Goal: Task Accomplishment & Management: Manage account settings

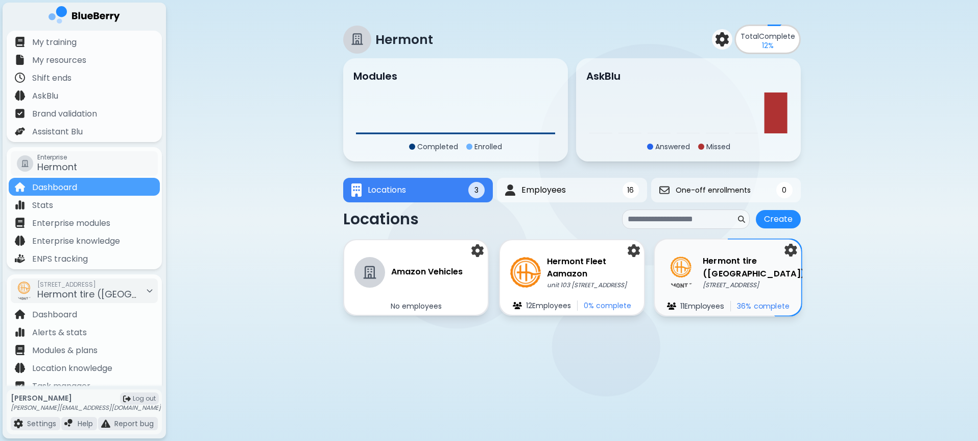
click at [677, 268] on img at bounding box center [680, 271] width 31 height 31
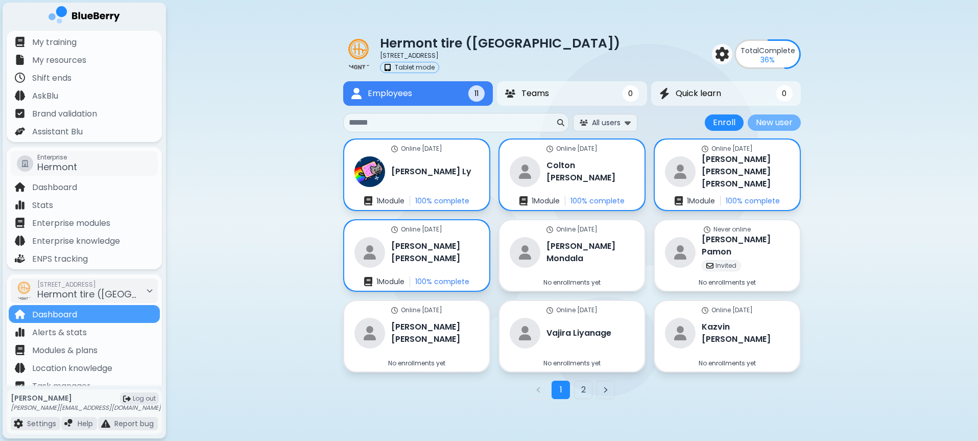
click at [785, 121] on button "New user" at bounding box center [774, 122] width 53 height 16
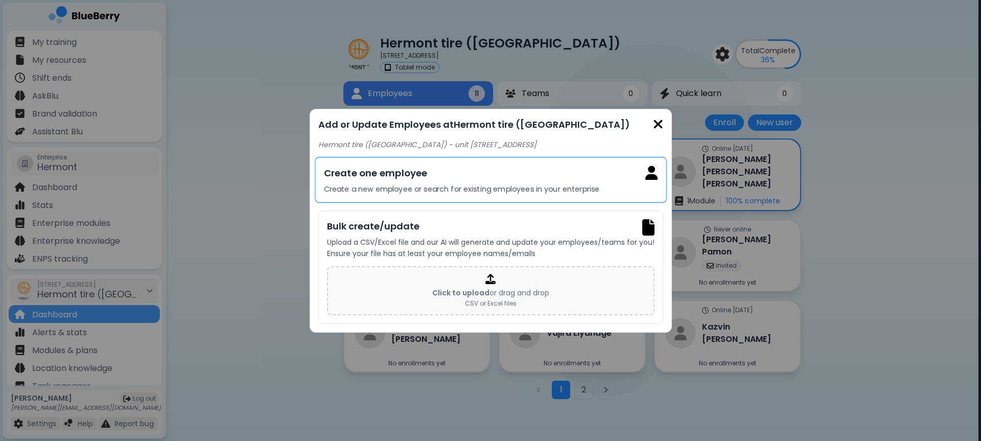
click at [444, 192] on p "Create a new employee or search for existing employees in your enterprise" at bounding box center [490, 188] width 334 height 9
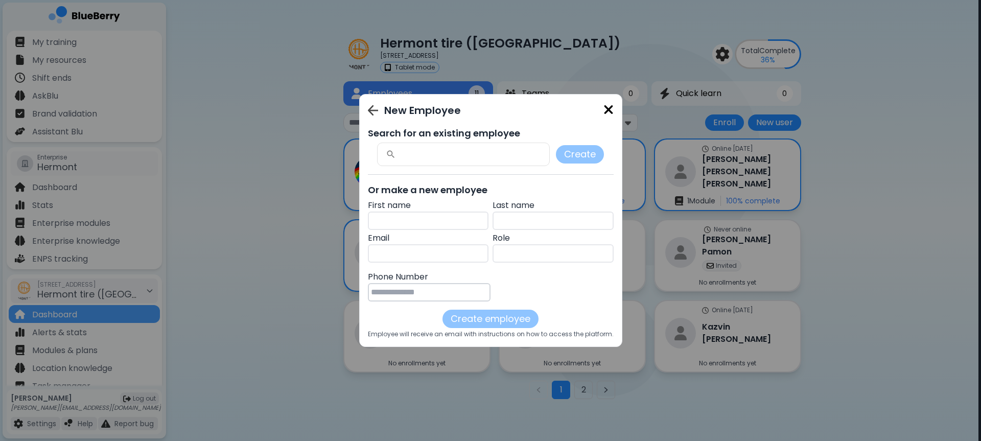
click at [456, 156] on input "text" at bounding box center [472, 154] width 153 height 11
click at [426, 218] on input "text" at bounding box center [428, 220] width 121 height 18
click at [448, 158] on input "text" at bounding box center [472, 154] width 153 height 11
type input "******"
drag, startPoint x: 471, startPoint y: 156, endPoint x: 339, endPoint y: 156, distance: 131.8
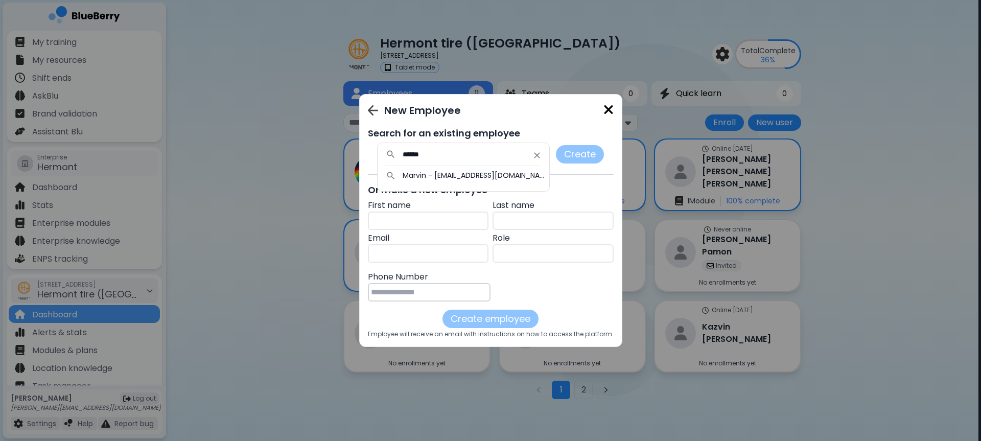
click at [332, 156] on div "New Employee Search for an existing employee ****** Marvin - [EMAIL_ADDRESS][DO…" at bounding box center [490, 220] width 981 height 441
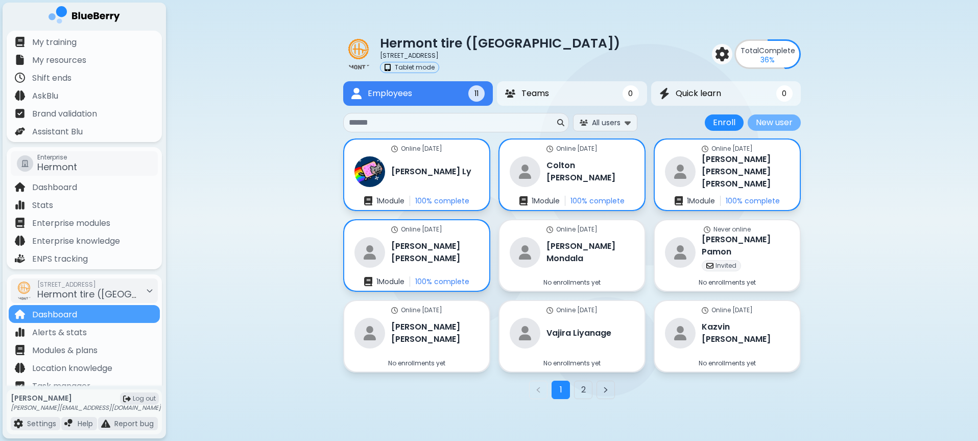
click at [749, 120] on button "New user" at bounding box center [774, 122] width 53 height 16
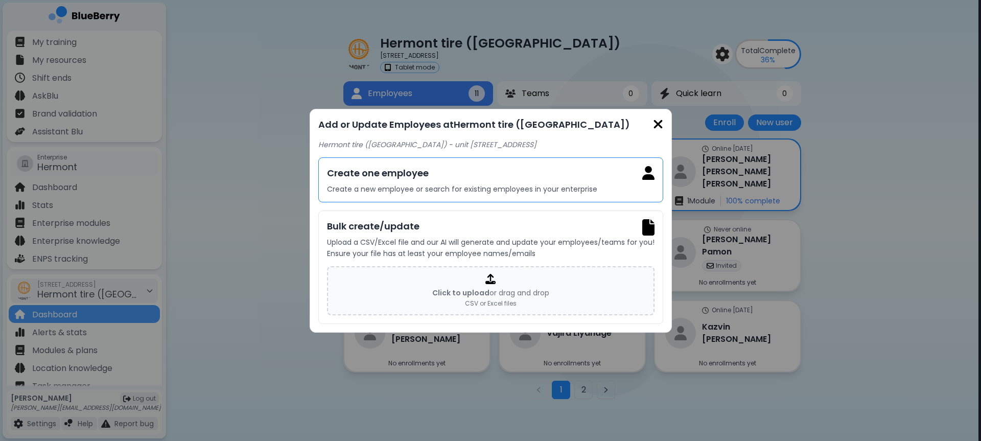
click at [476, 176] on h3 "Create one employee" at bounding box center [490, 173] width 327 height 14
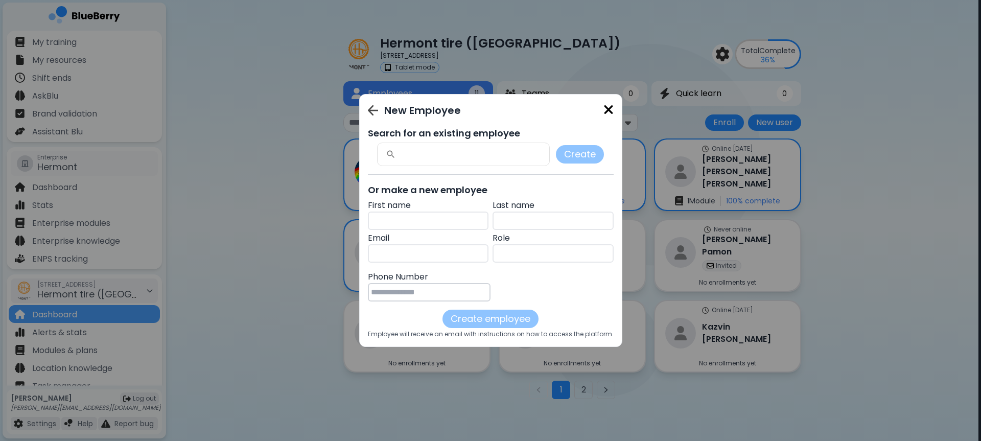
click at [418, 228] on input "text" at bounding box center [428, 220] width 121 height 18
type input "******"
type input "**********"
click at [379, 251] on input "text" at bounding box center [428, 253] width 121 height 18
paste input "**********"
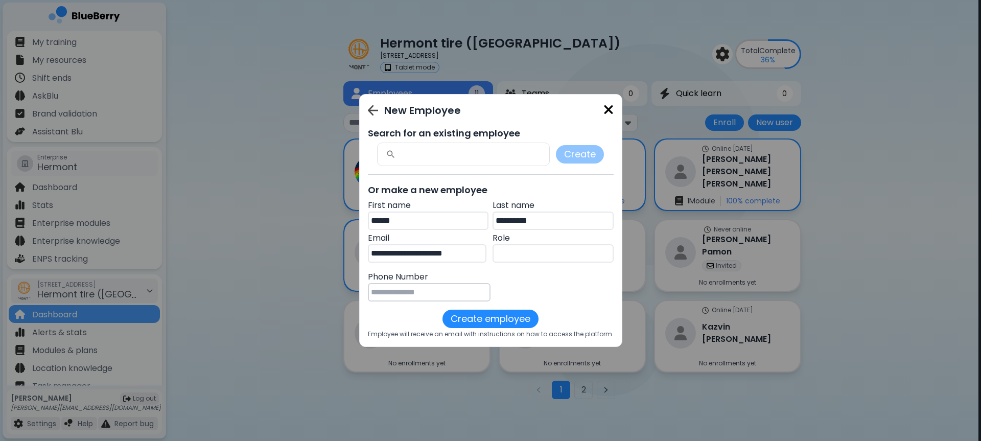
type input "**********"
click at [507, 253] on input "text" at bounding box center [552, 253] width 121 height 18
type input "**********"
click at [457, 298] on input "tel" at bounding box center [429, 292] width 123 height 18
type input "**********"
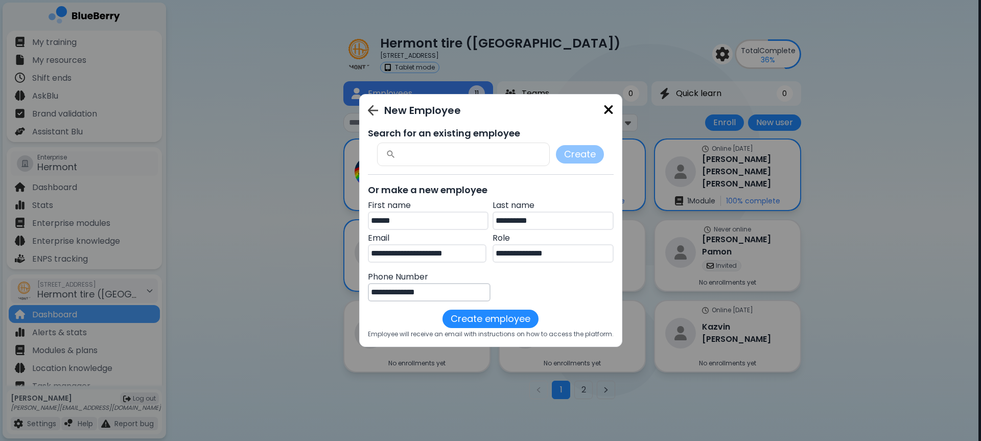
click at [498, 308] on div "**********" at bounding box center [491, 220] width 246 height 235
click at [501, 312] on button "Create employee" at bounding box center [490, 319] width 96 height 18
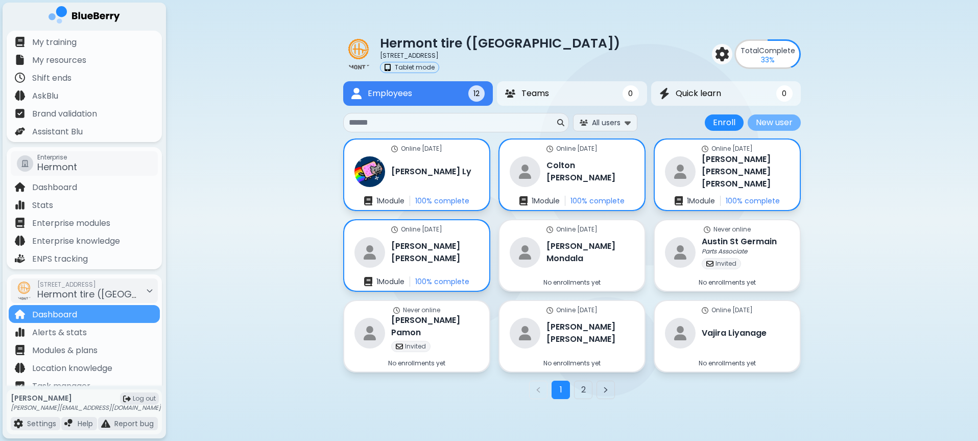
click at [773, 125] on button "New user" at bounding box center [774, 122] width 53 height 16
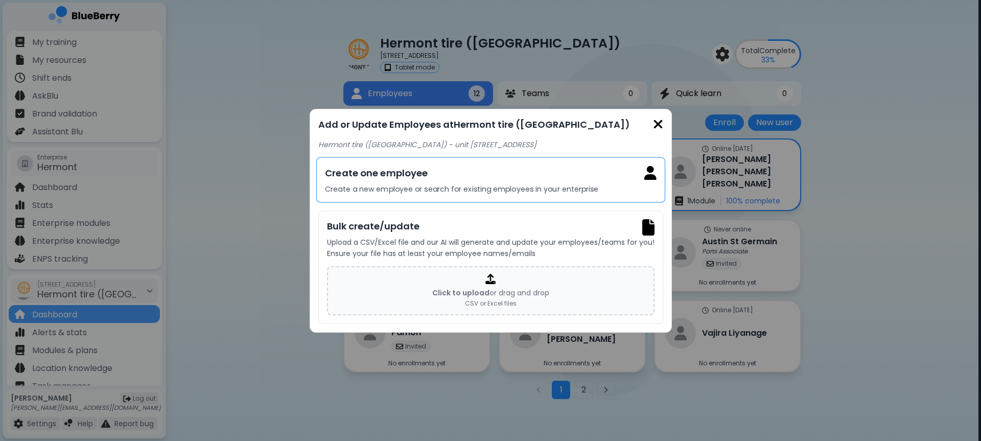
click at [512, 191] on p "Create a new employee or search for existing employees in your enterprise" at bounding box center [491, 188] width 332 height 9
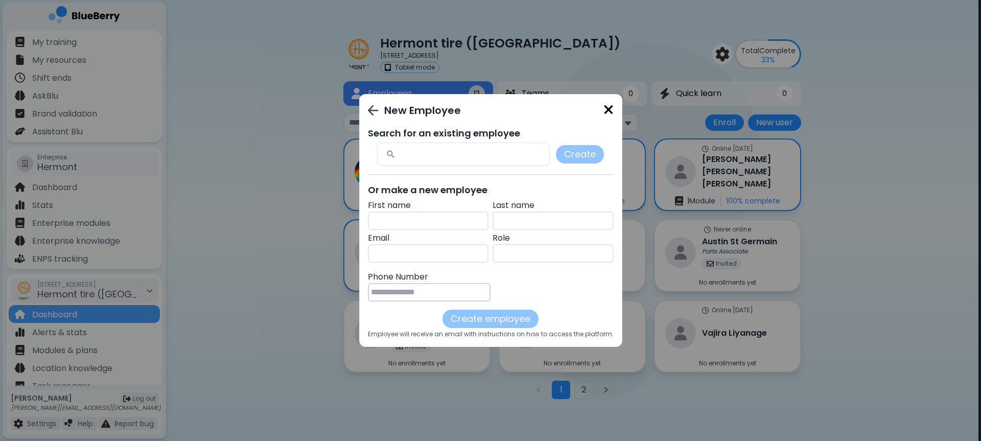
click at [439, 216] on input "text" at bounding box center [428, 220] width 121 height 18
type input "***"
type input "******"
type input "**********"
type input "*********"
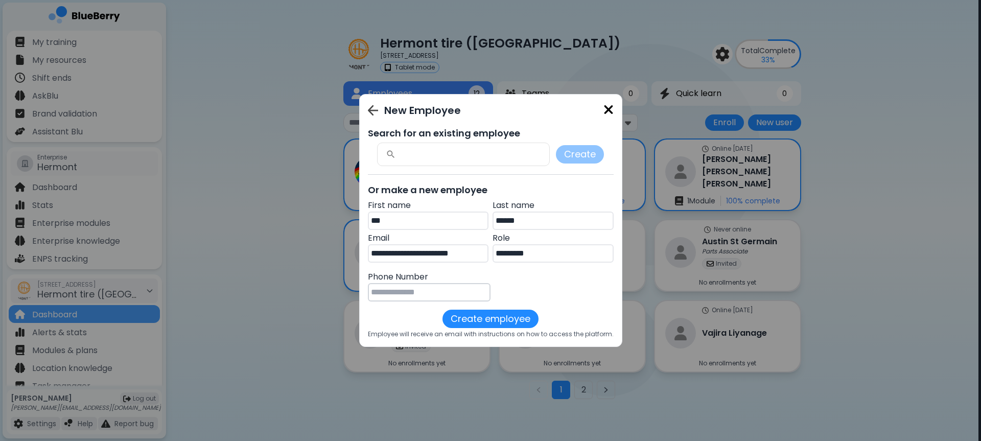
click at [416, 289] on input "tel" at bounding box center [429, 292] width 123 height 18
type input "**********"
click at [508, 321] on button "Create employee" at bounding box center [490, 319] width 96 height 18
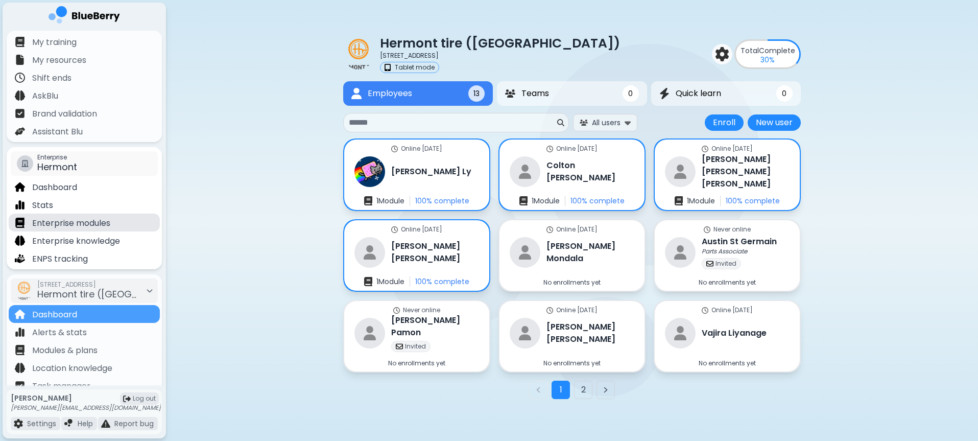
click at [78, 227] on p "Enterprise modules" at bounding box center [71, 223] width 78 height 12
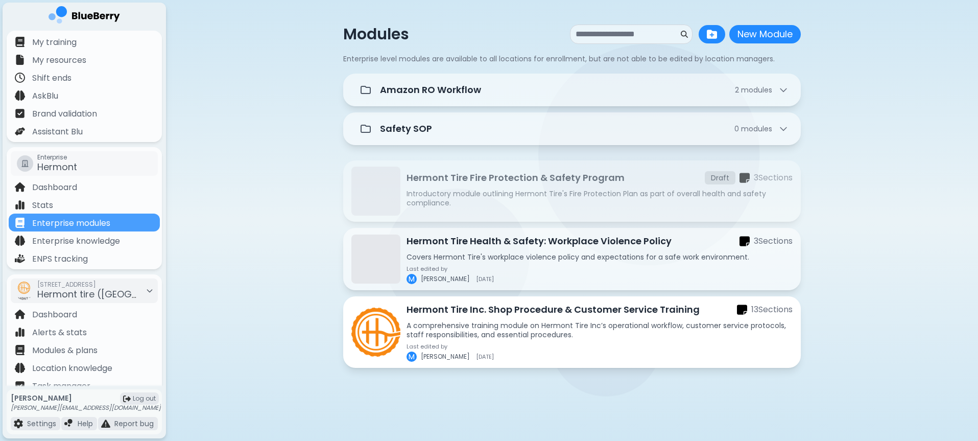
click at [571, 318] on div "Hermont Tire Inc. Shop Procedure & Customer Service Training 13 Section s A com…" at bounding box center [600, 331] width 386 height 59
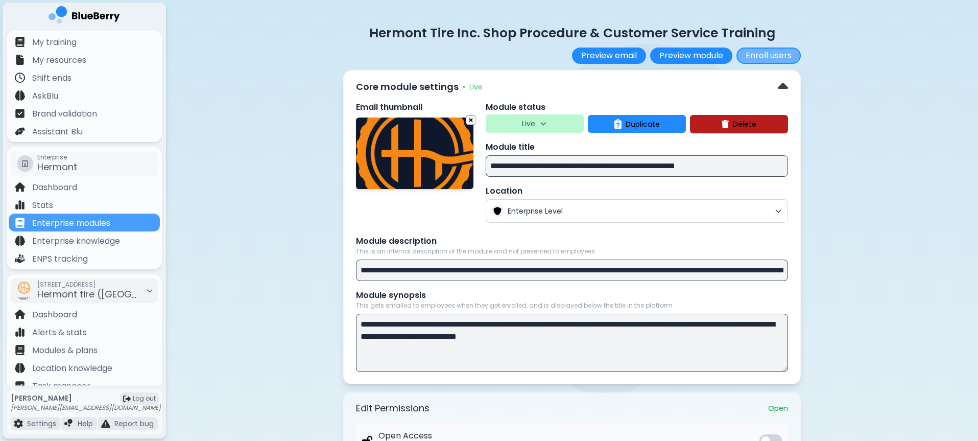
click at [769, 53] on button "Enroll users" at bounding box center [769, 56] width 64 height 16
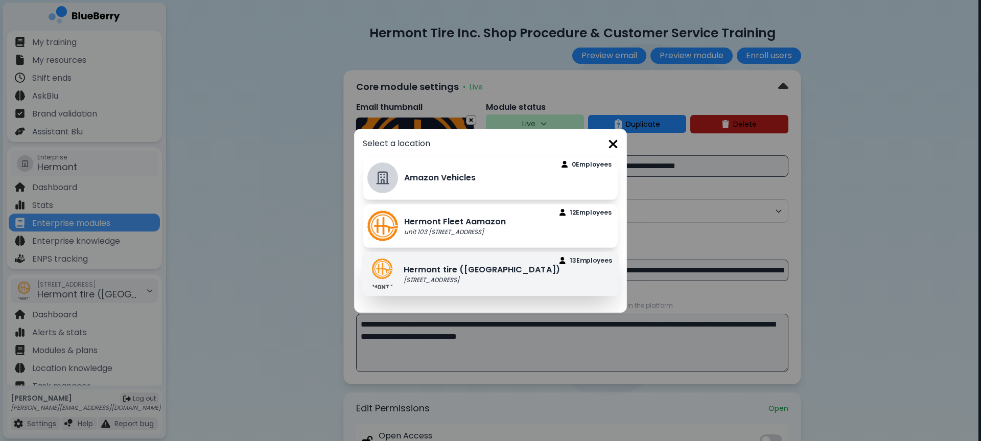
click at [525, 286] on div "Hermont tire ([GEOGRAPHIC_DATA]) [STREET_ADDRESS]" at bounding box center [463, 273] width 193 height 31
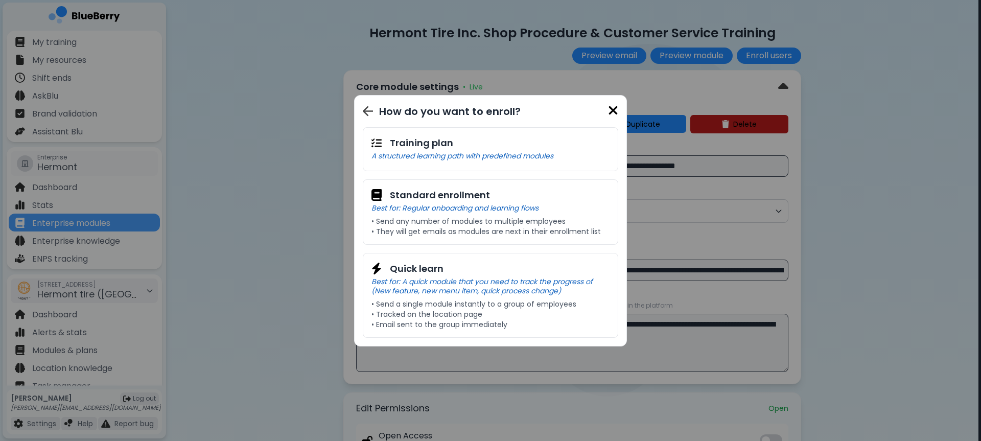
click at [608, 113] on img at bounding box center [613, 111] width 10 height 14
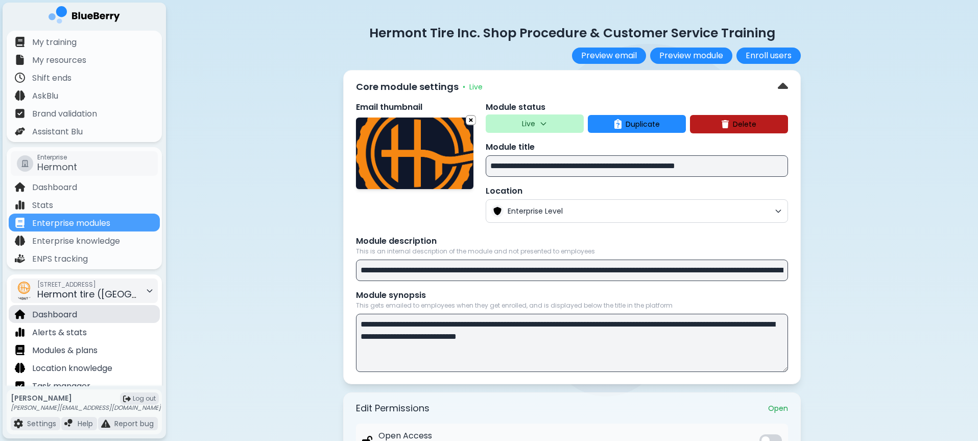
click at [93, 312] on div "Dashboard" at bounding box center [84, 314] width 151 height 18
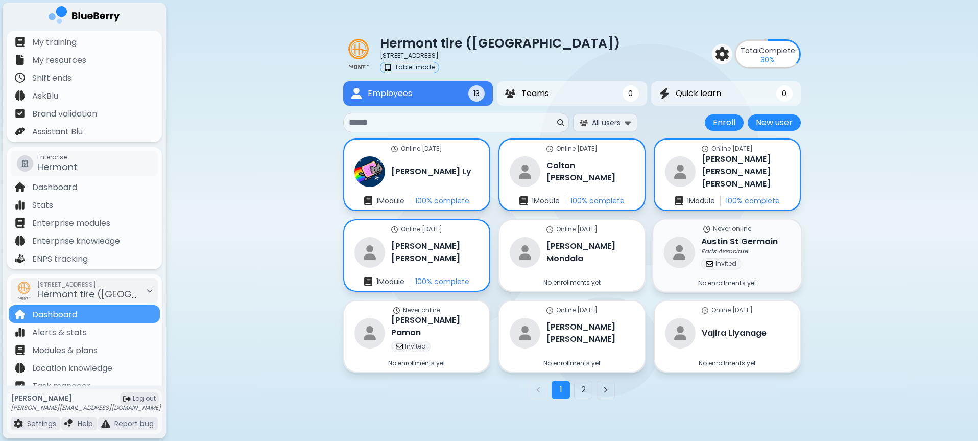
click at [691, 252] on img at bounding box center [679, 251] width 31 height 31
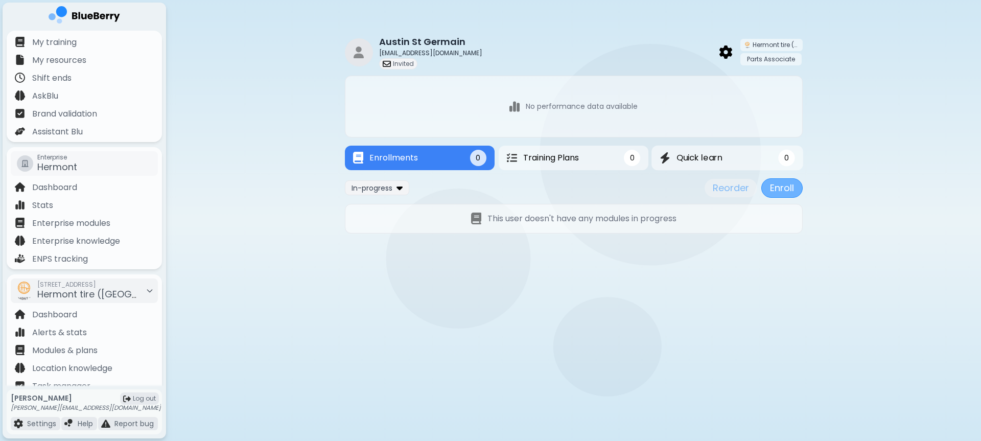
click at [781, 185] on button "Enroll" at bounding box center [781, 187] width 41 height 19
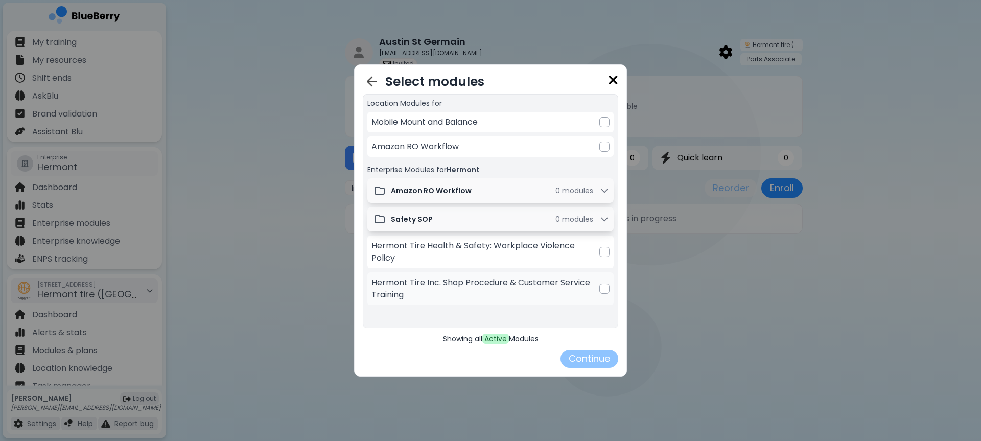
click at [599, 283] on div at bounding box center [604, 288] width 10 height 10
click at [588, 354] on button "Continue" at bounding box center [589, 358] width 58 height 18
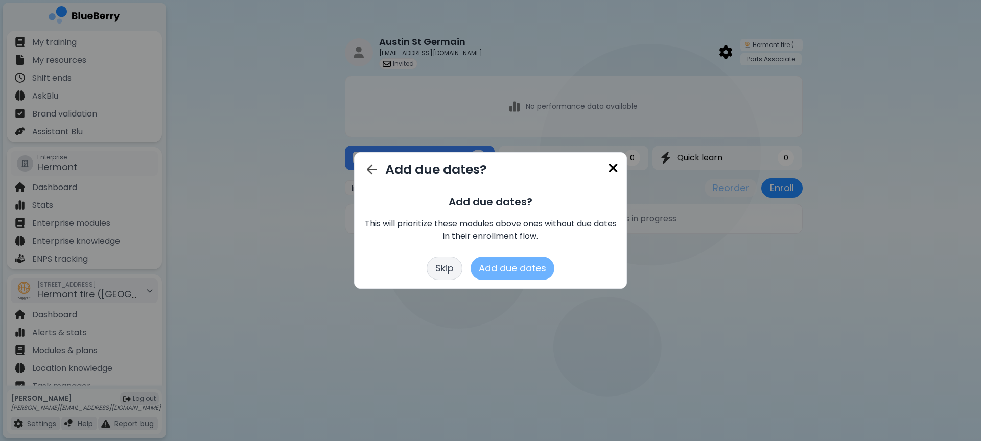
click at [525, 272] on button "Add due dates" at bounding box center [512, 267] width 84 height 23
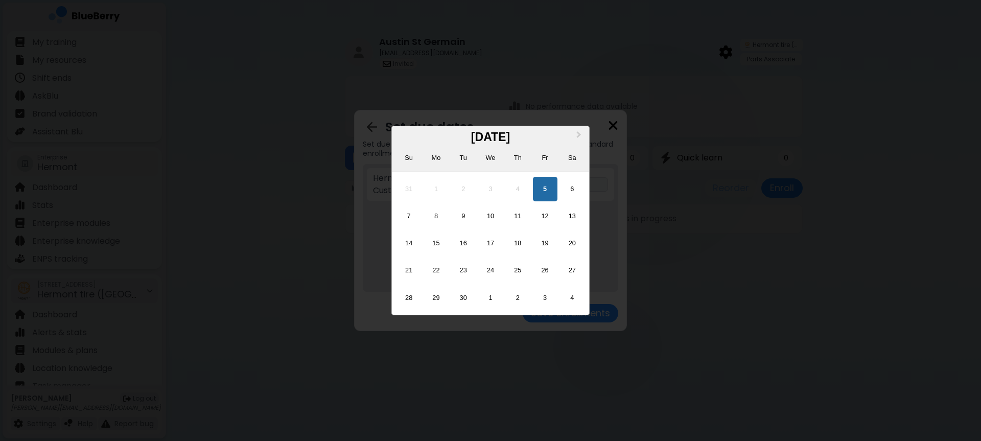
click at [549, 185] on div "**********" at bounding box center [567, 184] width 81 height 14
click at [547, 215] on div "12" at bounding box center [545, 216] width 25 height 25
type input "**********"
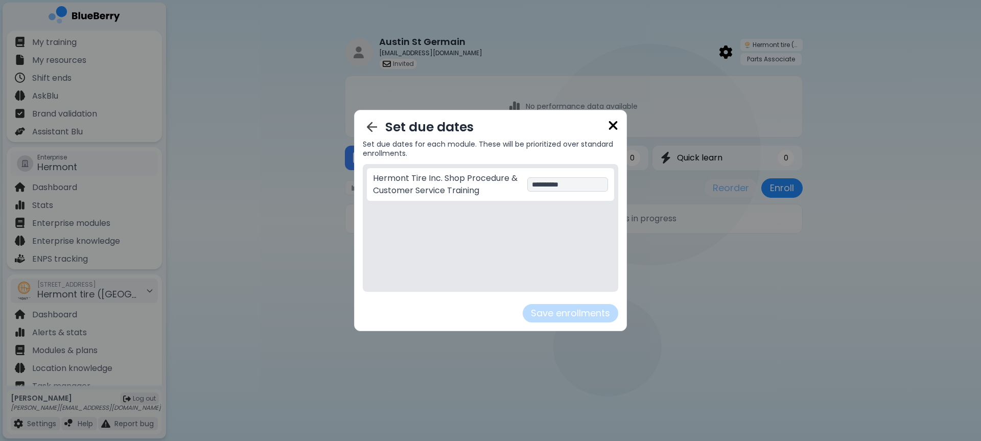
click at [562, 310] on button "Save enrollments" at bounding box center [571, 313] width 96 height 18
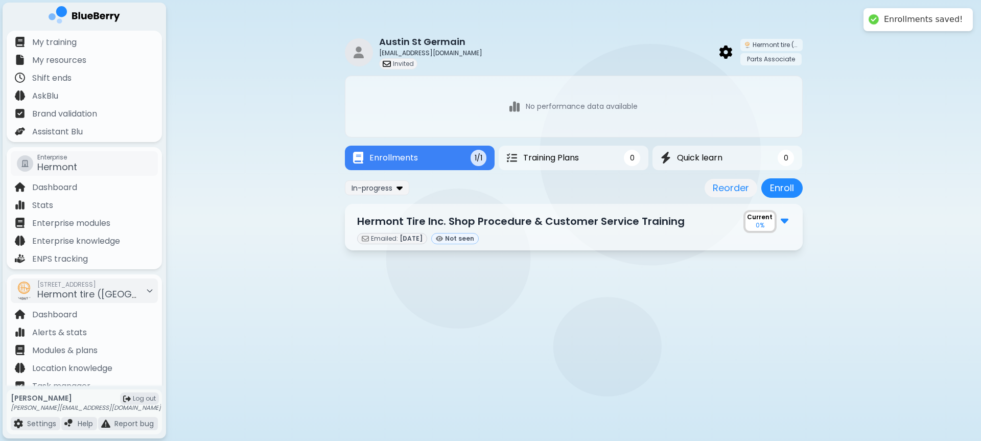
click at [485, 229] on div "Hermont Tire Inc. Shop Procedure & Customer Service Training Current 0 %" at bounding box center [573, 221] width 433 height 23
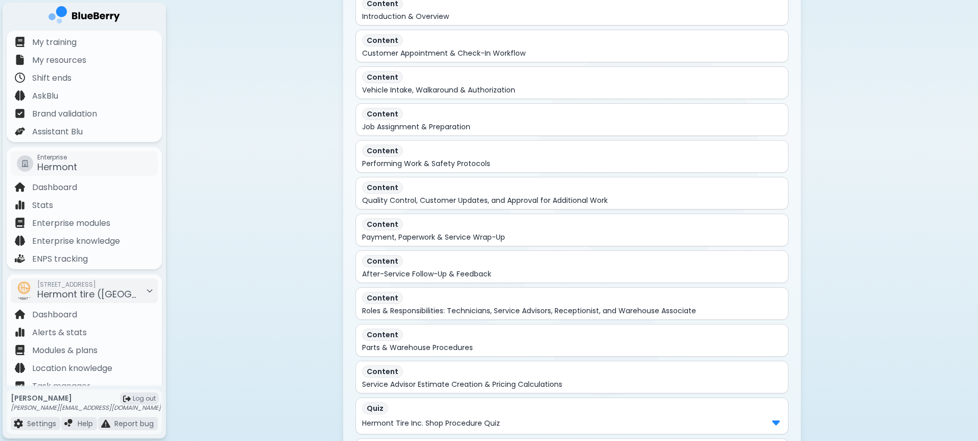
scroll to position [360, 0]
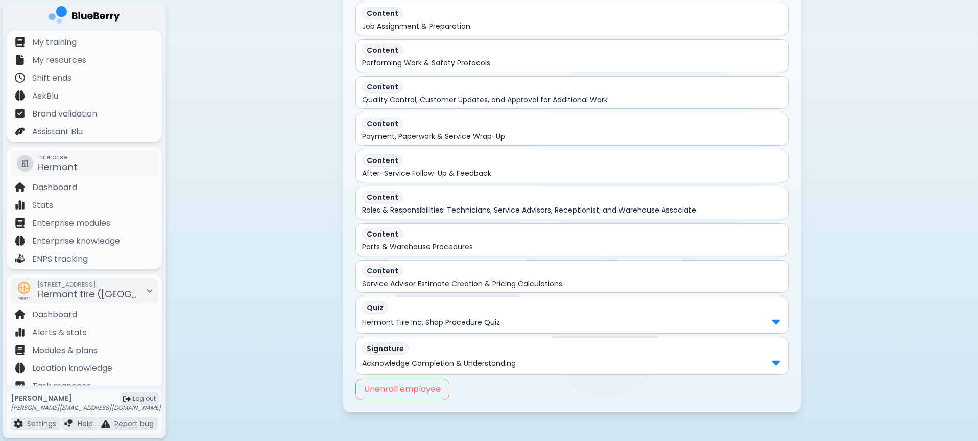
click at [521, 272] on div "Content" at bounding box center [572, 271] width 420 height 12
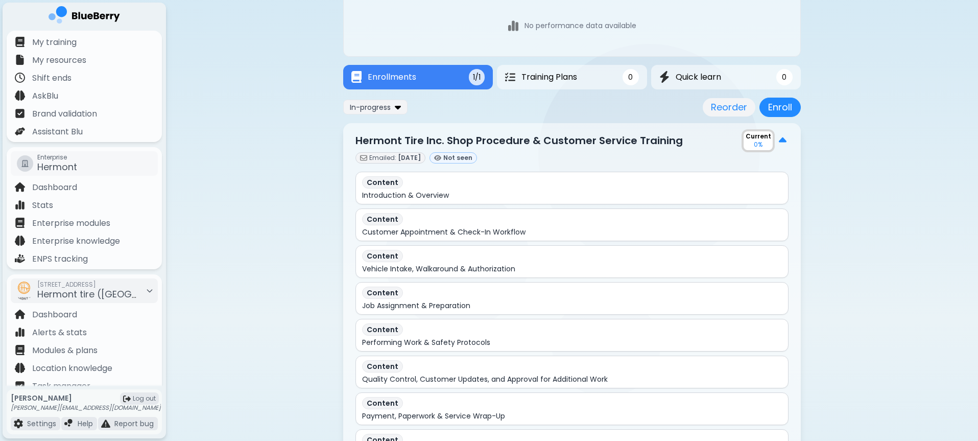
scroll to position [78, 0]
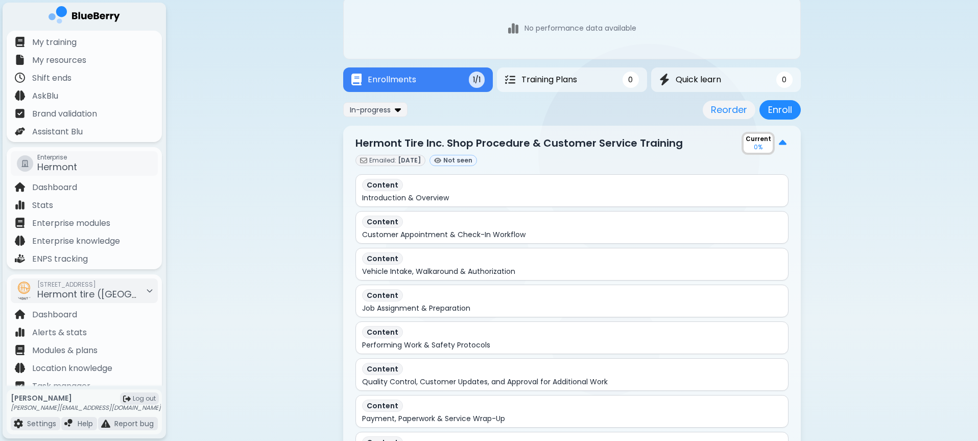
click at [494, 153] on div "Hermont Tire Inc. Shop Procedure & Customer Service Training Current 0 %" at bounding box center [572, 143] width 433 height 23
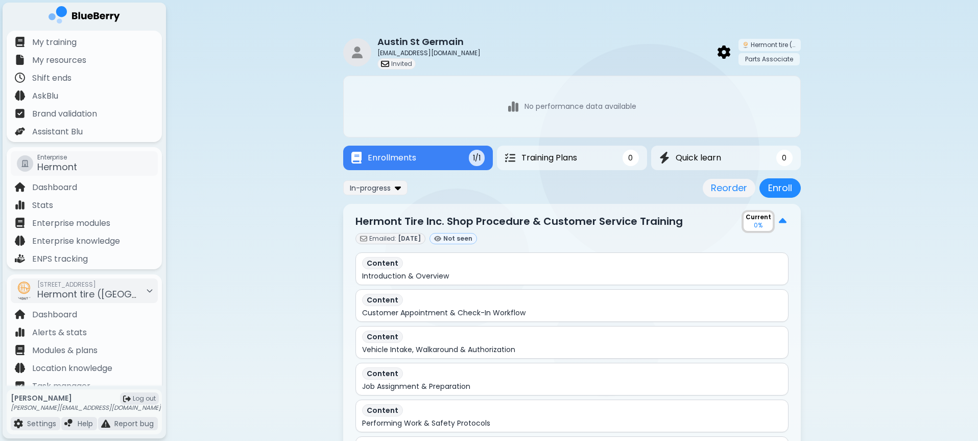
click at [495, 147] on div "Enrollments 1/1 Training Plans 0 Quick learn 0" at bounding box center [572, 158] width 458 height 25
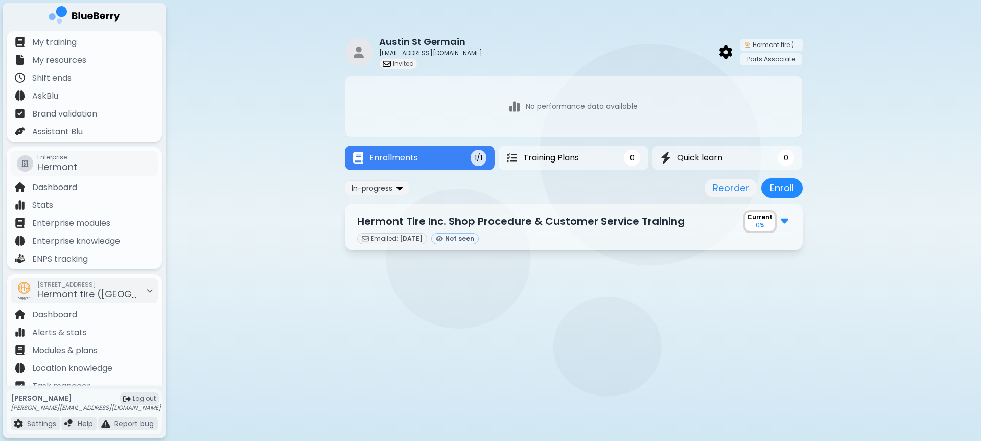
click at [526, 206] on div "Hermont Tire Inc. Shop Procedure & Customer Service Training Current 0 % Emaile…" at bounding box center [574, 227] width 458 height 46
click at [781, 219] on img at bounding box center [785, 220] width 8 height 13
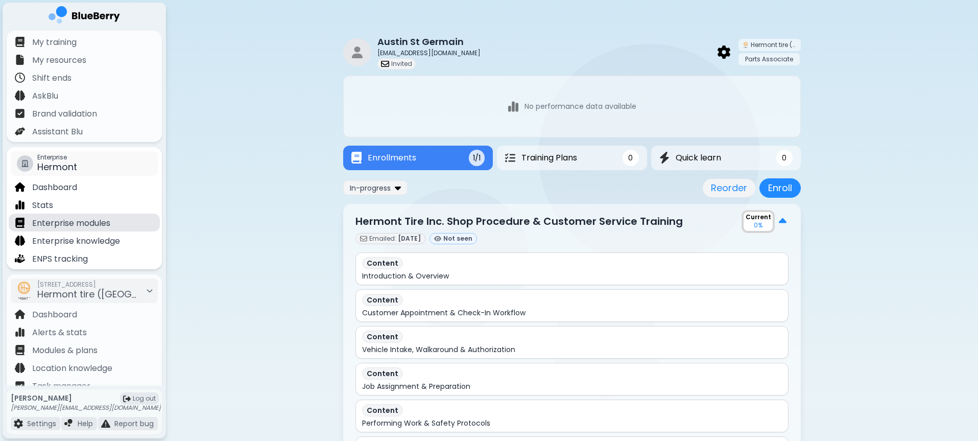
click at [87, 221] on p "Enterprise modules" at bounding box center [71, 223] width 78 height 12
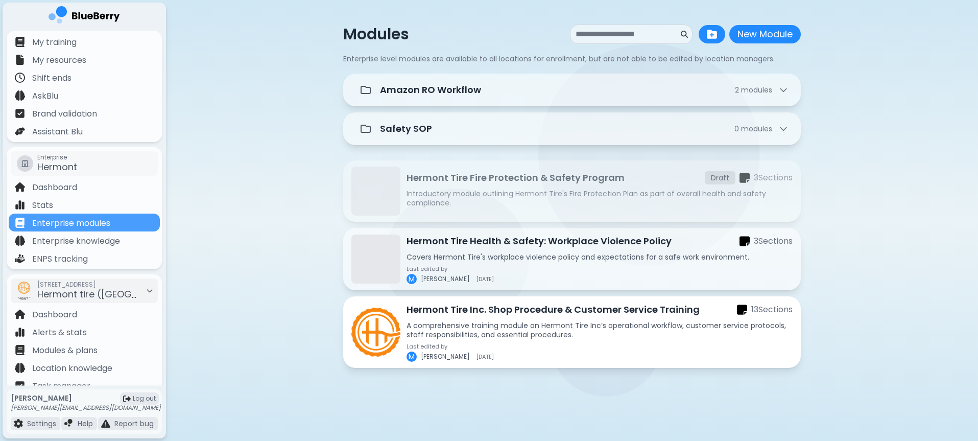
click at [539, 307] on p "Hermont Tire Inc. Shop Procedure & Customer Service Training" at bounding box center [553, 309] width 293 height 14
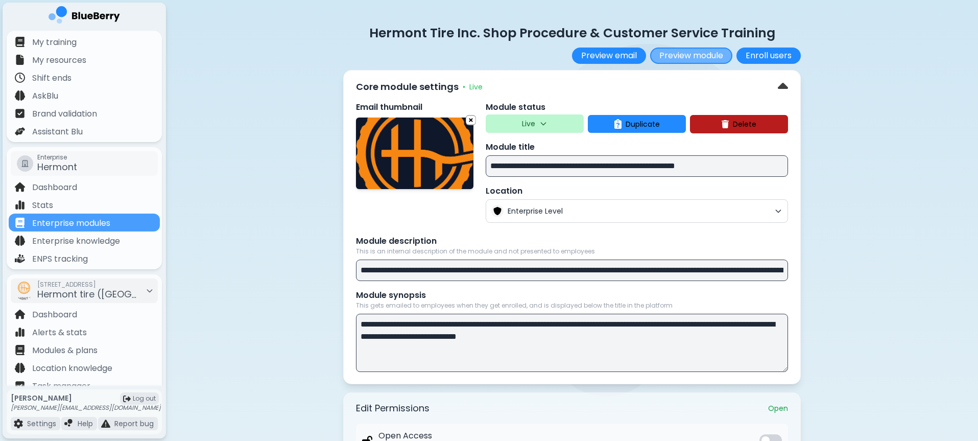
click at [687, 58] on button "Preview module" at bounding box center [691, 56] width 82 height 16
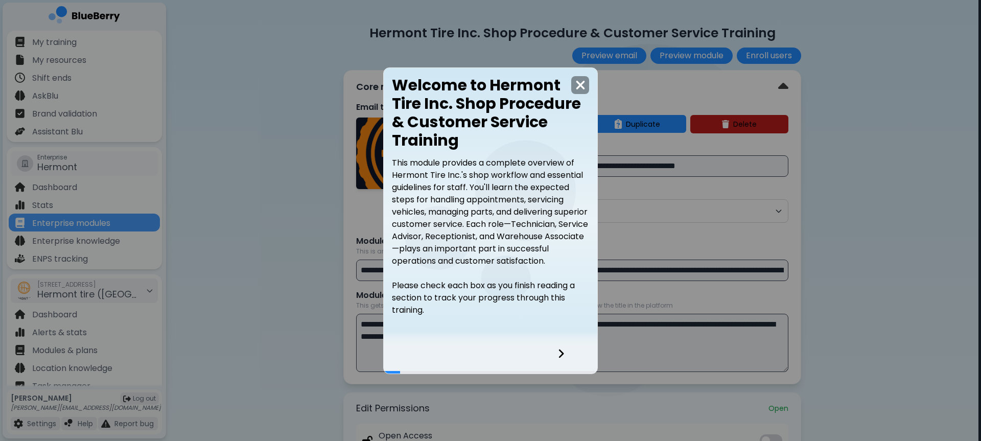
click at [557, 341] on div at bounding box center [491, 338] width 214 height 15
click at [560, 360] on div at bounding box center [567, 360] width 60 height 28
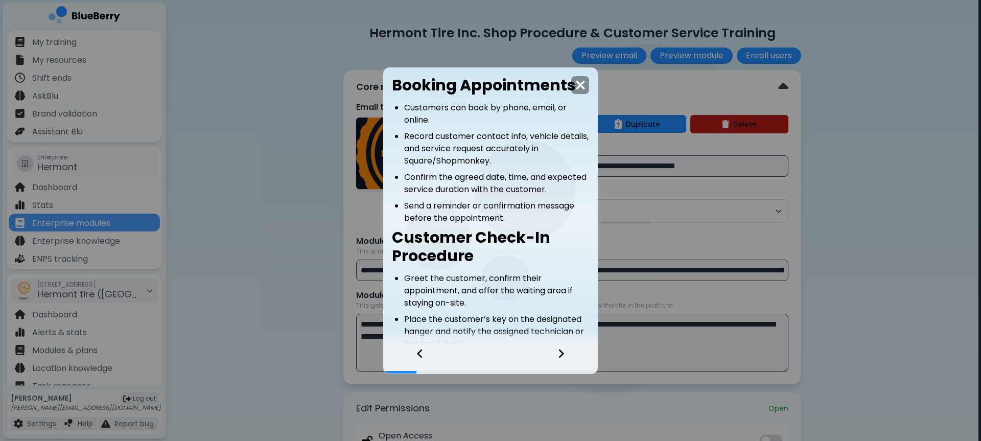
click at [560, 357] on icon at bounding box center [560, 353] width 7 height 11
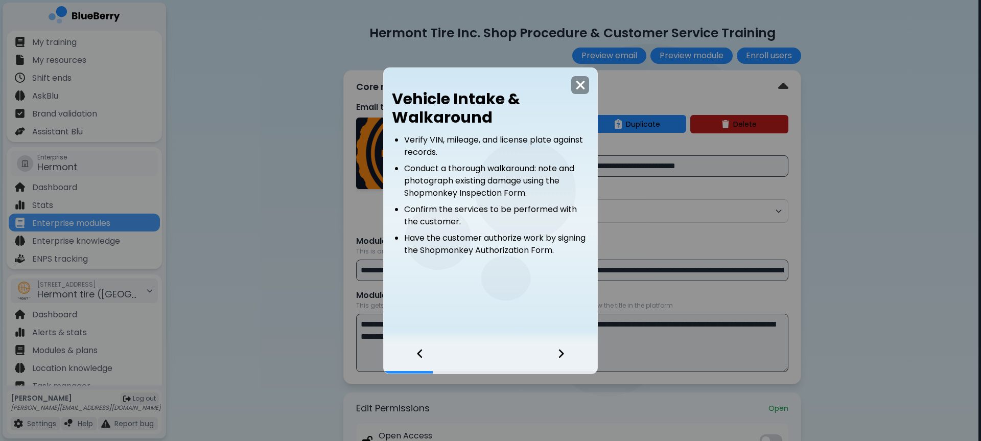
click at [560, 357] on icon at bounding box center [560, 353] width 7 height 11
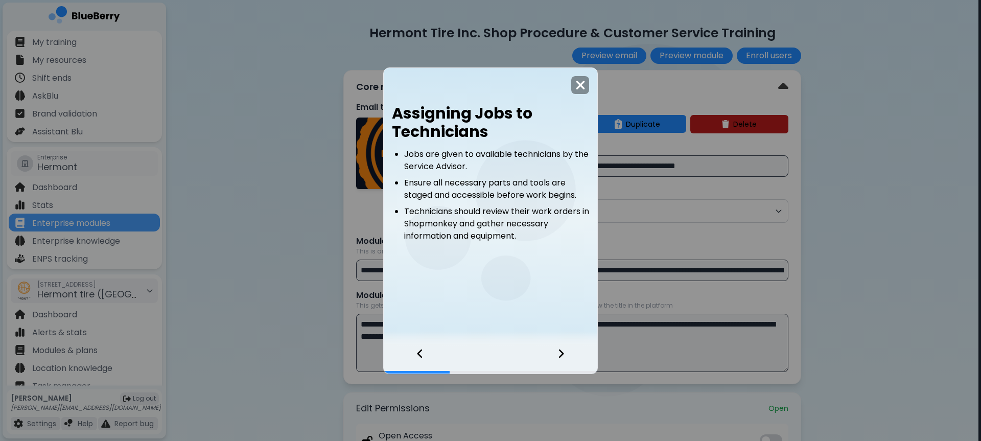
click at [560, 357] on icon at bounding box center [560, 353] width 7 height 11
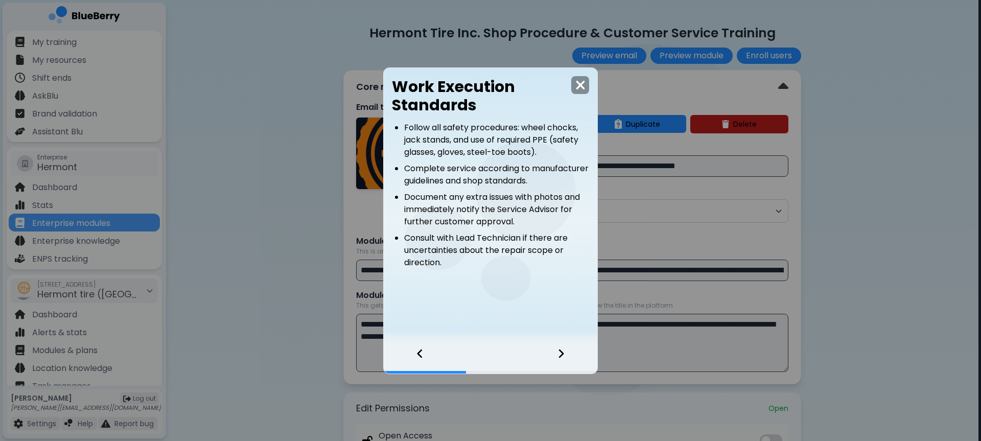
click at [562, 356] on icon at bounding box center [560, 353] width 7 height 11
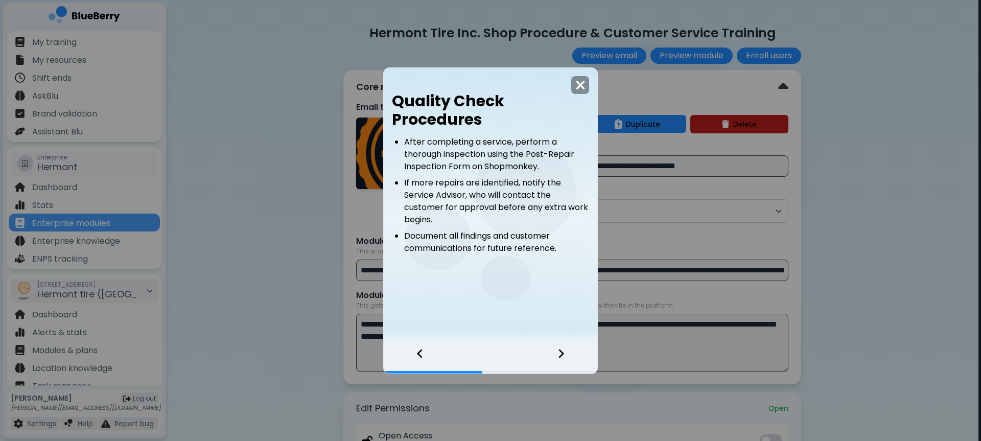
click at [562, 356] on icon at bounding box center [560, 353] width 7 height 11
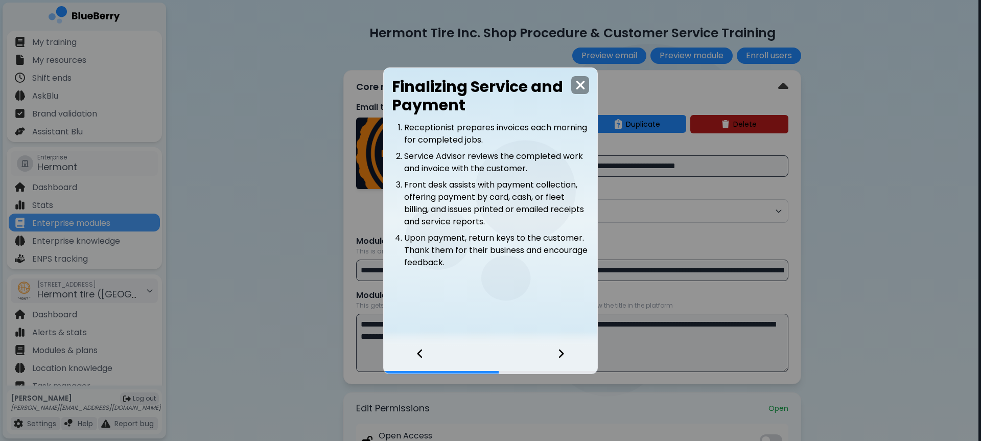
click at [562, 356] on icon at bounding box center [560, 353] width 7 height 11
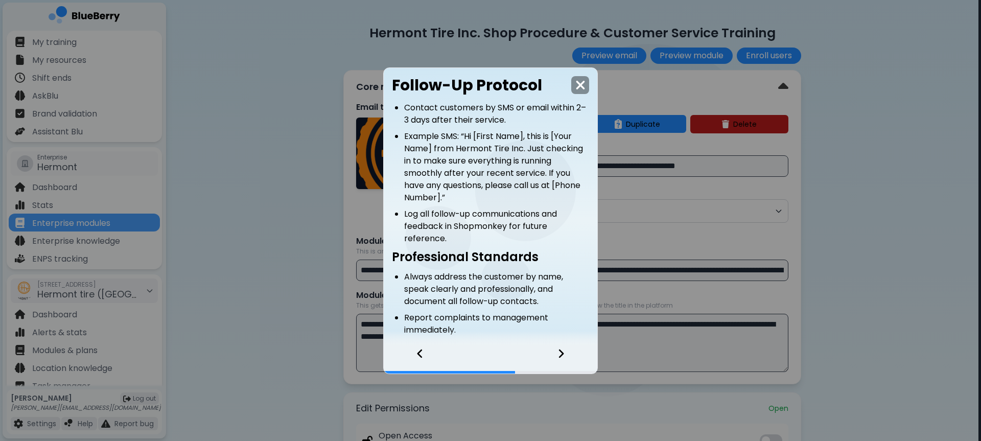
click at [562, 356] on icon at bounding box center [560, 353] width 7 height 11
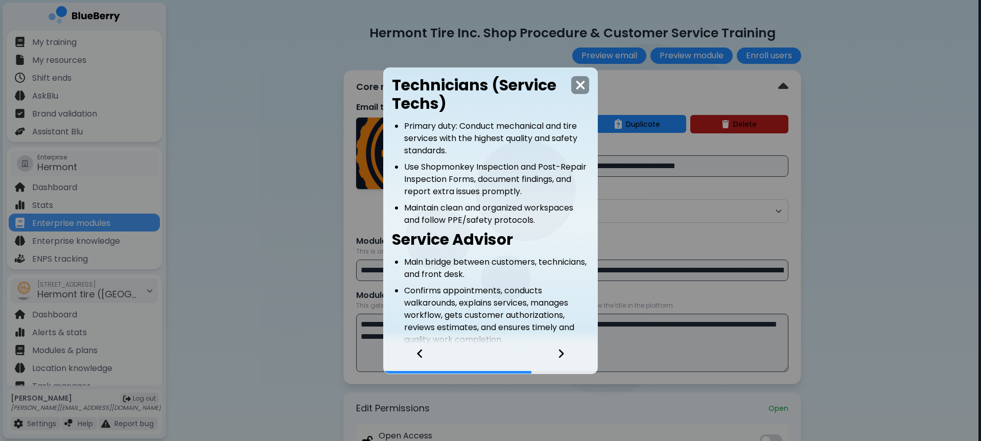
click at [562, 356] on icon at bounding box center [560, 353] width 7 height 11
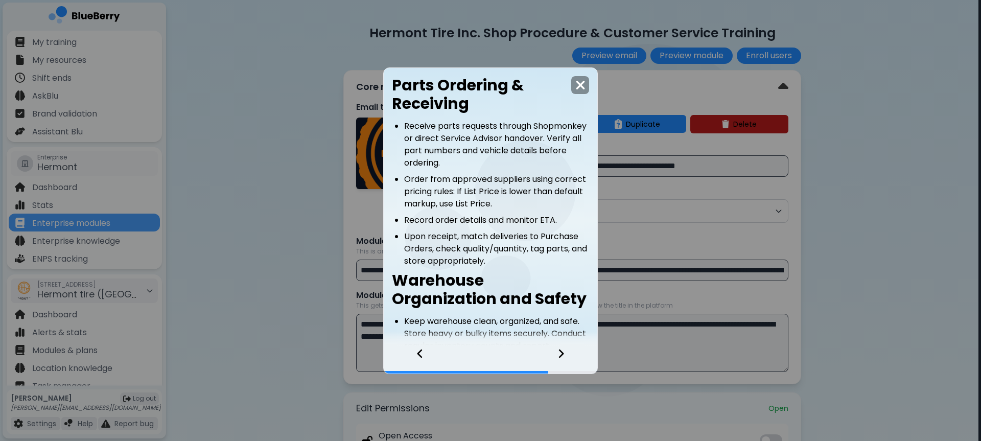
click at [562, 356] on icon at bounding box center [560, 353] width 7 height 11
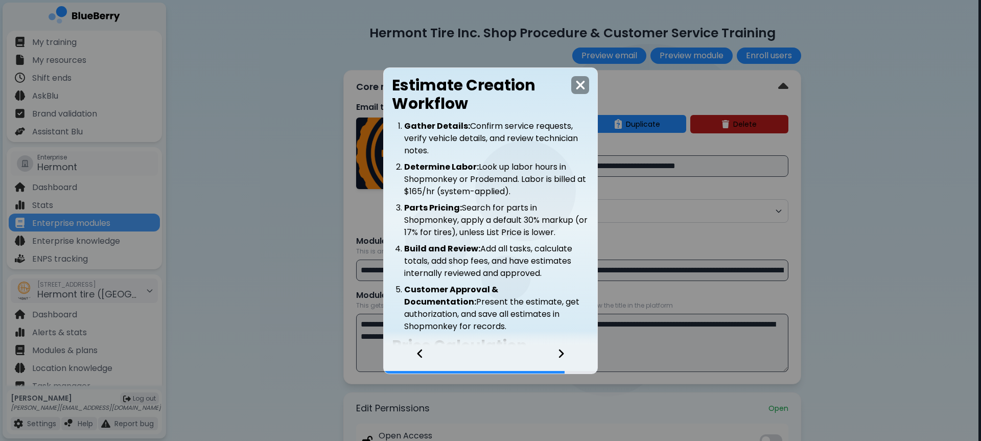
click at [562, 356] on icon at bounding box center [560, 353] width 7 height 11
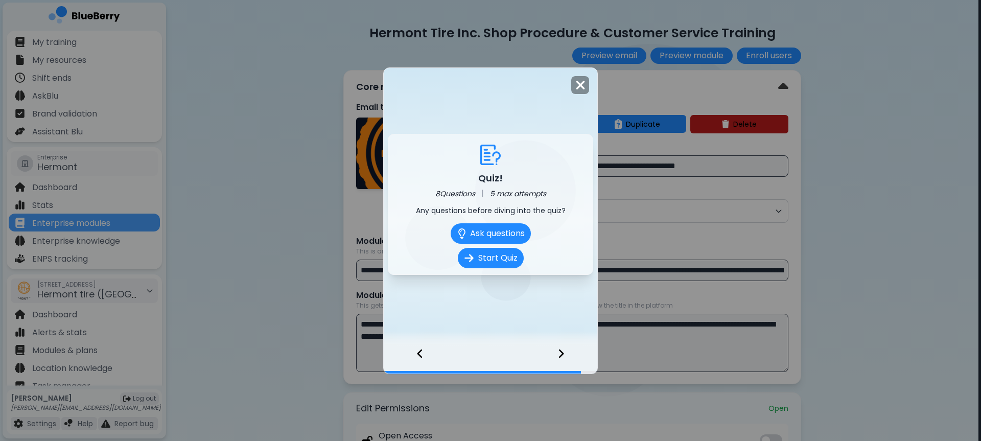
click at [563, 356] on icon at bounding box center [560, 353] width 7 height 11
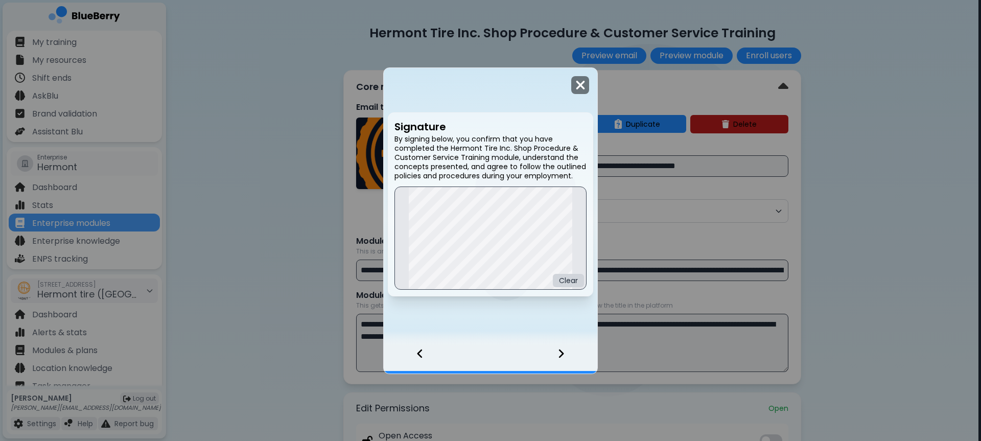
click at [578, 85] on img at bounding box center [580, 85] width 10 height 14
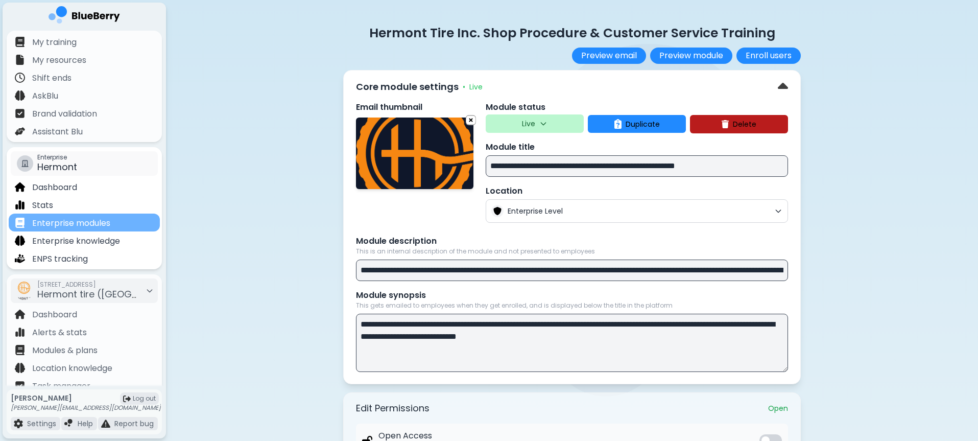
click at [91, 227] on p "Enterprise modules" at bounding box center [71, 223] width 78 height 12
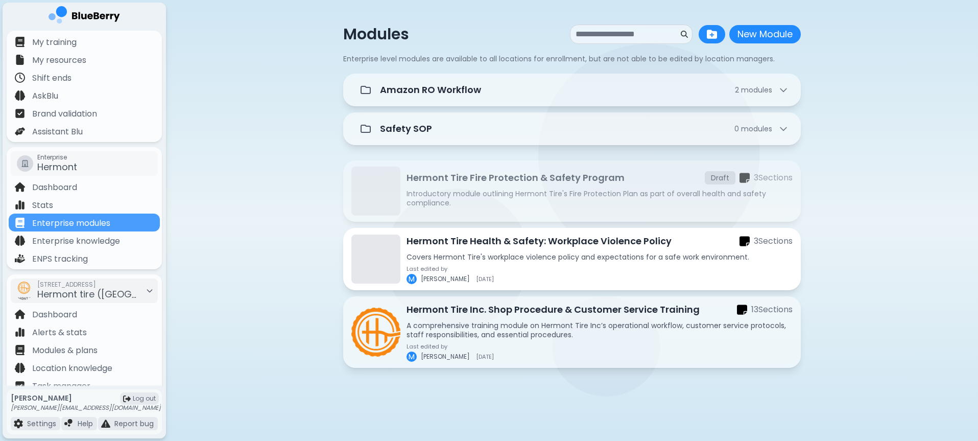
click at [550, 259] on p "Covers Hermont Tire's workplace violence policy and expectations for a safe wor…" at bounding box center [600, 256] width 386 height 9
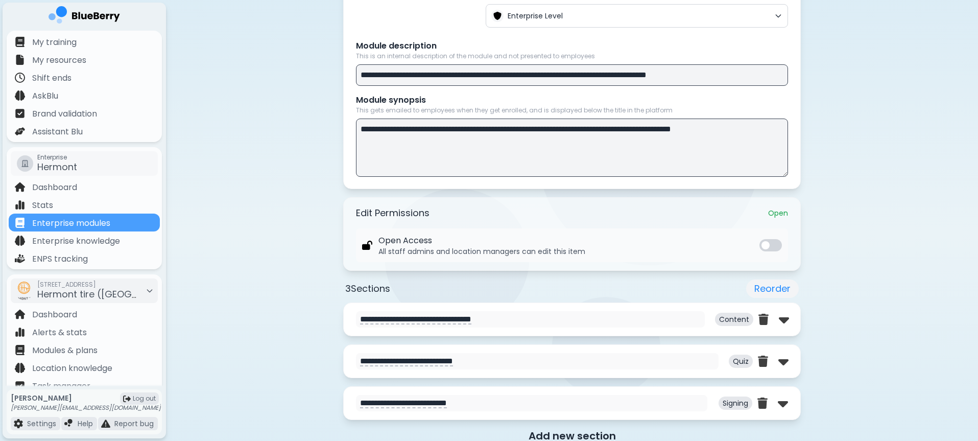
scroll to position [272, 0]
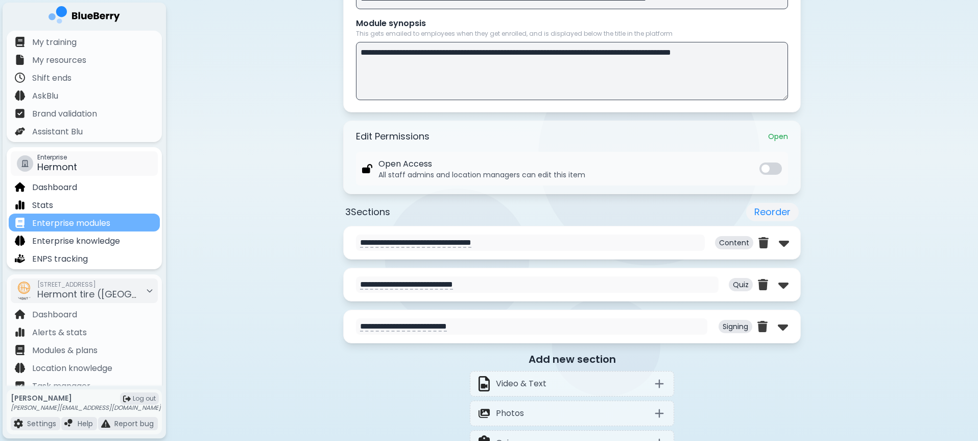
click at [117, 227] on div "Enterprise modules" at bounding box center [84, 223] width 151 height 18
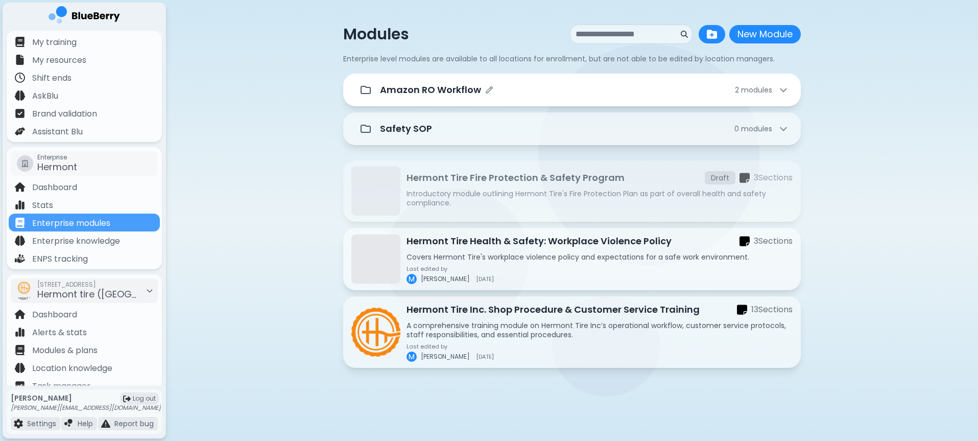
click at [564, 97] on div "Amazon RO Workflow 2 module s" at bounding box center [572, 90] width 433 height 20
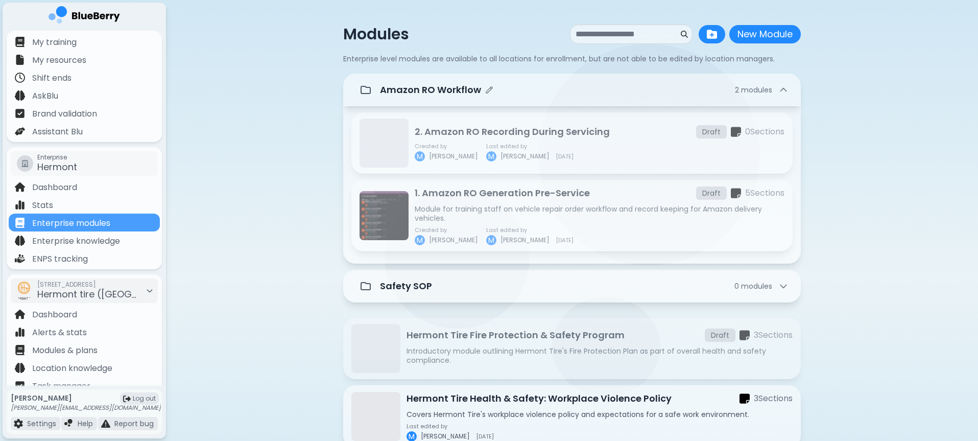
click at [593, 90] on div "Amazon RO Workflow 2 module s" at bounding box center [584, 90] width 409 height 14
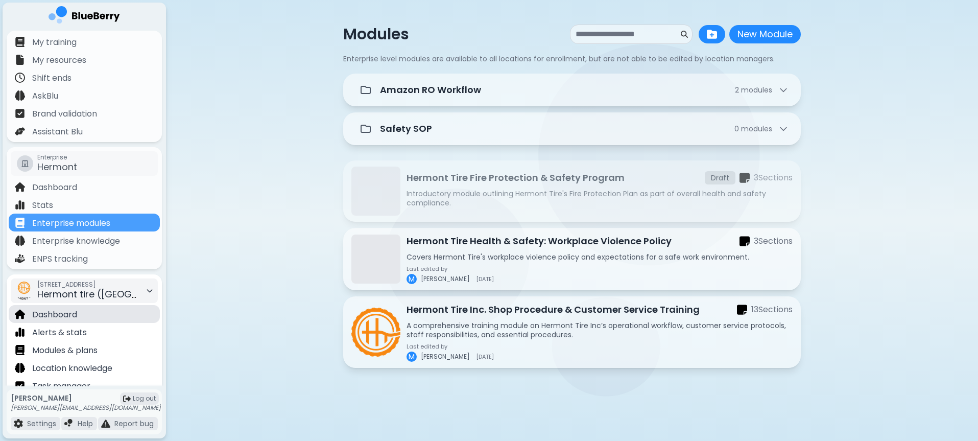
click at [86, 312] on div "Dashboard" at bounding box center [84, 314] width 151 height 18
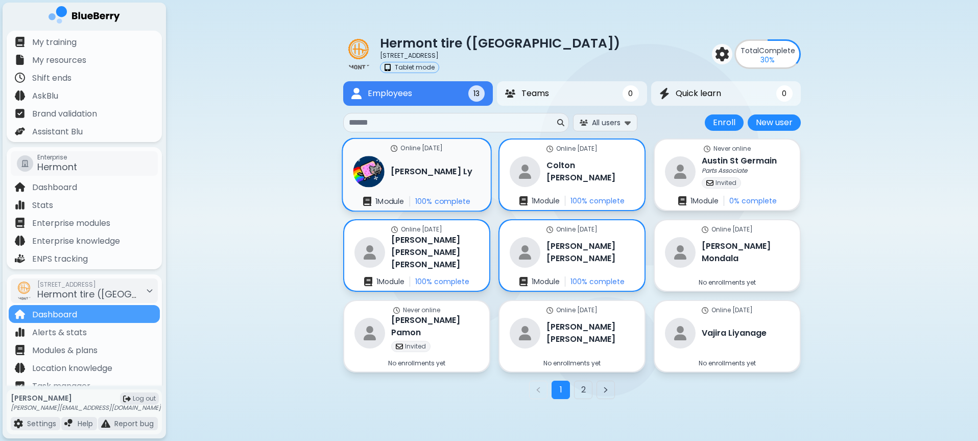
click at [434, 159] on div "Online [DATE] [PERSON_NAME] 1 Module 100 % complete" at bounding box center [417, 175] width 148 height 72
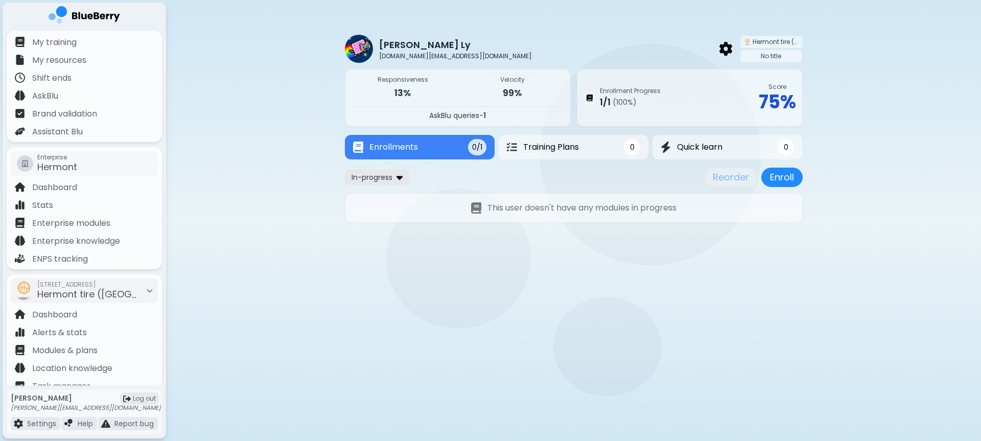
click at [395, 181] on div "In-progress" at bounding box center [377, 177] width 64 height 15
click at [385, 202] on button "All" at bounding box center [377, 197] width 59 height 15
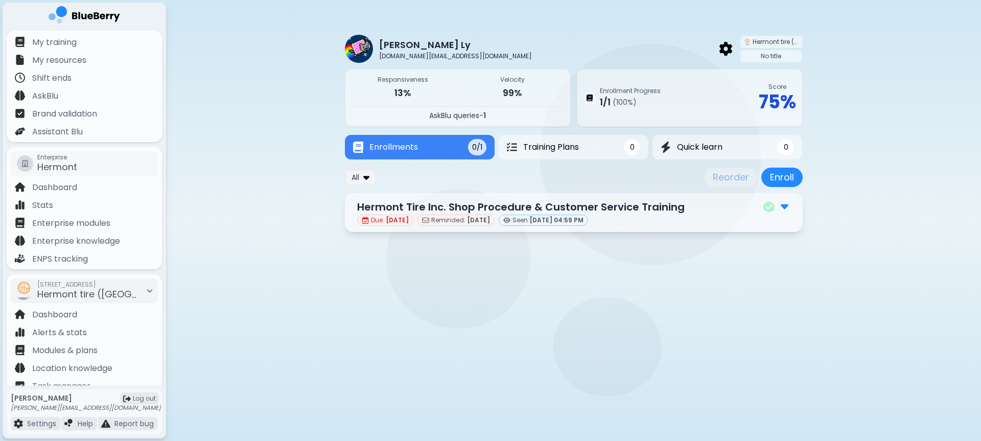
click at [619, 202] on p "Hermont Tire Inc. Shop Procedure & Customer Service Training" at bounding box center [520, 206] width 327 height 15
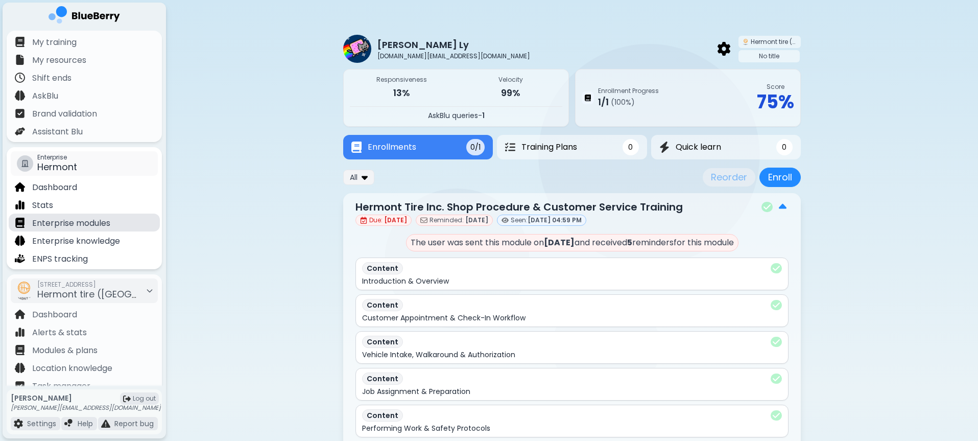
click at [60, 226] on p "Enterprise modules" at bounding box center [71, 223] width 78 height 12
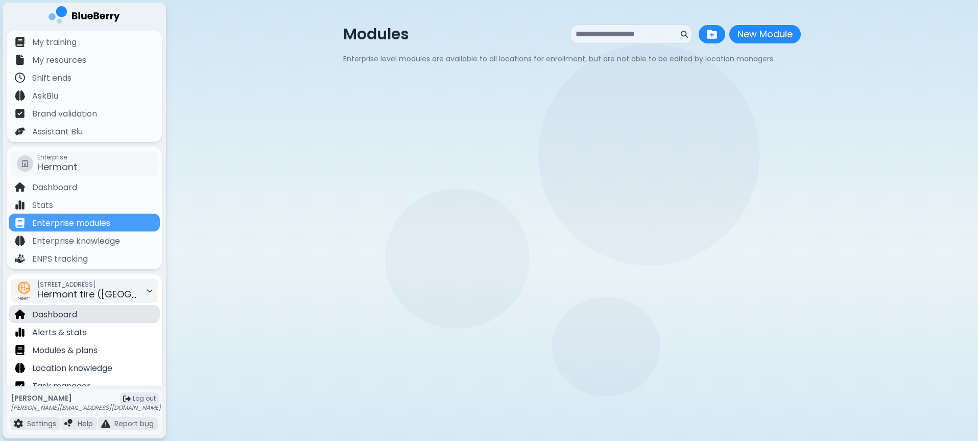
click at [76, 319] on p "Dashboard" at bounding box center [54, 315] width 45 height 12
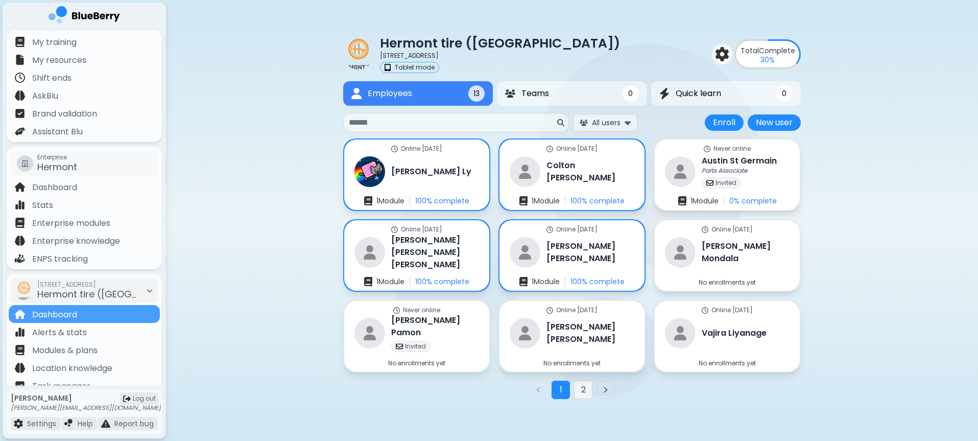
click at [583, 382] on button "2" at bounding box center [583, 390] width 18 height 18
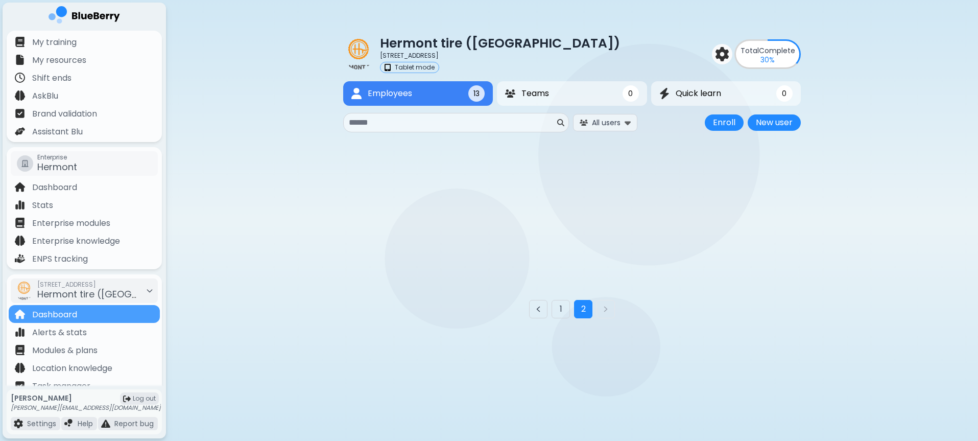
scroll to position [17, 0]
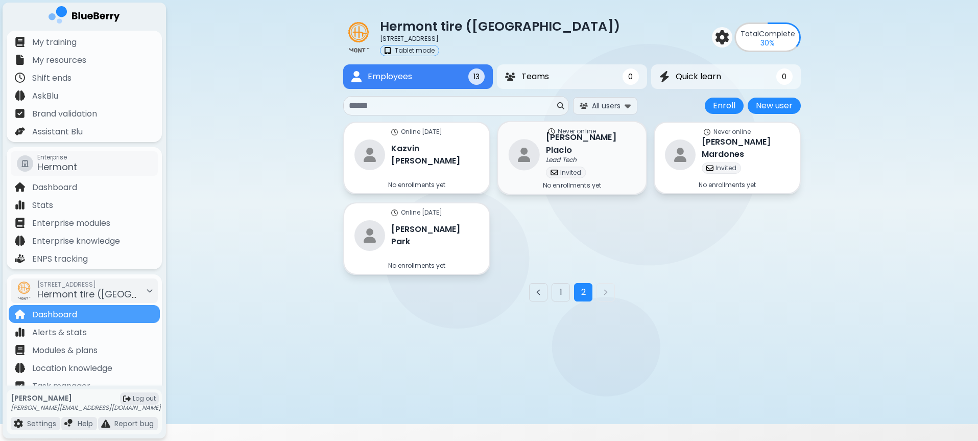
click at [580, 148] on h3 "[PERSON_NAME]" at bounding box center [590, 143] width 89 height 25
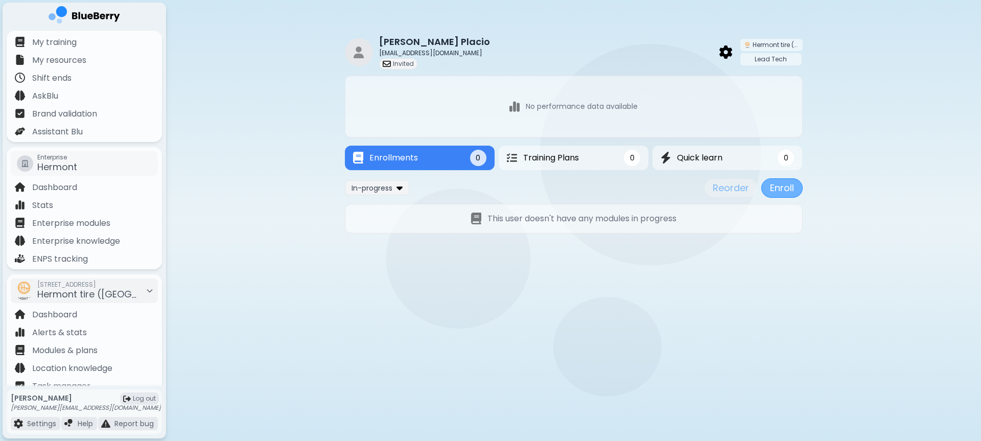
click at [796, 181] on button "Enroll" at bounding box center [781, 187] width 41 height 19
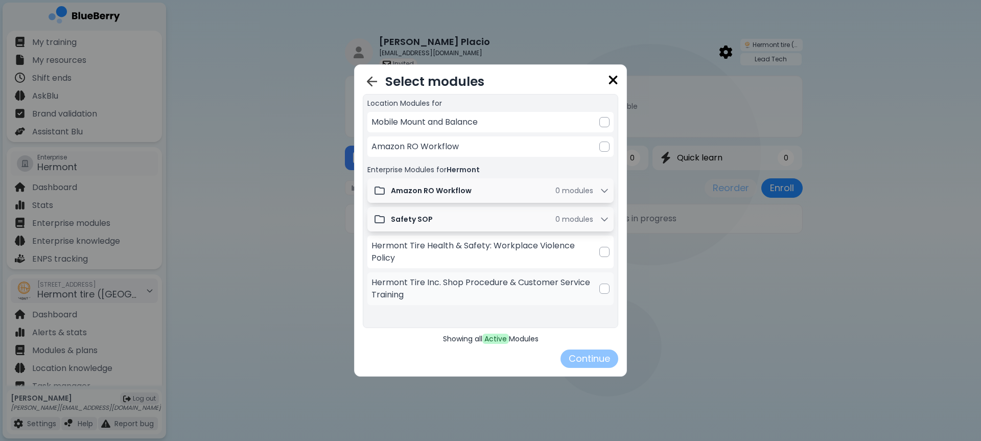
click at [500, 282] on p "Hermont Tire Inc. Shop Procedure & Customer Service Training" at bounding box center [485, 288] width 228 height 25
click at [581, 349] on button "Continue" at bounding box center [589, 358] width 58 height 18
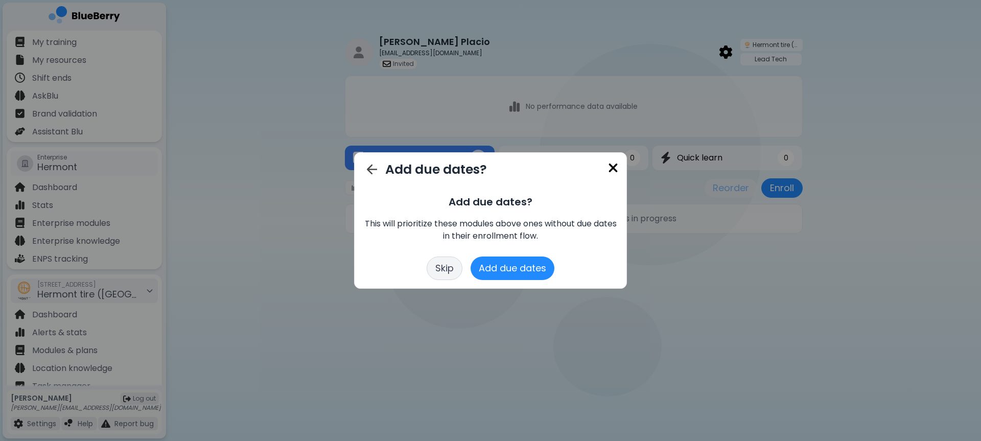
click at [486, 255] on div "Add due dates? Add due dates? This will prioritize these modules above ones wit…" at bounding box center [490, 220] width 255 height 119
click at [492, 265] on button "Add due dates" at bounding box center [512, 267] width 84 height 23
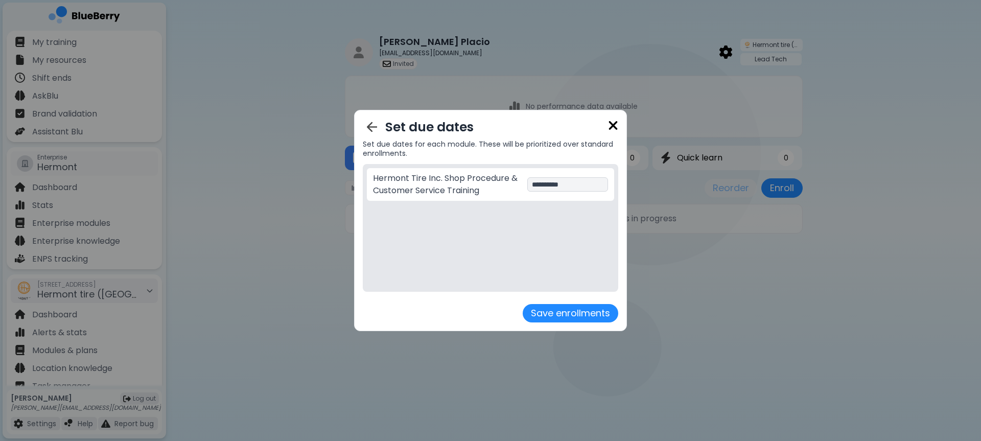
click at [556, 186] on div "**********" at bounding box center [567, 184] width 81 height 14
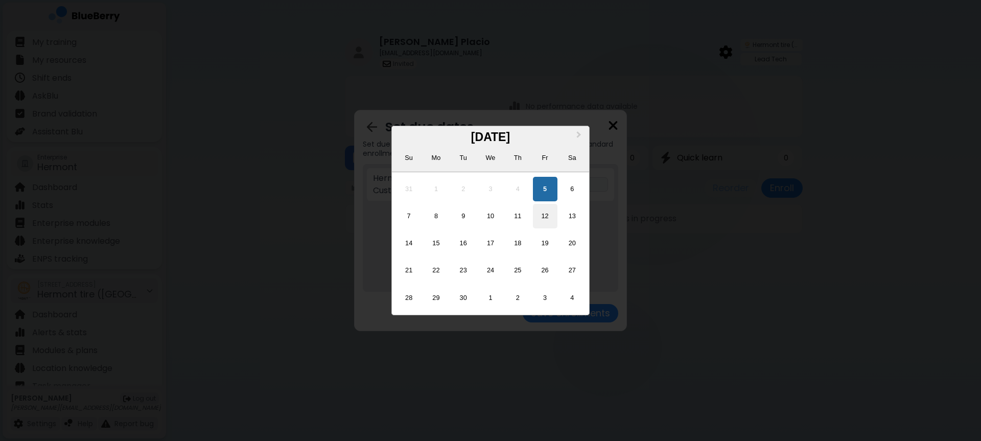
click at [548, 215] on div "12" at bounding box center [545, 216] width 25 height 25
type input "**********"
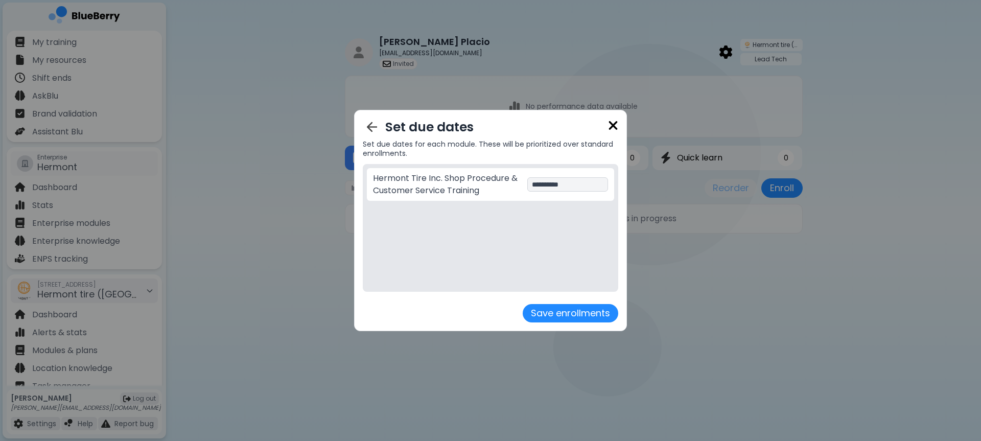
click at [559, 302] on div "**********" at bounding box center [490, 221] width 255 height 204
click at [562, 323] on div "**********" at bounding box center [490, 220] width 273 height 221
click at [561, 315] on button "Save enrollments" at bounding box center [571, 313] width 96 height 18
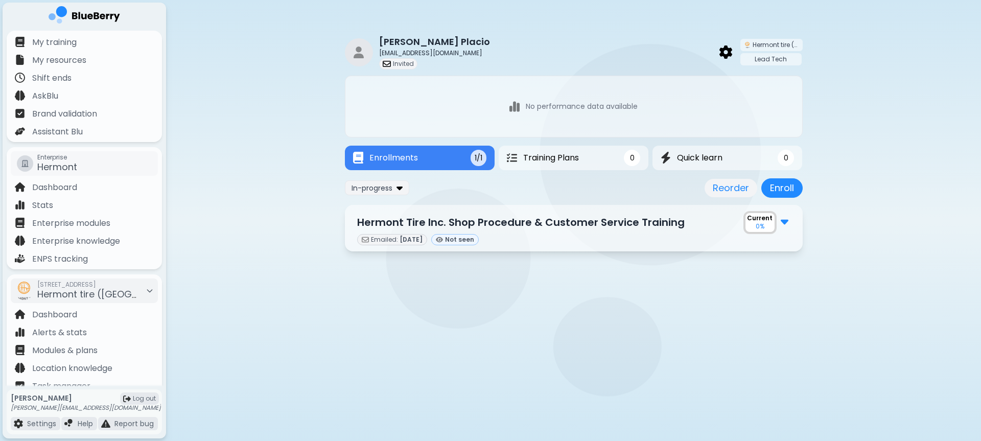
click at [431, 55] on p "[EMAIL_ADDRESS][DOMAIN_NAME]" at bounding box center [438, 53] width 119 height 8
copy p "[EMAIL_ADDRESS][DOMAIN_NAME]"
click at [530, 221] on p "Hermont Tire Inc. Shop Procedure & Customer Service Training" at bounding box center [520, 222] width 327 height 15
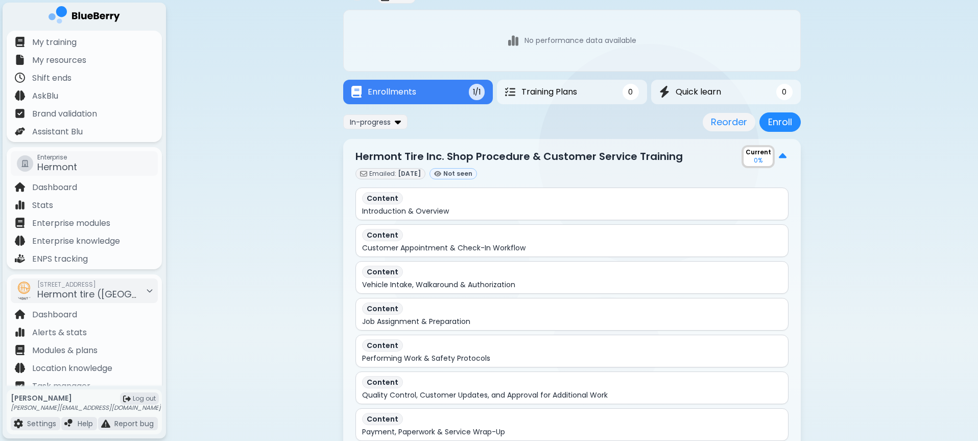
scroll to position [18, 0]
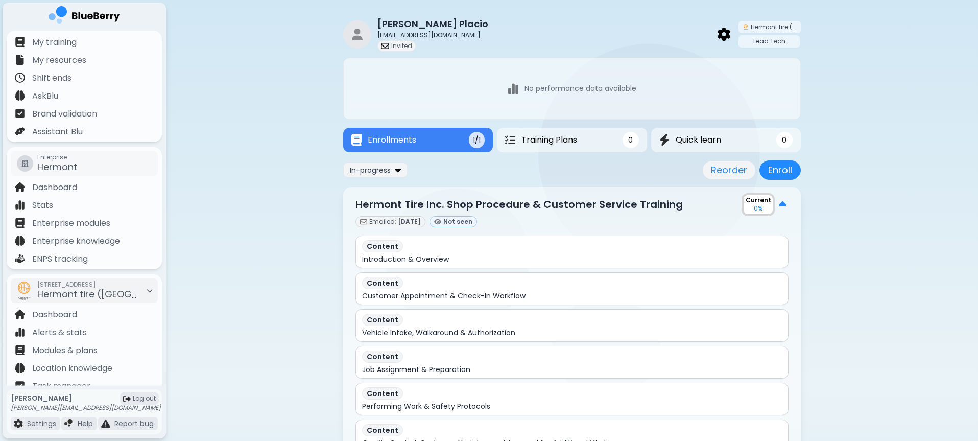
click at [394, 223] on span "Emailed:" at bounding box center [382, 221] width 27 height 9
click at [458, 222] on span "Not seen" at bounding box center [457, 221] width 29 height 9
click at [75, 220] on p "Enterprise modules" at bounding box center [71, 223] width 78 height 12
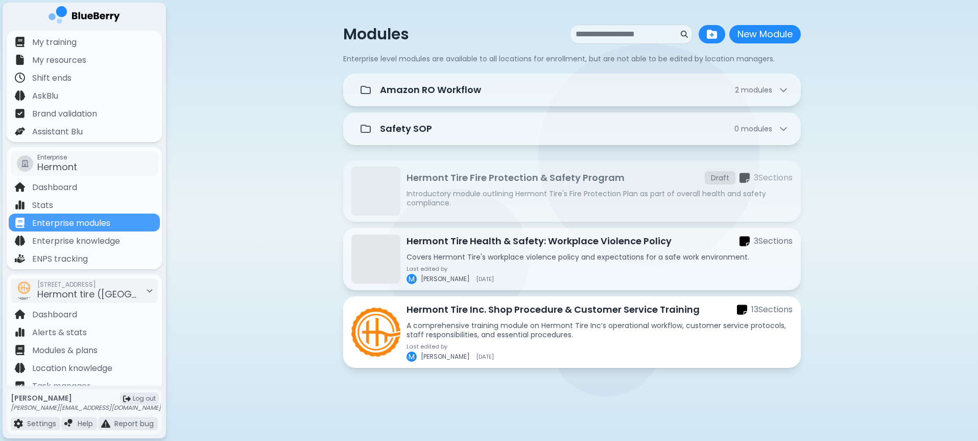
click at [518, 334] on p "A comprehensive training module on Hermont Tire Inc’s operational workflow, cus…" at bounding box center [600, 330] width 386 height 18
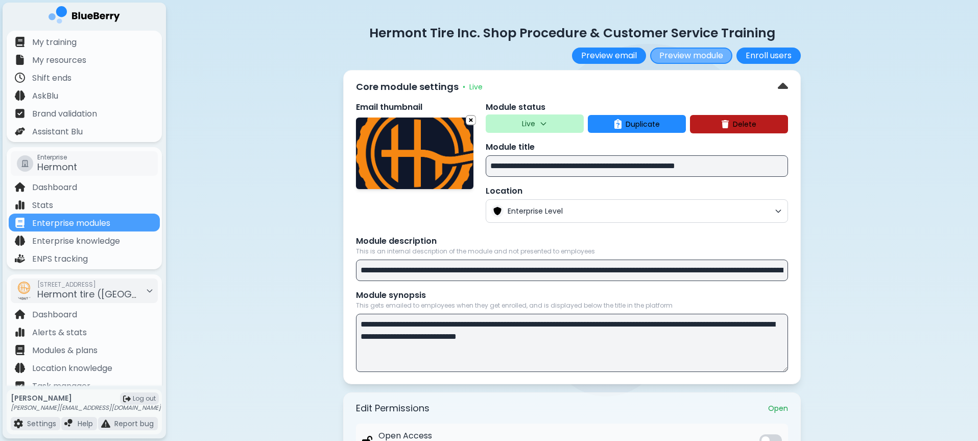
click at [679, 55] on button "Preview module" at bounding box center [691, 56] width 82 height 16
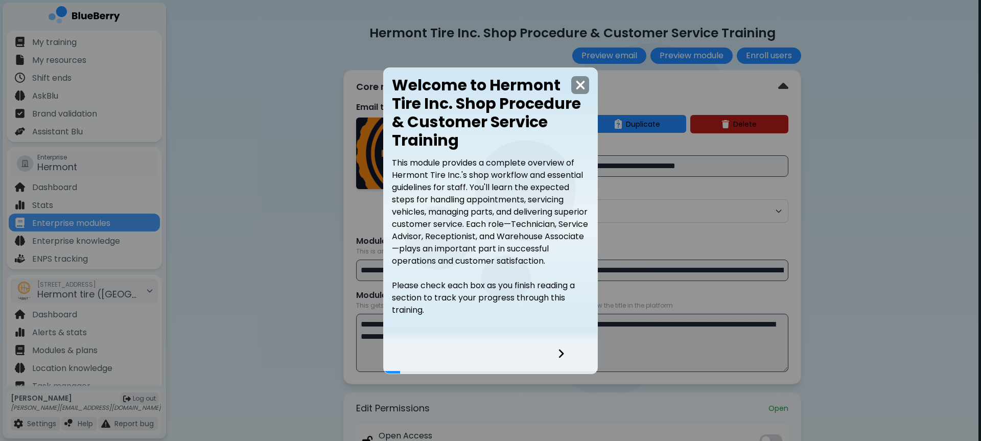
click at [553, 354] on div at bounding box center [567, 360] width 60 height 28
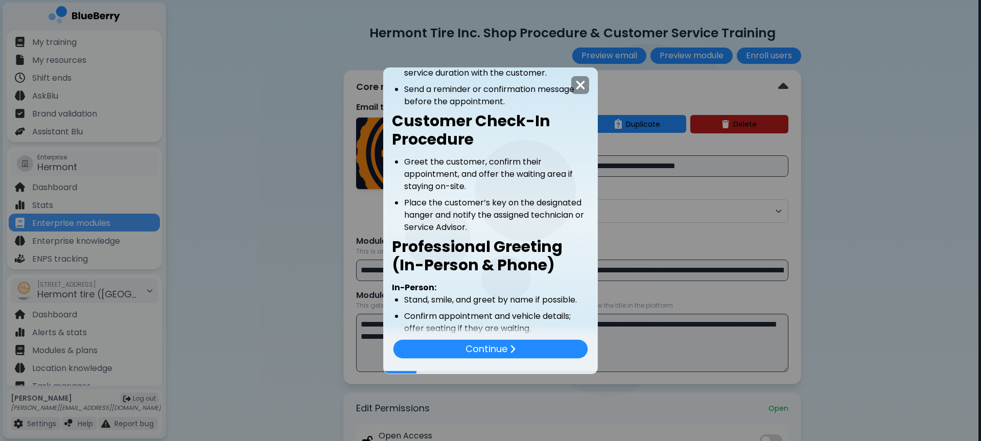
scroll to position [165, 0]
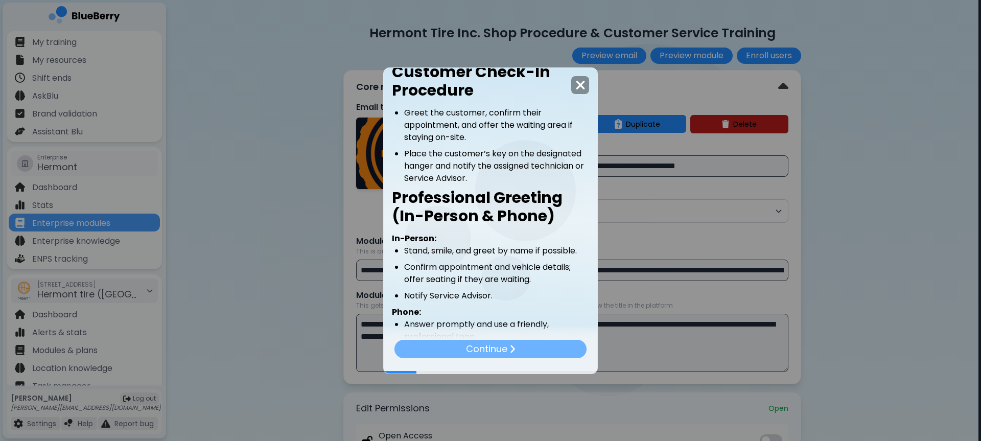
click at [551, 346] on div "Continue" at bounding box center [490, 348] width 192 height 18
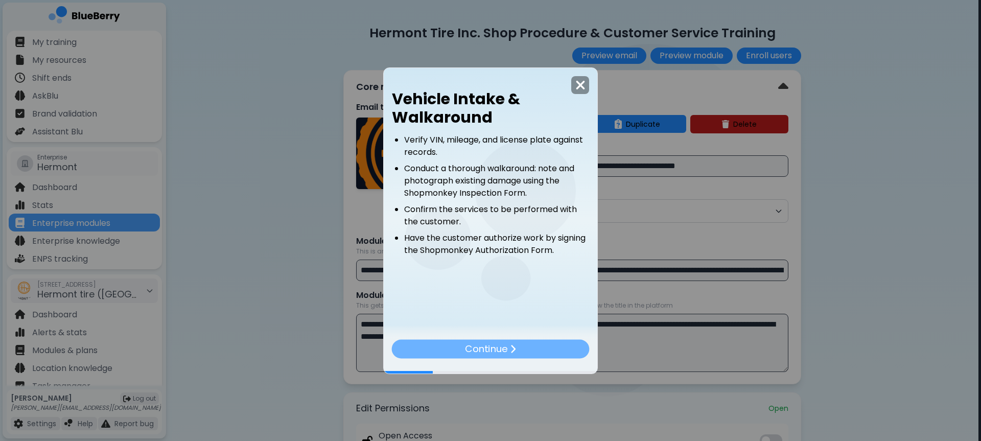
click at [552, 350] on div "Continue" at bounding box center [491, 348] width 198 height 19
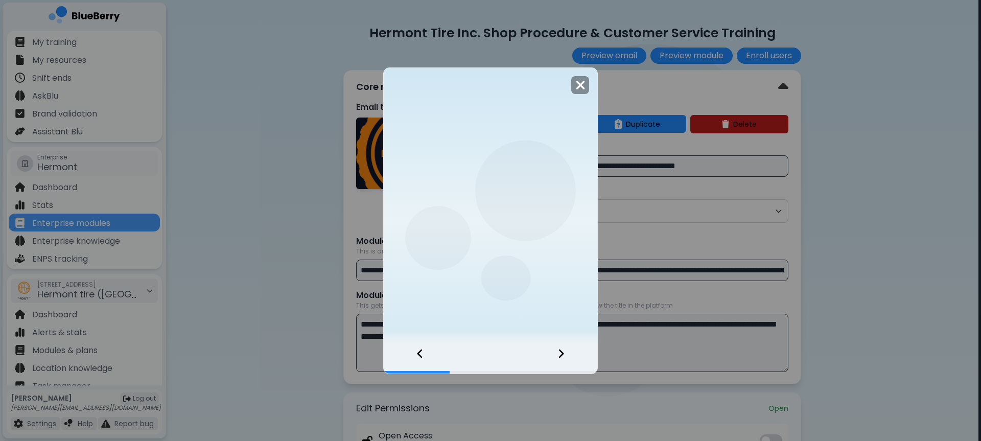
click at [552, 350] on div at bounding box center [567, 360] width 60 height 28
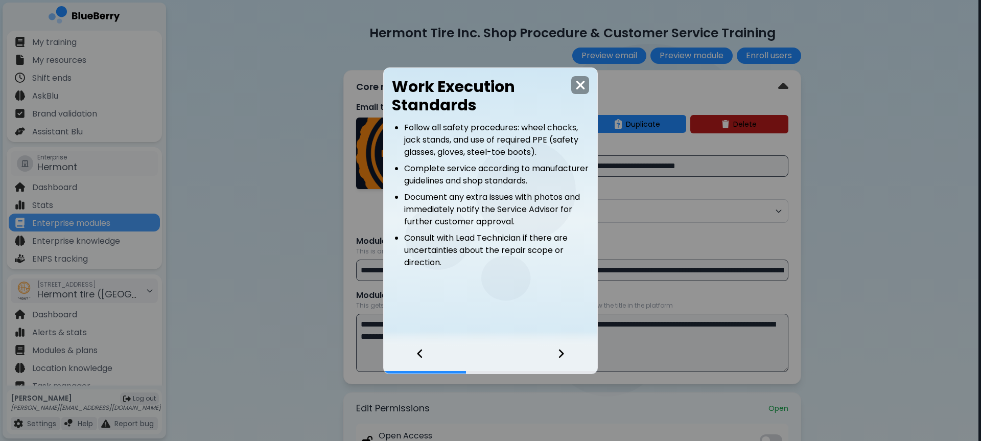
click at [553, 350] on div at bounding box center [567, 360] width 60 height 28
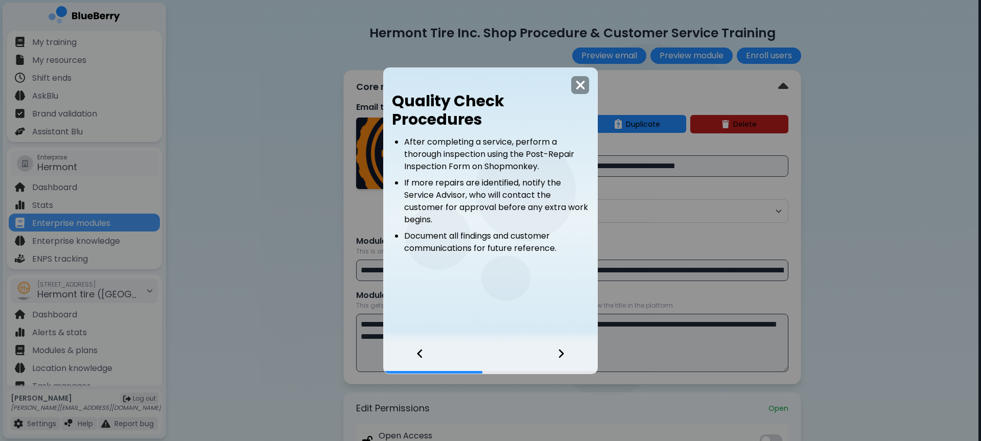
click at [556, 350] on div at bounding box center [567, 360] width 60 height 28
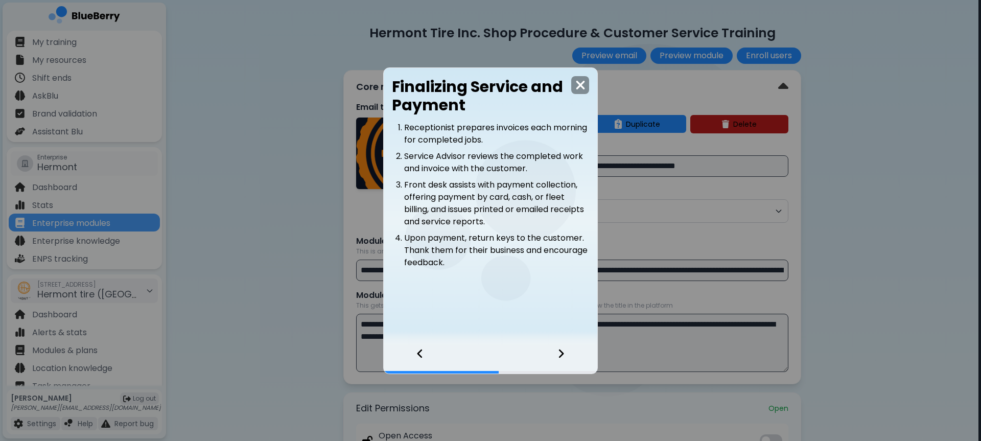
click at [556, 350] on div at bounding box center [567, 360] width 60 height 28
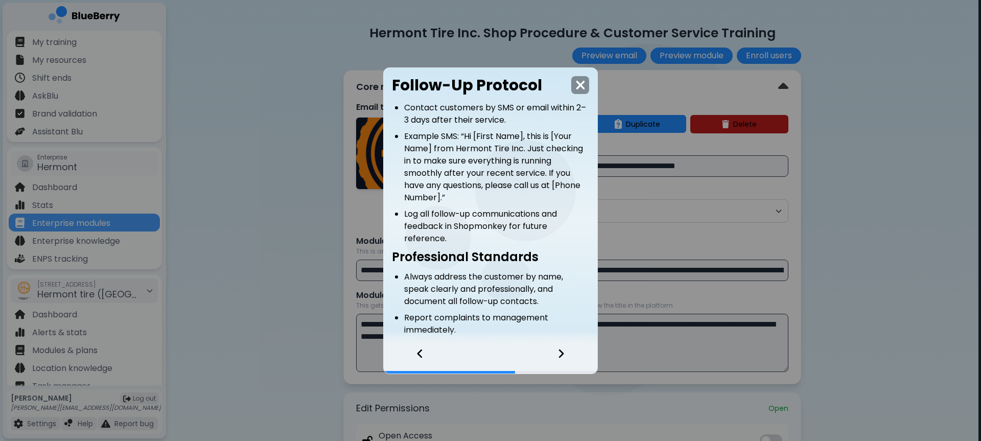
click at [556, 350] on div at bounding box center [567, 360] width 60 height 28
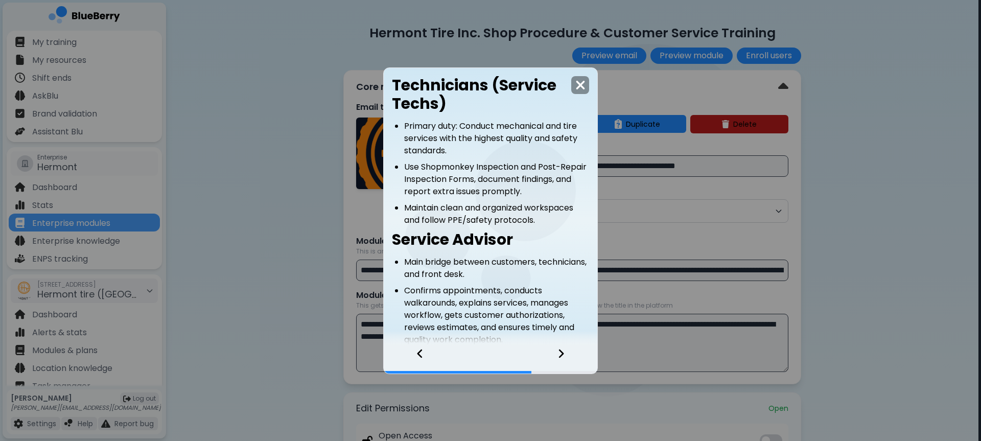
click at [556, 350] on div at bounding box center [567, 360] width 60 height 28
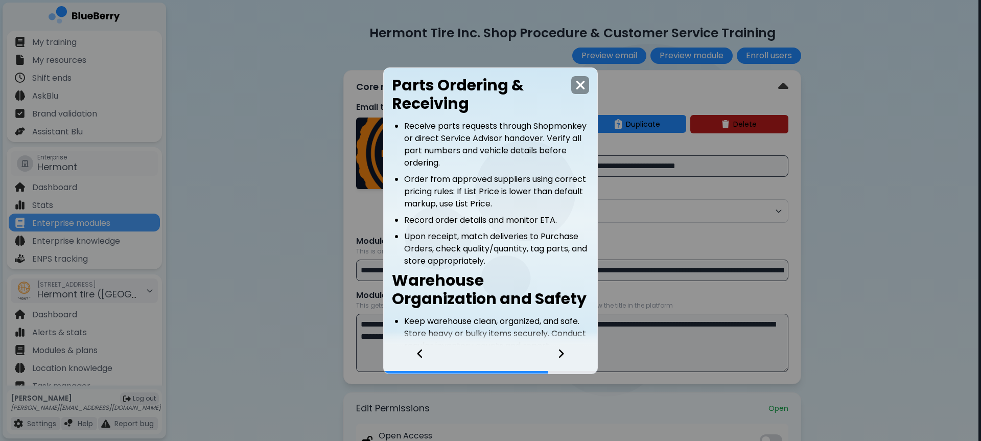
click at [432, 352] on div at bounding box center [415, 360] width 62 height 28
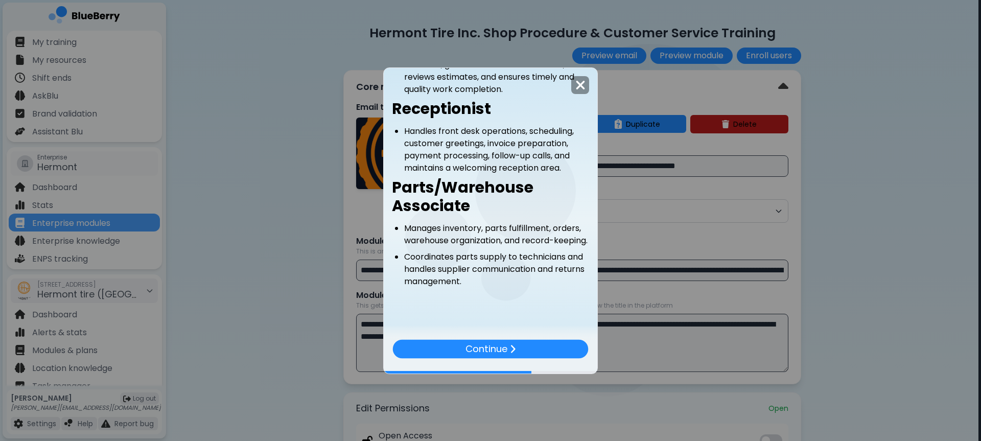
scroll to position [280, 0]
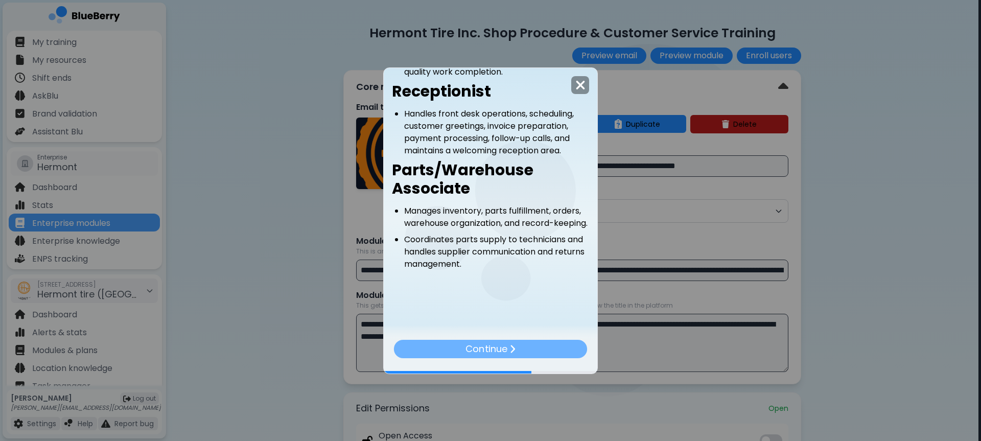
click at [522, 346] on div "Continue" at bounding box center [490, 348] width 193 height 18
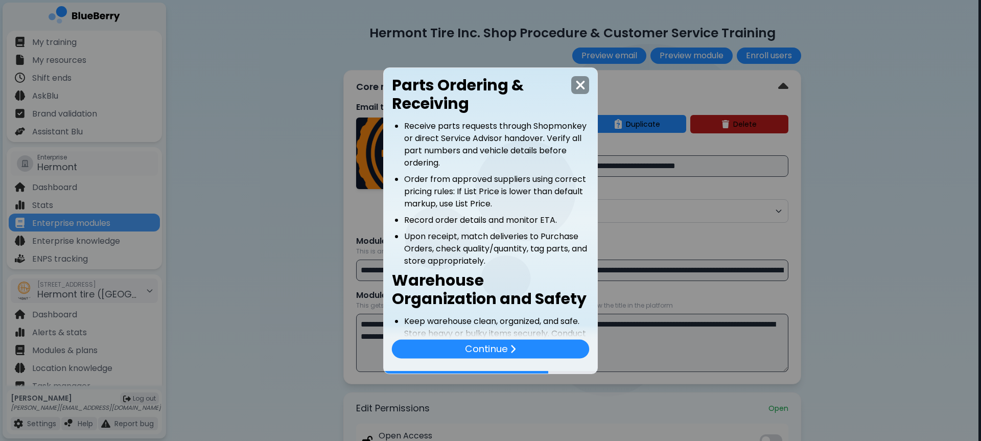
drag, startPoint x: 428, startPoint y: 131, endPoint x: 520, endPoint y: 132, distance: 91.9
click at [520, 132] on li "Receive parts requests through Shopmonkey or direct Service Advisor handover. V…" at bounding box center [496, 144] width 185 height 49
drag, startPoint x: 441, startPoint y: 174, endPoint x: 519, endPoint y: 182, distance: 79.1
click at [519, 182] on li "Order from approved suppliers using correct pricing rules: If List Price is low…" at bounding box center [496, 191] width 185 height 37
click at [521, 184] on li "Order from approved suppliers using correct pricing rules: If List Price is low…" at bounding box center [496, 191] width 185 height 37
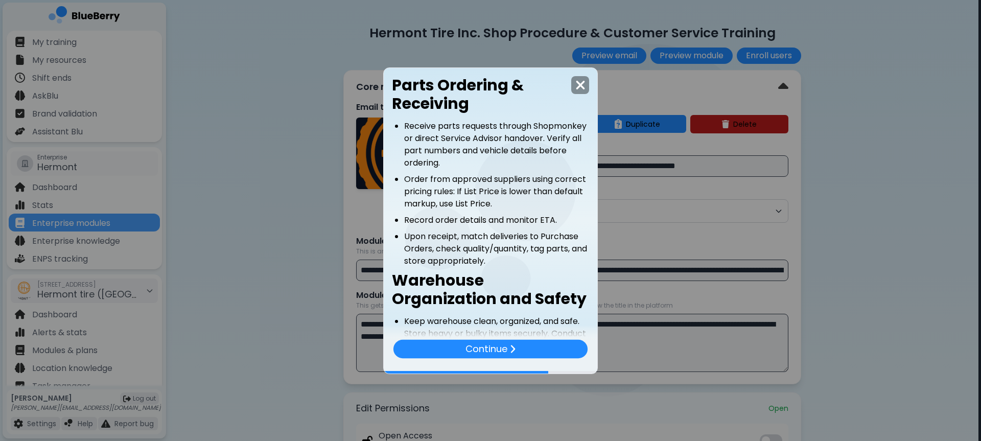
drag, startPoint x: 464, startPoint y: 195, endPoint x: 532, endPoint y: 195, distance: 67.9
click at [532, 195] on li "Order from approved suppliers using correct pricing rules: If List Price is low…" at bounding box center [496, 191] width 185 height 37
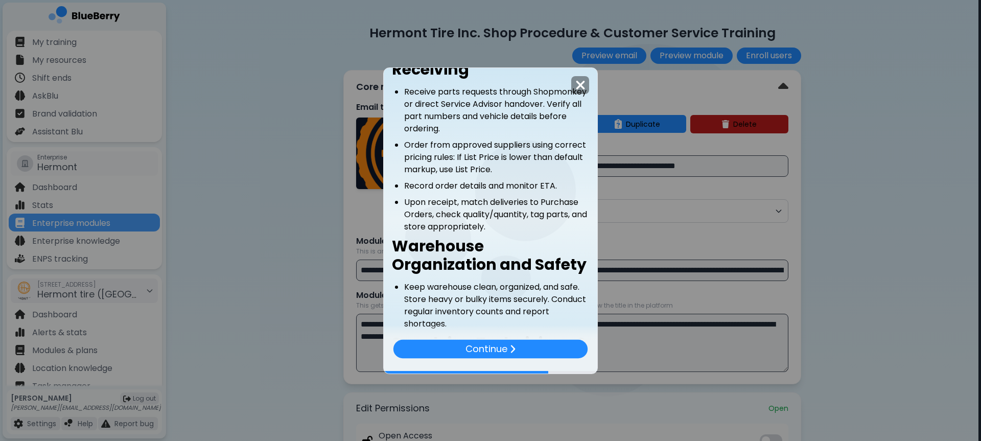
scroll to position [75, 0]
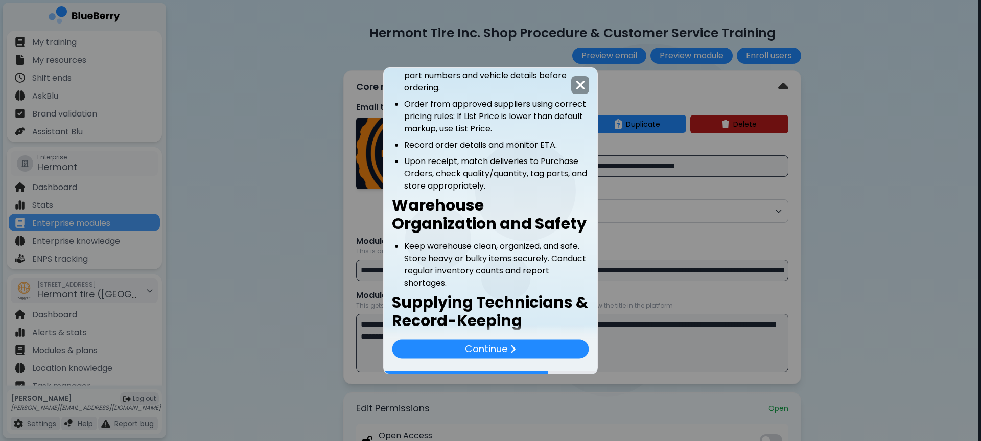
drag, startPoint x: 425, startPoint y: 146, endPoint x: 507, endPoint y: 146, distance: 81.7
click at [507, 146] on li "Record order details and monitor ETA." at bounding box center [496, 145] width 185 height 12
drag, startPoint x: 454, startPoint y: 163, endPoint x: 570, endPoint y: 165, distance: 116.5
click at [570, 165] on li "Upon receipt, match deliveries to Purchase Orders, check quality/quantity, tag …" at bounding box center [496, 173] width 185 height 37
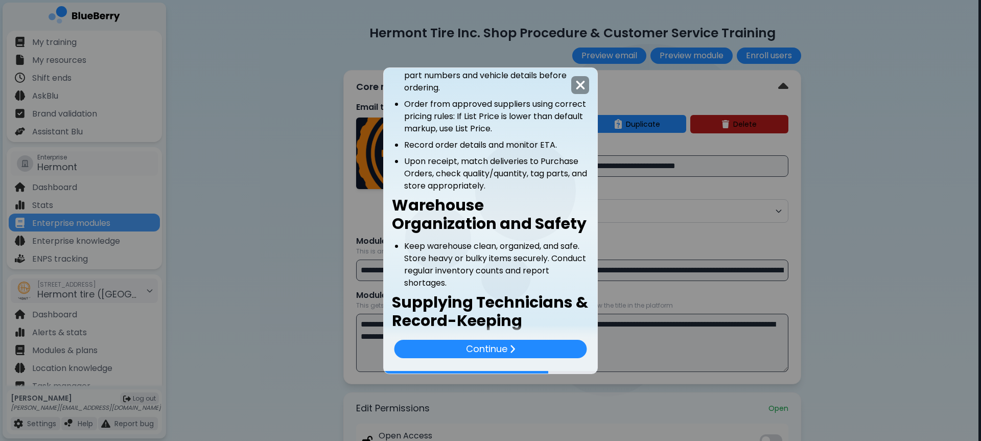
click at [566, 168] on li "Upon receipt, match deliveries to Purchase Orders, check quality/quantity, tag …" at bounding box center [496, 173] width 185 height 37
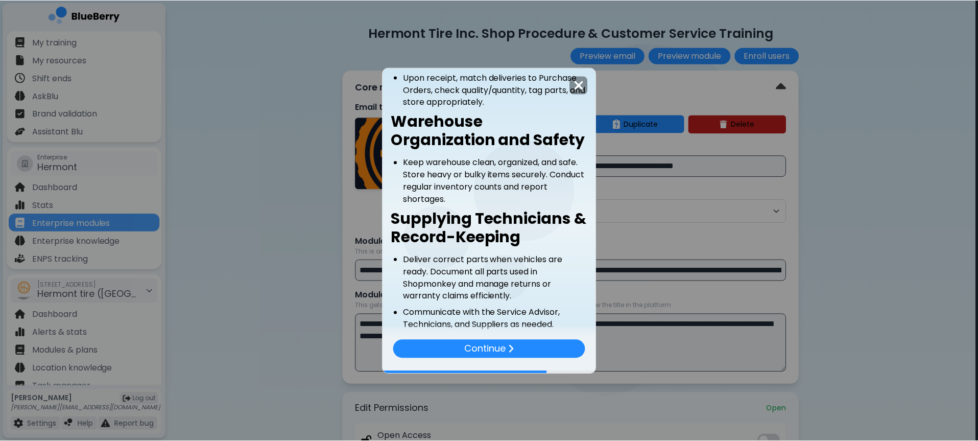
scroll to position [220, 0]
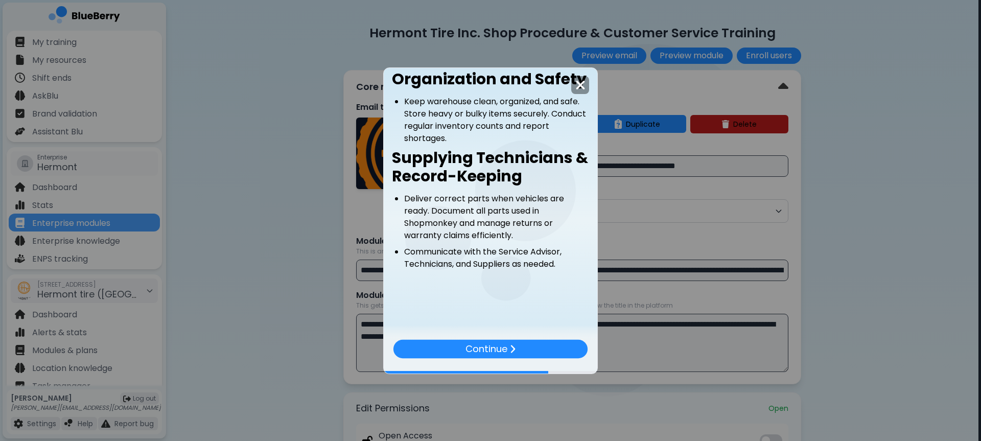
click at [576, 81] on img at bounding box center [580, 85] width 10 height 14
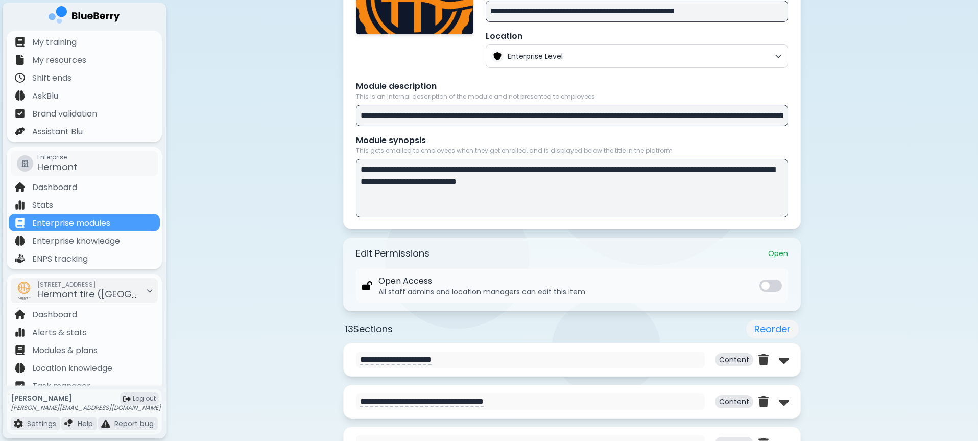
scroll to position [488, 0]
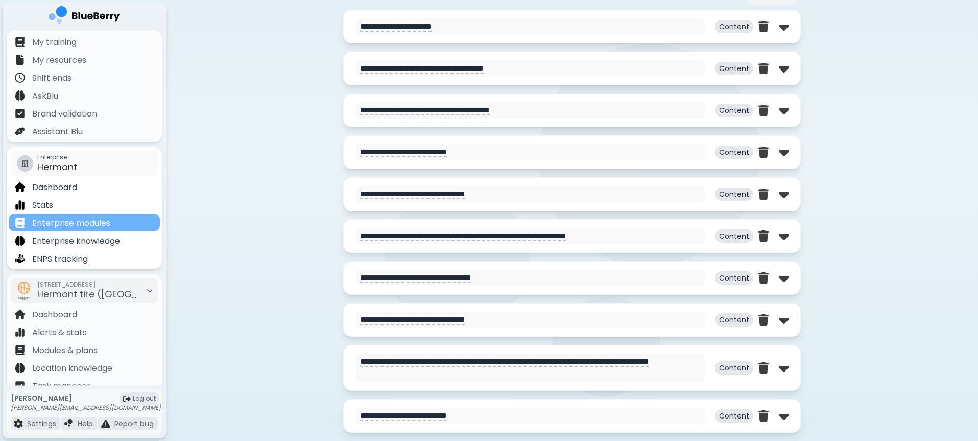
click at [109, 224] on p "Enterprise modules" at bounding box center [71, 223] width 78 height 12
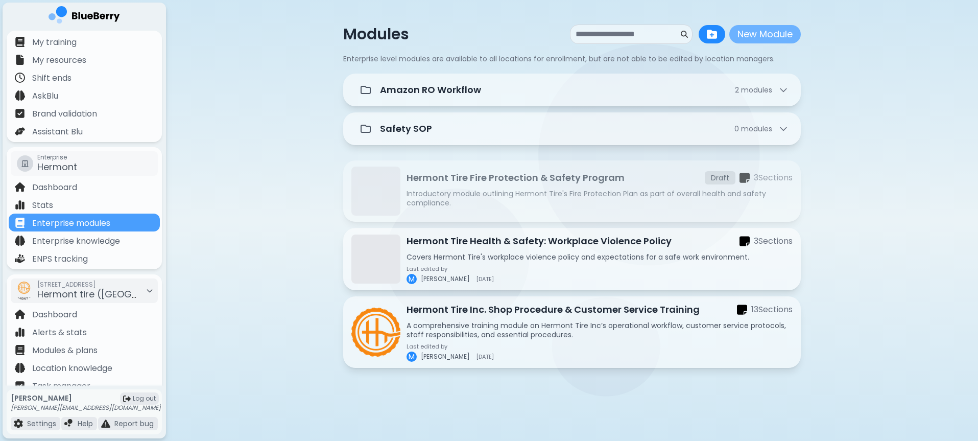
click at [766, 33] on button "New Module" at bounding box center [765, 34] width 72 height 18
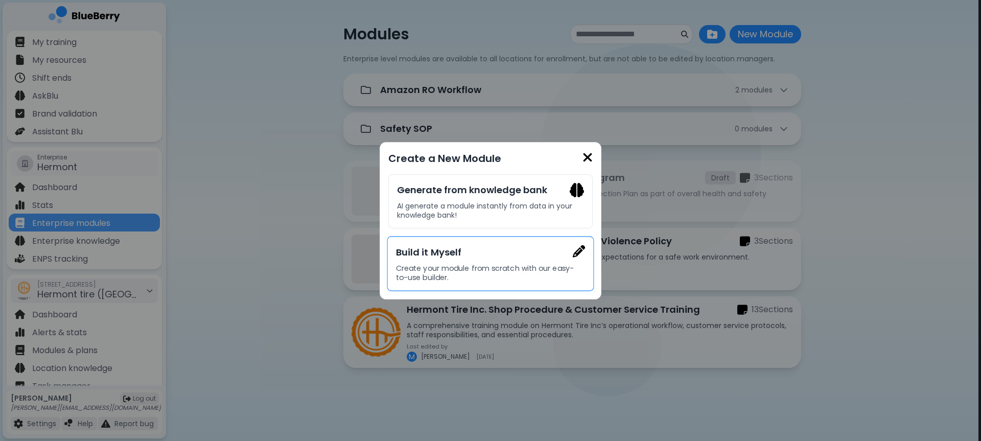
click at [524, 257] on h3 "Build it Myself" at bounding box center [490, 252] width 189 height 14
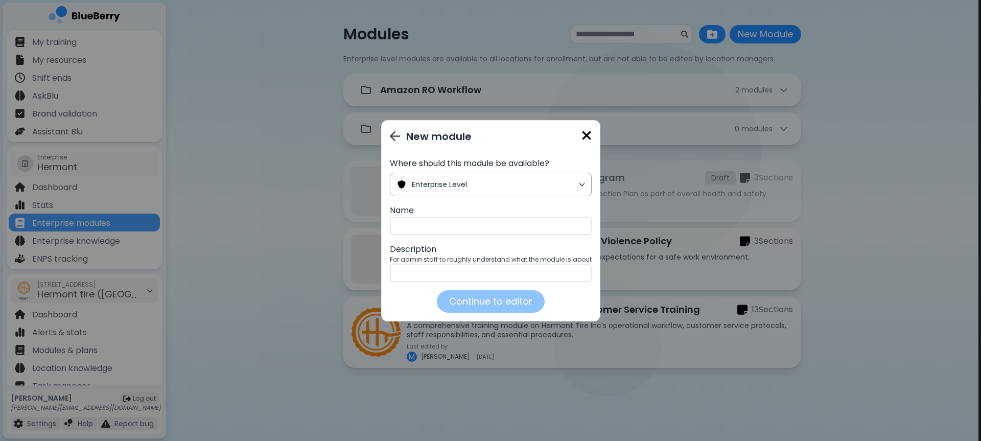
click at [465, 187] on span "Enterprise Level" at bounding box center [493, 184] width 162 height 9
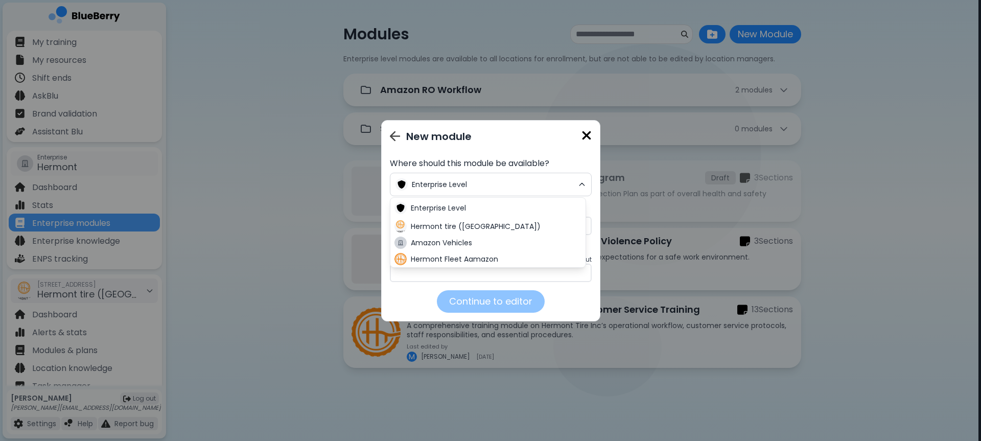
click at [532, 164] on p "Where should this module be available?" at bounding box center [491, 163] width 202 height 12
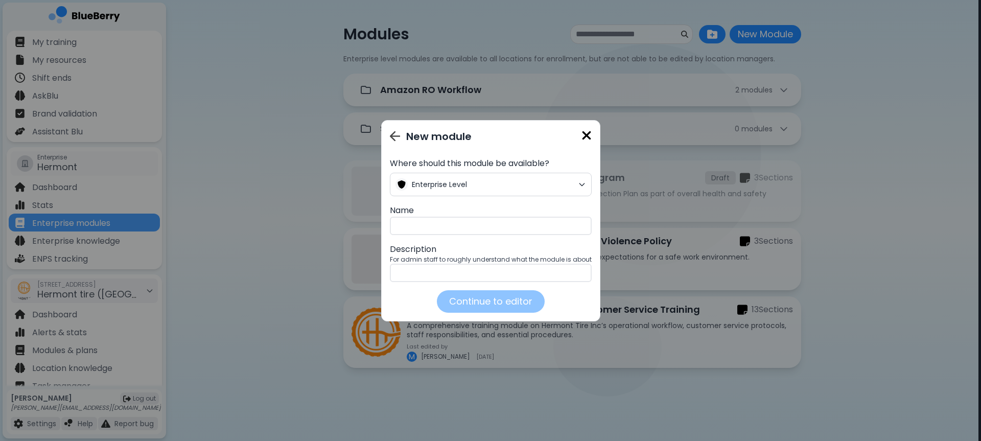
click at [492, 225] on input "text" at bounding box center [491, 226] width 202 height 18
type input "**********"
click at [459, 277] on input "text" at bounding box center [491, 273] width 202 height 18
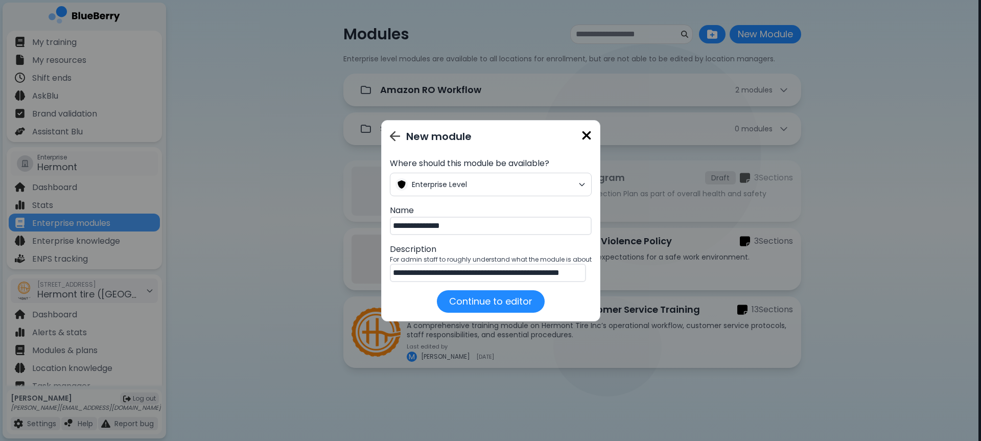
scroll to position [0, 29]
type input "**********"
click at [492, 308] on button "Continue to editor" at bounding box center [491, 301] width 108 height 22
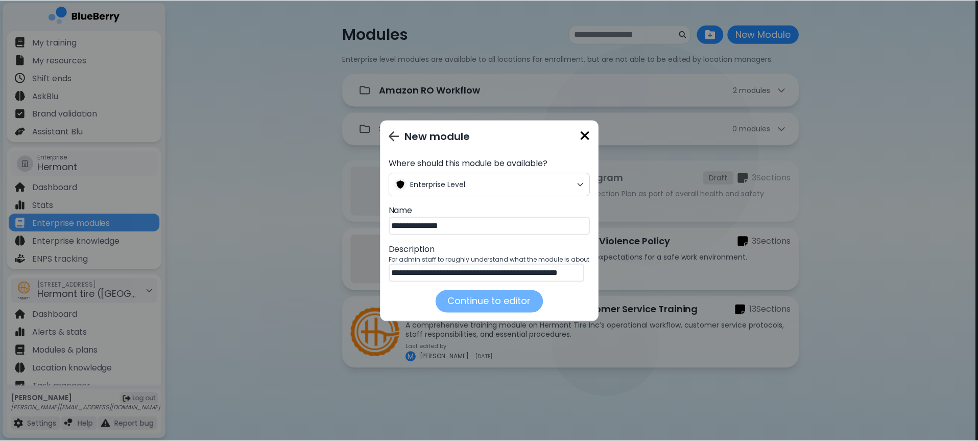
scroll to position [0, 0]
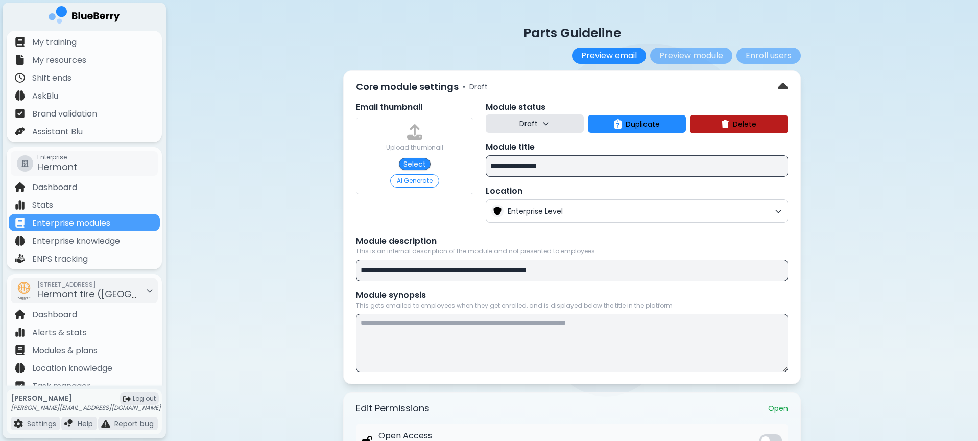
click at [414, 183] on button "AI Generate" at bounding box center [414, 180] width 49 height 13
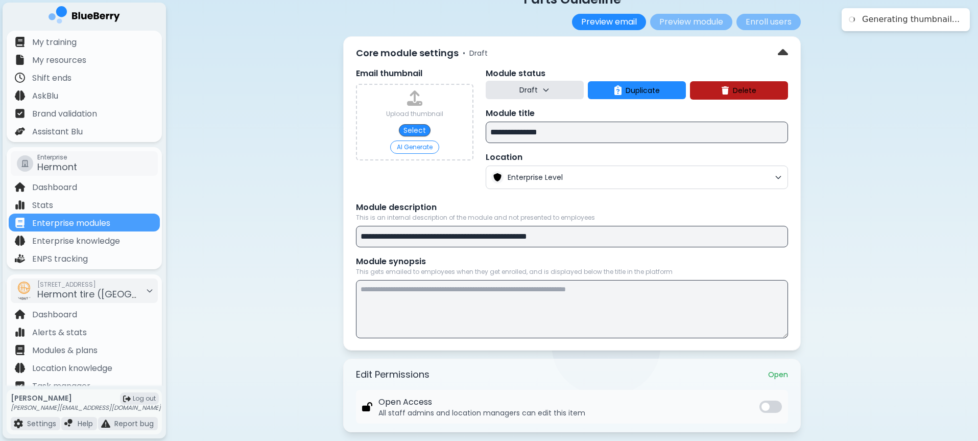
scroll to position [67, 0]
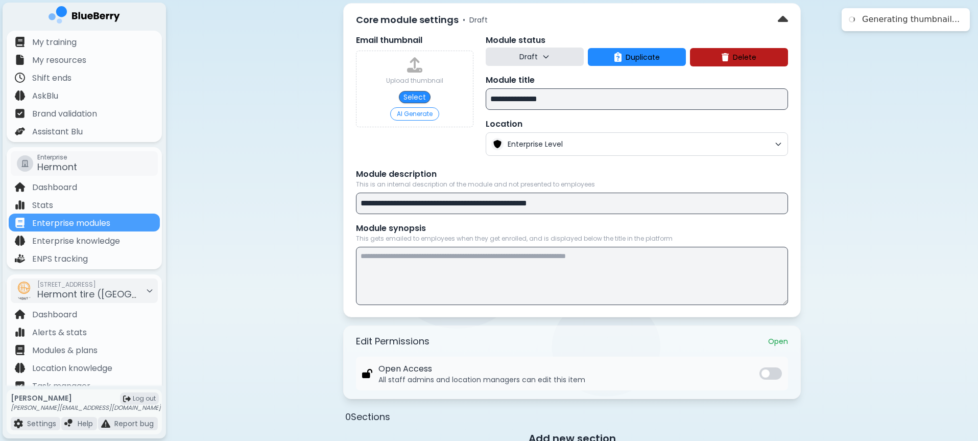
click at [467, 274] on textarea at bounding box center [572, 276] width 432 height 58
click at [537, 53] on button "Draft" at bounding box center [535, 57] width 98 height 18
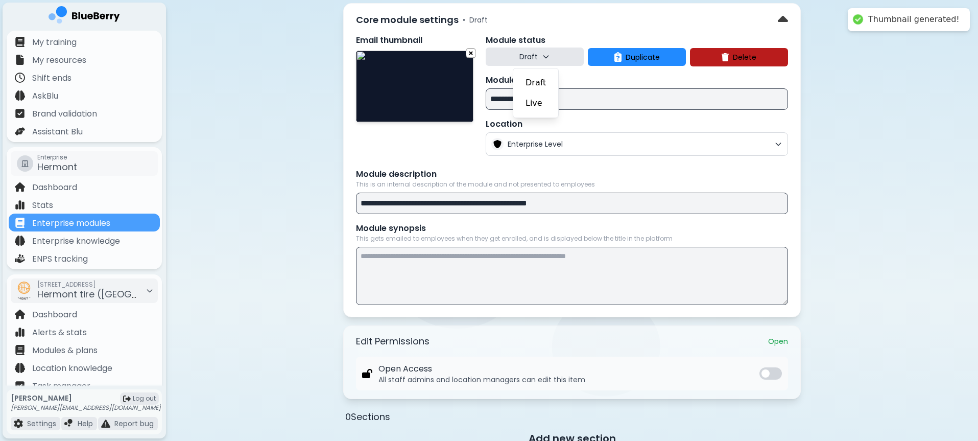
click at [841, 111] on div "**********" at bounding box center [572, 298] width 812 height 730
click at [466, 281] on textarea at bounding box center [572, 276] width 432 height 58
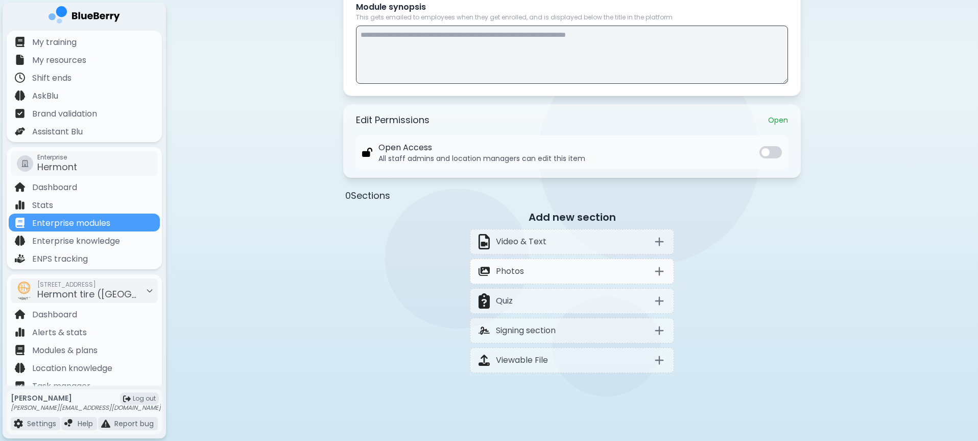
scroll to position [290, 0]
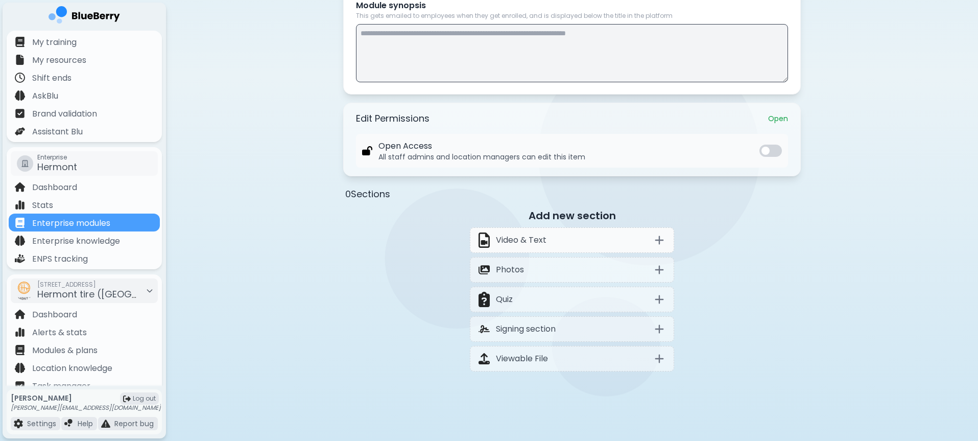
click at [555, 241] on div "Video & Text" at bounding box center [572, 240] width 204 height 26
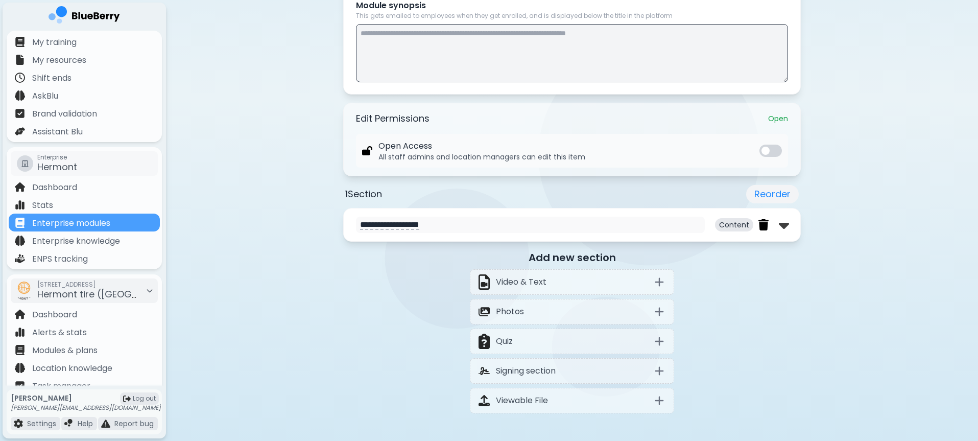
click at [766, 225] on img at bounding box center [764, 225] width 10 height 12
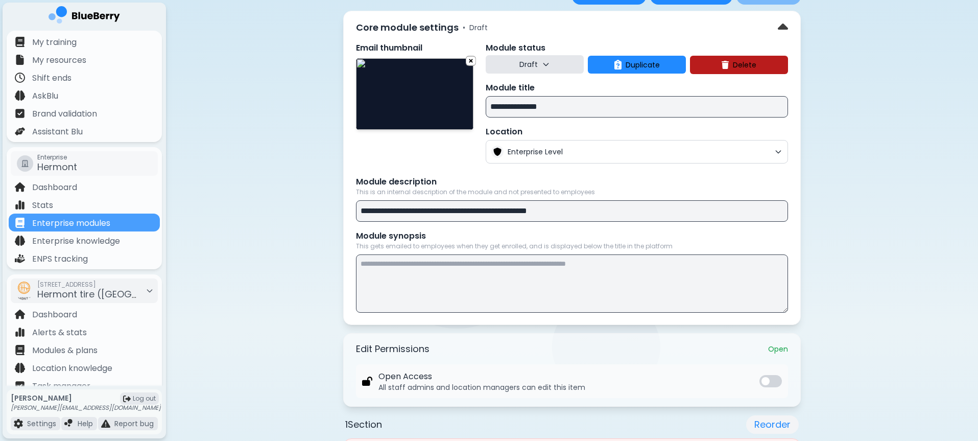
scroll to position [0, 0]
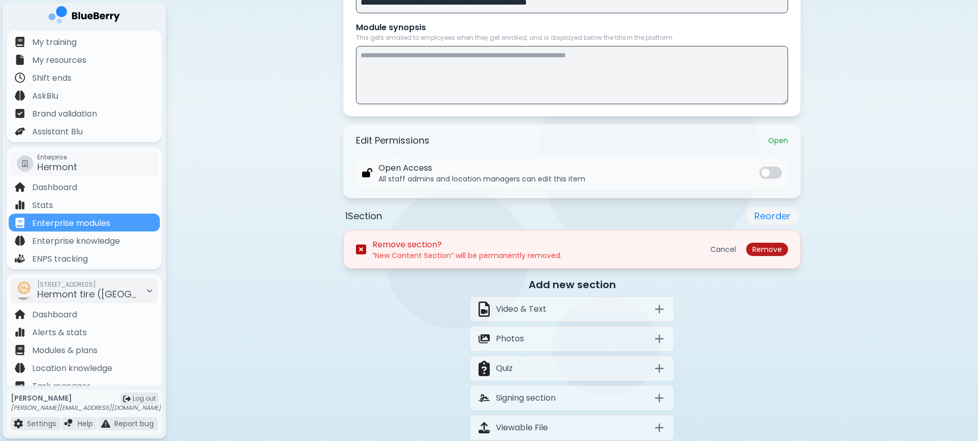
click at [775, 254] on button "Remove" at bounding box center [767, 249] width 42 height 13
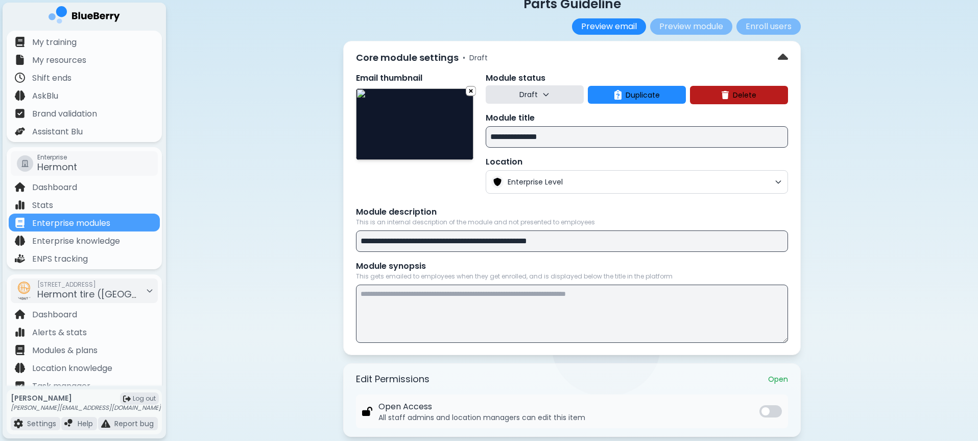
scroll to position [68, 0]
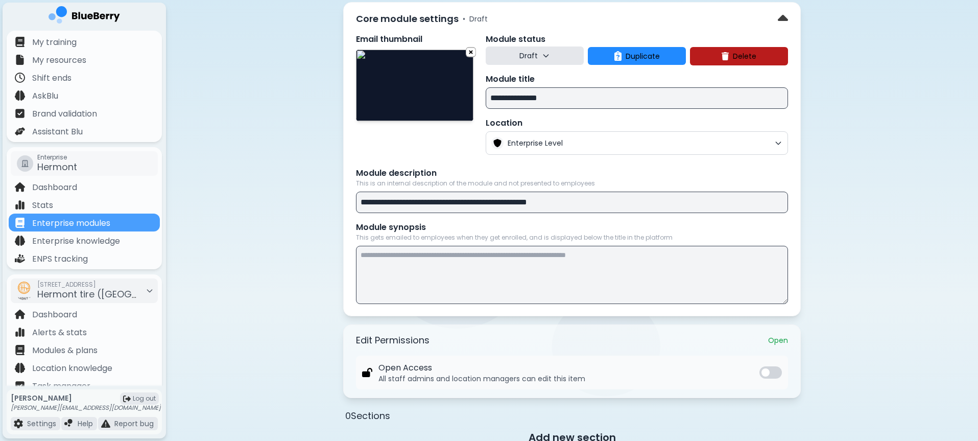
click at [529, 278] on textarea at bounding box center [572, 275] width 432 height 58
click at [523, 278] on textarea at bounding box center [572, 275] width 432 height 58
type textarea "*"
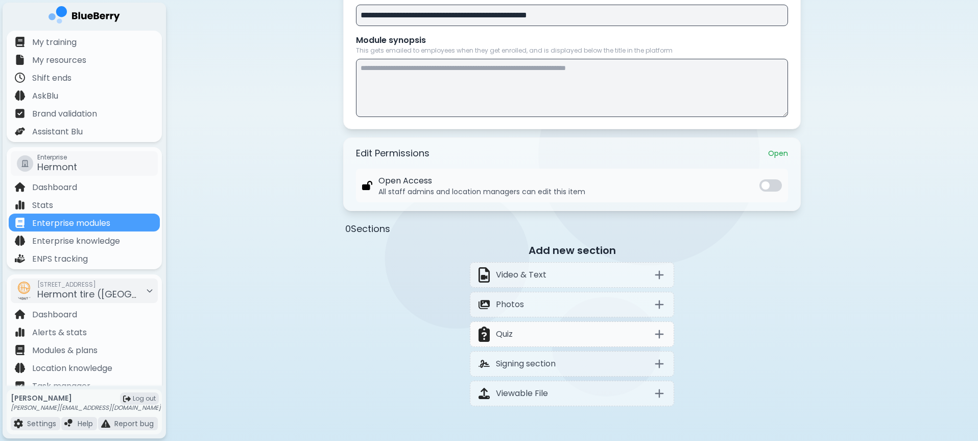
scroll to position [290, 0]
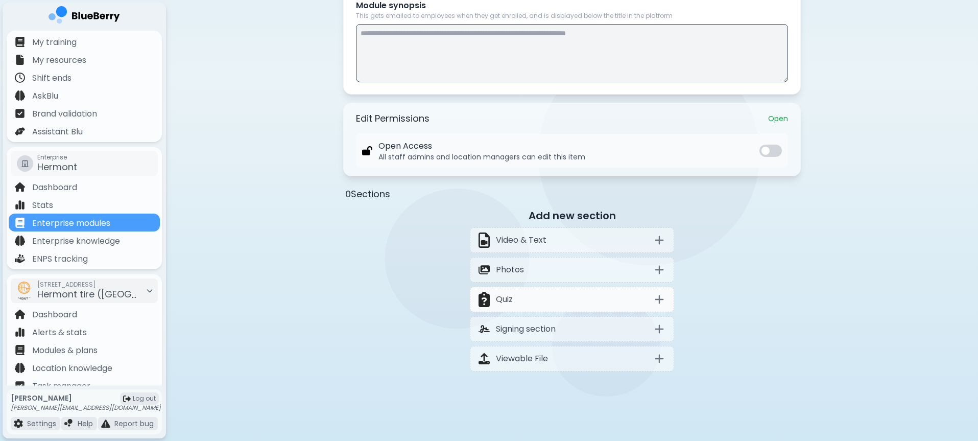
click at [535, 299] on div "Quiz" at bounding box center [572, 300] width 204 height 26
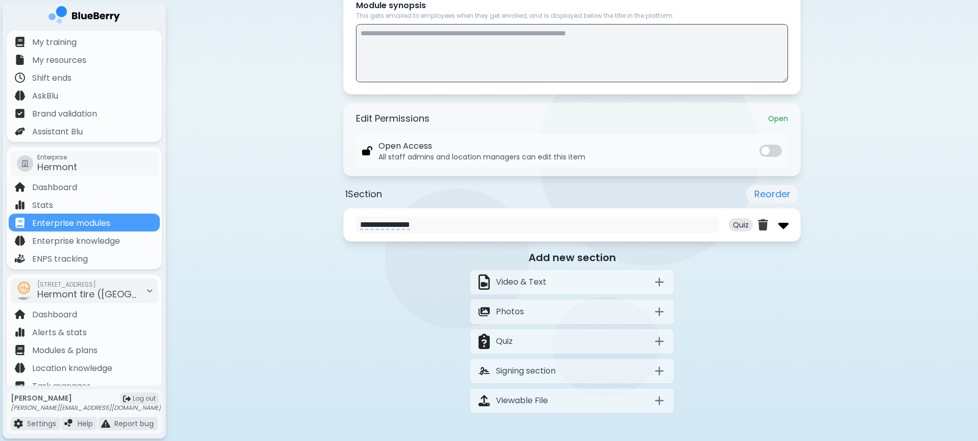
click at [781, 225] on img at bounding box center [783, 225] width 10 height 16
select select "**"
select select "*"
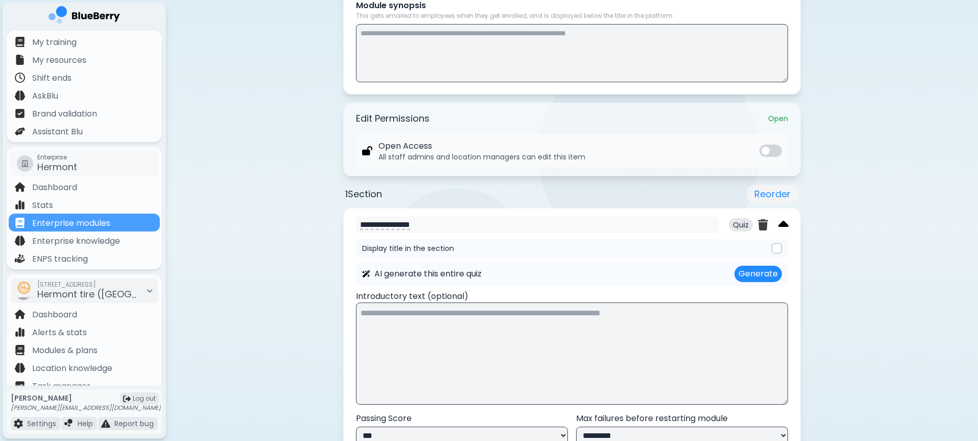
click at [782, 225] on img at bounding box center [783, 225] width 10 height 16
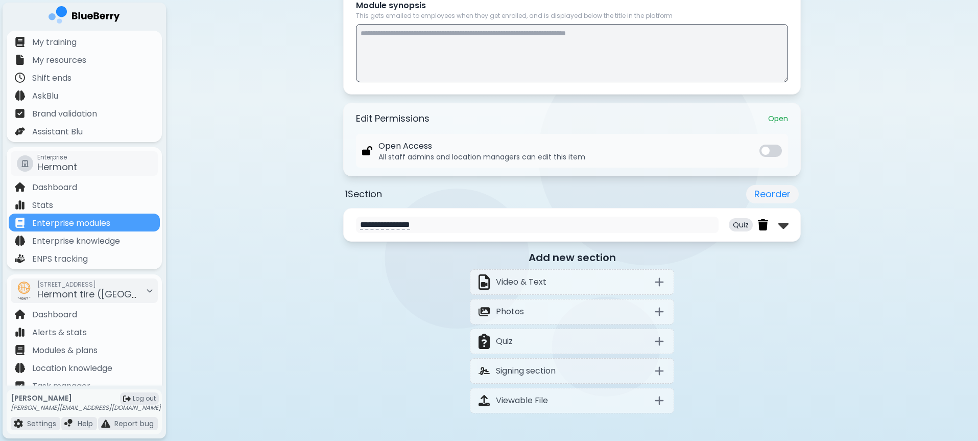
click at [763, 224] on img at bounding box center [763, 225] width 10 height 12
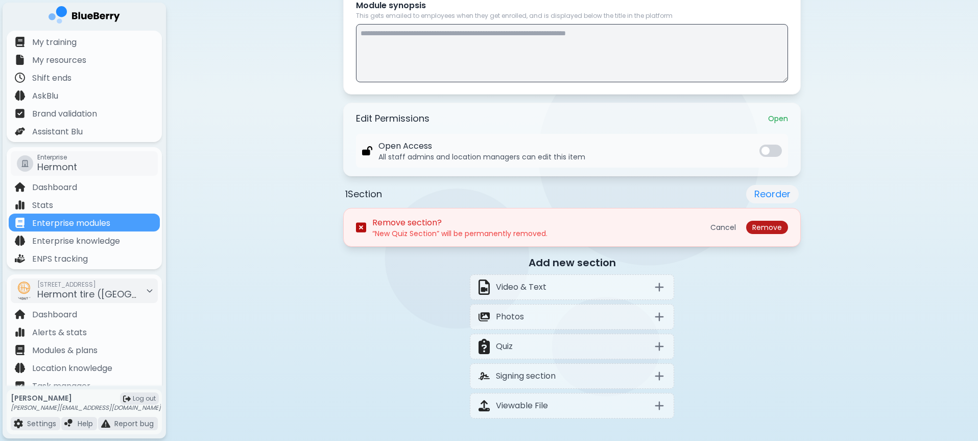
click at [759, 230] on button "Remove" at bounding box center [767, 227] width 42 height 13
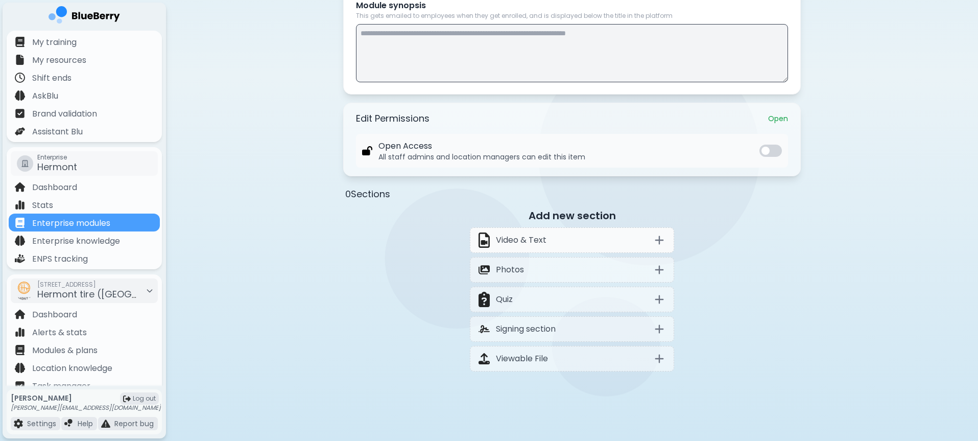
click at [551, 245] on div "Video & Text" at bounding box center [572, 240] width 204 height 26
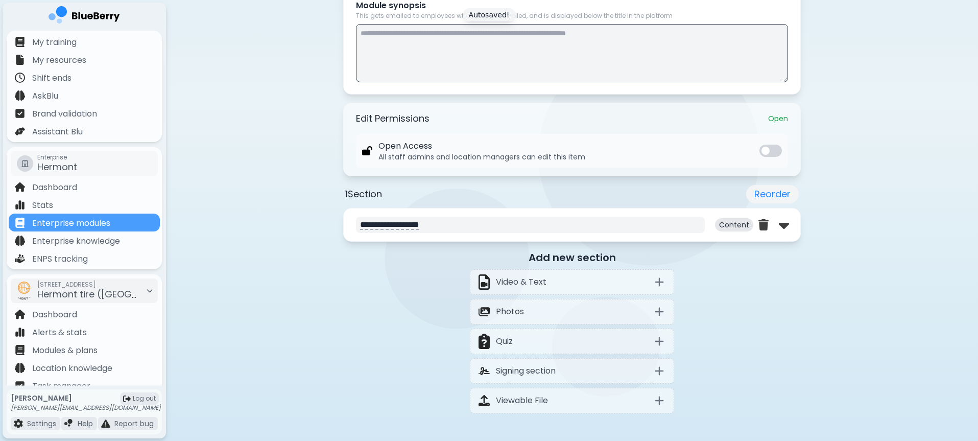
click at [620, 229] on textarea "**********" at bounding box center [530, 225] width 349 height 16
click at [779, 225] on img at bounding box center [784, 225] width 10 height 16
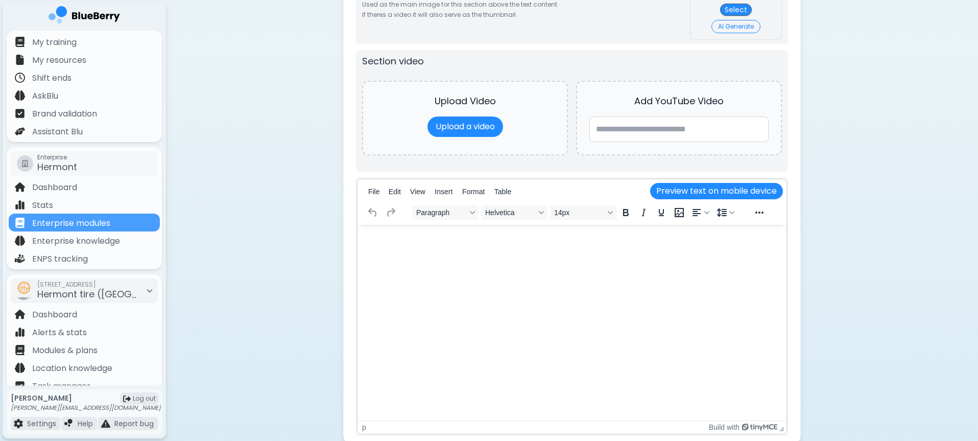
scroll to position [466, 0]
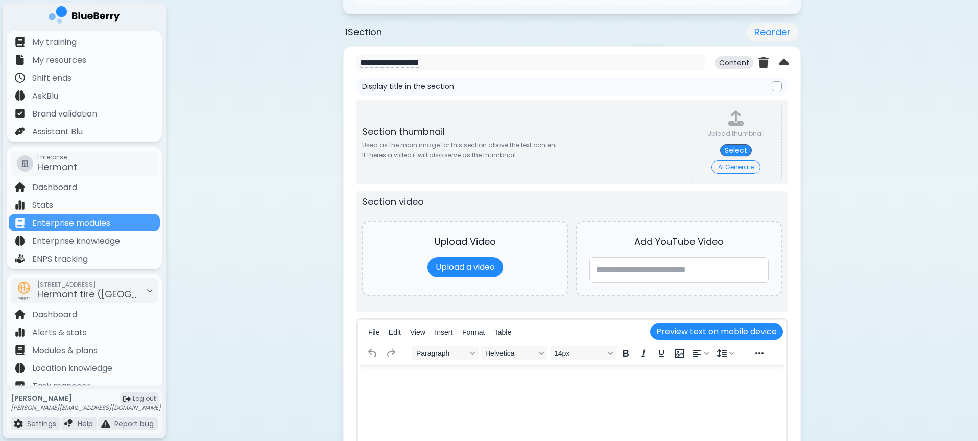
click at [768, 60] on div at bounding box center [774, 63] width 31 height 16
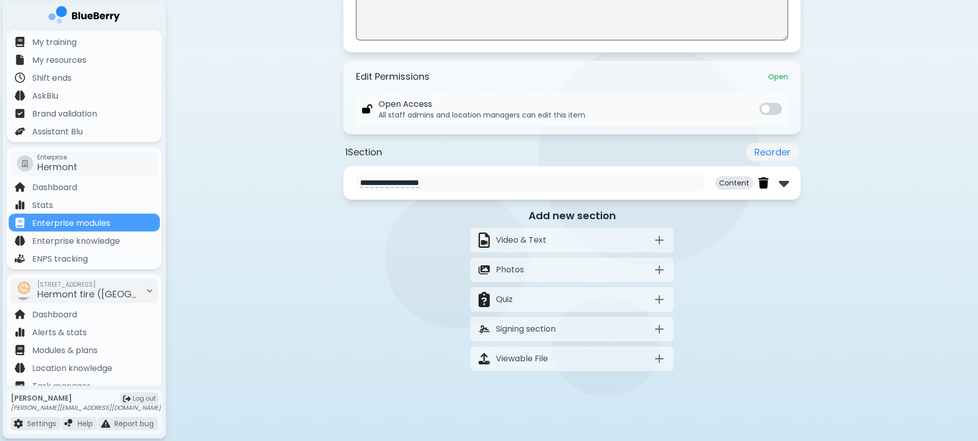
click at [763, 183] on img at bounding box center [764, 183] width 10 height 12
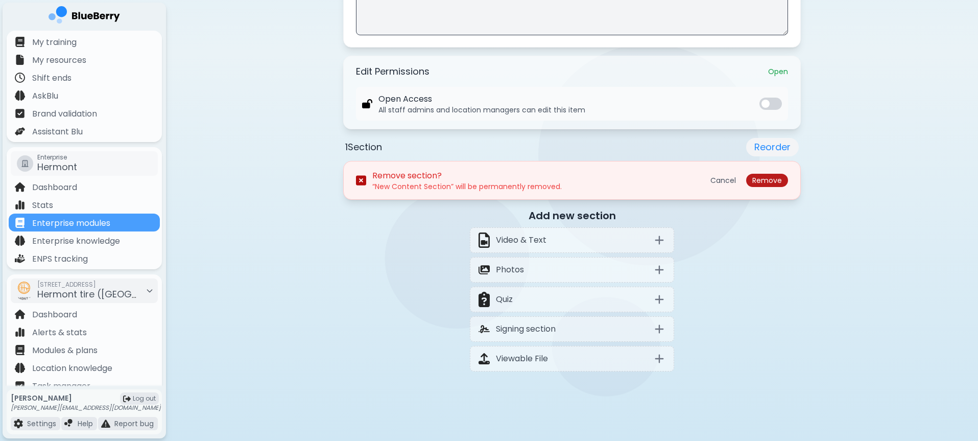
click at [754, 183] on button "Remove" at bounding box center [767, 180] width 42 height 13
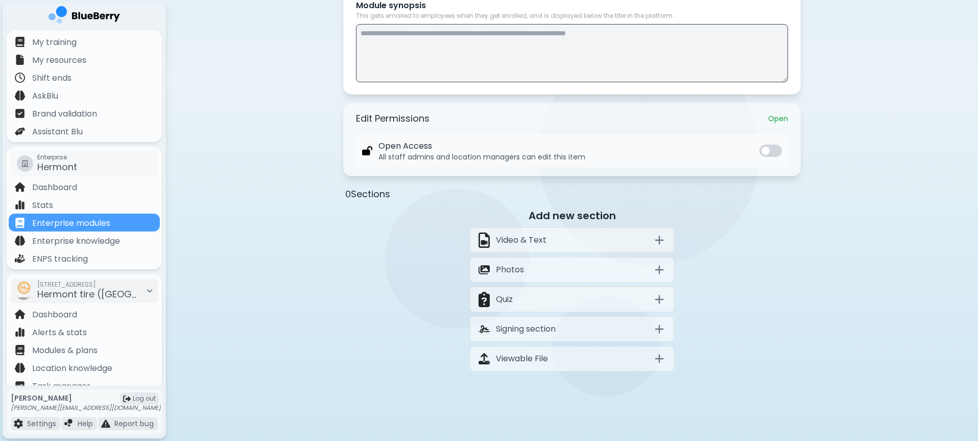
scroll to position [290, 0]
click at [562, 306] on div "Quiz" at bounding box center [572, 300] width 204 height 26
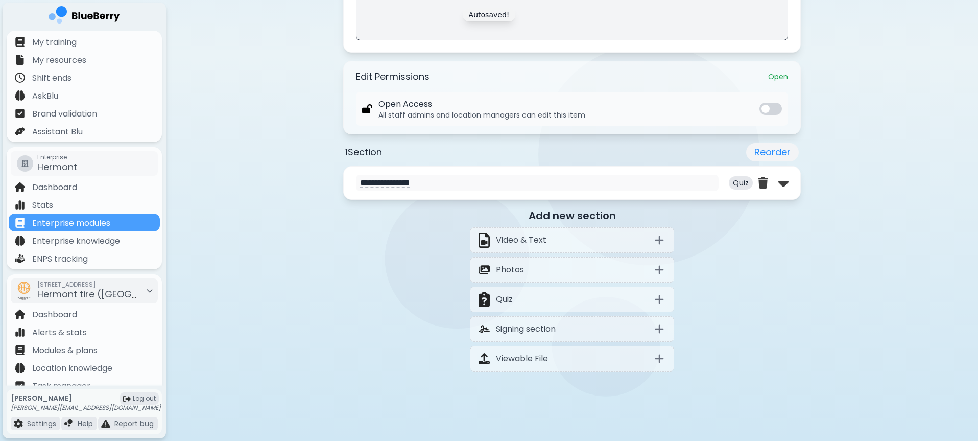
click at [639, 191] on div "**********" at bounding box center [572, 183] width 458 height 34
click at [640, 184] on textarea "**********" at bounding box center [537, 183] width 363 height 16
click at [781, 183] on img at bounding box center [783, 183] width 10 height 16
select select "**"
select select "*"
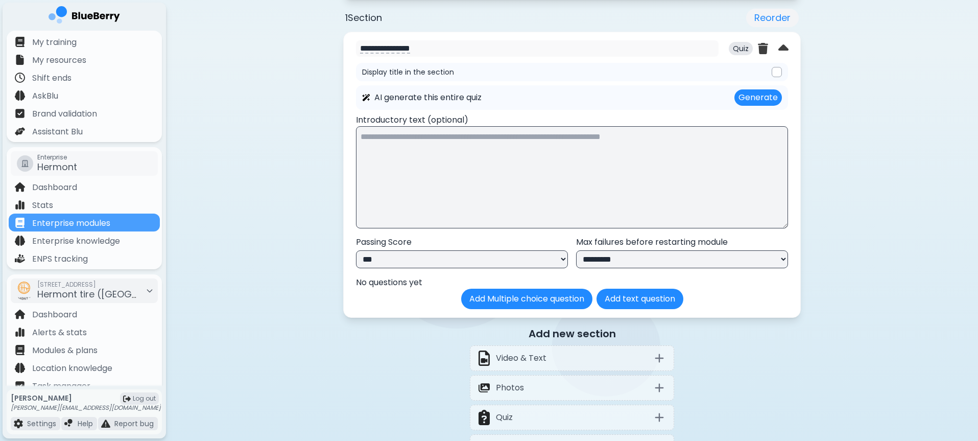
scroll to position [311, 0]
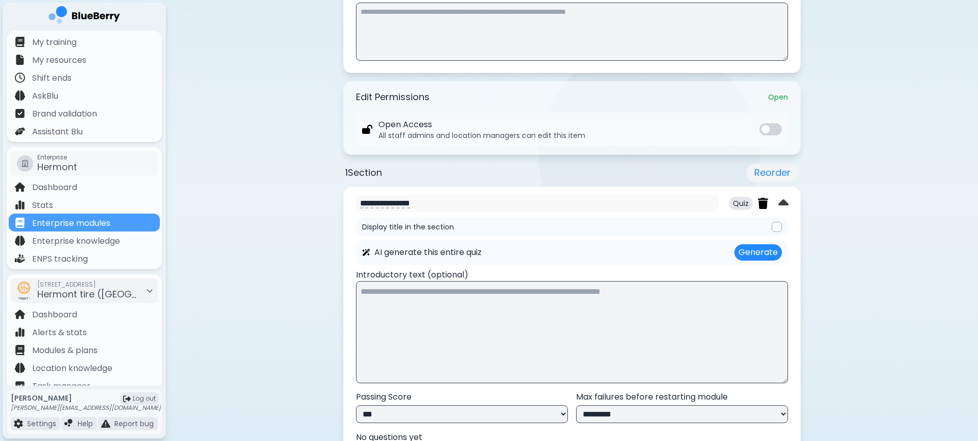
click at [758, 206] on img at bounding box center [763, 204] width 10 height 12
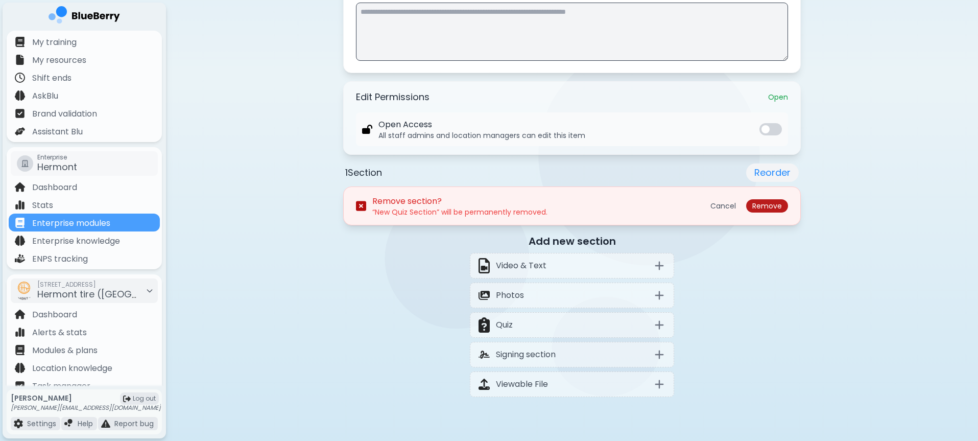
click at [774, 203] on button "Remove" at bounding box center [767, 205] width 42 height 13
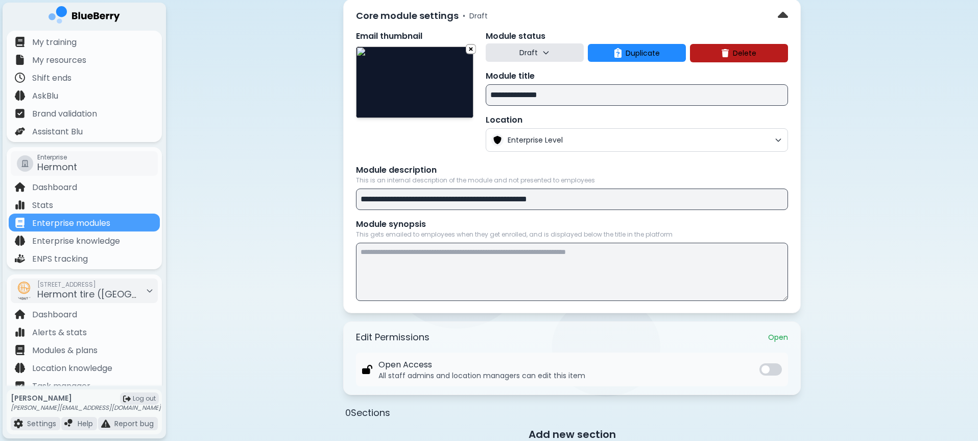
scroll to position [70, 0]
click at [470, 52] on img at bounding box center [470, 49] width 11 height 13
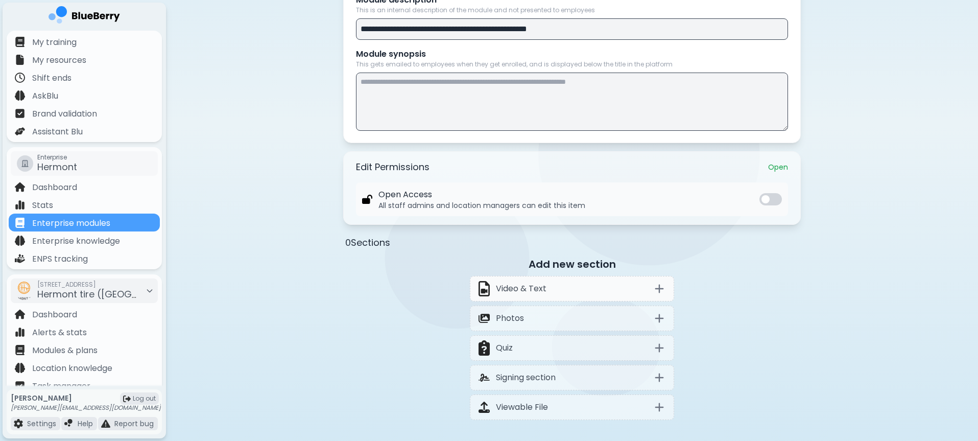
scroll to position [280, 0]
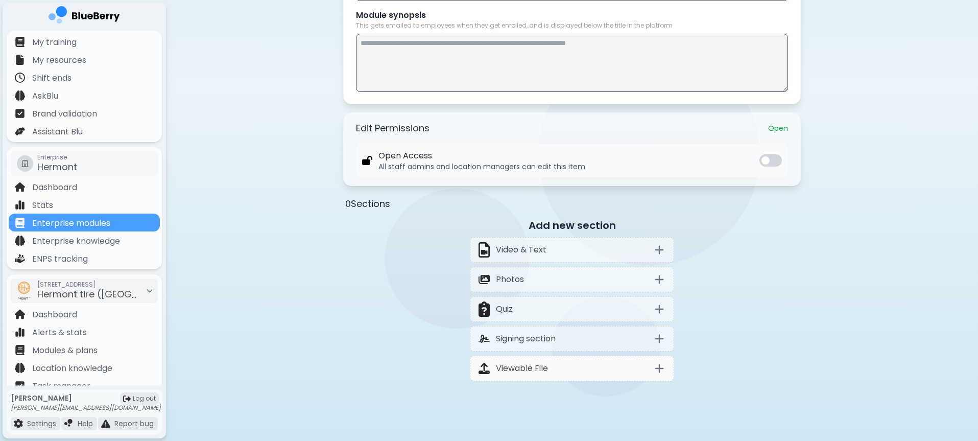
click at [539, 365] on p "Viewable File" at bounding box center [522, 368] width 52 height 12
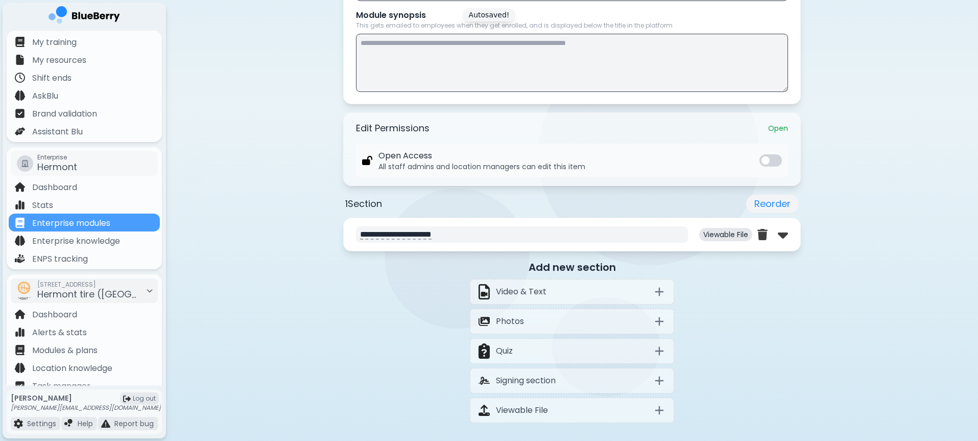
click at [650, 238] on textarea "**********" at bounding box center [522, 234] width 332 height 16
click at [728, 234] on p "Viewable File" at bounding box center [725, 234] width 53 height 13
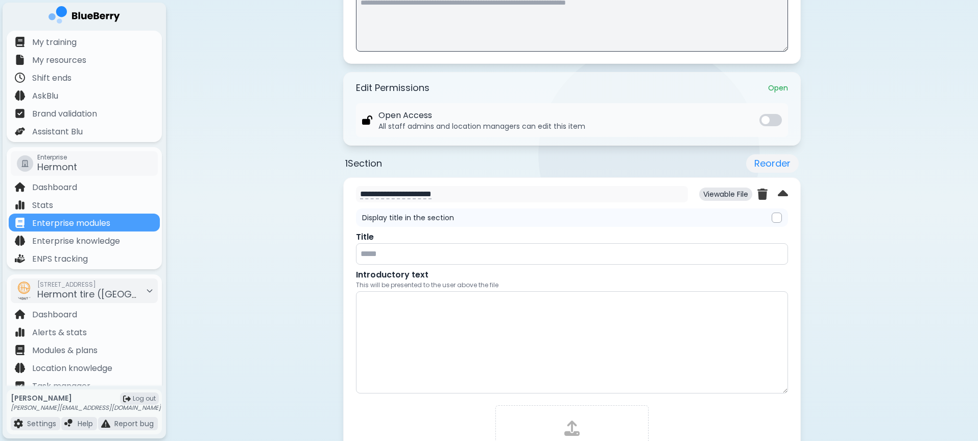
scroll to position [443, 0]
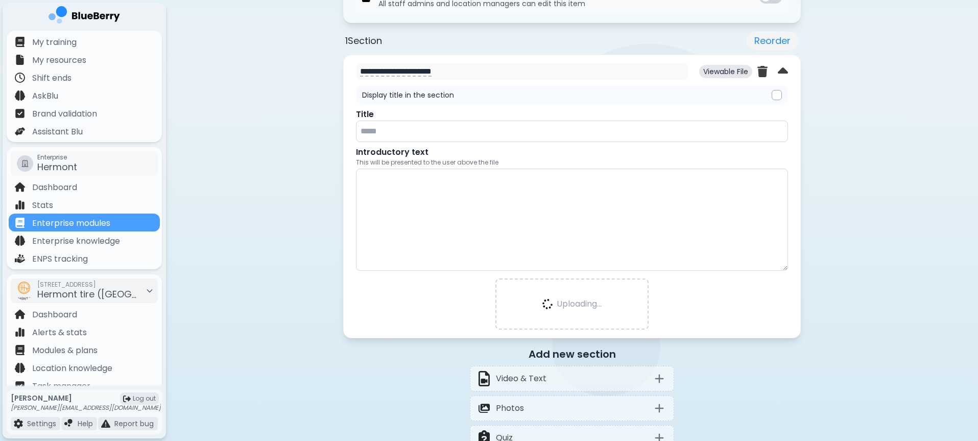
click at [425, 133] on input at bounding box center [572, 131] width 432 height 21
click at [443, 70] on textarea "**********" at bounding box center [522, 71] width 332 height 16
drag, startPoint x: 480, startPoint y: 70, endPoint x: 330, endPoint y: 73, distance: 149.7
click at [330, 73] on div "**********" at bounding box center [572, 68] width 812 height 1022
click at [424, 136] on input at bounding box center [572, 131] width 432 height 21
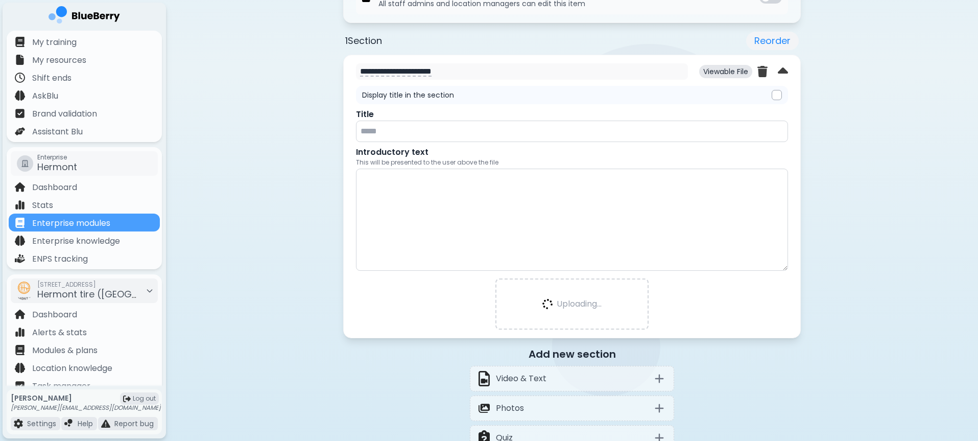
scroll to position [285, 0]
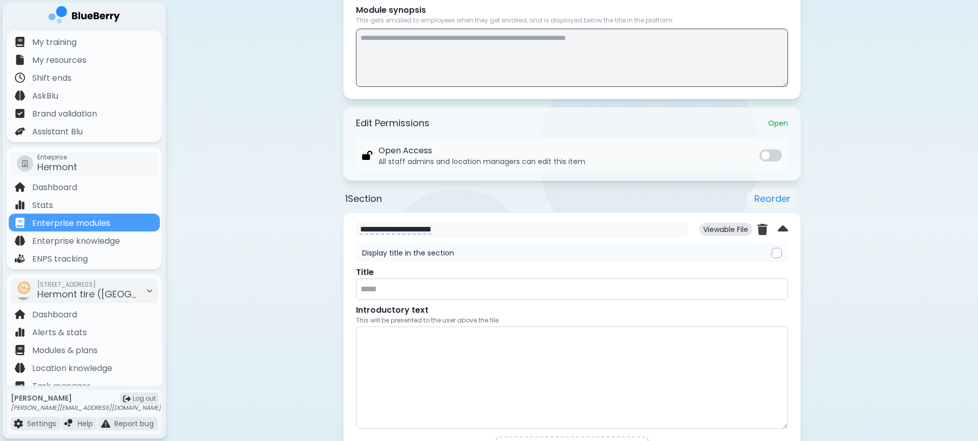
paste input "**********"
type input "**********"
click at [415, 230] on textarea "**********" at bounding box center [522, 229] width 332 height 16
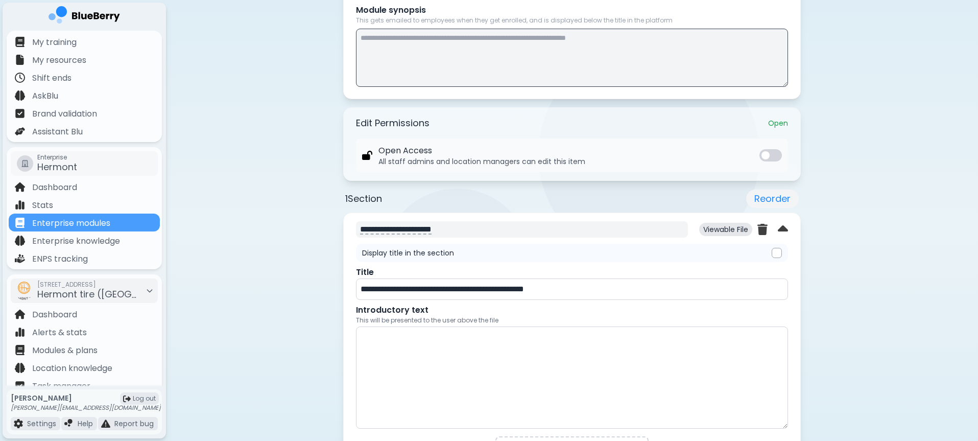
paste textarea "**********"
type textarea "**********"
click at [249, 273] on div "**********" at bounding box center [572, 226] width 812 height 1022
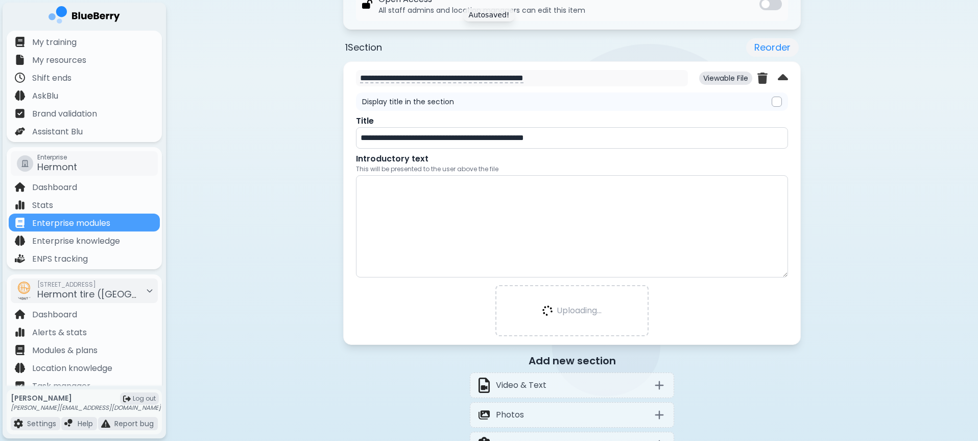
click at [410, 228] on textarea at bounding box center [572, 226] width 432 height 102
paste textarea "**********"
type textarea "**********"
click at [329, 247] on div "**********" at bounding box center [572, 75] width 812 height 1022
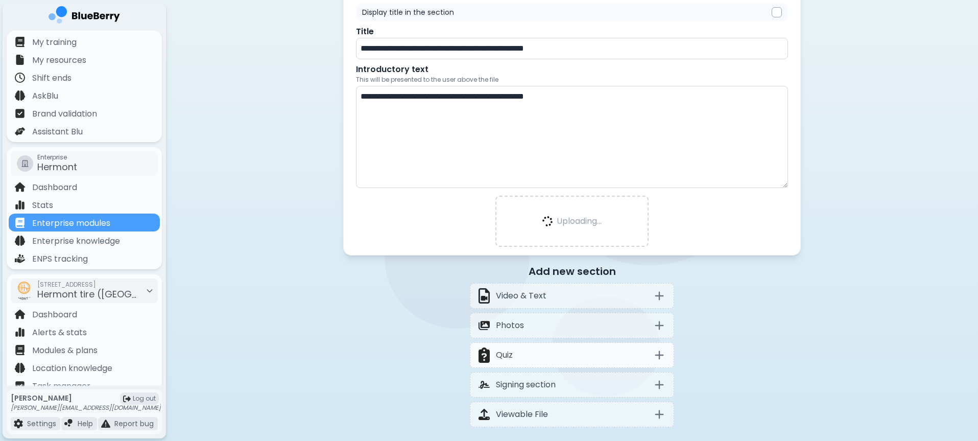
scroll to position [581, 0]
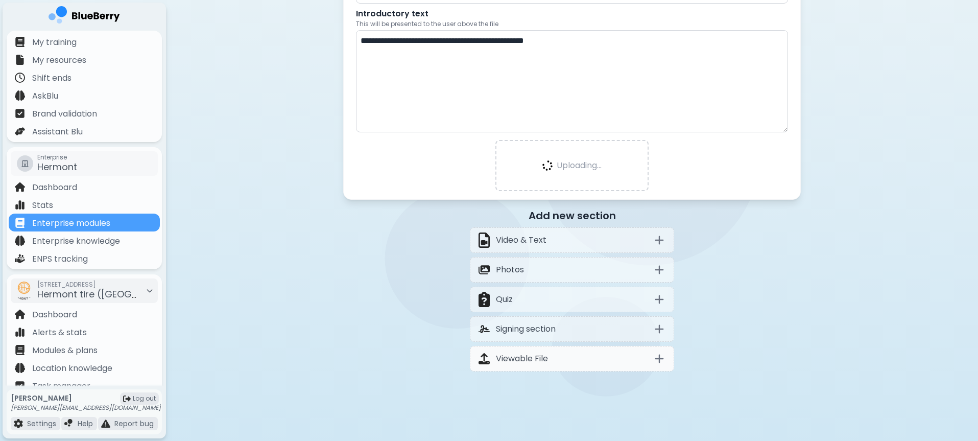
click at [533, 355] on p "Viewable File" at bounding box center [522, 358] width 52 height 12
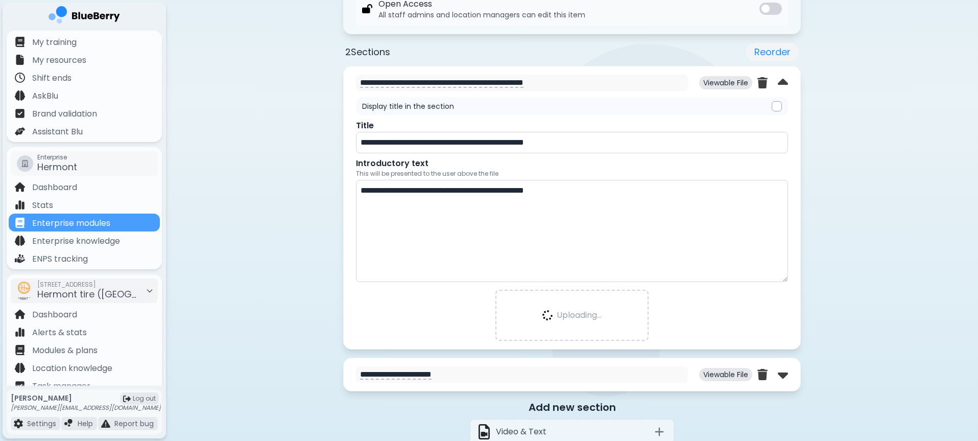
scroll to position [593, 0]
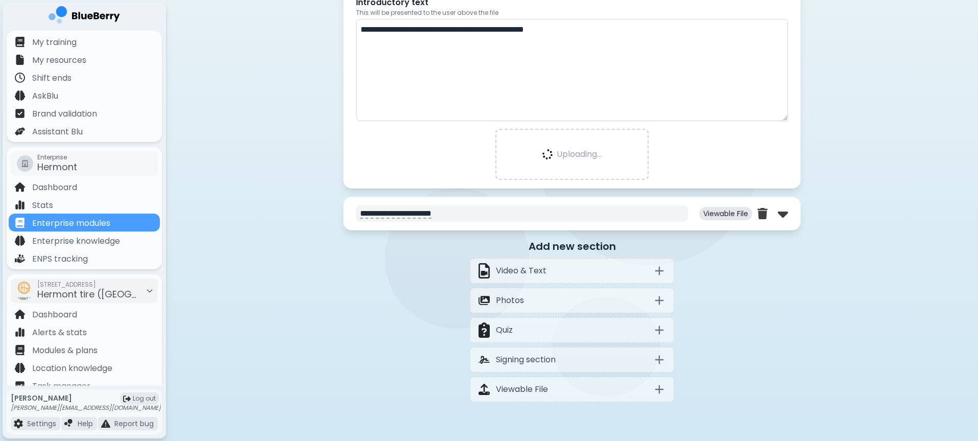
click at [667, 210] on textarea "**********" at bounding box center [522, 213] width 332 height 16
click at [786, 214] on img at bounding box center [783, 213] width 10 height 16
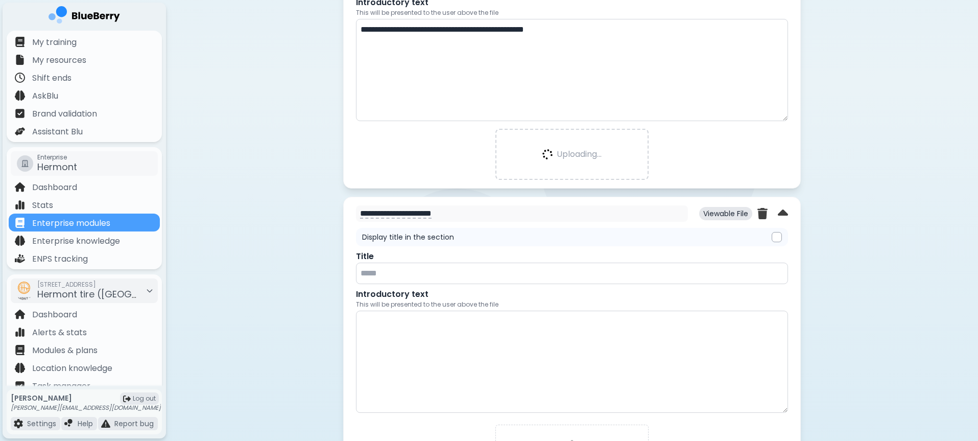
click at [433, 271] on input at bounding box center [572, 273] width 432 height 21
paste input "**********"
type input "**********"
click at [408, 211] on textarea "**********" at bounding box center [522, 213] width 332 height 16
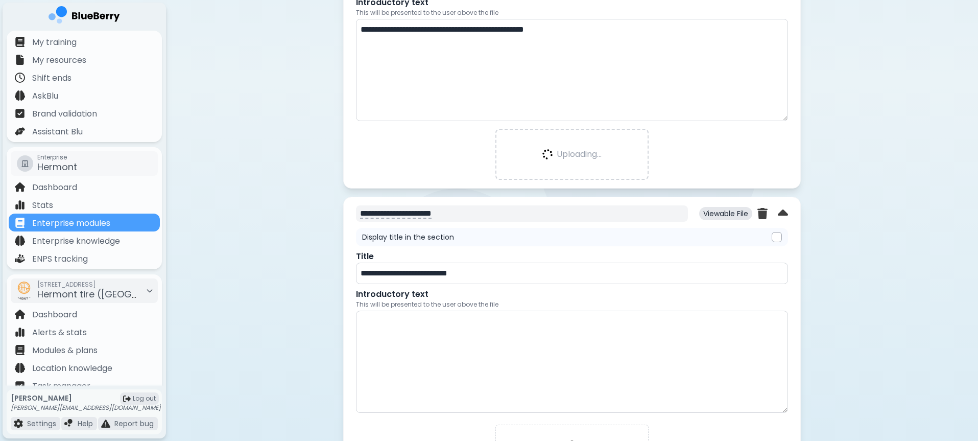
click at [408, 211] on textarea "**********" at bounding box center [522, 213] width 332 height 16
paste textarea "*****"
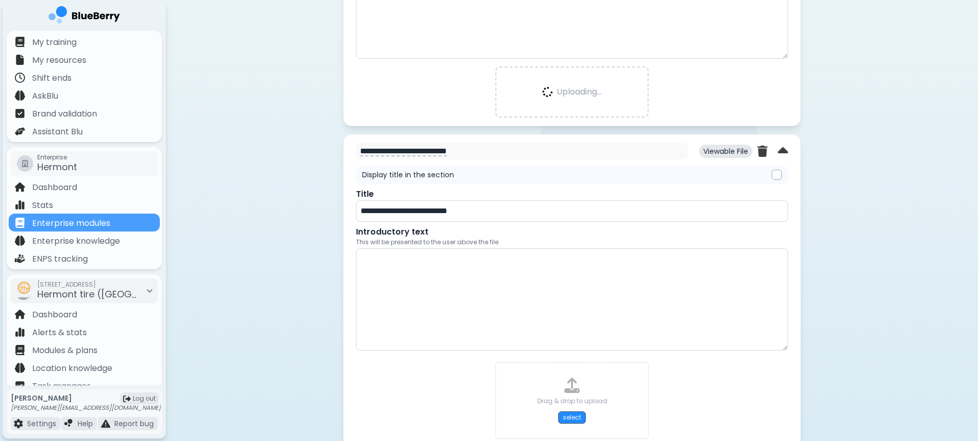
type textarea "**********"
click at [443, 318] on textarea at bounding box center [572, 299] width 432 height 102
paste textarea "**********"
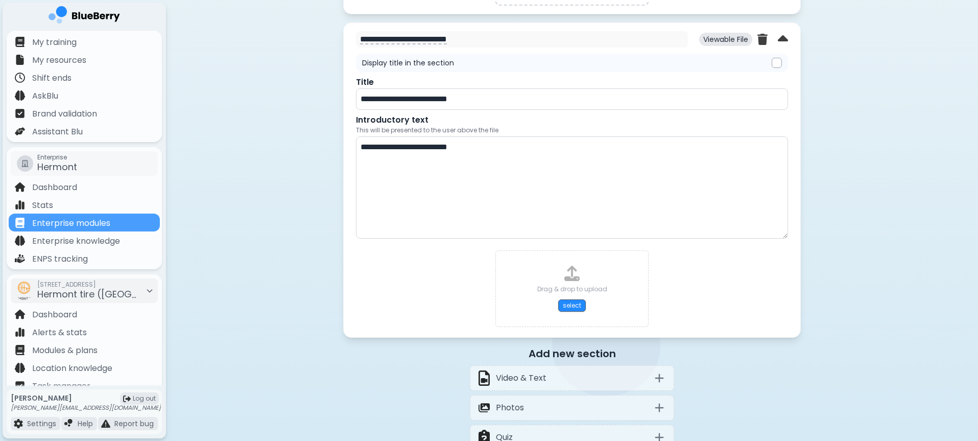
scroll to position [818, 0]
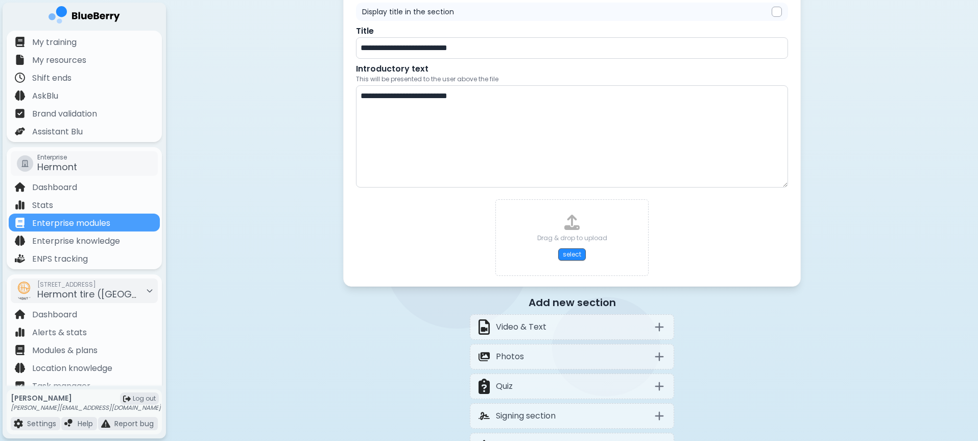
type textarea "**********"
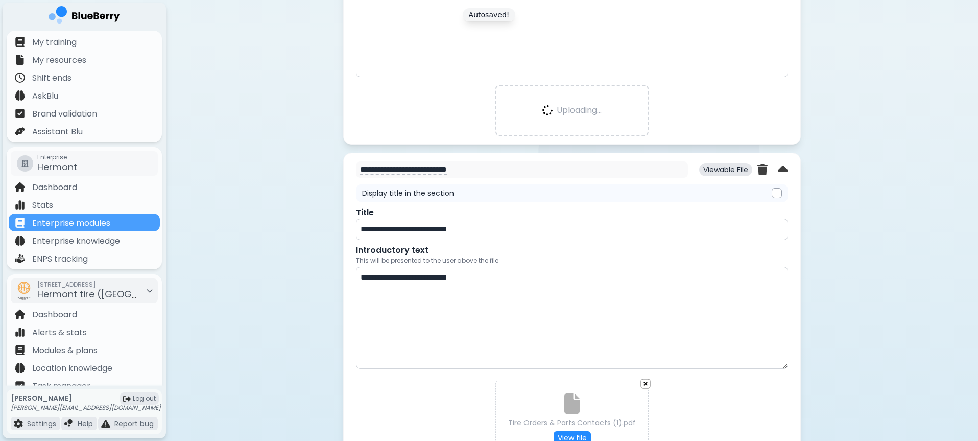
scroll to position [538, 0]
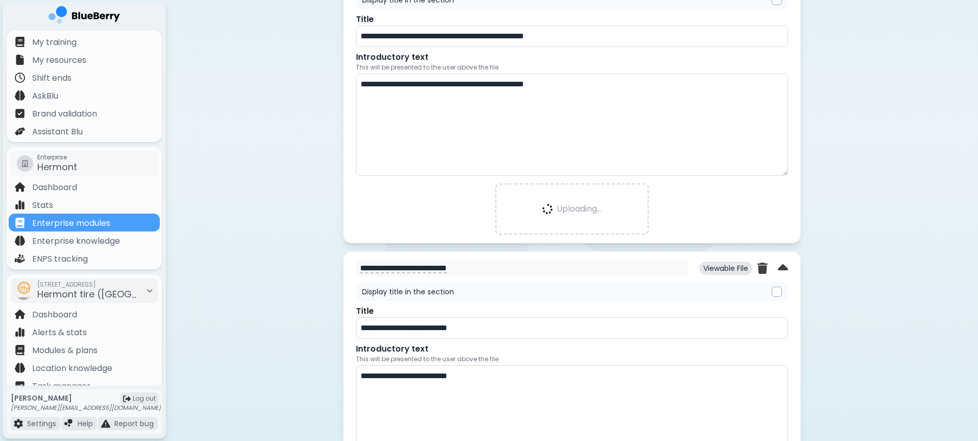
click at [397, 188] on div "Uploading..." at bounding box center [572, 208] width 432 height 51
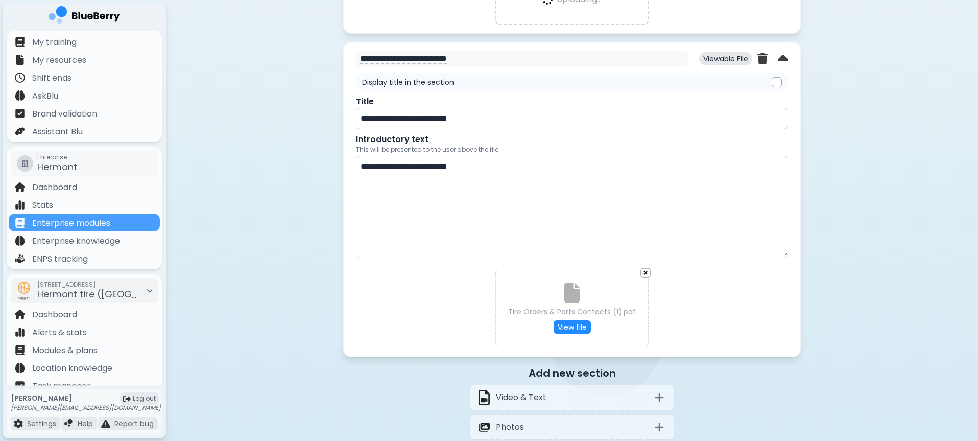
scroll to position [905, 0]
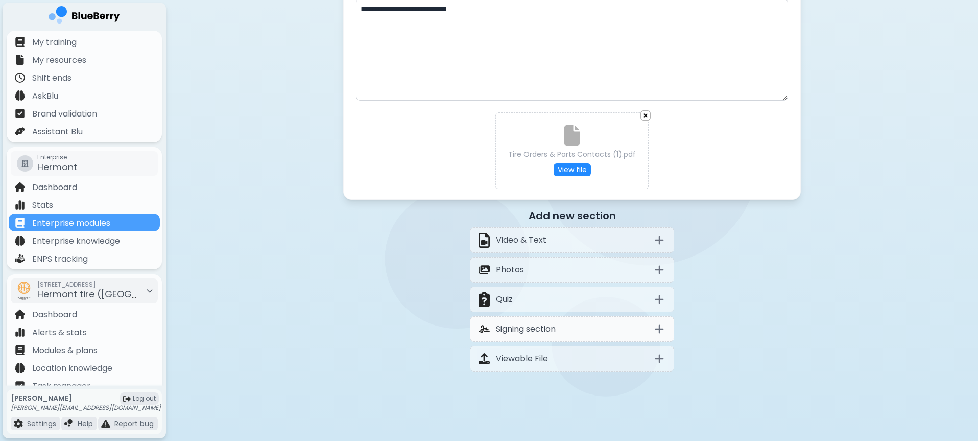
click at [550, 335] on p "Signing section" at bounding box center [526, 329] width 60 height 12
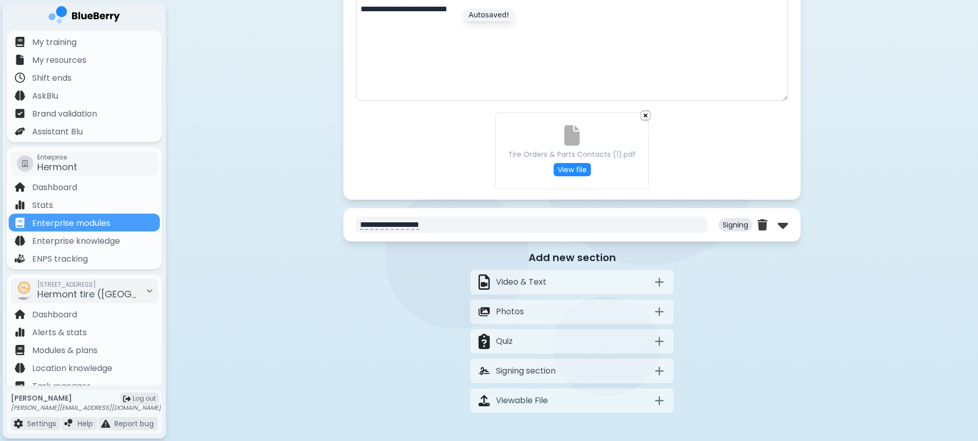
click at [606, 217] on textarea "**********" at bounding box center [531, 225] width 351 height 16
drag, startPoint x: 559, startPoint y: 217, endPoint x: 375, endPoint y: 217, distance: 183.9
click at [374, 217] on textarea "**********" at bounding box center [531, 225] width 351 height 16
click at [786, 226] on img at bounding box center [783, 225] width 10 height 16
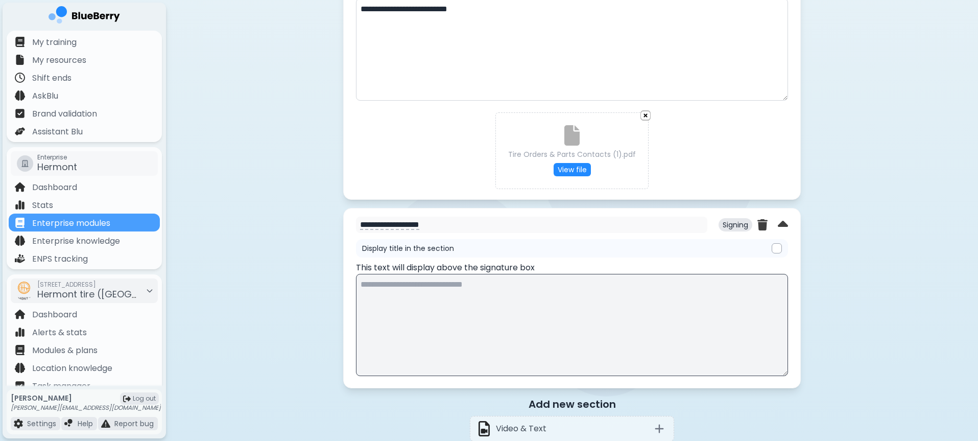
click at [463, 315] on textarea at bounding box center [572, 325] width 432 height 102
type textarea "*"
click at [758, 224] on img at bounding box center [763, 225] width 10 height 12
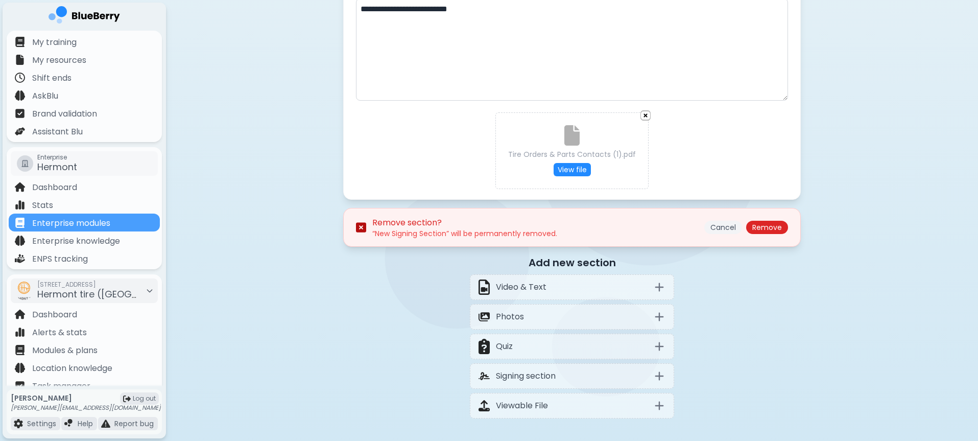
click at [715, 230] on button "Cancel" at bounding box center [723, 227] width 38 height 13
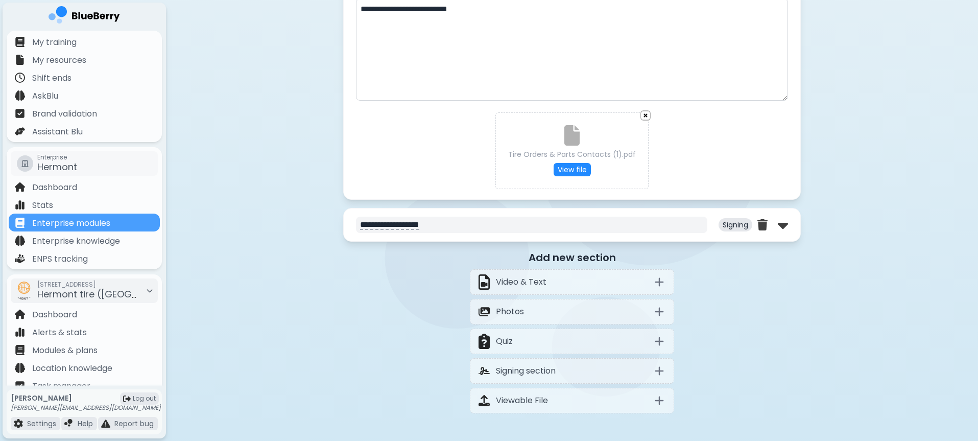
click at [454, 227] on textarea "**********" at bounding box center [531, 225] width 351 height 16
type textarea "**********"
click at [782, 226] on img at bounding box center [783, 225] width 10 height 16
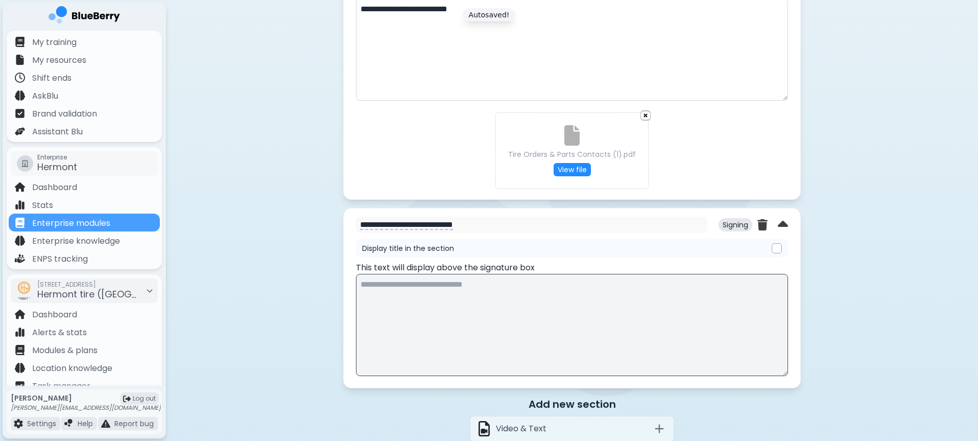
click at [420, 303] on textarea at bounding box center [572, 325] width 432 height 102
type textarea "*"
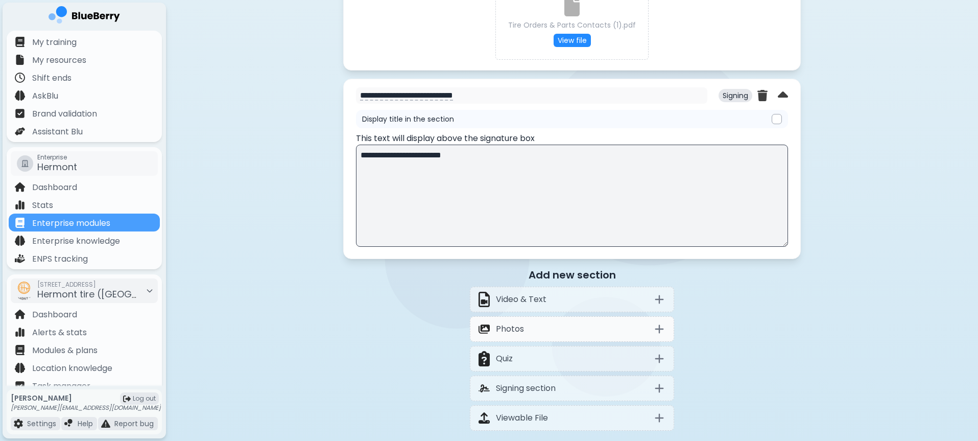
scroll to position [1064, 0]
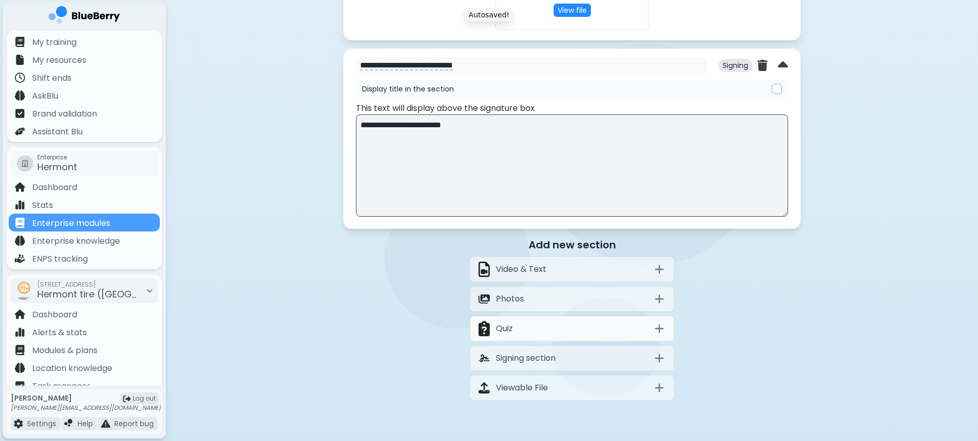
type textarea "**********"
click at [523, 326] on div "Quiz" at bounding box center [572, 329] width 204 height 26
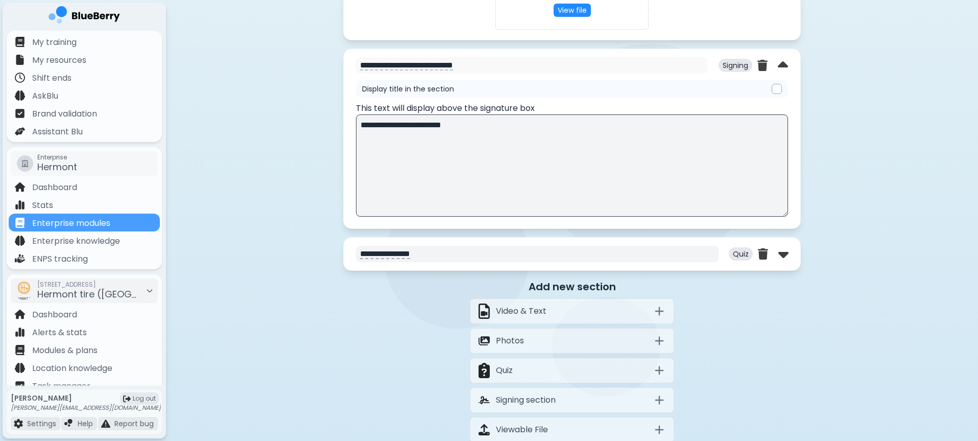
drag, startPoint x: 433, startPoint y: 256, endPoint x: 637, endPoint y: 250, distance: 204.4
click at [627, 253] on textarea "**********" at bounding box center [537, 254] width 363 height 16
click at [673, 255] on textarea "**********" at bounding box center [537, 254] width 363 height 16
click at [783, 253] on img at bounding box center [783, 254] width 10 height 16
select select "**"
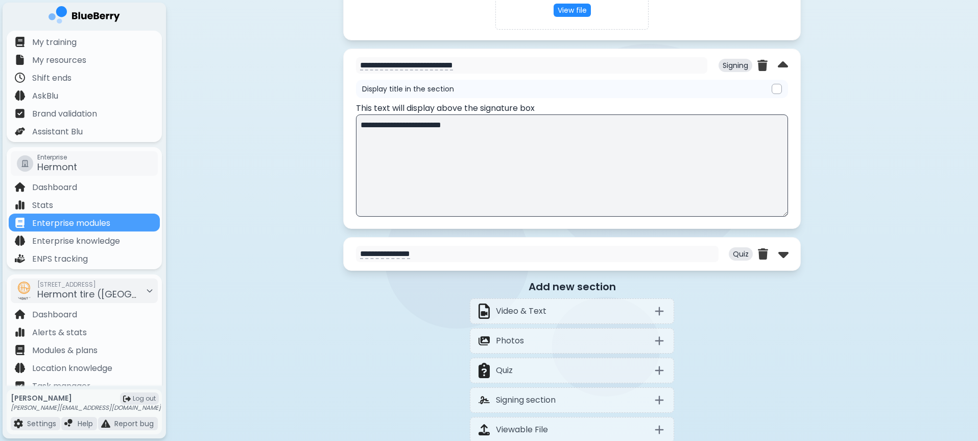
select select "*"
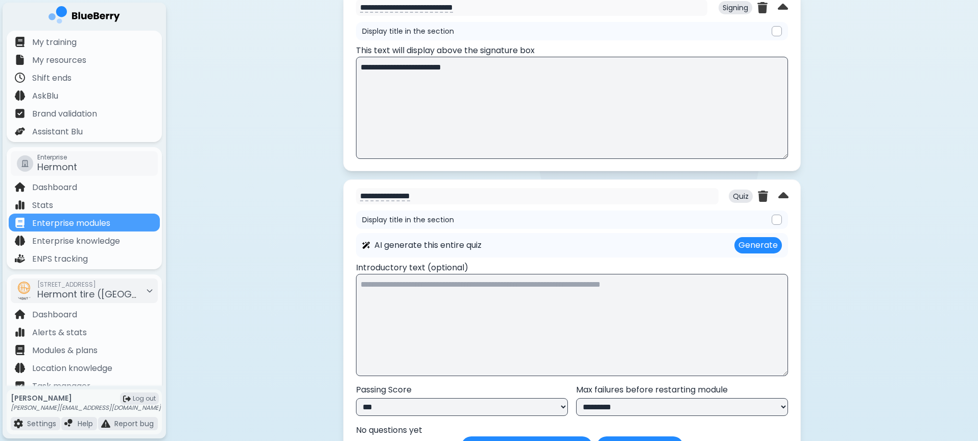
scroll to position [1223, 0]
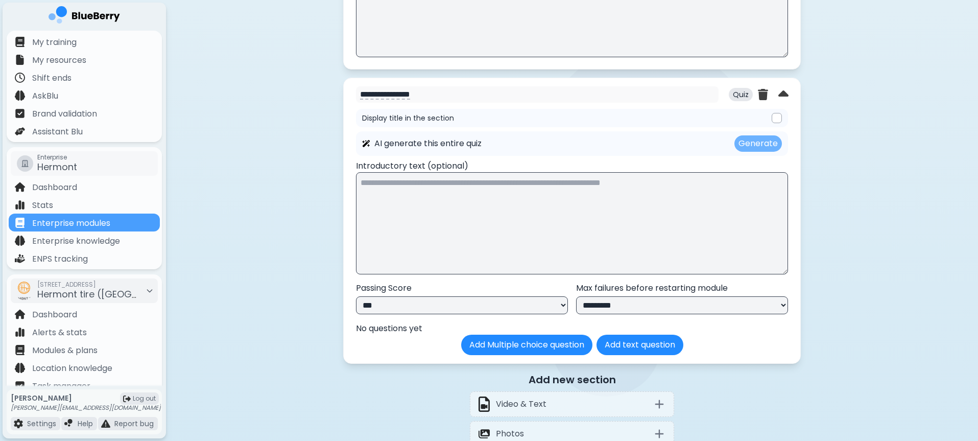
click at [754, 147] on button "Generate" at bounding box center [759, 143] width 48 height 16
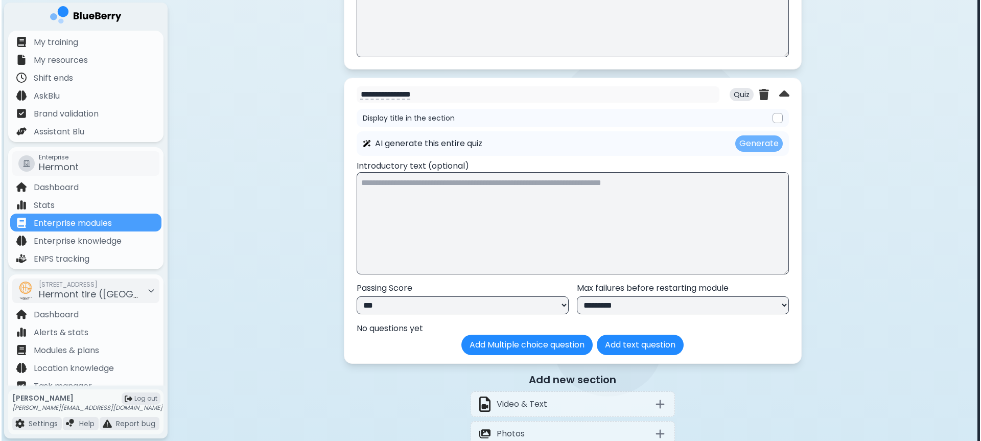
scroll to position [0, 0]
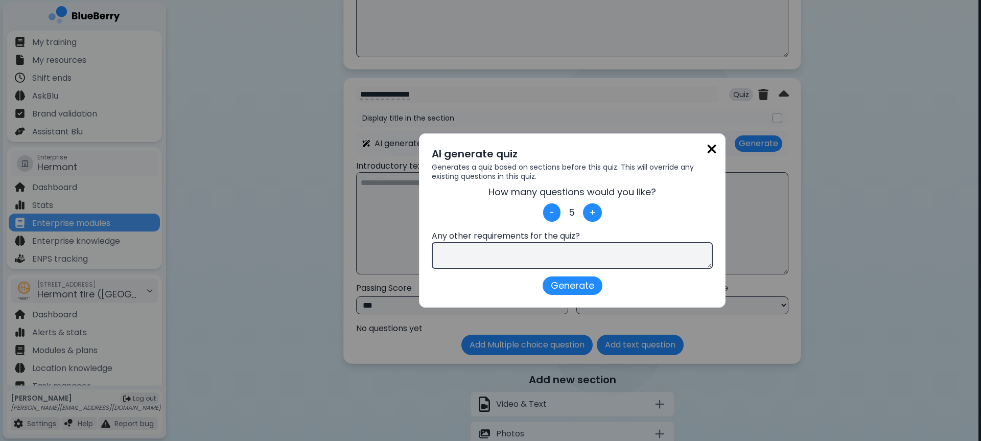
click at [597, 220] on div "- 5 +" at bounding box center [572, 212] width 281 height 18
click at [595, 218] on button "+" at bounding box center [592, 212] width 19 height 18
click at [595, 218] on button "+" at bounding box center [591, 212] width 19 height 18
click at [595, 218] on button "+" at bounding box center [591, 212] width 19 height 19
click at [595, 218] on button "+" at bounding box center [592, 212] width 20 height 19
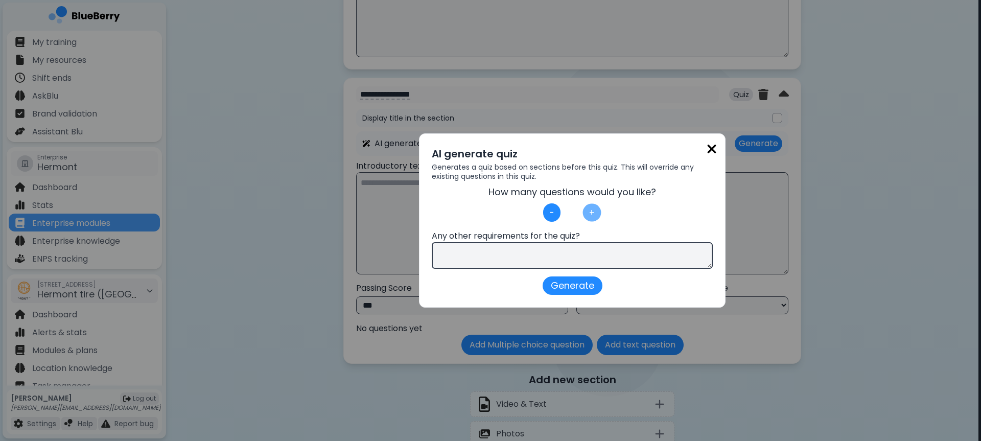
click at [595, 218] on button "+" at bounding box center [592, 213] width 18 height 18
click at [565, 265] on textarea at bounding box center [572, 255] width 281 height 27
click at [570, 286] on button "Generate" at bounding box center [571, 285] width 63 height 19
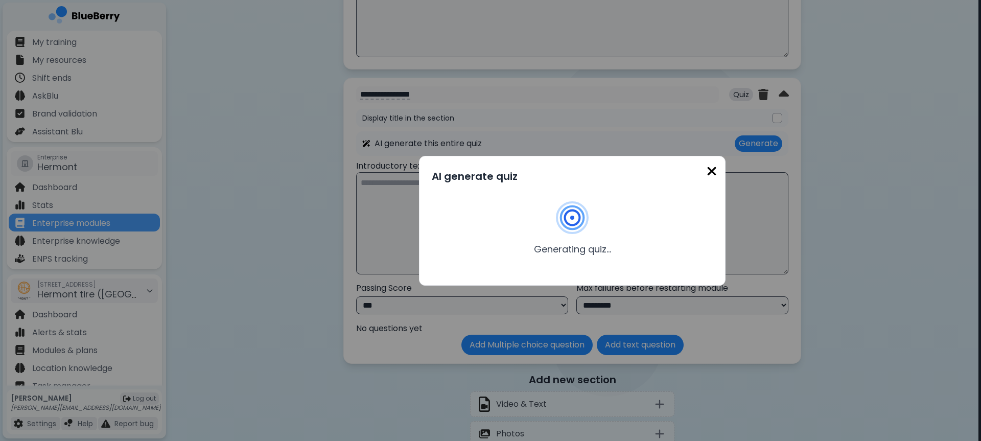
type textarea "**********"
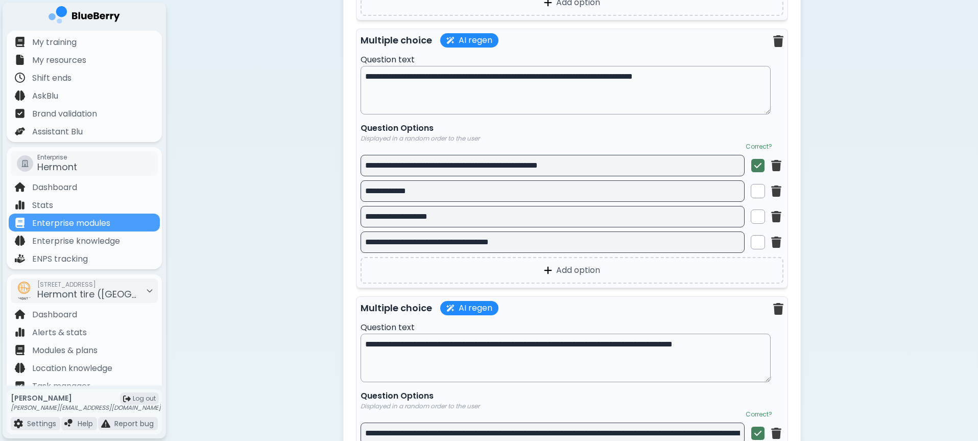
scroll to position [1441, 0]
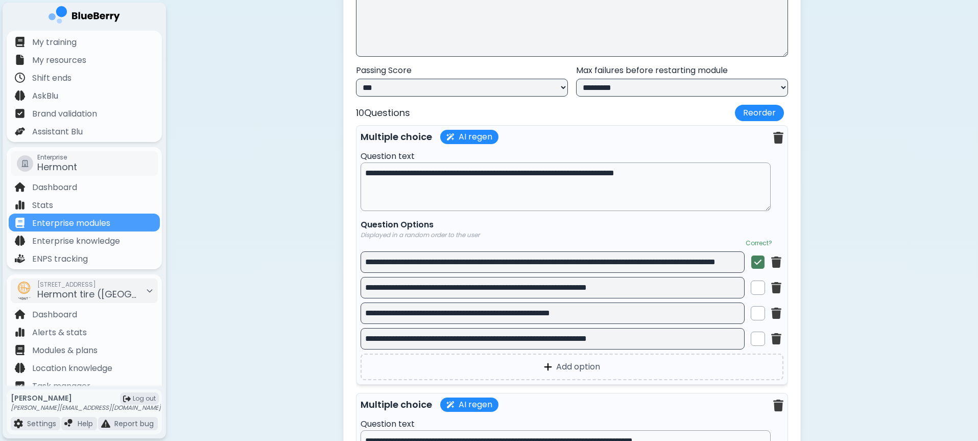
click at [756, 289] on div at bounding box center [758, 287] width 14 height 14
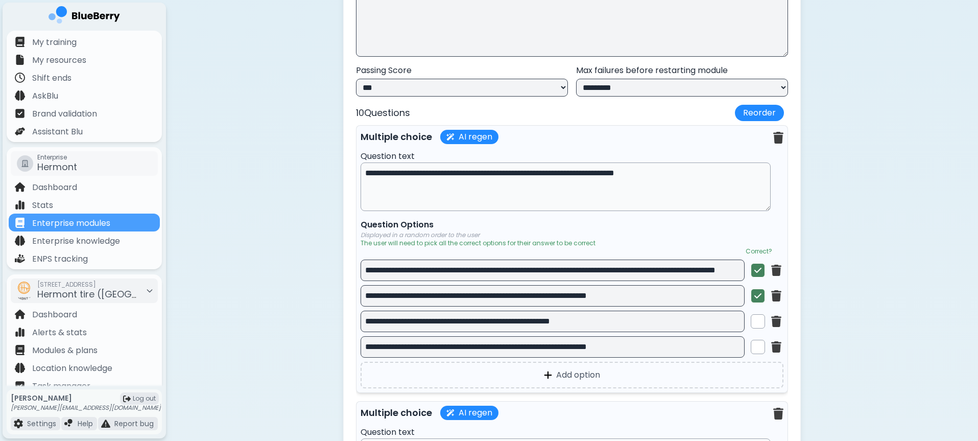
click at [758, 300] on img at bounding box center [757, 296] width 7 height 8
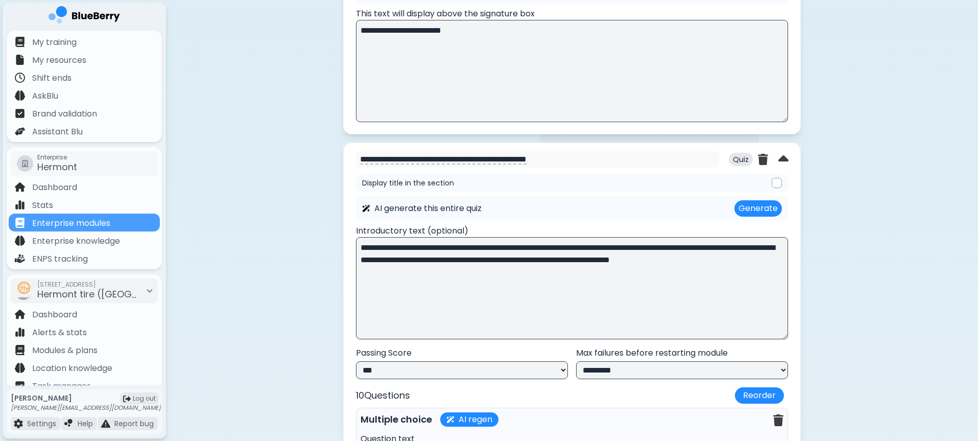
scroll to position [1157, 0]
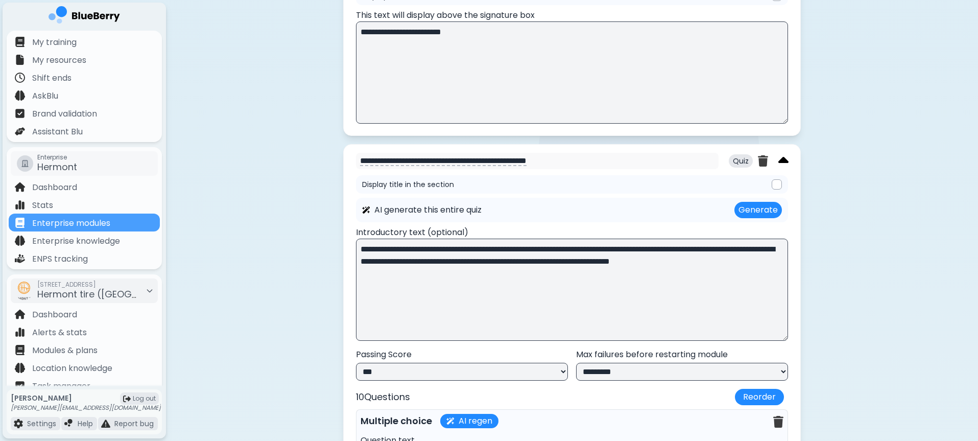
click at [780, 163] on img at bounding box center [783, 161] width 10 height 16
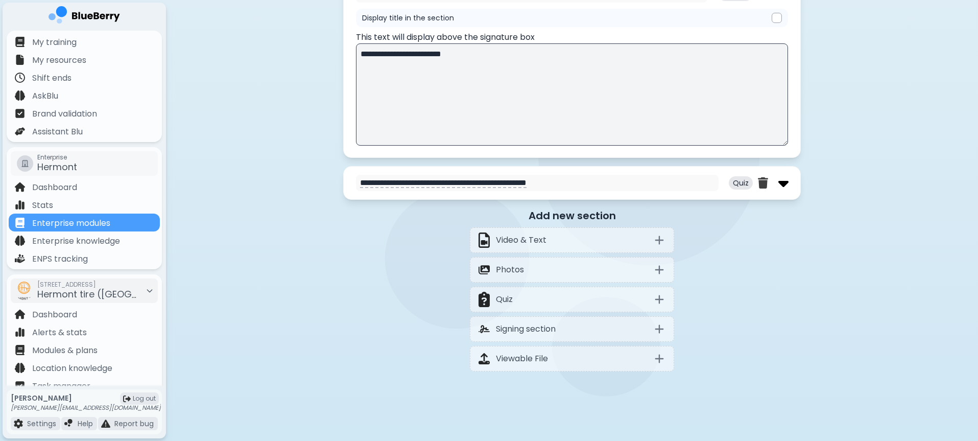
click at [786, 180] on img at bounding box center [783, 183] width 10 height 16
select select "**"
select select "*"
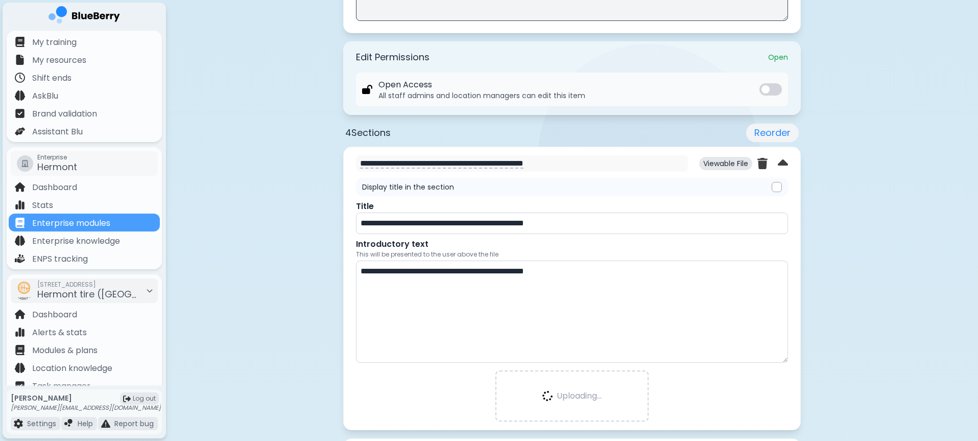
scroll to position [418, 0]
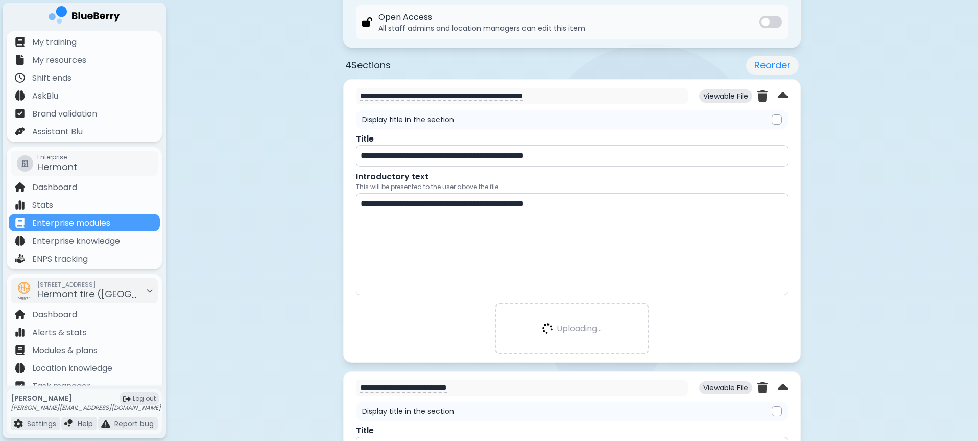
click at [560, 324] on p "Uploading..." at bounding box center [579, 328] width 45 height 12
drag, startPoint x: 601, startPoint y: 204, endPoint x: 327, endPoint y: 203, distance: 273.3
click at [759, 100] on img at bounding box center [763, 96] width 10 height 12
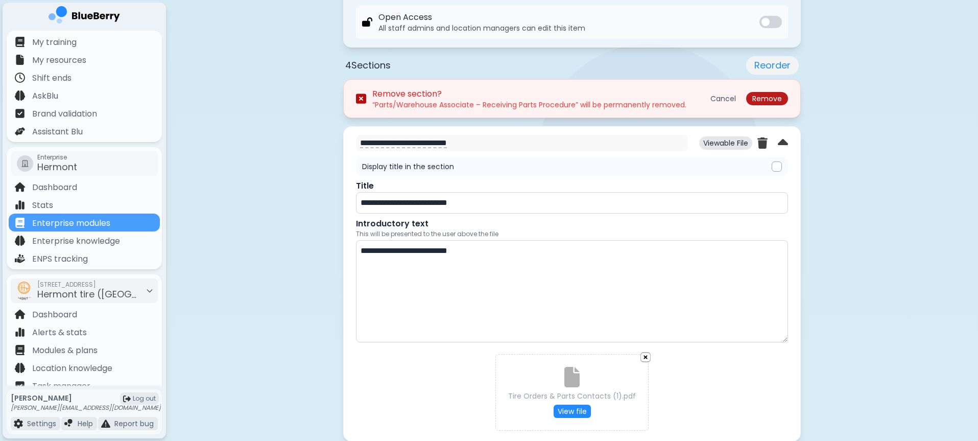
click at [757, 97] on button "Remove" at bounding box center [767, 98] width 42 height 13
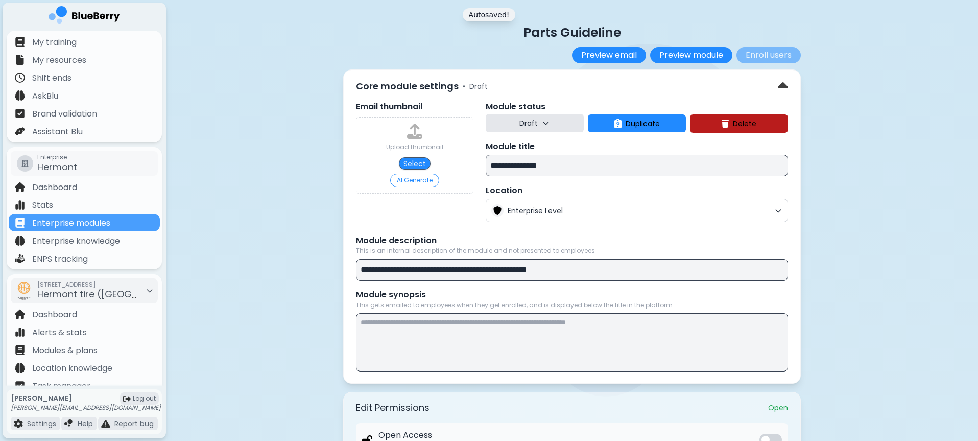
scroll to position [0, 0]
click at [714, 119] on button "Delete" at bounding box center [739, 124] width 98 height 18
click at [767, 167] on button "Confirm" at bounding box center [761, 163] width 40 height 13
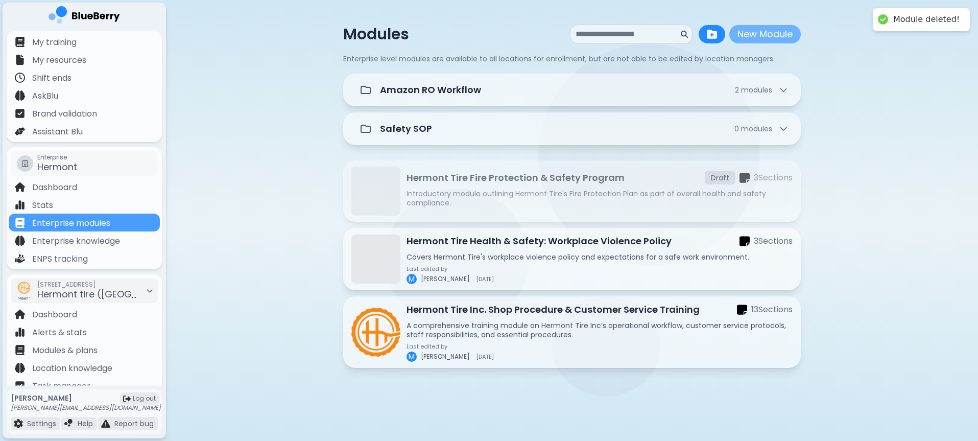
click at [766, 33] on button "New Module" at bounding box center [765, 34] width 72 height 18
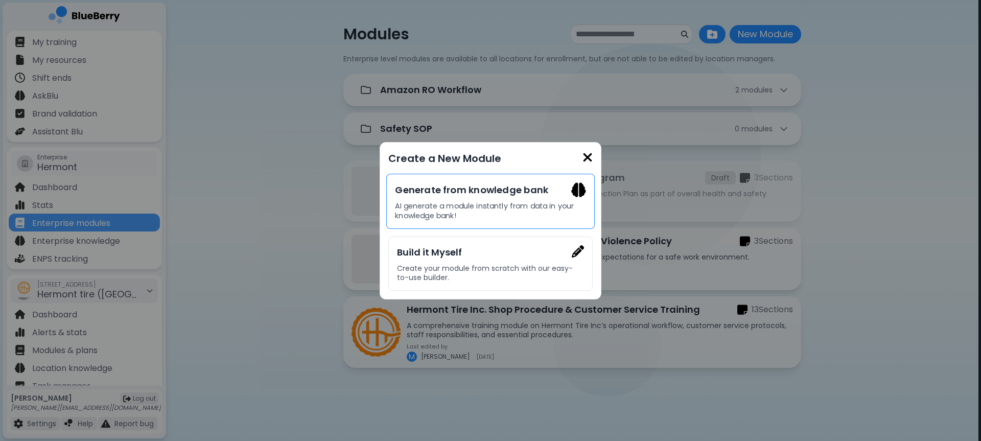
click at [500, 199] on div "Generate from knowledge bank AI generate a module instantly from data in your k…" at bounding box center [490, 200] width 208 height 55
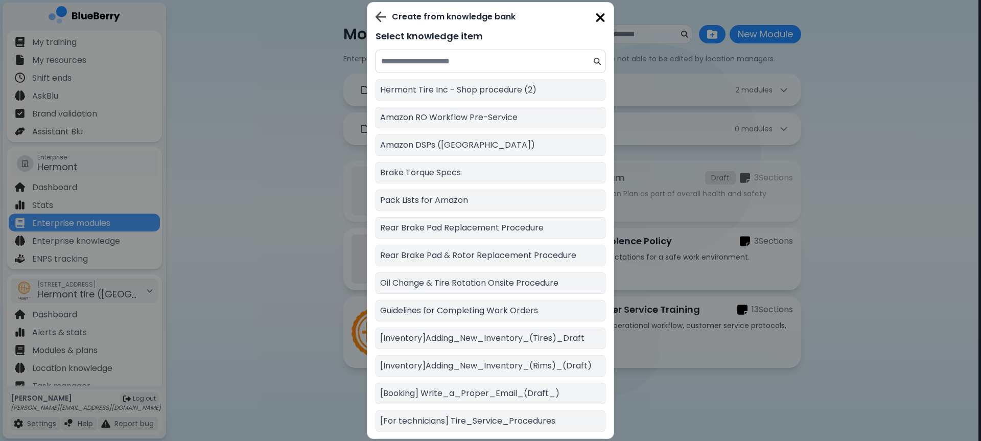
click at [380, 19] on img at bounding box center [380, 16] width 10 height 11
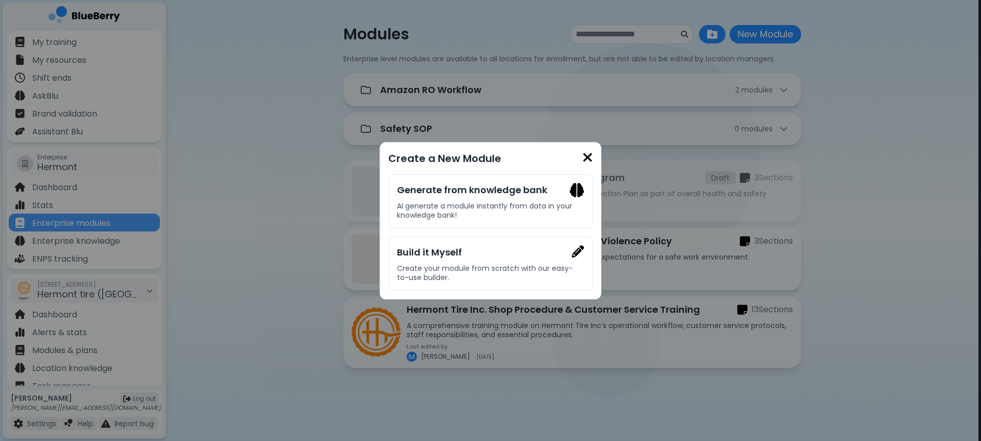
click at [582, 159] on img at bounding box center [587, 158] width 10 height 14
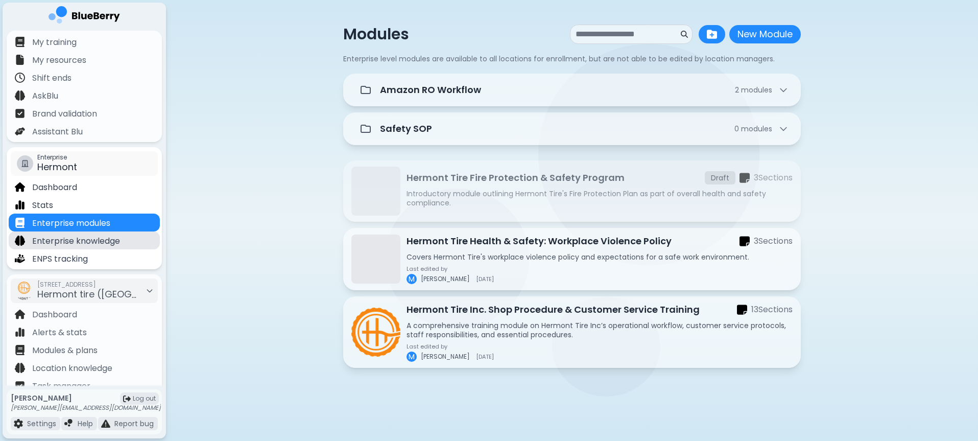
click at [57, 246] on p "Enterprise knowledge" at bounding box center [76, 241] width 88 height 12
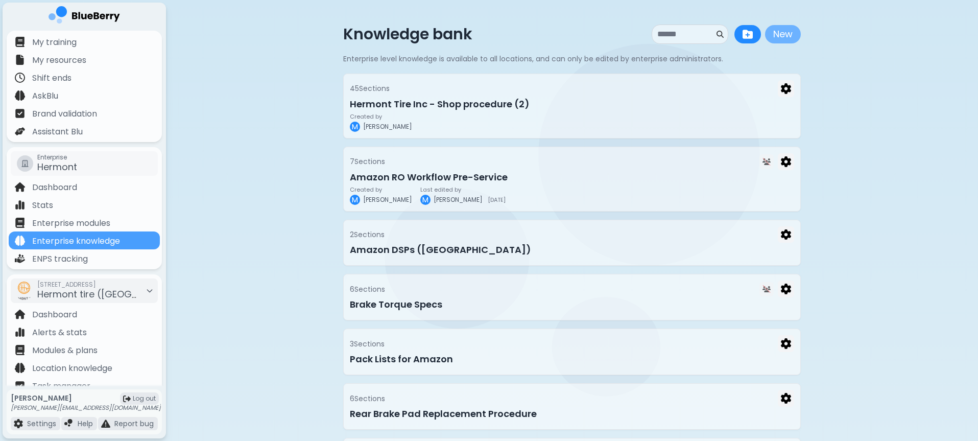
click at [777, 40] on button "New" at bounding box center [783, 34] width 36 height 18
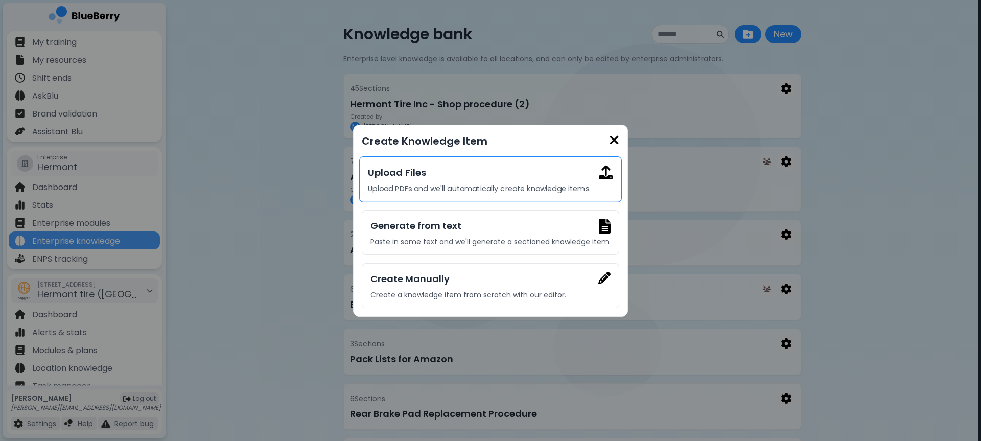
click at [521, 185] on p "Upload PDFs and we'll automatically create knowledge items." at bounding box center [490, 188] width 245 height 9
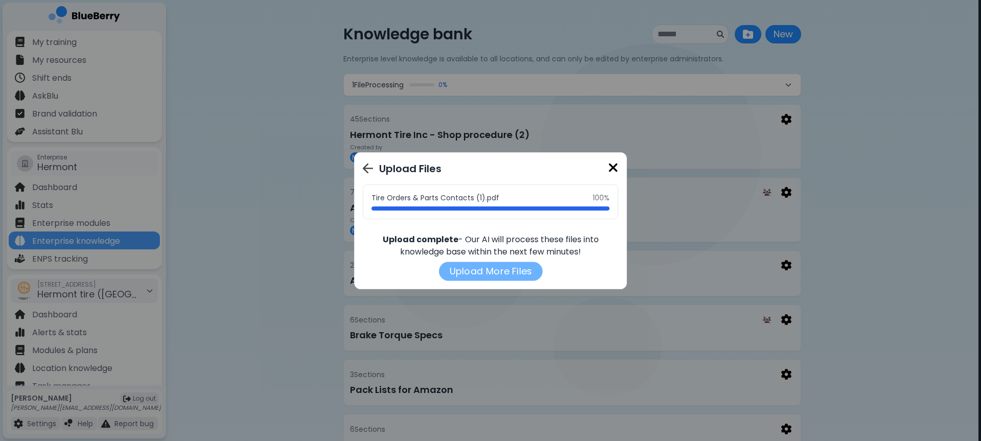
click at [504, 275] on button "Upload More Files" at bounding box center [491, 271] width 104 height 19
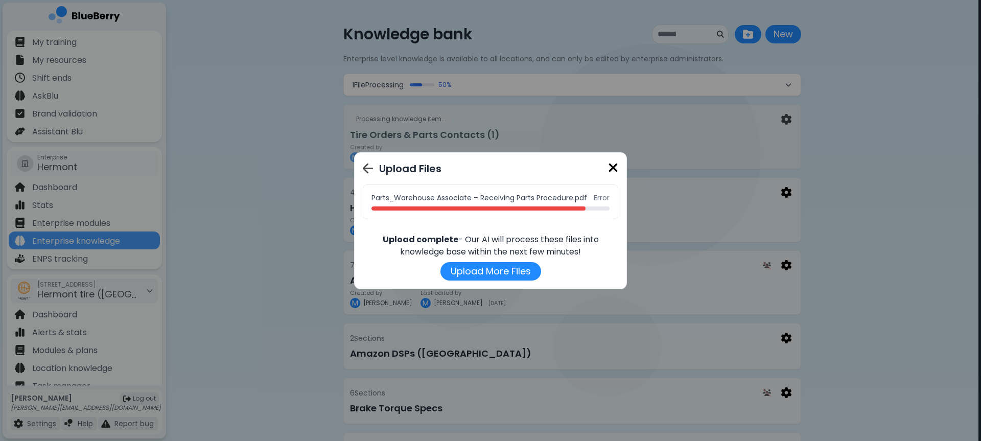
click at [366, 168] on img at bounding box center [368, 168] width 10 height 11
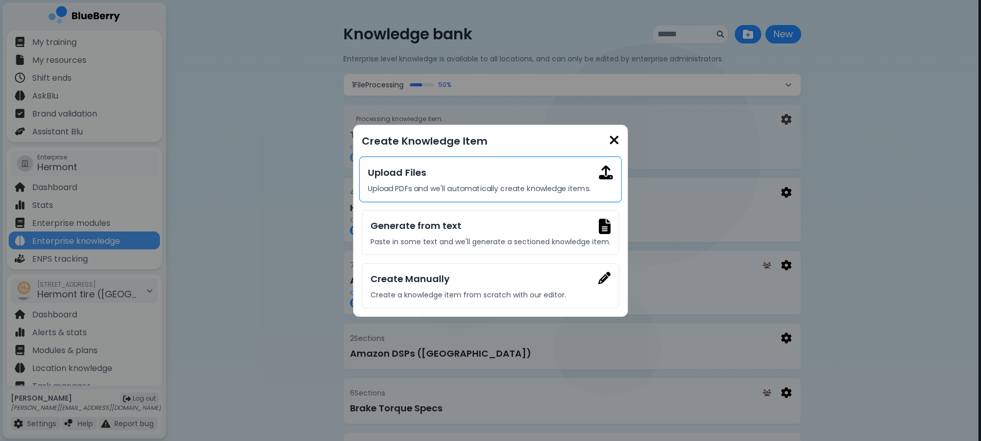
click at [495, 191] on p "Upload PDFs and we'll automatically create knowledge items." at bounding box center [490, 188] width 245 height 9
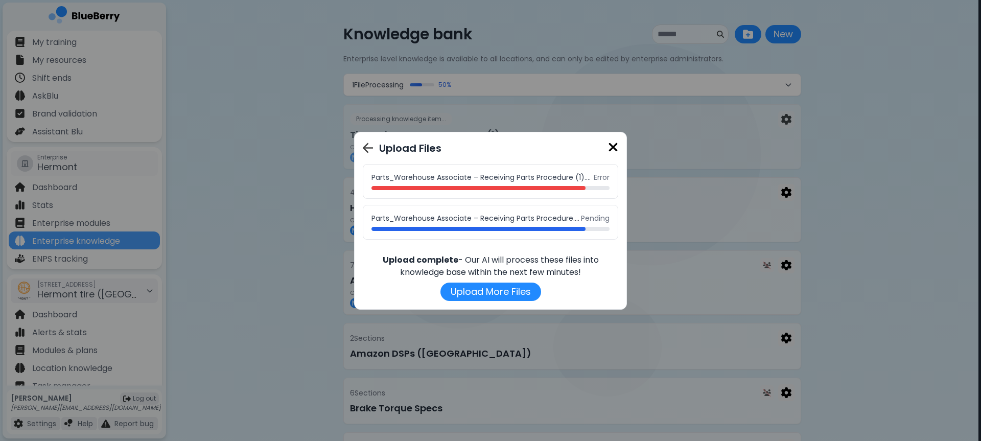
click at [584, 231] on div "Parts_Warehouse Associate – Receiving Parts Procedure.pdf Pending" at bounding box center [490, 222] width 255 height 35
click at [611, 150] on img at bounding box center [613, 147] width 10 height 14
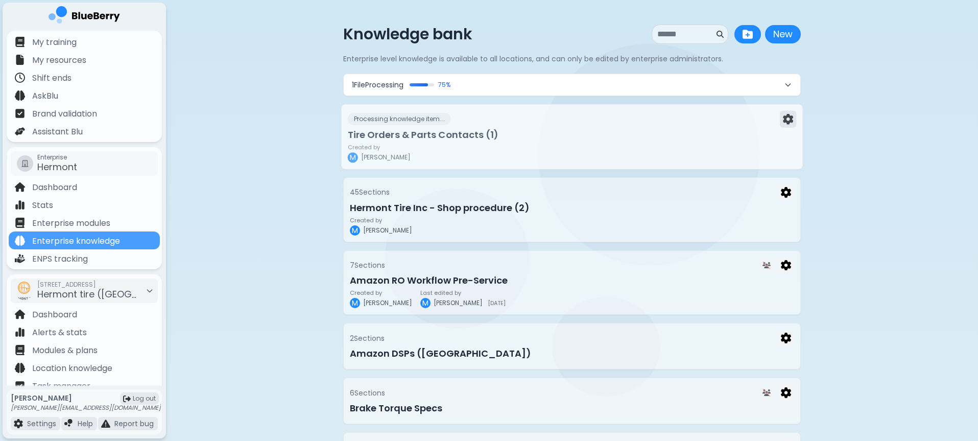
click at [785, 119] on img at bounding box center [788, 119] width 10 height 11
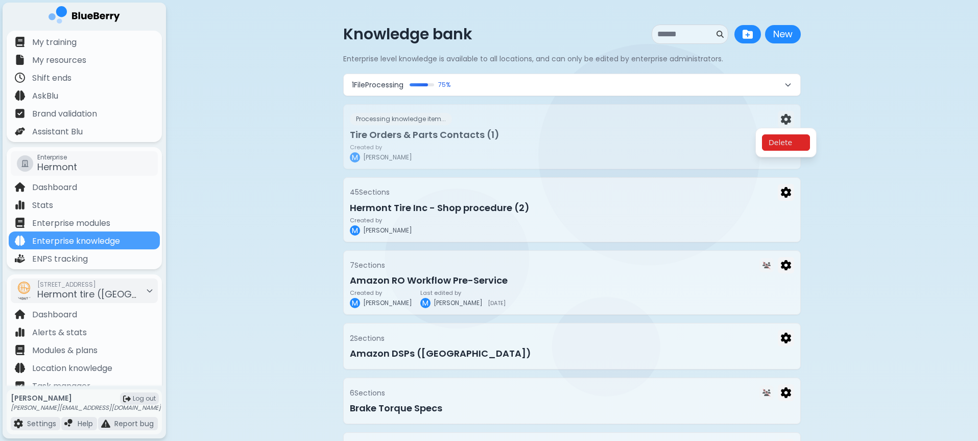
click at [774, 143] on button "Delete" at bounding box center [786, 142] width 48 height 16
click at [810, 156] on button "Confirm" at bounding box center [808, 155] width 40 height 15
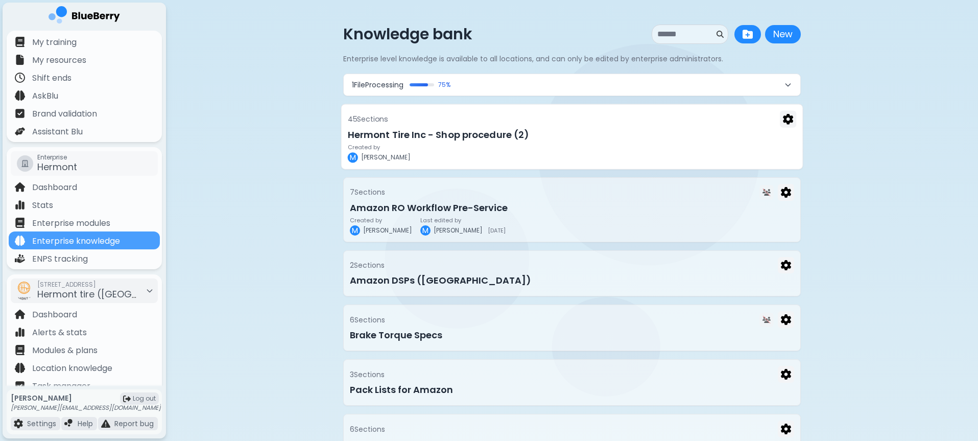
click at [610, 136] on h3 "Hermont Tire Inc - Shop procedure (2)" at bounding box center [572, 135] width 449 height 14
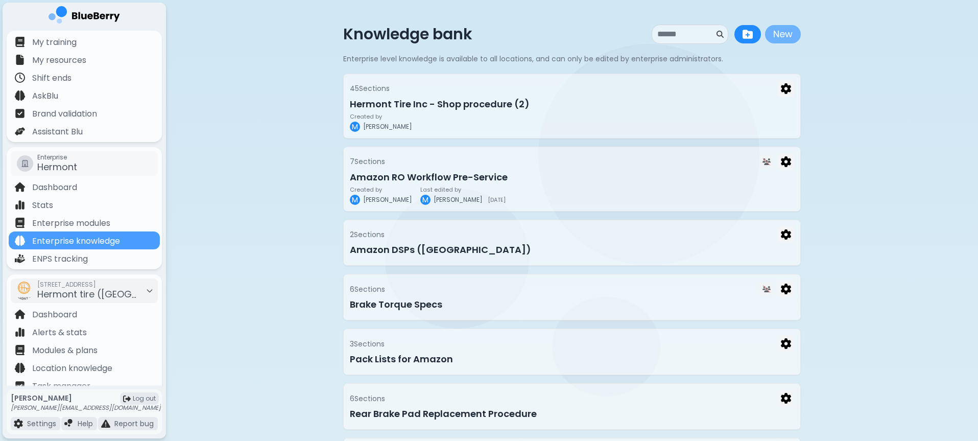
click at [786, 31] on button "New" at bounding box center [783, 34] width 36 height 18
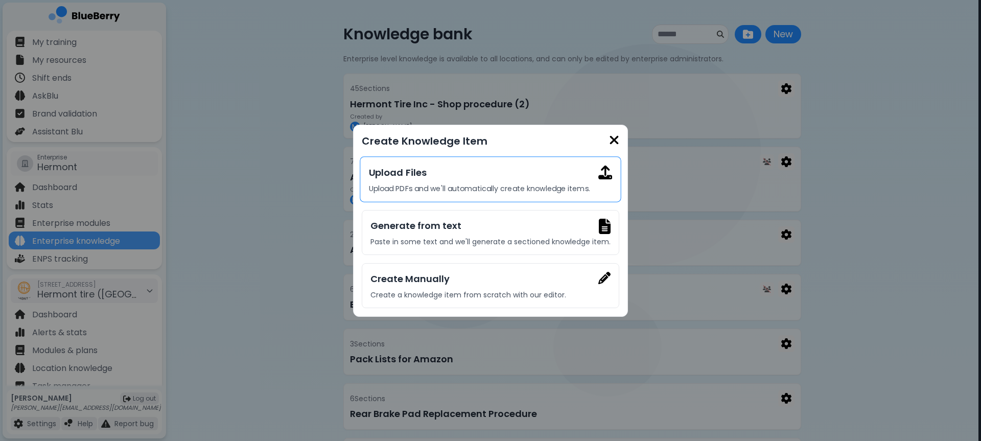
click at [521, 188] on p "Upload PDFs and we'll automatically create knowledge items." at bounding box center [491, 188] width 244 height 9
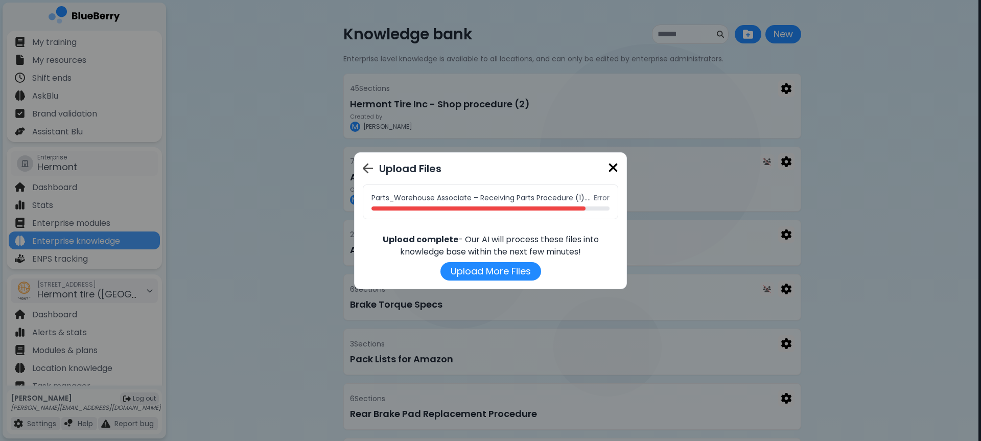
click at [610, 167] on img at bounding box center [613, 168] width 10 height 14
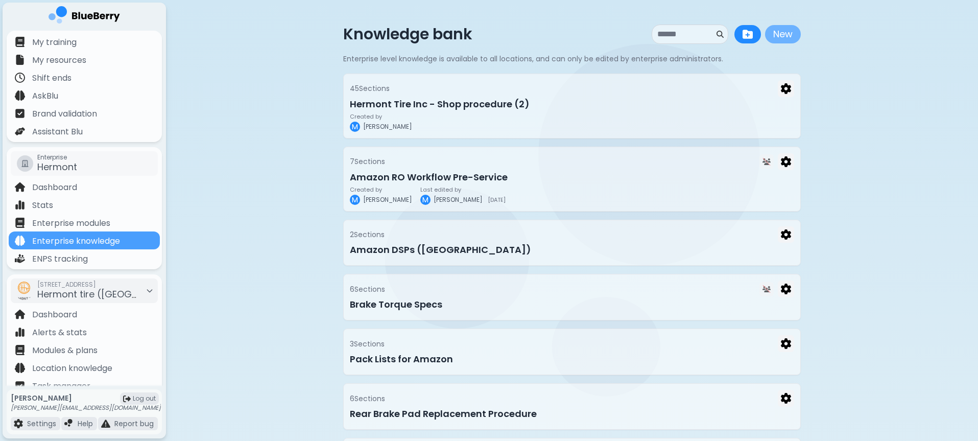
click at [776, 35] on button "New" at bounding box center [783, 34] width 36 height 18
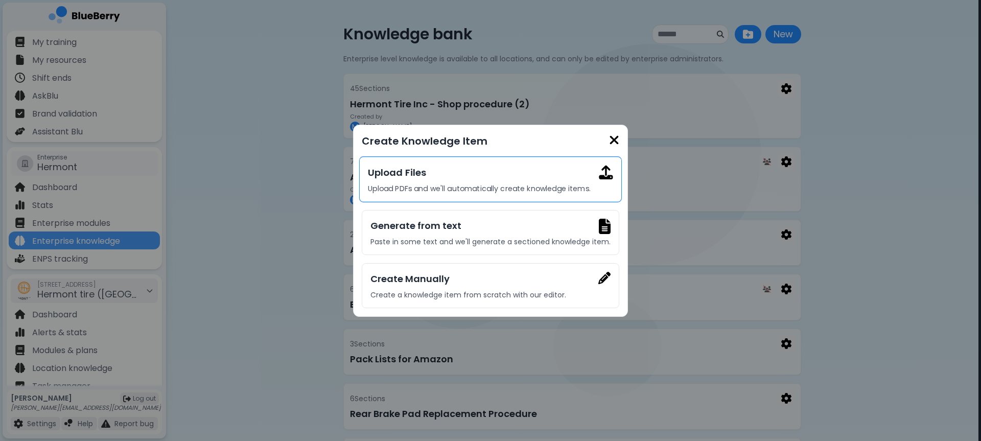
click at [508, 175] on h3 "Upload Files" at bounding box center [490, 172] width 245 height 15
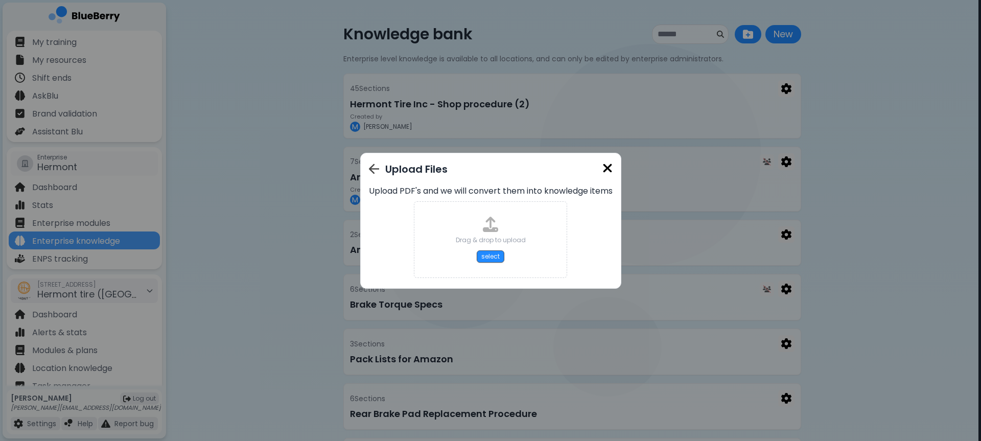
click at [478, 246] on div "Drag & drop to upload select" at bounding box center [491, 240] width 70 height 46
type input "**********"
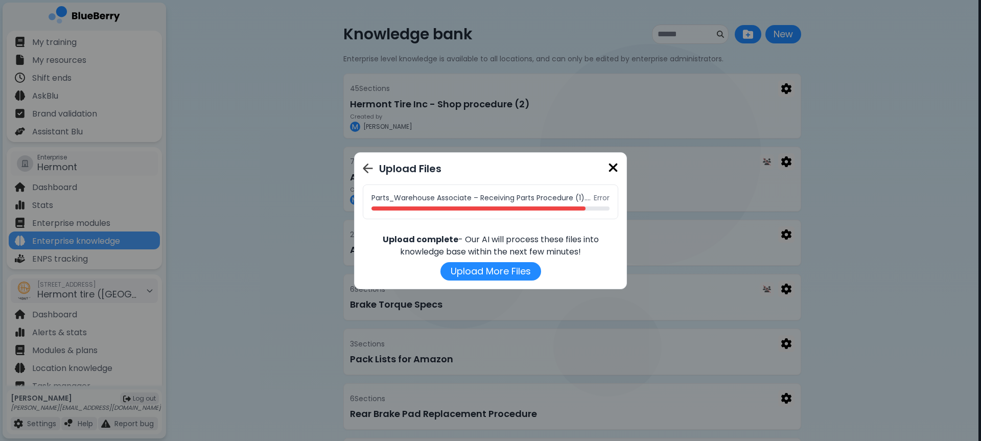
click at [372, 163] on img at bounding box center [368, 168] width 10 height 11
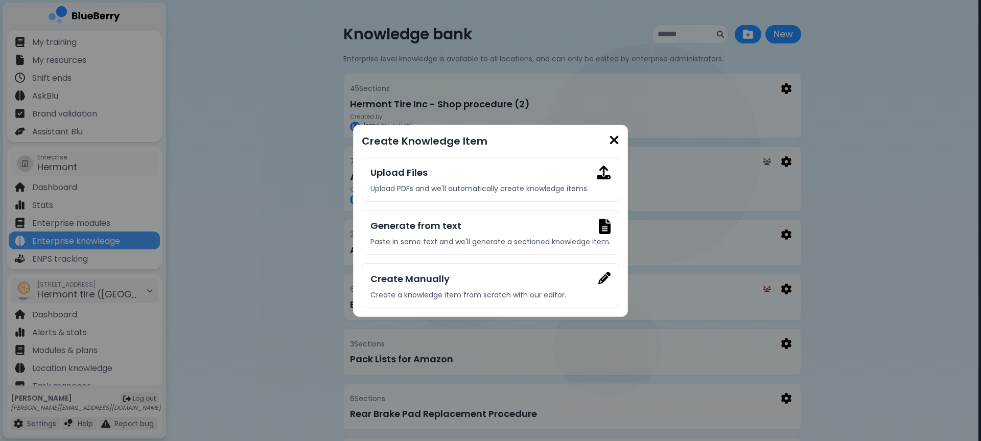
click at [613, 140] on img at bounding box center [614, 140] width 10 height 14
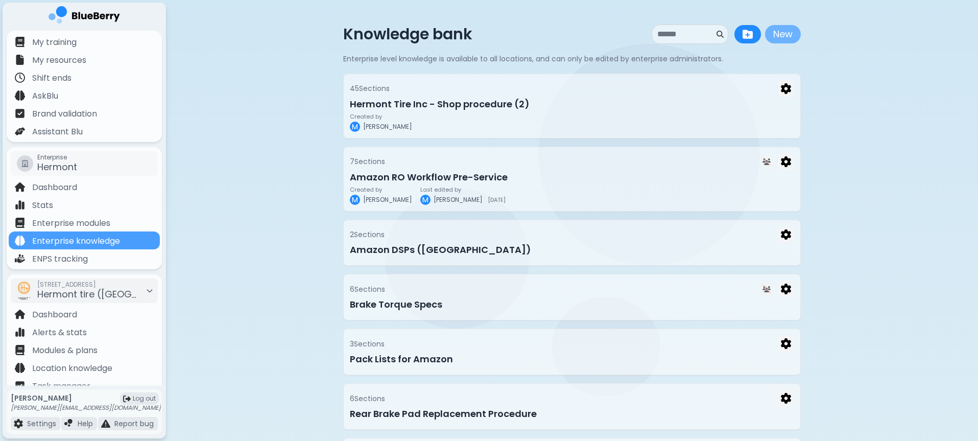
click at [774, 42] on button "New" at bounding box center [783, 34] width 36 height 18
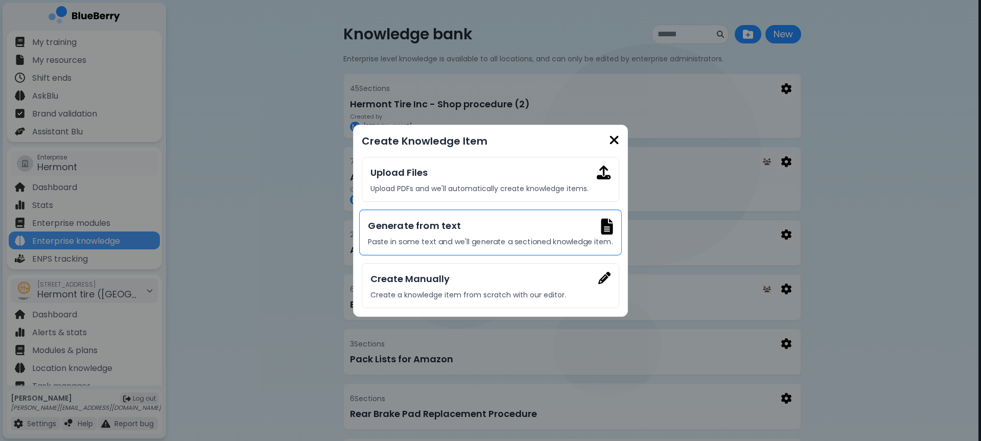
click at [511, 244] on p "Paste in some text and we'll generate a sectioned knowledge item." at bounding box center [490, 241] width 245 height 9
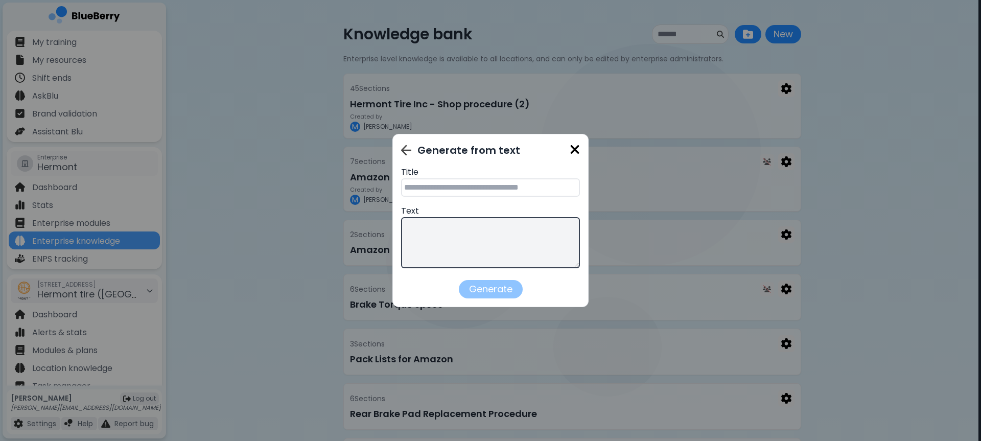
click at [494, 240] on textarea at bounding box center [490, 242] width 179 height 51
paste textarea "**********"
type textarea "**********"
click at [488, 182] on input "text" at bounding box center [490, 187] width 179 height 18
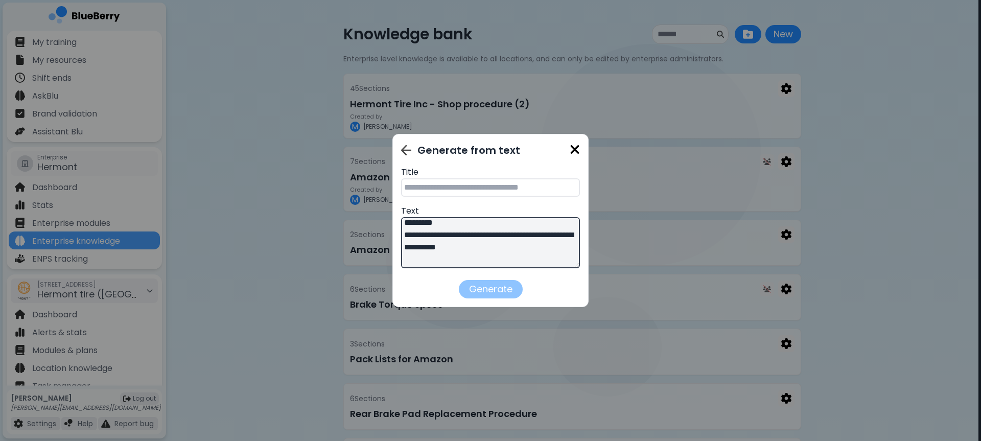
paste input "**********"
type input "**********"
click at [489, 289] on button "Generate" at bounding box center [490, 288] width 67 height 19
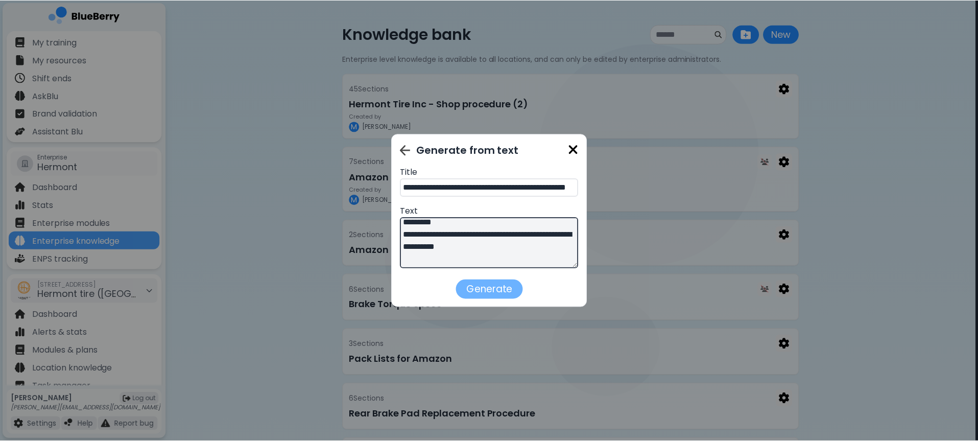
scroll to position [0, 0]
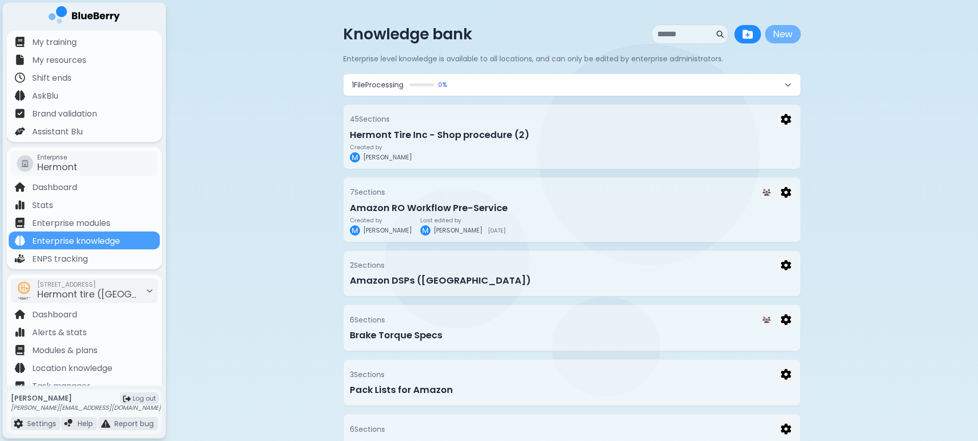
click at [793, 35] on button "New" at bounding box center [783, 34] width 36 height 18
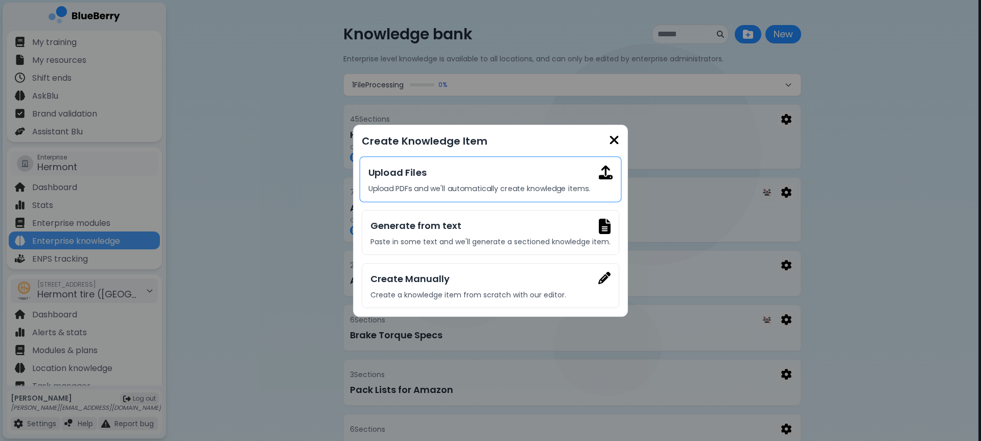
click at [523, 184] on p "Upload PDFs and we'll automatically create knowledge items." at bounding box center [490, 188] width 244 height 9
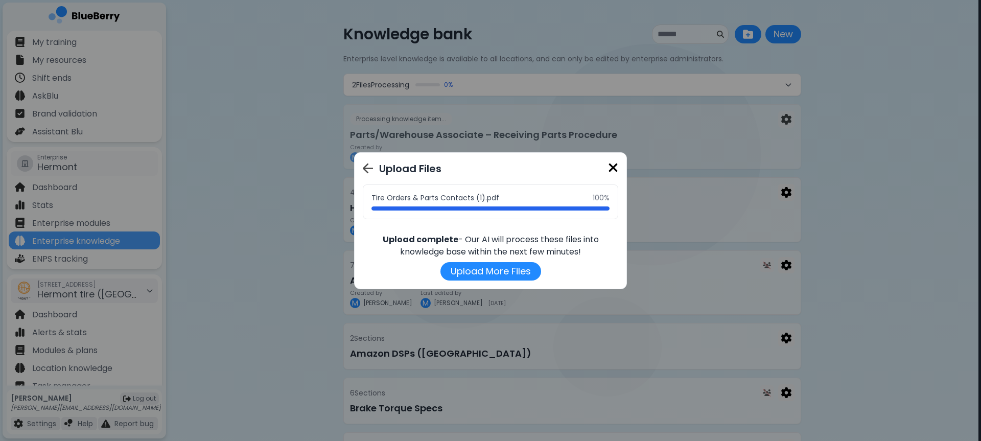
click at [611, 167] on img at bounding box center [613, 168] width 10 height 14
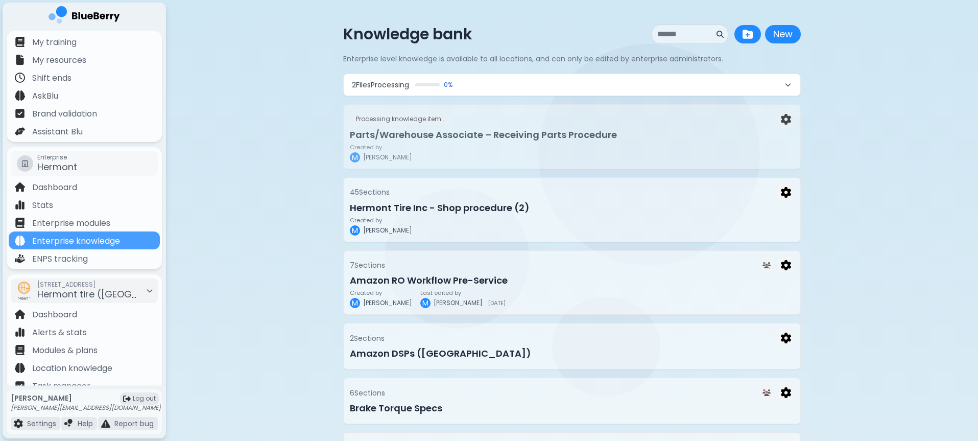
click at [481, 86] on button "2 File s Processing 0 %" at bounding box center [572, 84] width 457 height 21
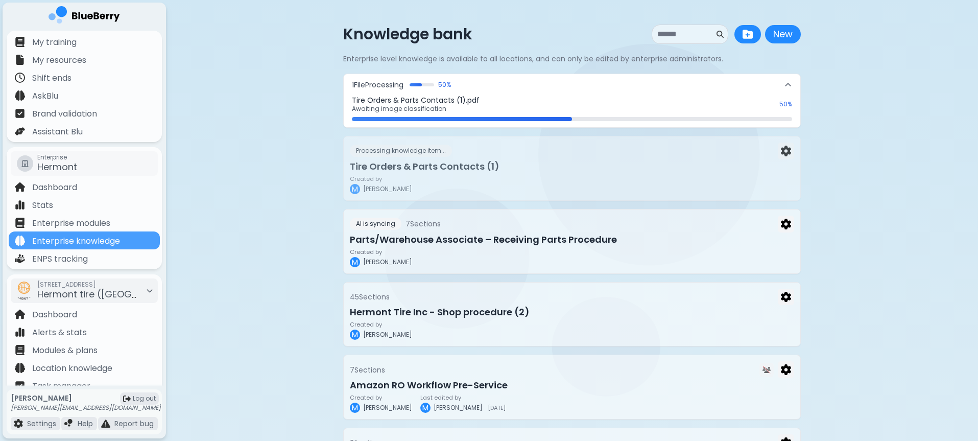
click at [717, 93] on button "1 File Processing 50 %" at bounding box center [572, 84] width 457 height 21
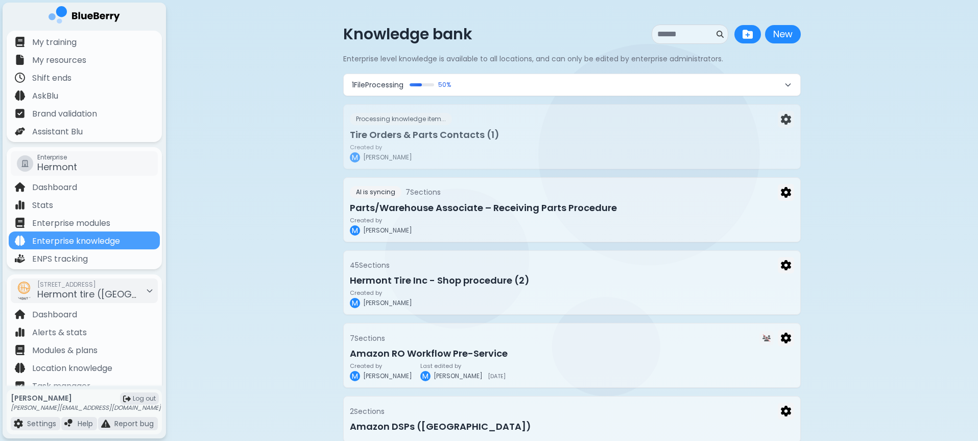
click at [722, 93] on button "1 File Processing 50 %" at bounding box center [572, 84] width 457 height 21
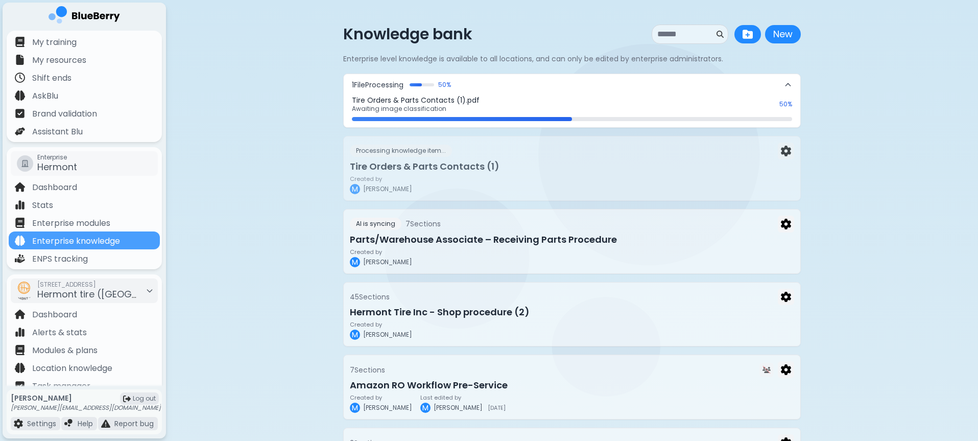
click at [564, 111] on p "Awaiting image classification" at bounding box center [562, 109] width 421 height 8
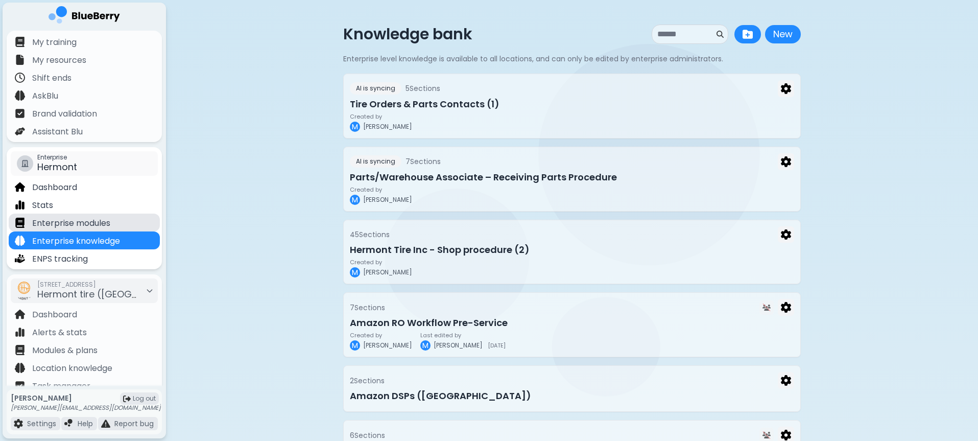
click at [106, 229] on p "Enterprise modules" at bounding box center [71, 223] width 78 height 12
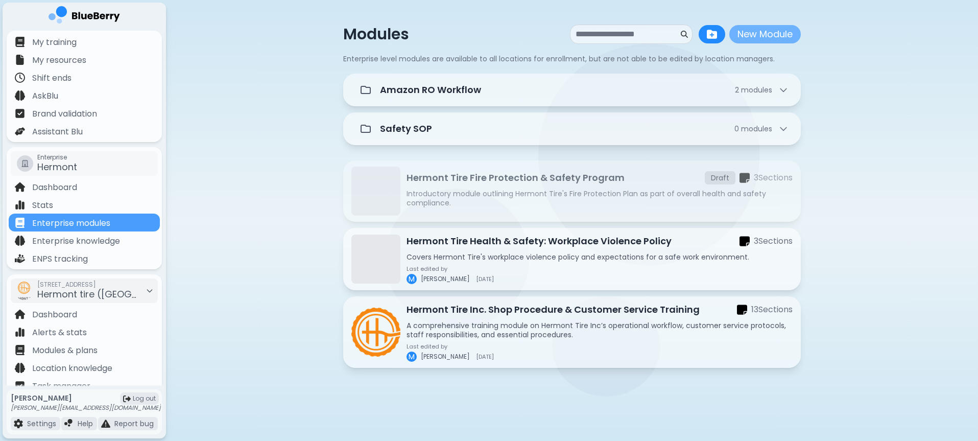
click at [757, 37] on button "New Module" at bounding box center [765, 34] width 72 height 18
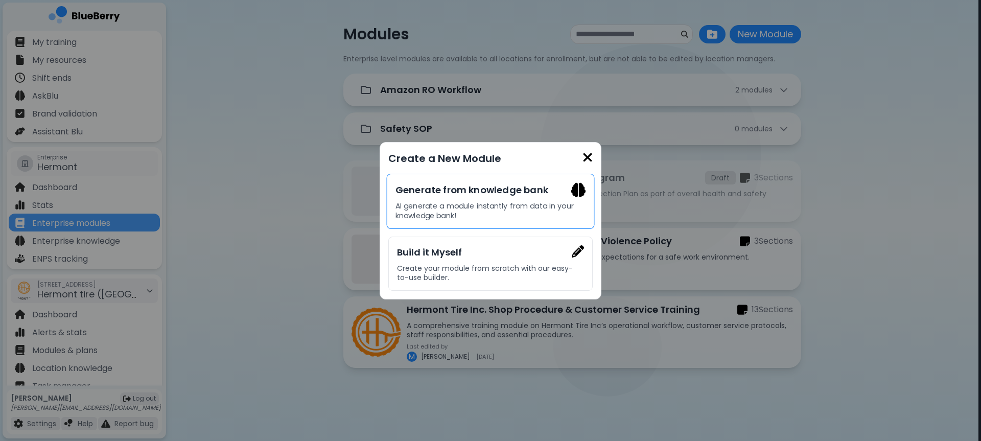
click at [475, 206] on p "AI generate a module instantly from data in your knowledge bank!" at bounding box center [490, 210] width 190 height 19
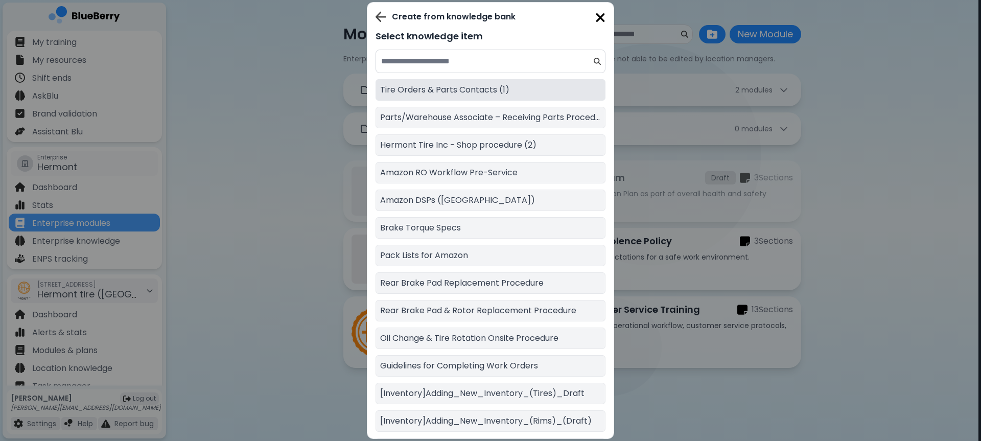
click at [484, 88] on p "Tire Orders & Parts Contacts (1)" at bounding box center [444, 90] width 129 height 12
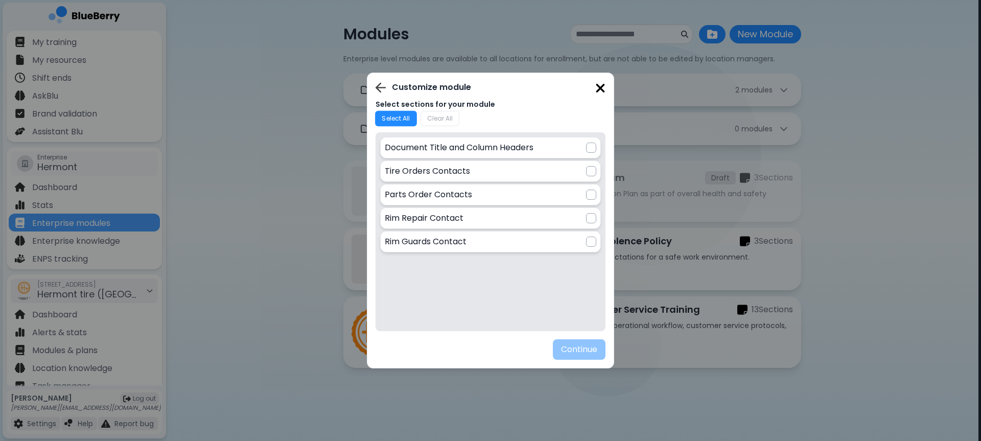
click at [408, 117] on button "Select All" at bounding box center [396, 119] width 42 height 16
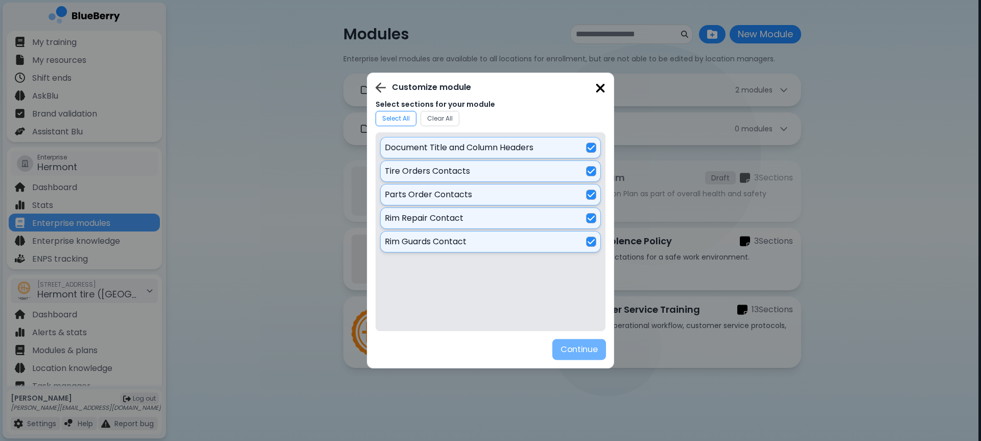
click at [578, 352] on button "Continue" at bounding box center [579, 349] width 54 height 21
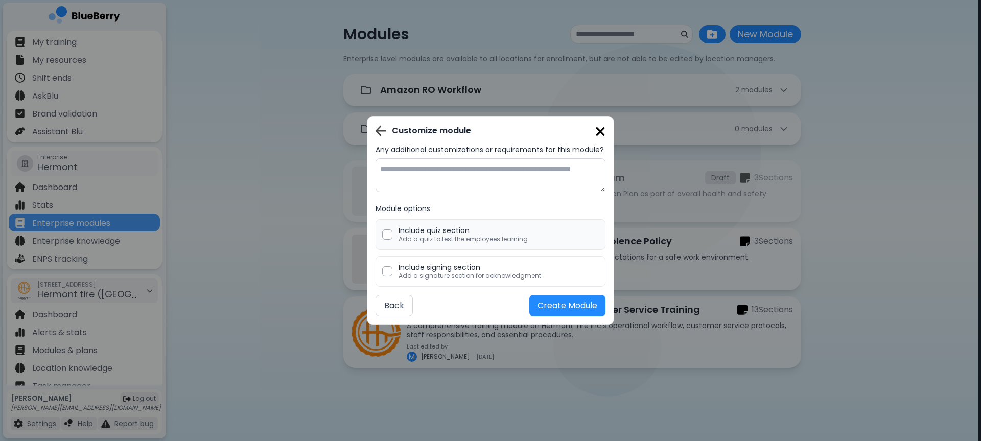
click at [384, 238] on div at bounding box center [387, 234] width 10 height 10
click at [393, 278] on div "Include signing section Add a signature section for acknowledgment" at bounding box center [490, 271] width 230 height 31
click at [582, 311] on button "Create Module" at bounding box center [567, 305] width 76 height 21
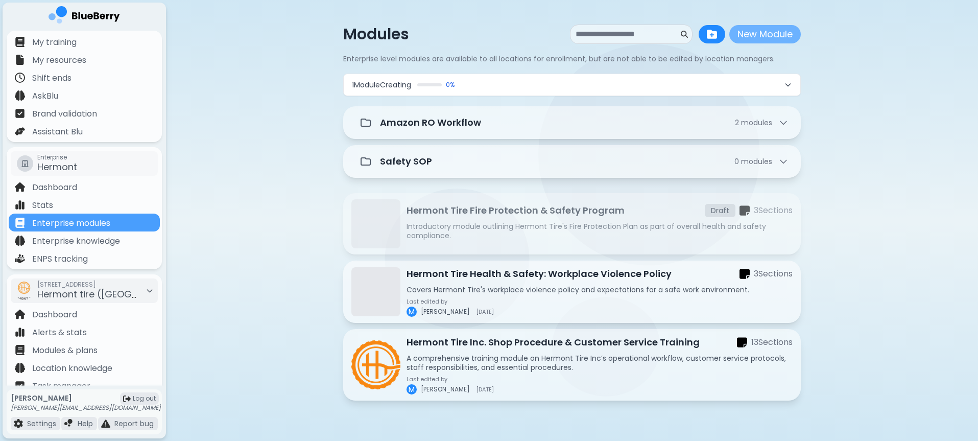
click at [750, 34] on button "New Module" at bounding box center [765, 34] width 72 height 18
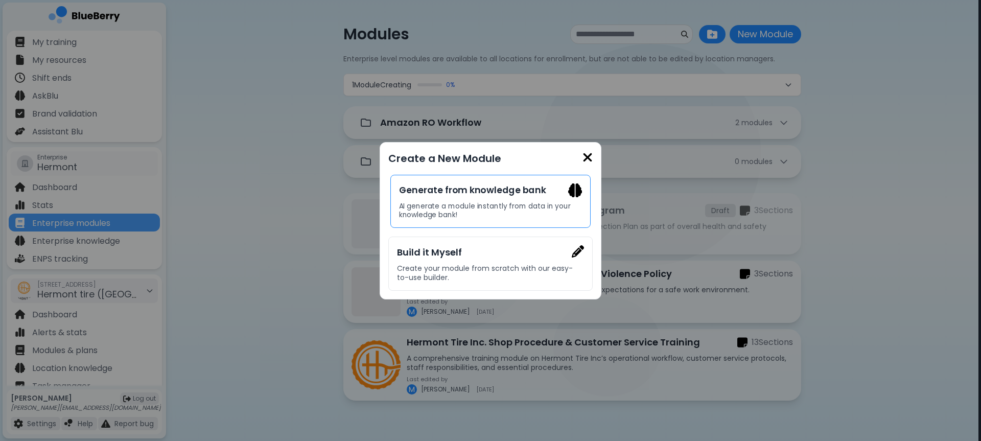
click at [489, 188] on h3 "Generate from knowledge bank" at bounding box center [490, 190] width 183 height 14
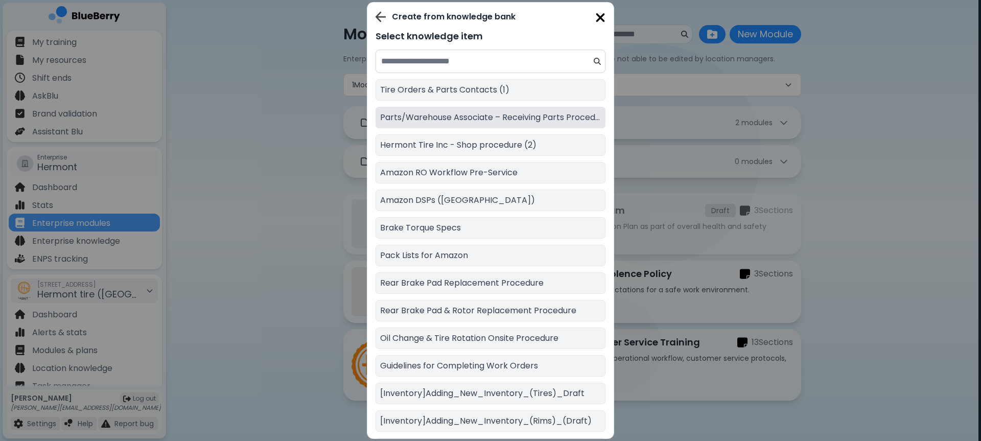
click at [479, 118] on p "Parts/Warehouse Associate – Receiving Parts Procedure" at bounding box center [490, 117] width 221 height 12
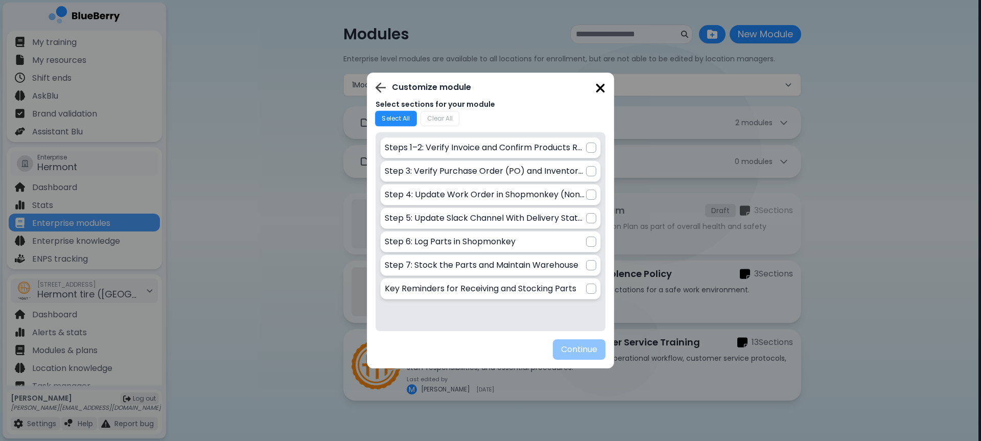
click at [400, 125] on button "Select All" at bounding box center [396, 119] width 42 height 16
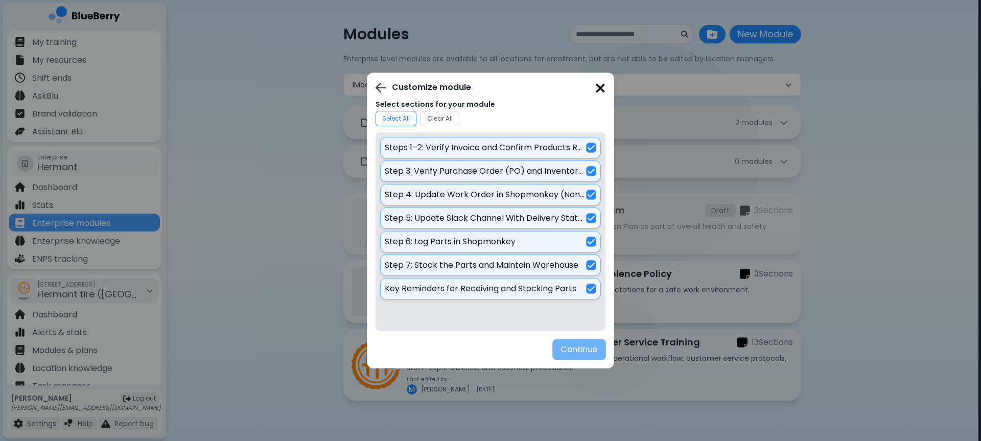
click at [567, 349] on button "Continue" at bounding box center [579, 349] width 54 height 21
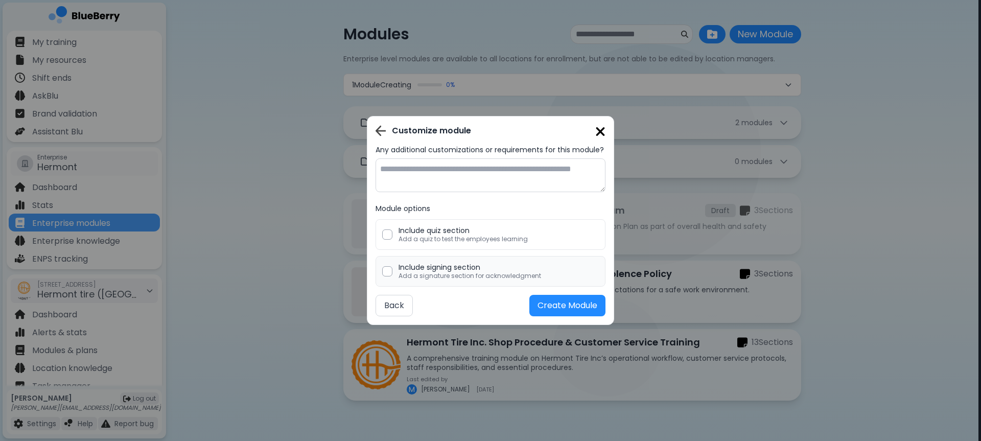
drag, startPoint x: 437, startPoint y: 234, endPoint x: 424, endPoint y: 269, distance: 37.5
click at [436, 235] on p "Add a quiz to test the employees learning" at bounding box center [462, 239] width 129 height 8
click at [426, 274] on p "Add a signature section for acknowledgment" at bounding box center [469, 276] width 143 height 8
click at [560, 309] on button "Create Module" at bounding box center [567, 305] width 76 height 21
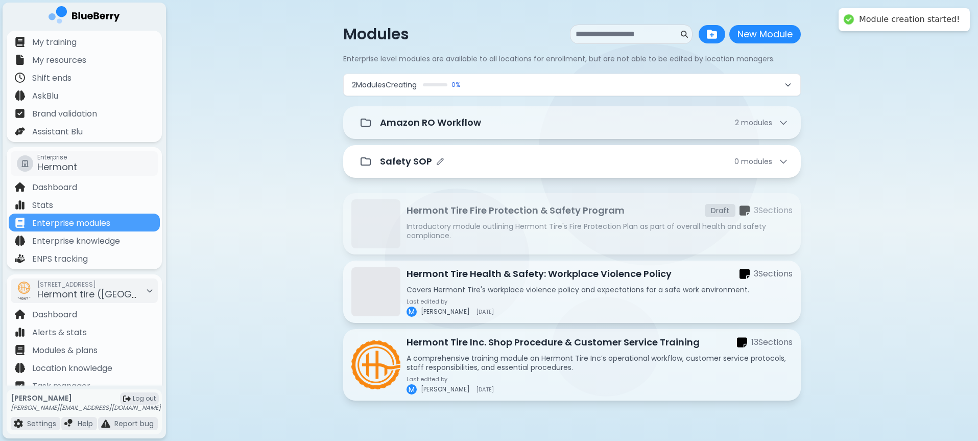
click at [472, 153] on div "Safety SOP 0 module s" at bounding box center [572, 161] width 433 height 20
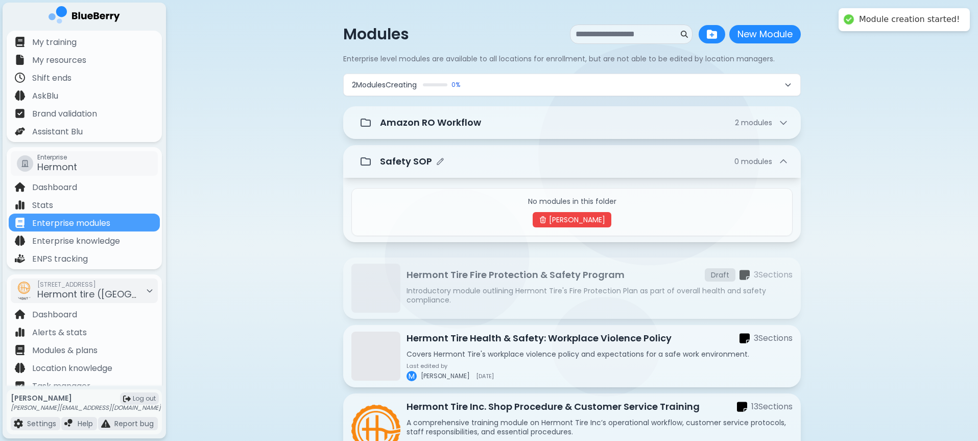
click at [493, 158] on div "Safety SOP 0 module s" at bounding box center [584, 161] width 409 height 14
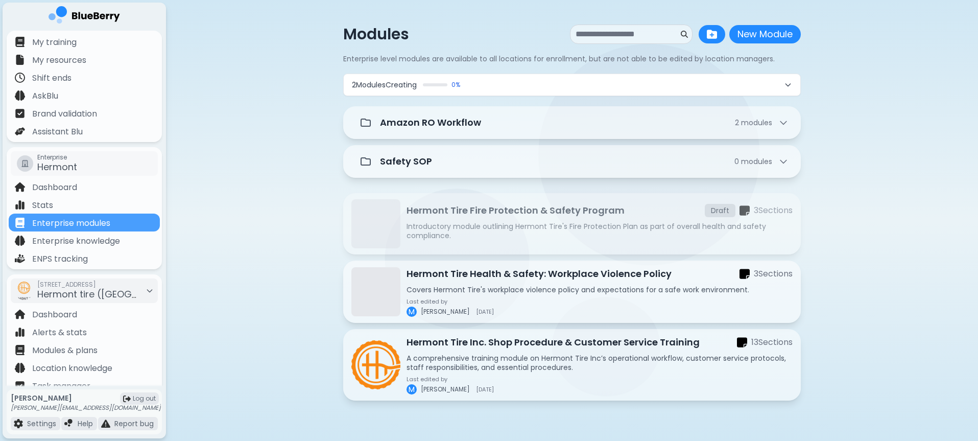
click at [540, 88] on button "2 Module s Creating 0 %" at bounding box center [572, 84] width 457 height 21
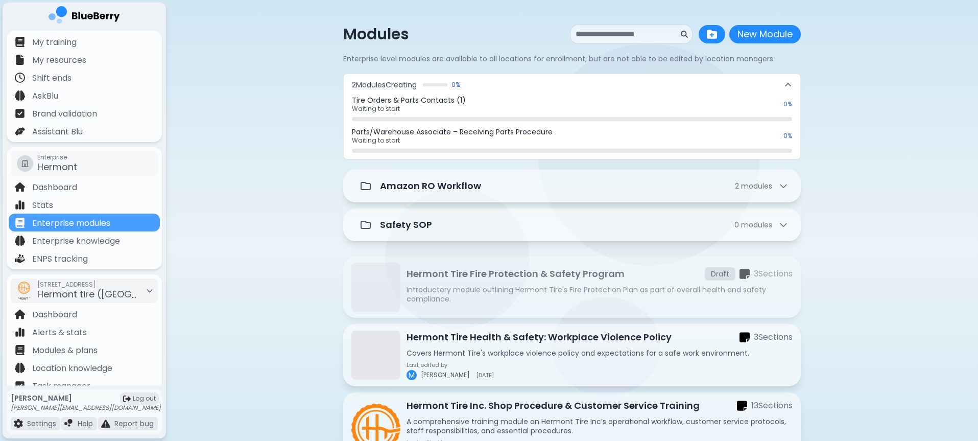
click at [475, 132] on p "Parts/Warehouse Associate – Receiving Parts Procedure" at bounding box center [564, 131] width 425 height 9
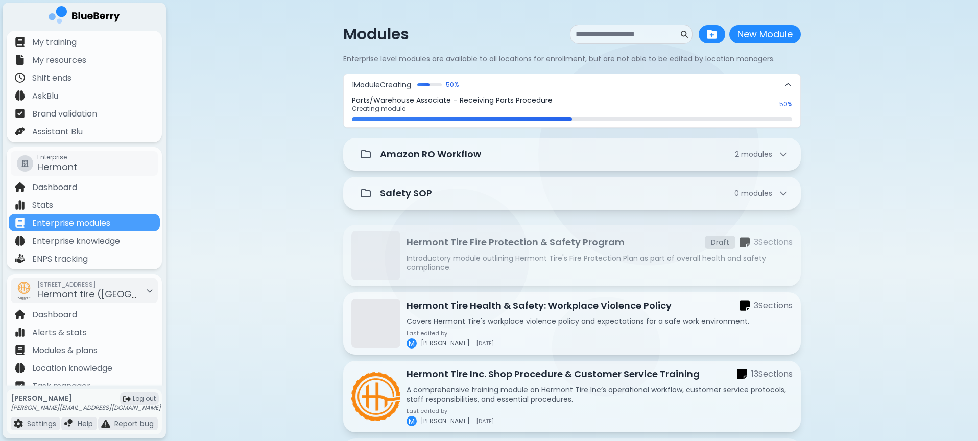
click at [586, 74] on button "1 Module Creating 50 %" at bounding box center [572, 84] width 457 height 21
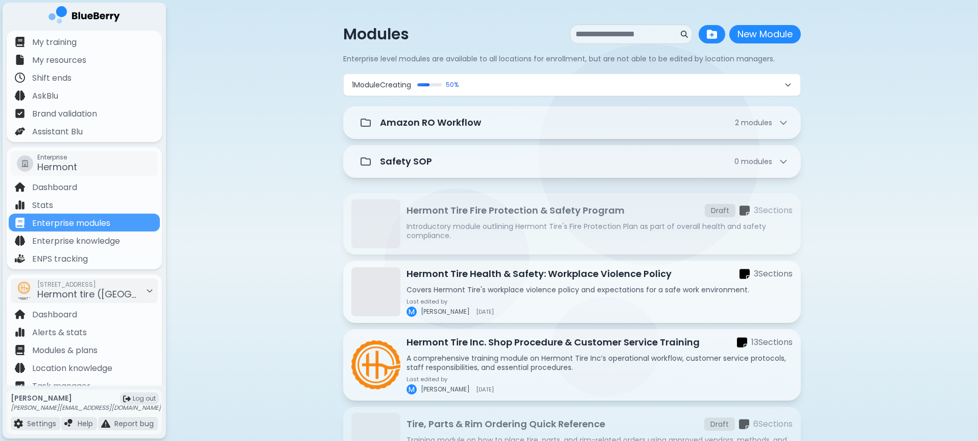
click at [650, 85] on button "1 Module Creating 50 %" at bounding box center [572, 84] width 457 height 21
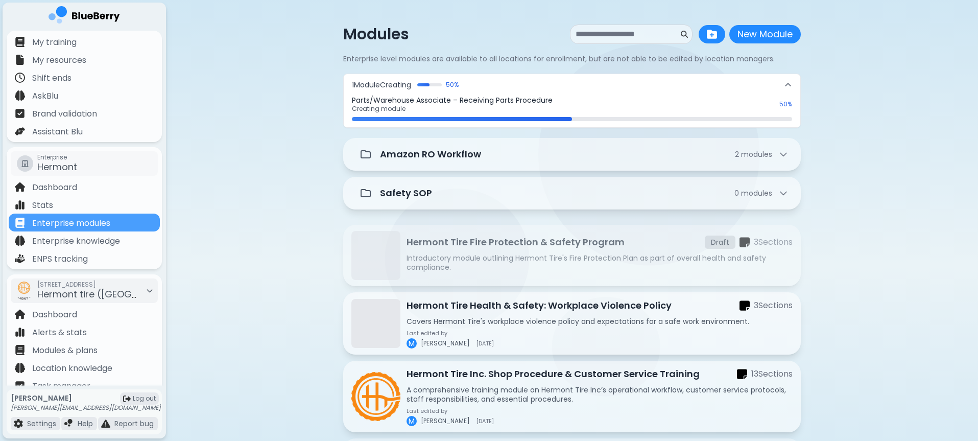
scroll to position [102, 0]
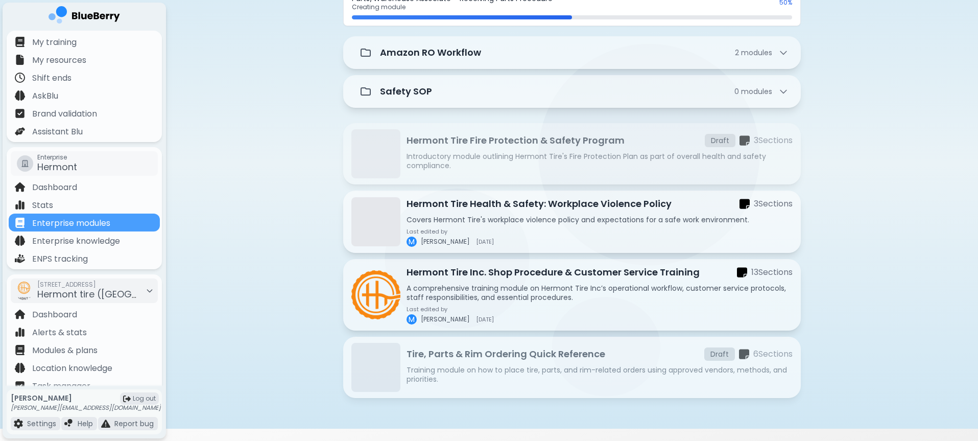
click at [519, 362] on div "Tire, Parts & Rim Ordering Quick Reference Draft 6 Section s Training module on…" at bounding box center [600, 367] width 386 height 41
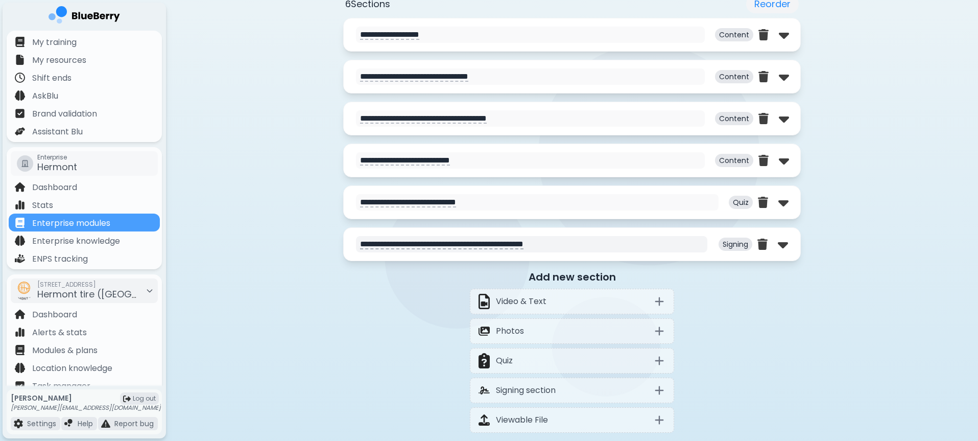
scroll to position [489, 0]
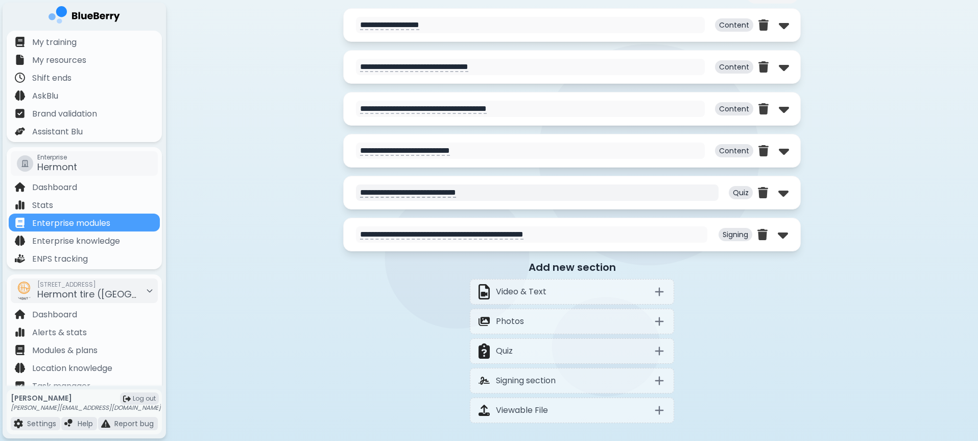
click at [548, 187] on textarea "**********" at bounding box center [537, 192] width 363 height 16
click at [779, 188] on img at bounding box center [783, 192] width 10 height 16
select select "**"
select select "*"
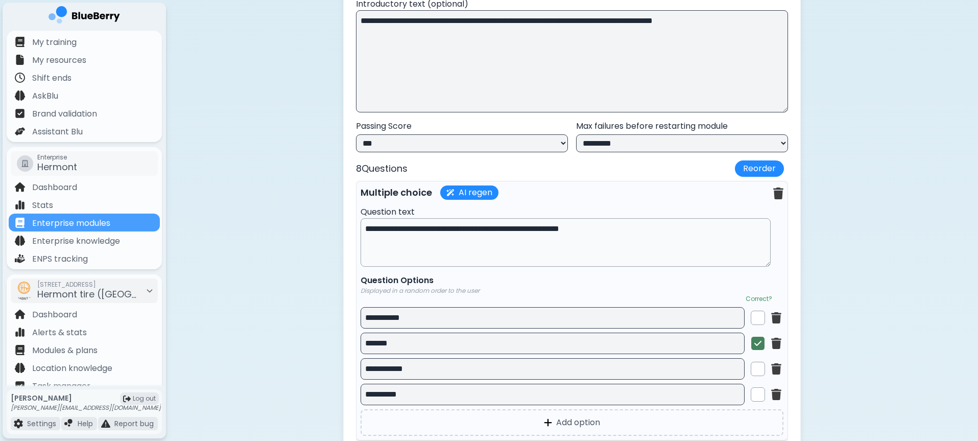
scroll to position [764, 0]
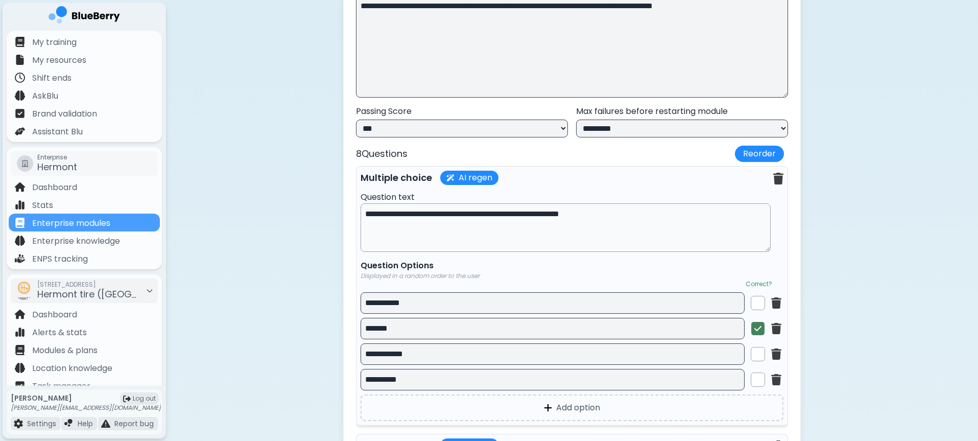
click at [450, 123] on select "**********" at bounding box center [462, 129] width 212 height 18
select select "**"
click at [641, 137] on select "**********" at bounding box center [682, 129] width 212 height 18
click at [621, 126] on select "**********" at bounding box center [682, 129] width 212 height 18
click at [711, 128] on select "**********" at bounding box center [682, 129] width 212 height 18
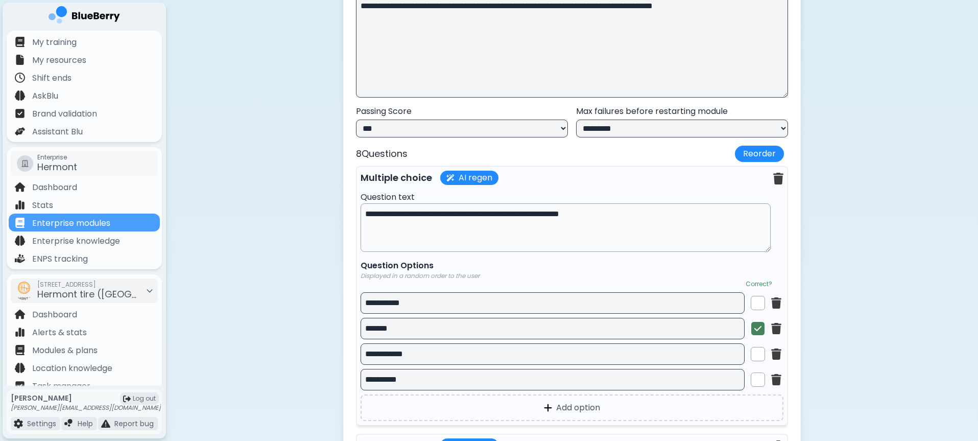
click at [698, 135] on select "**********" at bounding box center [682, 129] width 212 height 18
select select "*"
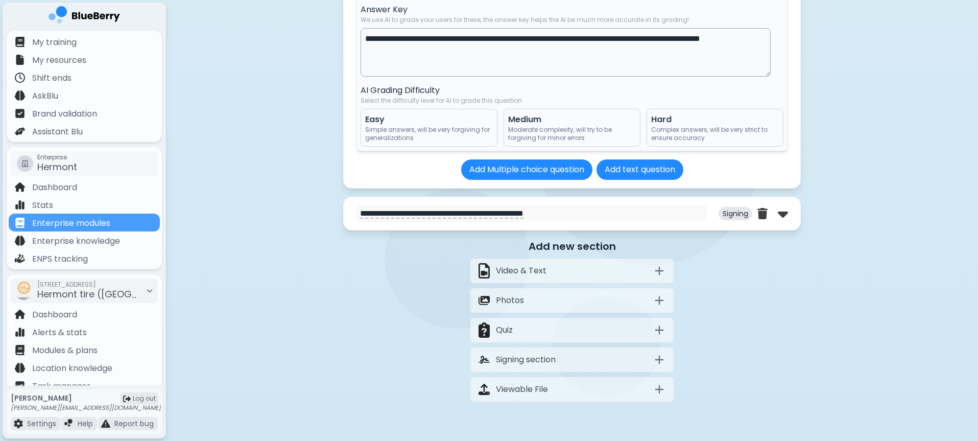
scroll to position [2910, 0]
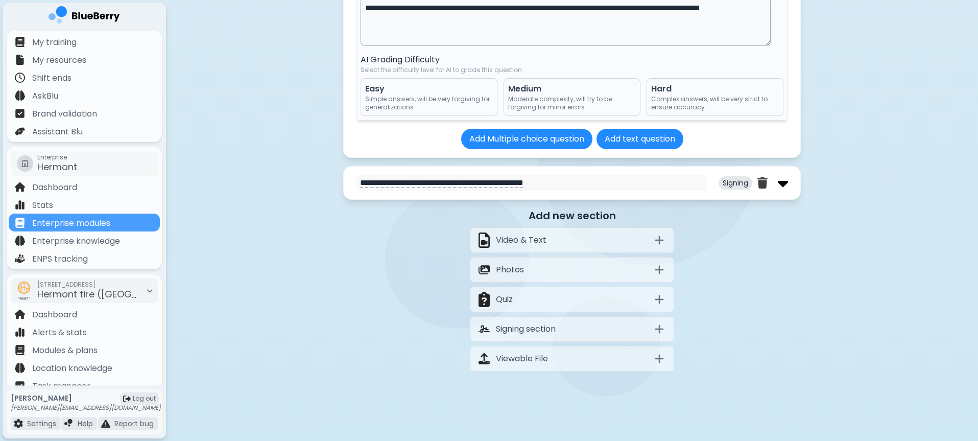
click at [786, 184] on img at bounding box center [783, 183] width 10 height 16
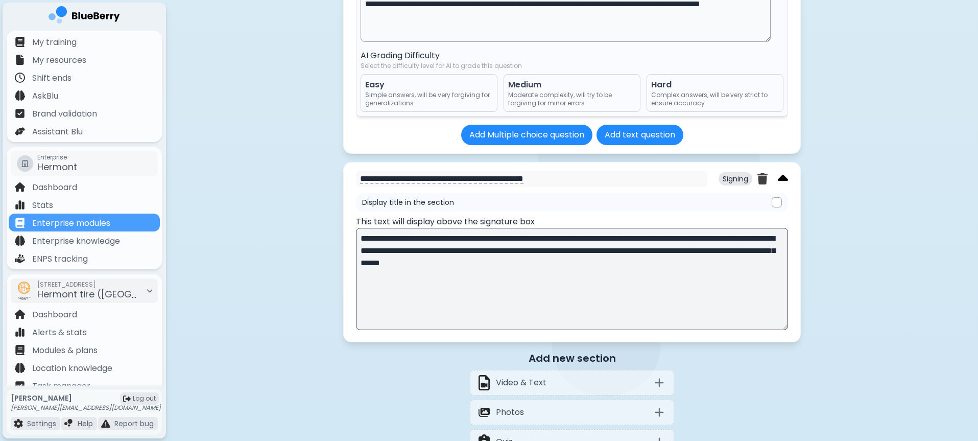
click at [786, 184] on img at bounding box center [783, 179] width 10 height 16
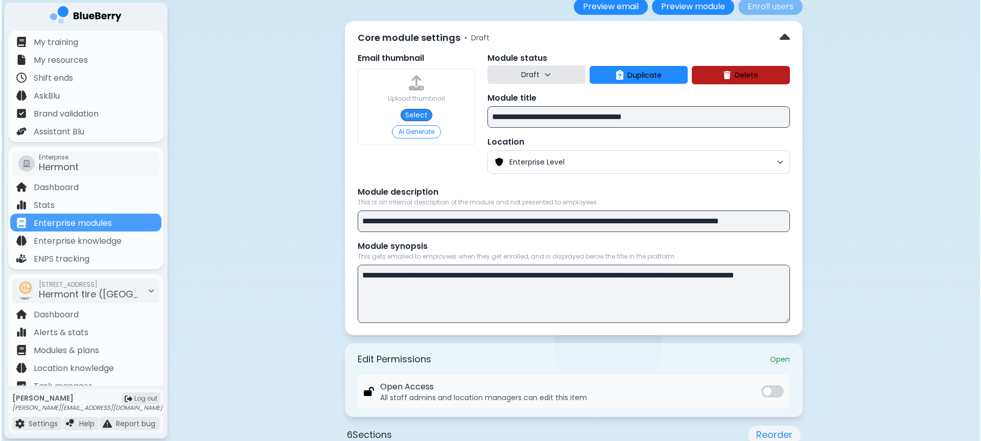
scroll to position [0, 0]
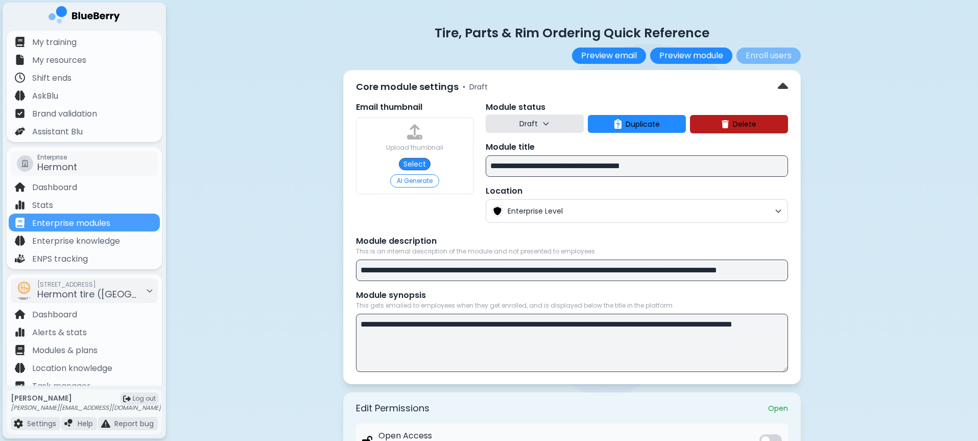
click at [542, 129] on button "Draft" at bounding box center [535, 123] width 98 height 18
click at [546, 167] on button "Live" at bounding box center [535, 170] width 37 height 20
click at [765, 59] on button "Enroll users" at bounding box center [769, 56] width 64 height 16
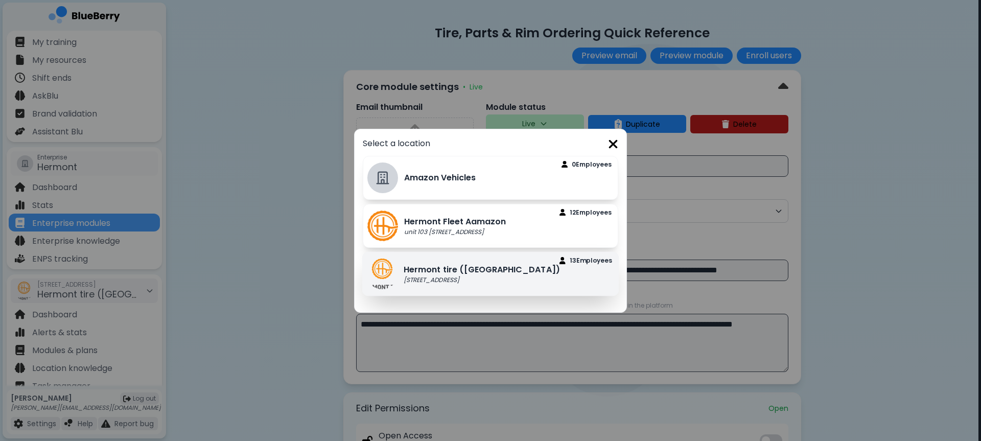
click at [522, 272] on p "Hermont tire ([GEOGRAPHIC_DATA])" at bounding box center [482, 269] width 156 height 12
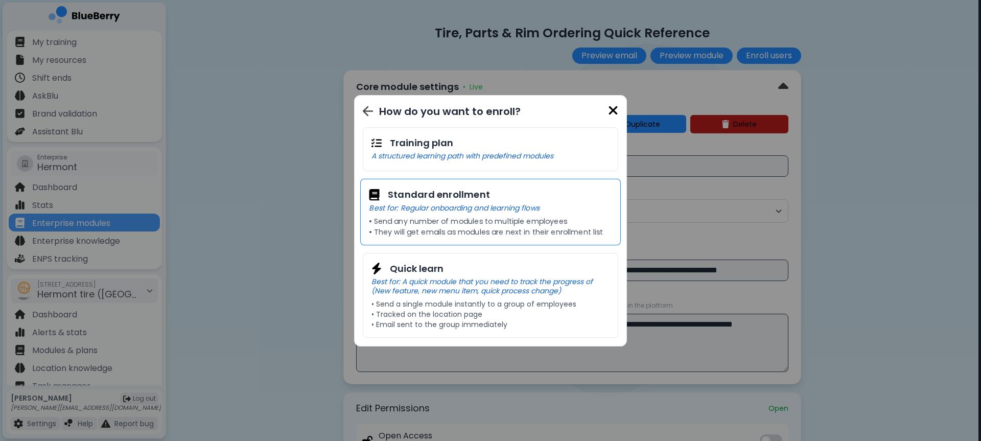
click at [492, 217] on p "• Send any number of modules to multiple employees" at bounding box center [490, 221] width 243 height 9
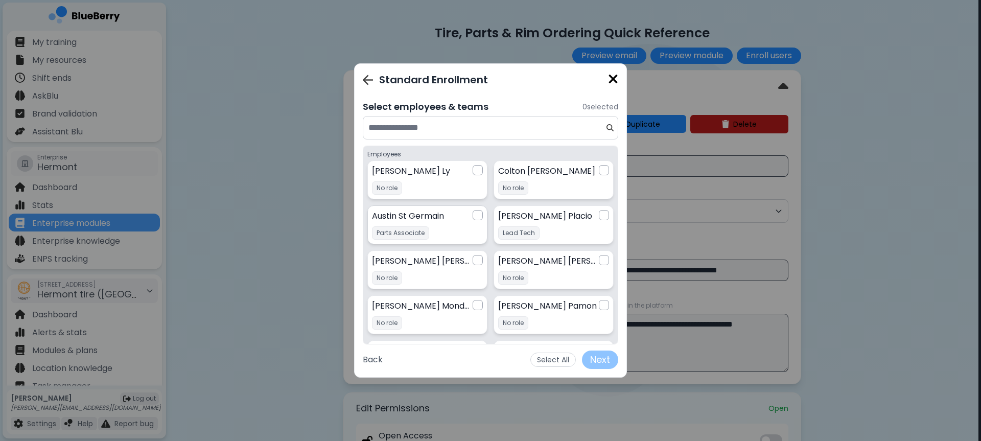
click at [477, 226] on div "Austin St Germain Parts Associate Parts Associate" at bounding box center [427, 225] width 111 height 30
click at [604, 361] on button "Next" at bounding box center [600, 359] width 36 height 18
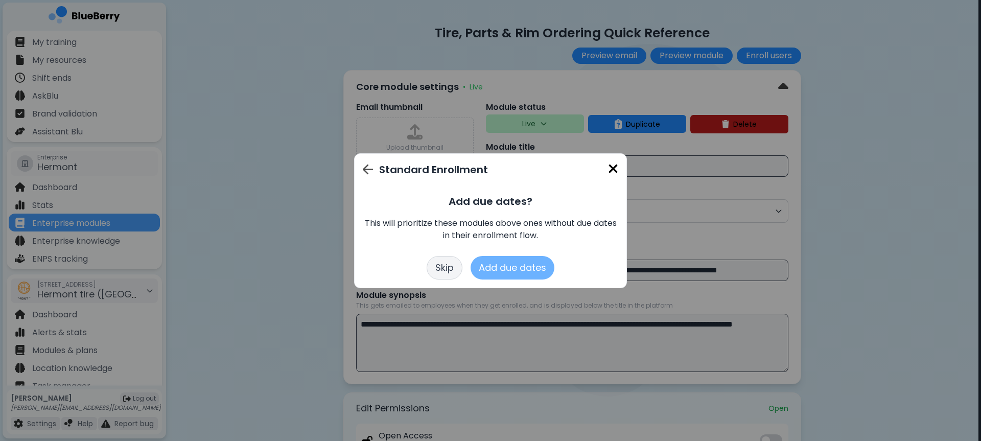
click at [513, 268] on button "Add due dates" at bounding box center [512, 267] width 84 height 23
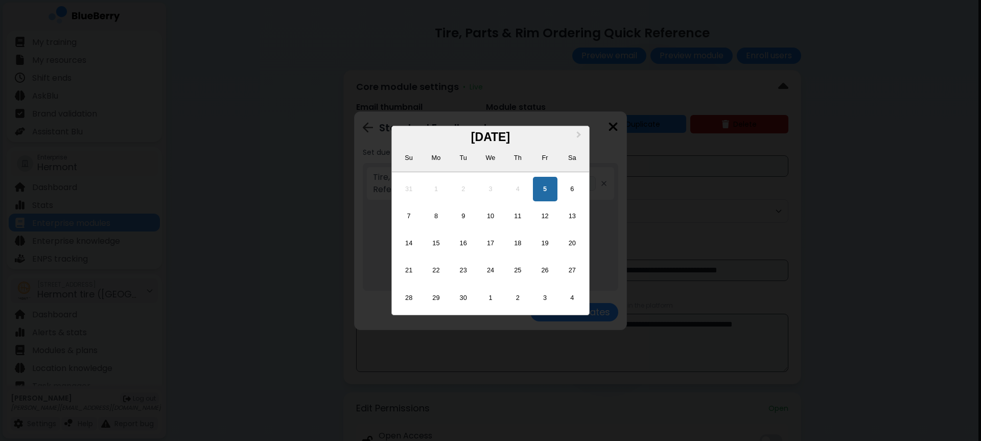
click at [586, 177] on div "**********" at bounding box center [557, 183] width 85 height 14
click at [545, 216] on div "12" at bounding box center [545, 216] width 25 height 25
type input "**********"
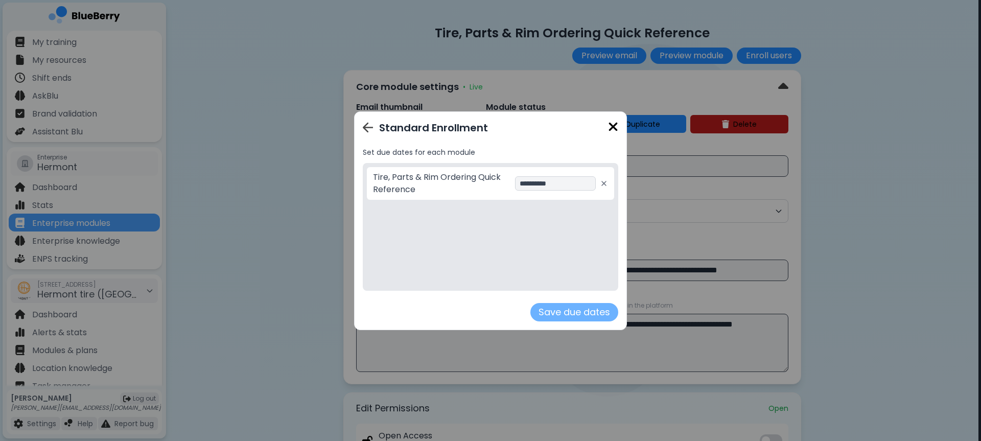
click at [571, 310] on button "Save due dates" at bounding box center [574, 312] width 88 height 18
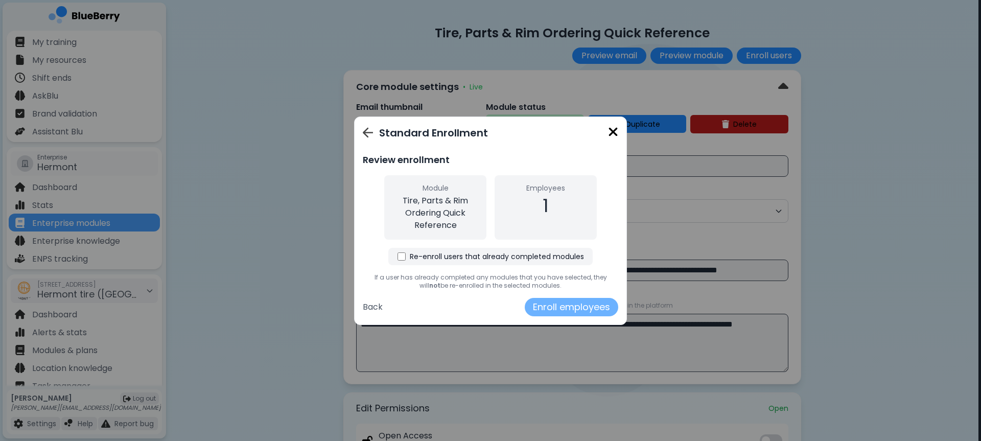
click at [555, 301] on button "Enroll employees" at bounding box center [571, 307] width 93 height 18
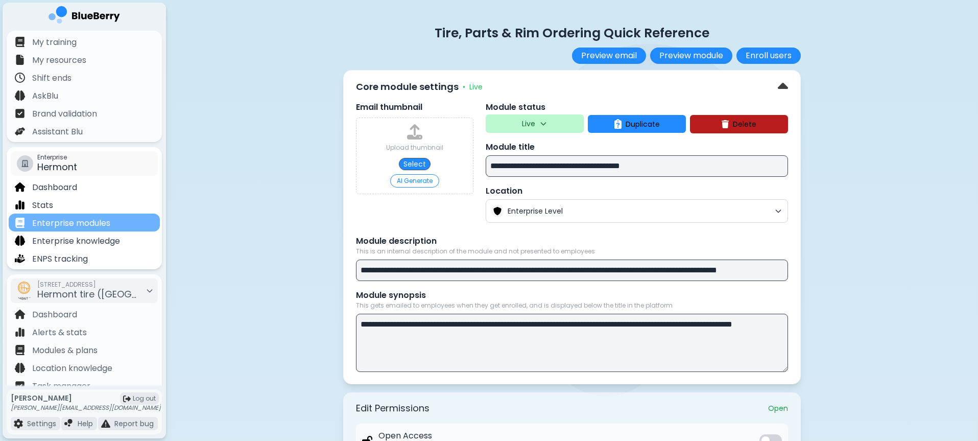
click at [71, 226] on p "Enterprise modules" at bounding box center [71, 223] width 78 height 12
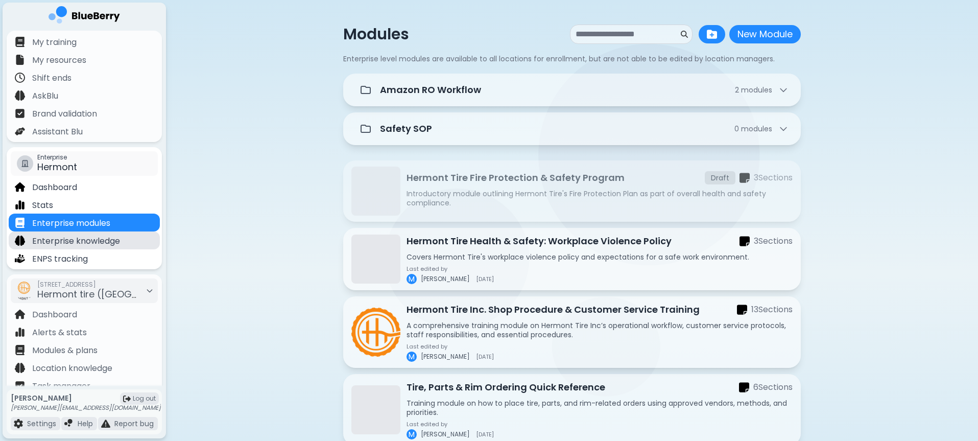
click at [88, 235] on p "Enterprise knowledge" at bounding box center [76, 241] width 88 height 12
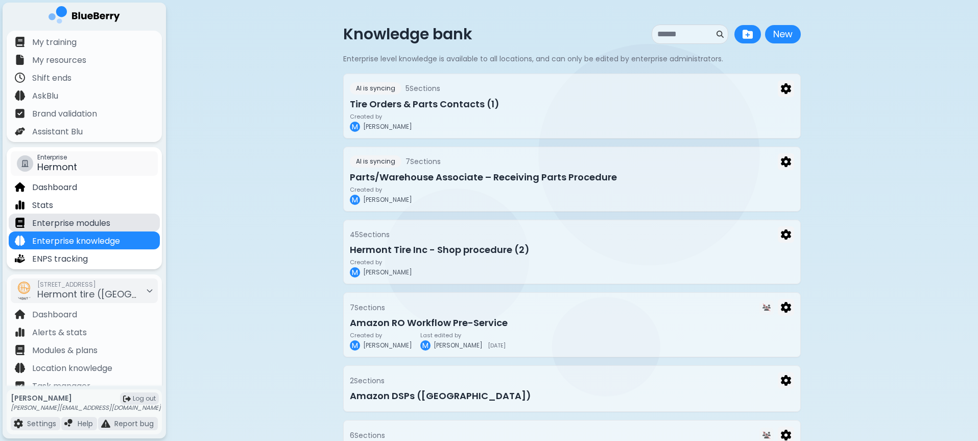
click at [27, 225] on div "Enterprise modules" at bounding box center [63, 223] width 96 height 12
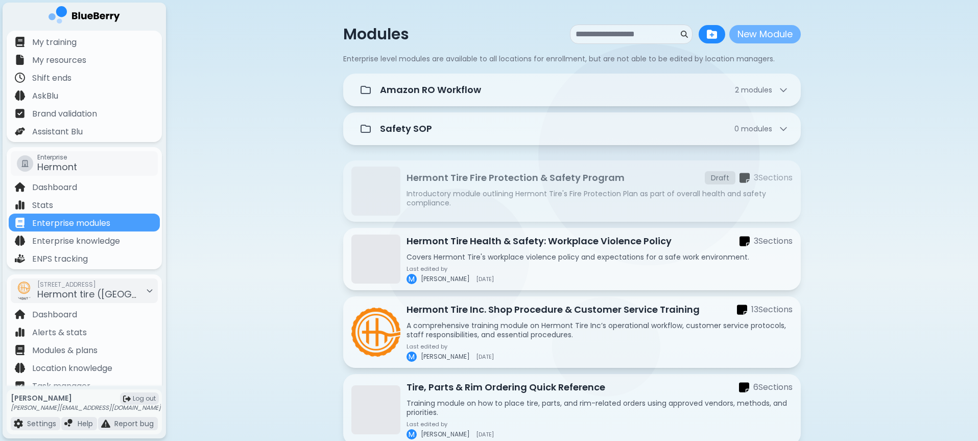
click at [766, 33] on button "New Module" at bounding box center [765, 34] width 72 height 18
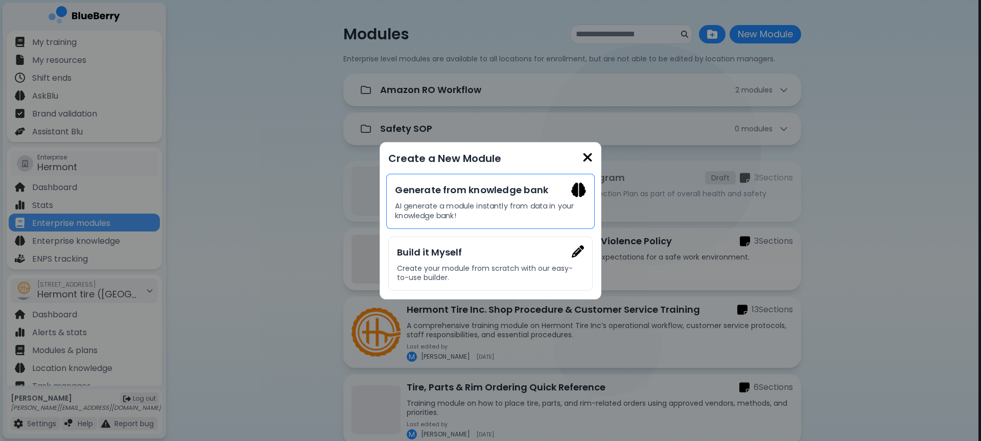
click at [461, 207] on p "AI generate a module instantly from data in your knowledge bank!" at bounding box center [490, 210] width 191 height 19
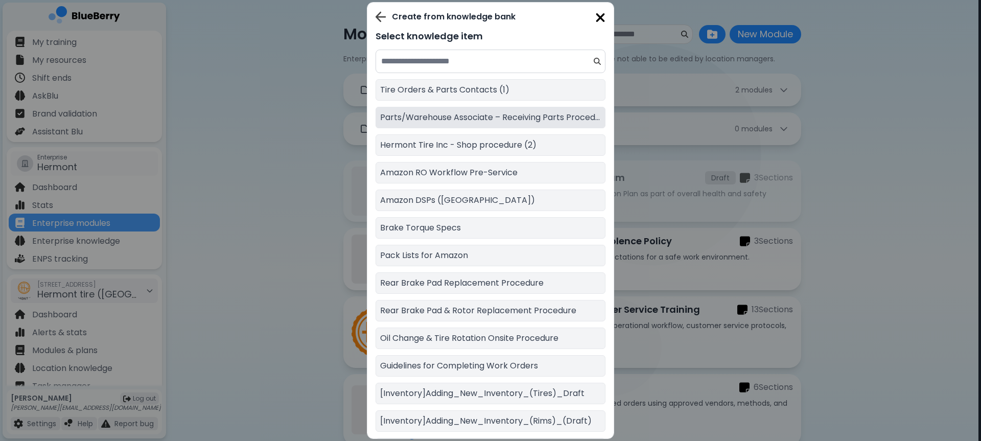
click at [492, 122] on p "Parts/Warehouse Associate – Receiving Parts Procedure" at bounding box center [490, 117] width 221 height 12
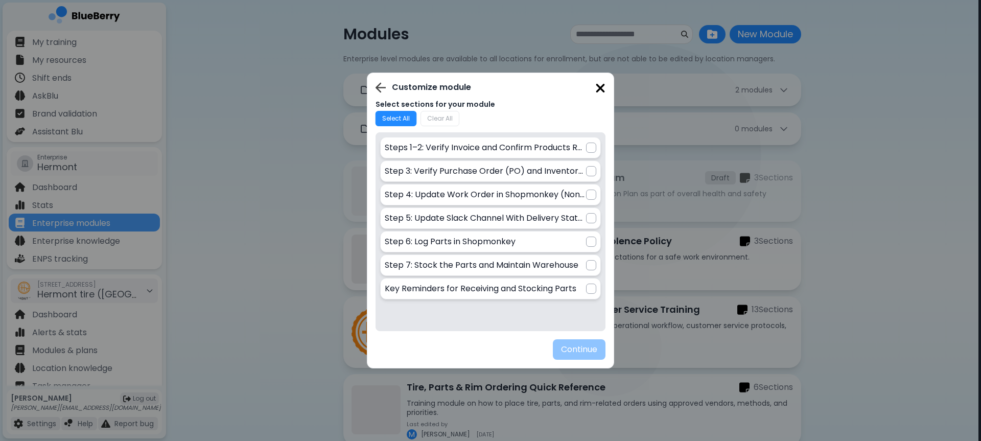
click at [394, 115] on button "Select All" at bounding box center [395, 118] width 41 height 15
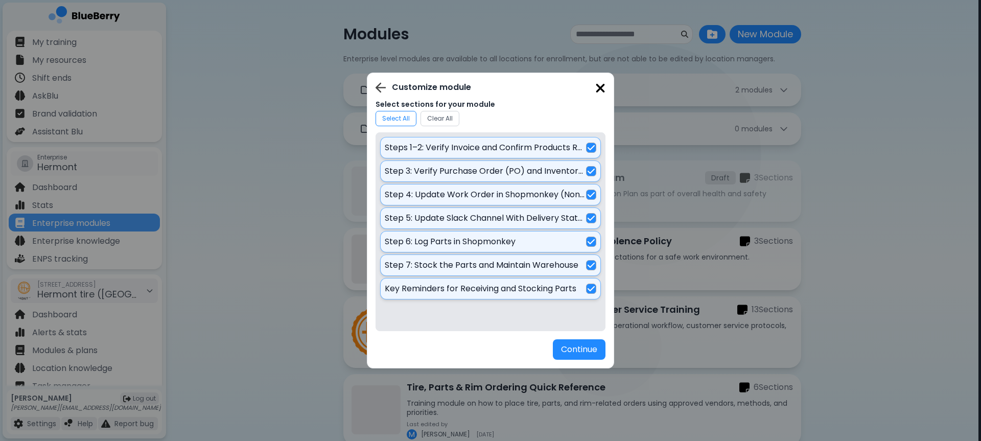
click at [597, 88] on img at bounding box center [600, 88] width 10 height 14
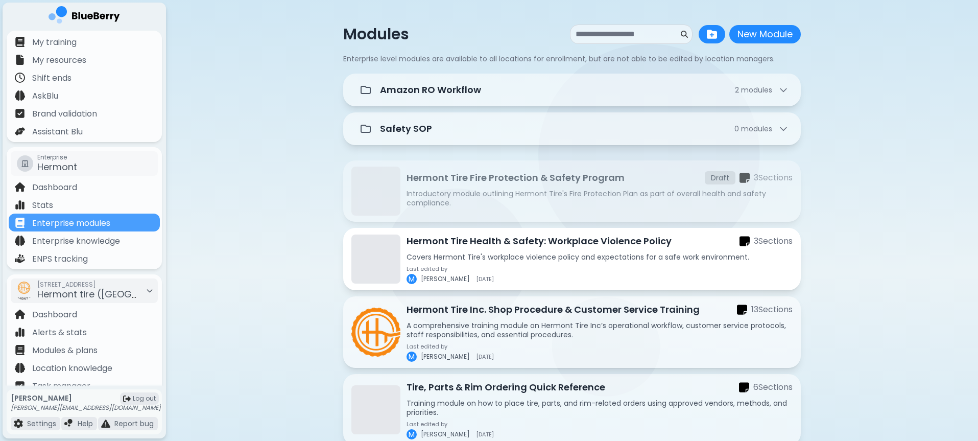
scroll to position [103, 0]
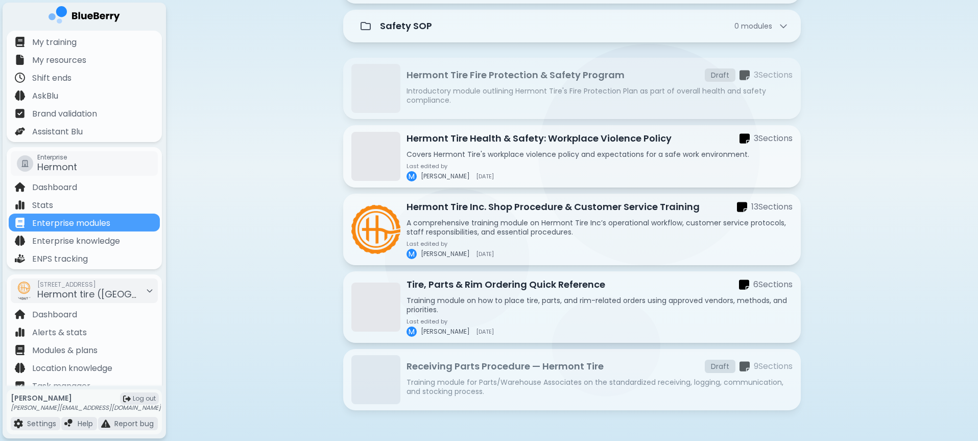
click at [548, 384] on p "Training module for Parts/Warehouse Associates on the standardized receiving, l…" at bounding box center [600, 386] width 386 height 18
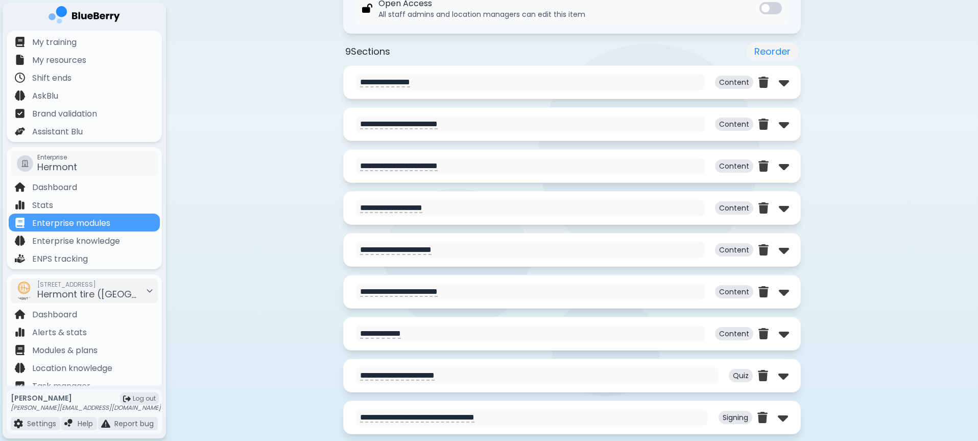
scroll to position [430, 0]
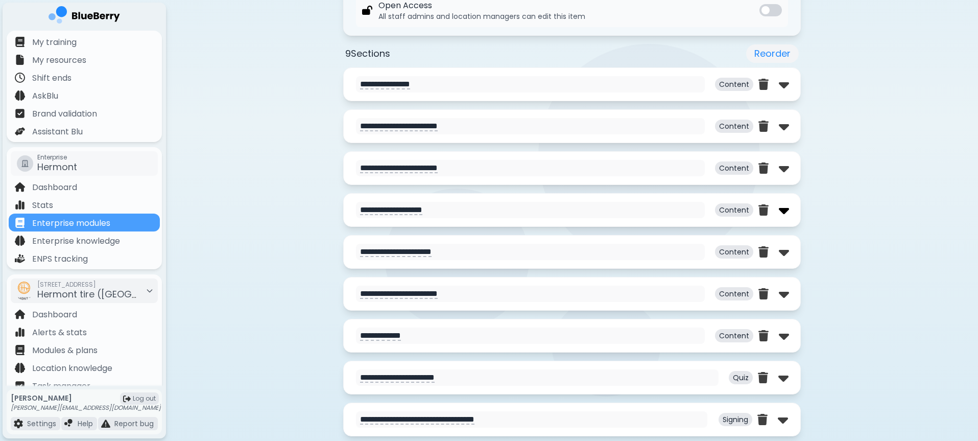
click at [786, 211] on img at bounding box center [784, 210] width 10 height 16
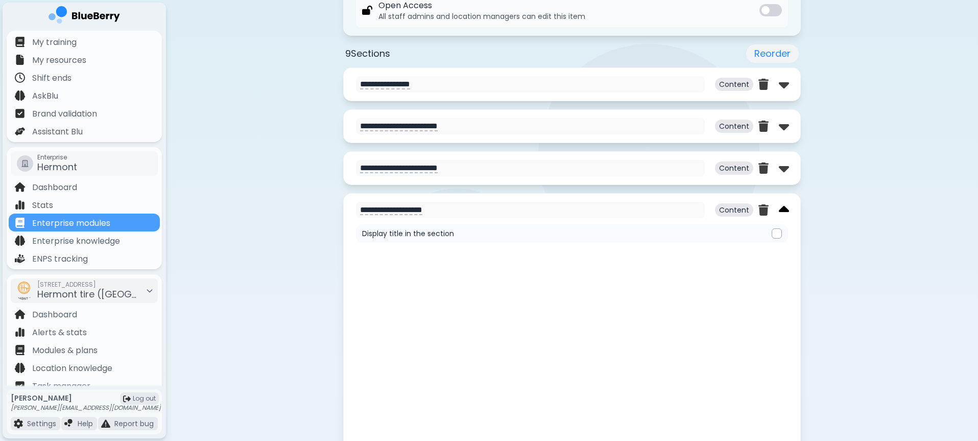
scroll to position [0, 0]
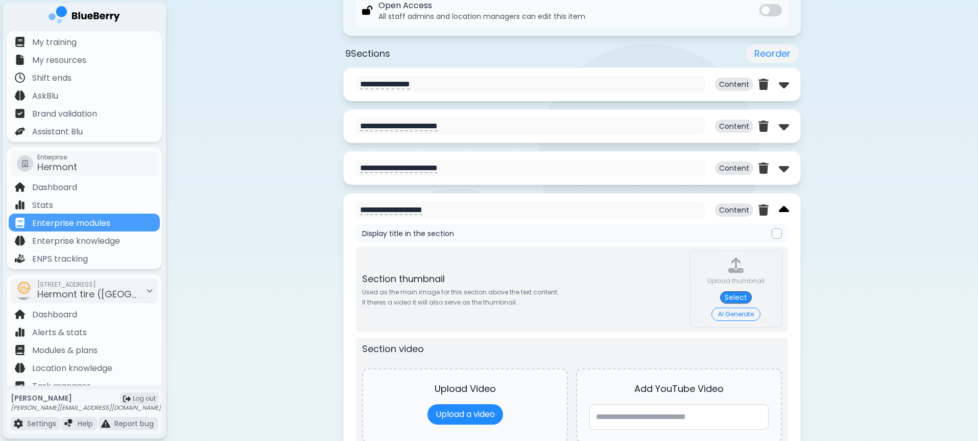
click at [786, 212] on img at bounding box center [784, 210] width 10 height 16
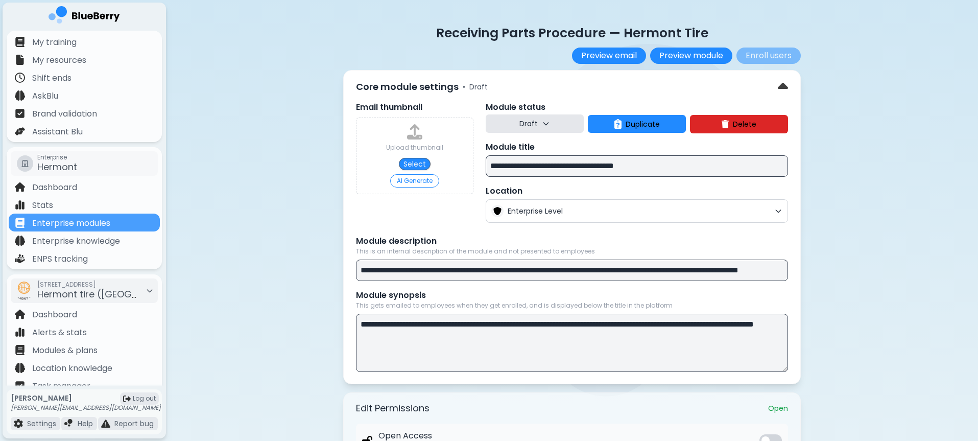
click at [727, 126] on img at bounding box center [725, 124] width 7 height 8
click at [754, 167] on button "Confirm" at bounding box center [761, 163] width 40 height 13
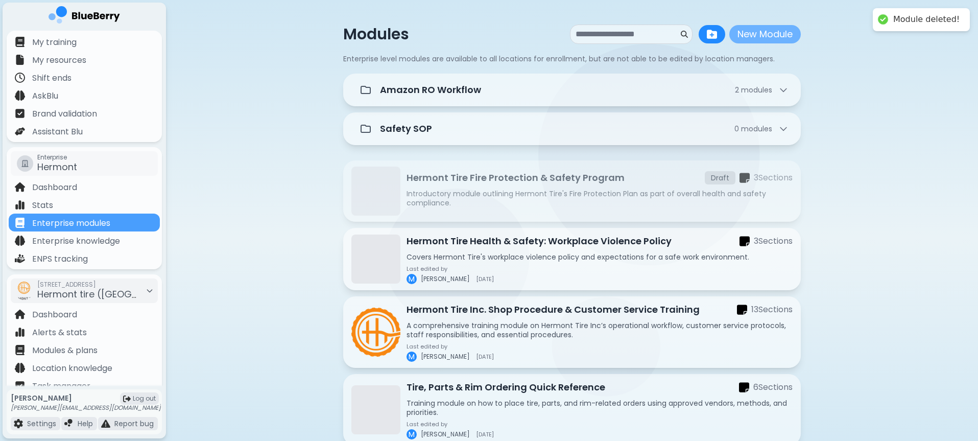
click at [749, 35] on button "New Module" at bounding box center [765, 34] width 72 height 18
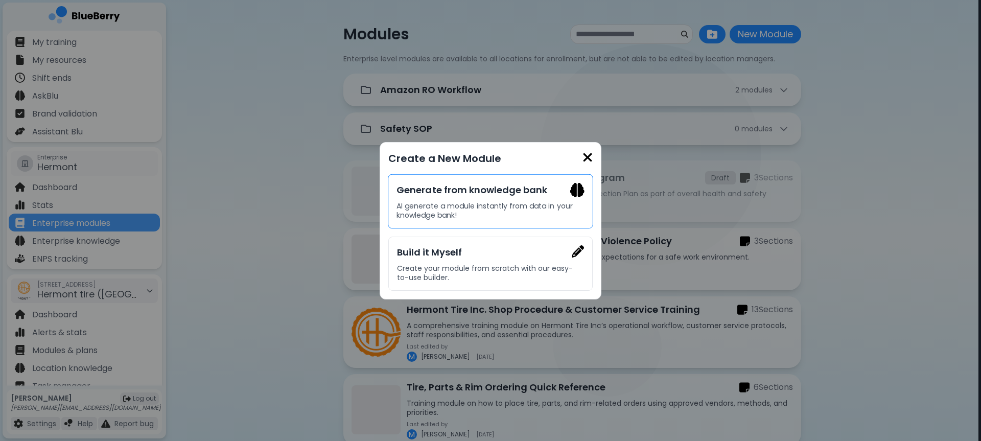
click at [500, 185] on h3 "Generate from knowledge bank" at bounding box center [490, 189] width 188 height 14
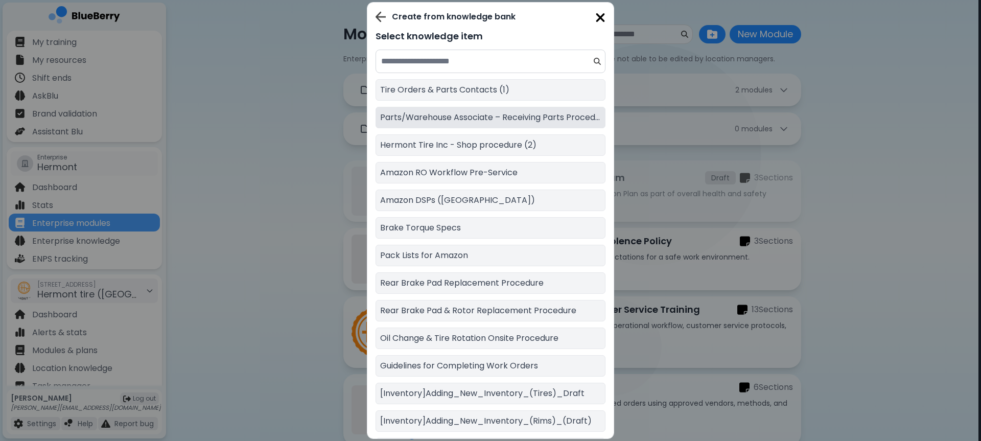
click at [471, 122] on p "Parts/Warehouse Associate – Receiving Parts Procedure" at bounding box center [490, 117] width 221 height 12
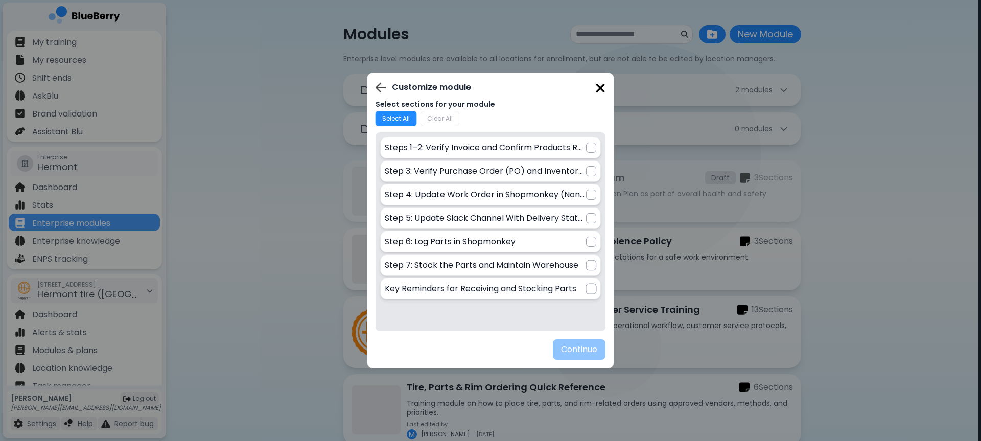
click at [402, 122] on button "Select All" at bounding box center [395, 118] width 41 height 15
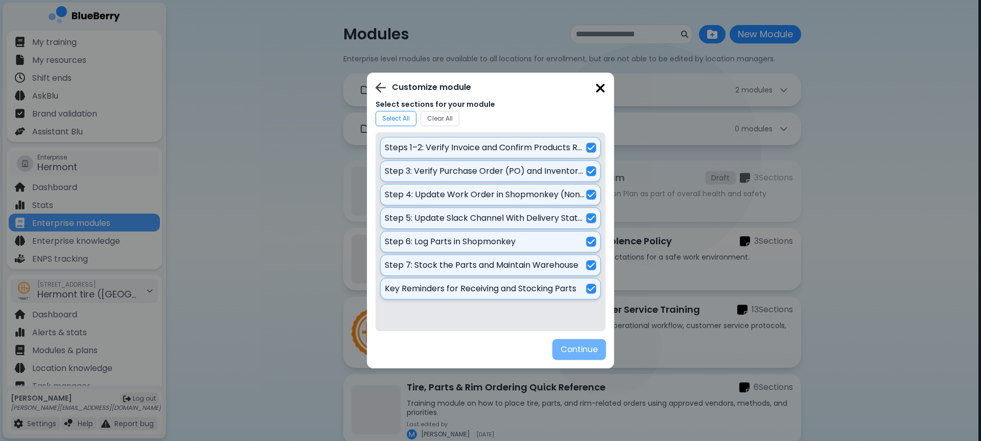
click at [573, 351] on button "Continue" at bounding box center [579, 349] width 54 height 21
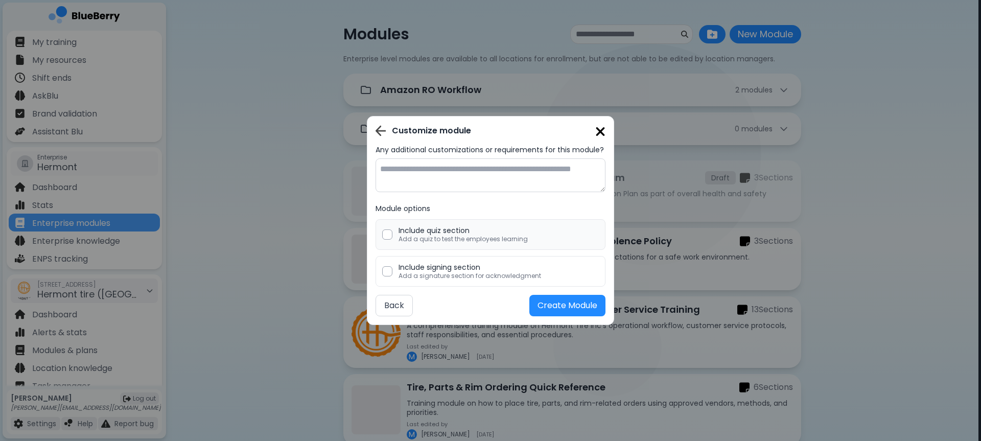
click at [422, 235] on p "Add a quiz to test the employees learning" at bounding box center [462, 239] width 129 height 8
click at [420, 280] on div "Include signing section Add a signature section for acknowledgment" at bounding box center [490, 271] width 230 height 31
click at [551, 303] on button "Create Module" at bounding box center [567, 305] width 76 height 21
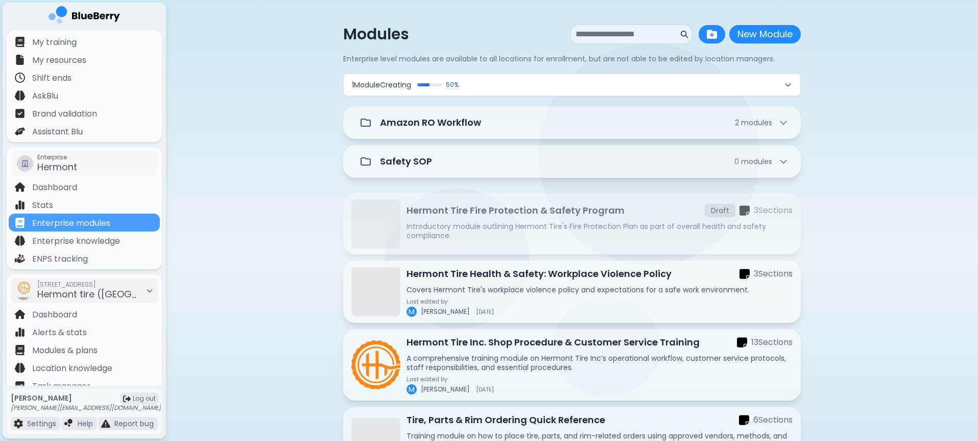
click at [789, 85] on icon at bounding box center [788, 85] width 5 height 3
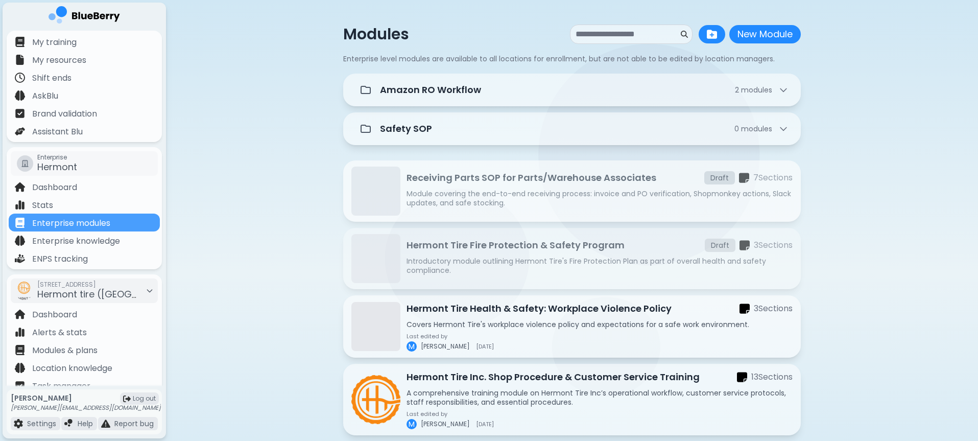
scroll to position [103, 0]
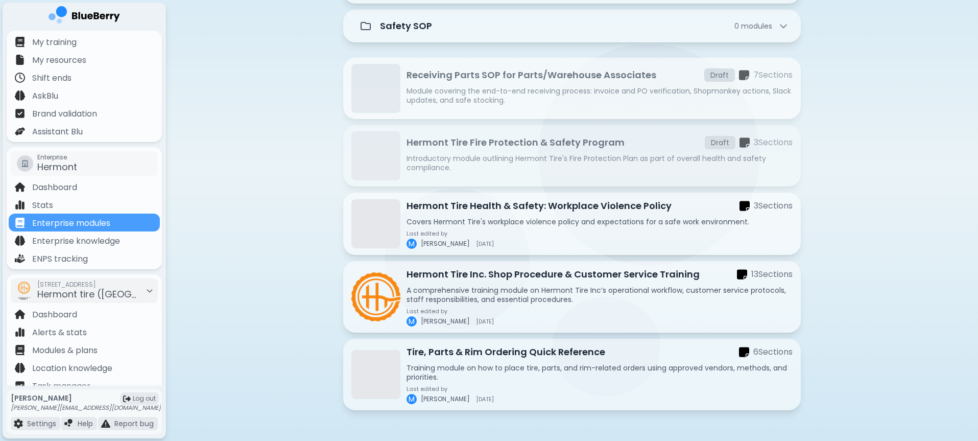
click at [576, 85] on div "Receiving Parts SOP for Parts/Warehouse Associates Draft 7 Section s Module cov…" at bounding box center [600, 88] width 386 height 41
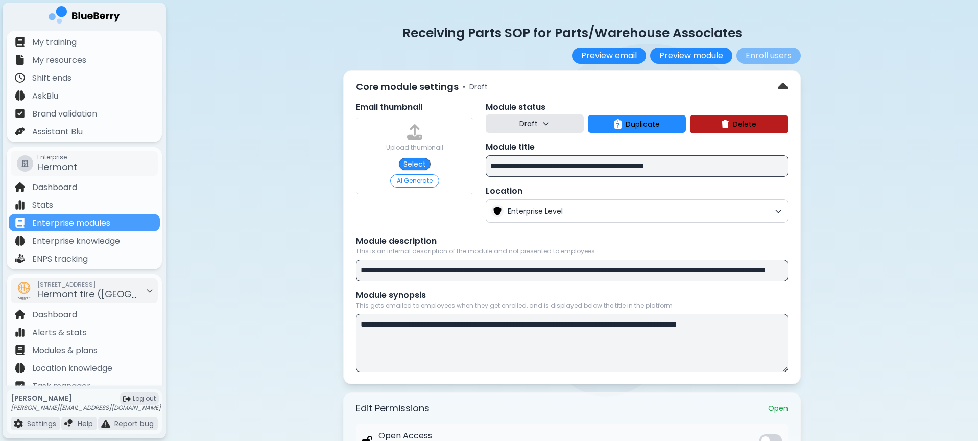
click at [523, 127] on p "Draft" at bounding box center [528, 123] width 18 height 9
click at [534, 164] on button "Live" at bounding box center [535, 170] width 37 height 20
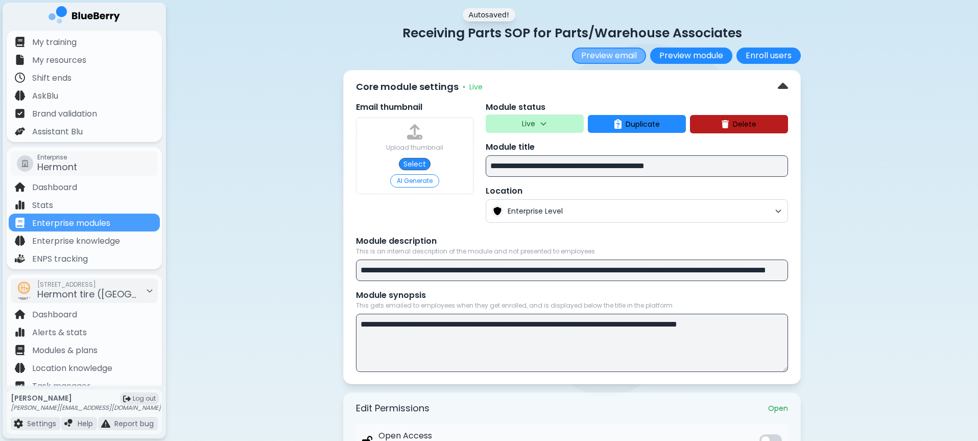
click at [593, 59] on button "Preview email" at bounding box center [609, 56] width 74 height 16
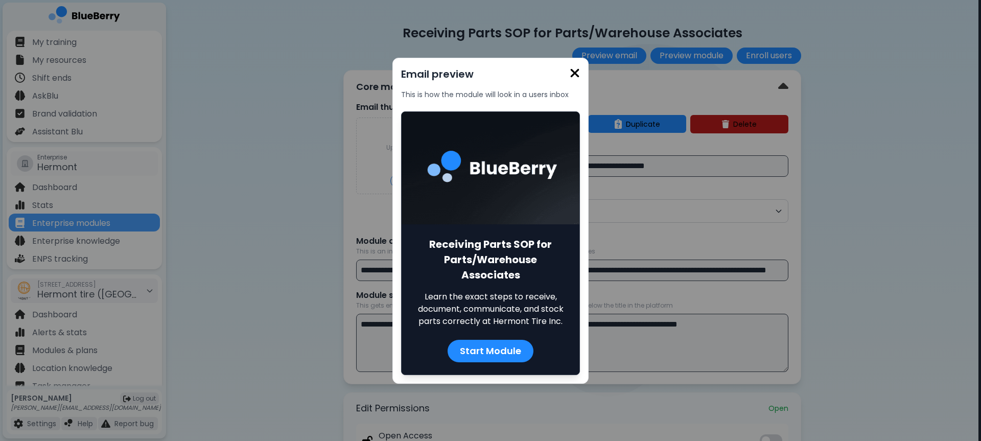
click at [573, 80] on img at bounding box center [575, 73] width 10 height 14
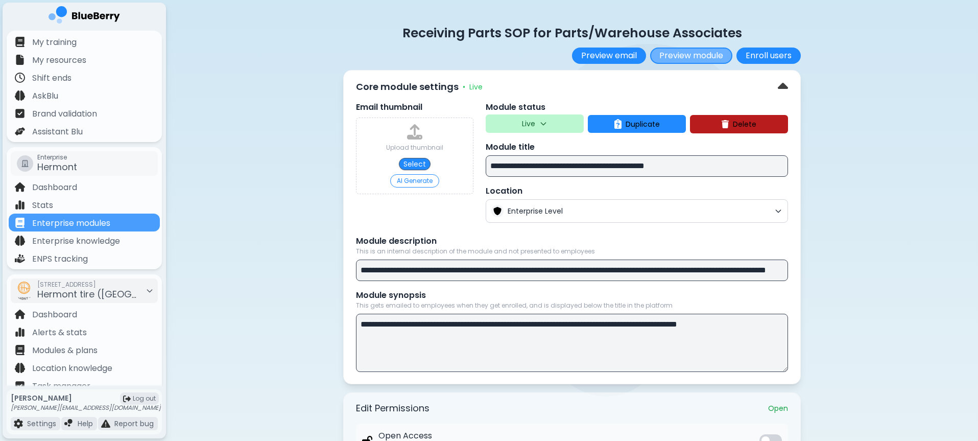
click at [673, 59] on button "Preview module" at bounding box center [691, 56] width 82 height 16
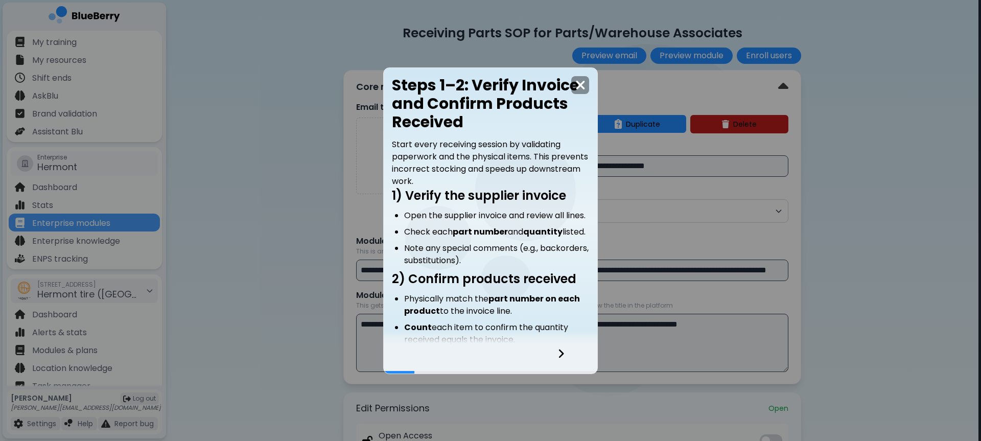
click at [555, 350] on div at bounding box center [567, 360] width 60 height 28
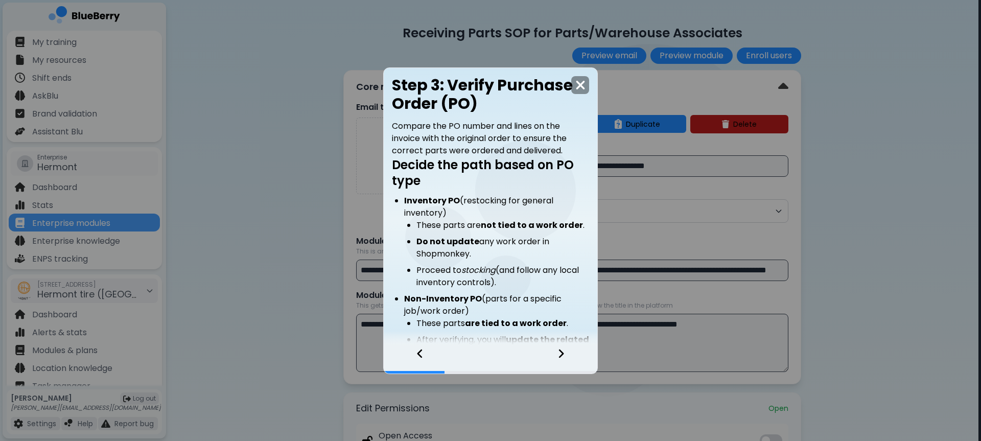
click at [555, 351] on div at bounding box center [567, 360] width 60 height 28
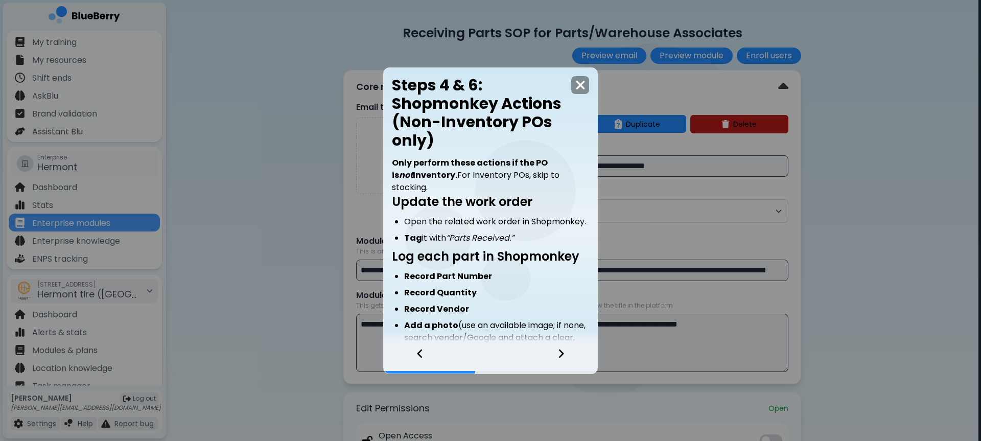
click at [555, 351] on div at bounding box center [567, 360] width 60 height 28
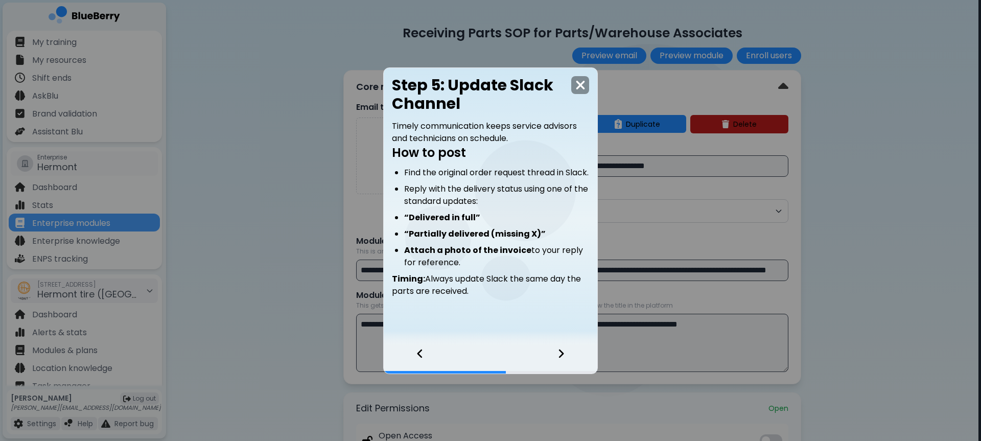
click at [555, 351] on div at bounding box center [567, 360] width 60 height 28
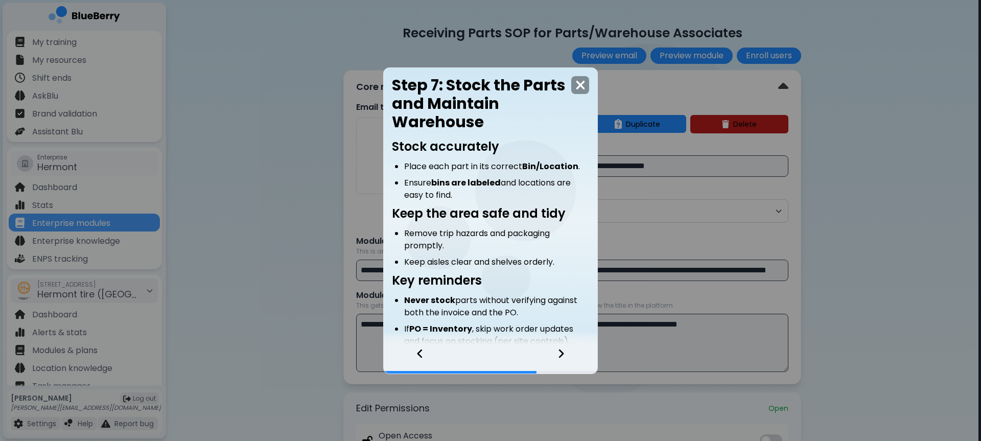
click at [555, 351] on div at bounding box center [567, 360] width 60 height 28
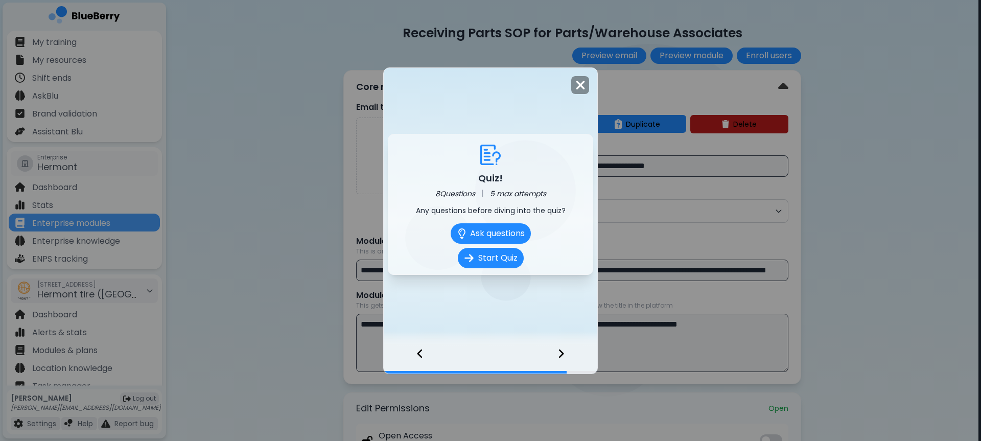
click at [424, 358] on div at bounding box center [415, 360] width 62 height 28
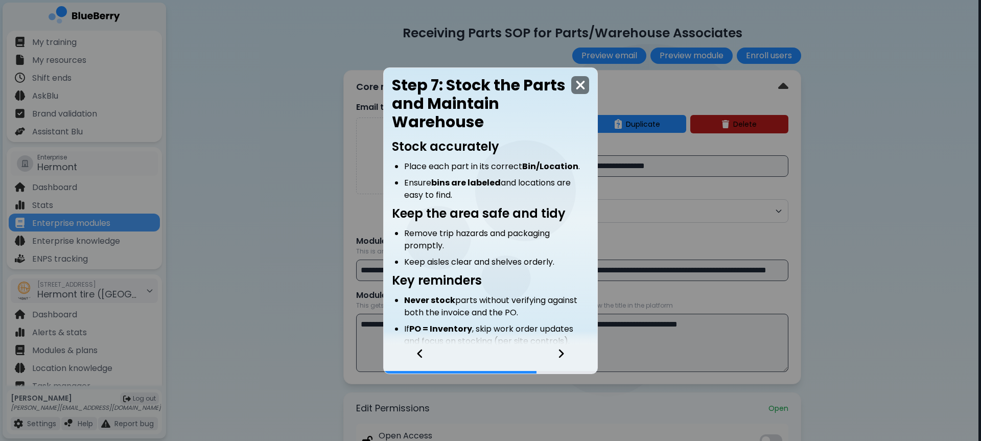
click at [578, 84] on img at bounding box center [580, 85] width 10 height 14
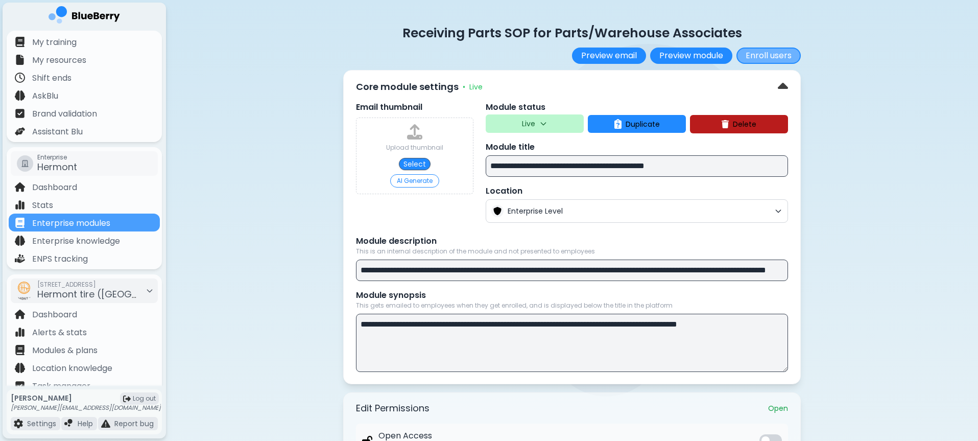
click at [762, 61] on button "Enroll users" at bounding box center [769, 56] width 64 height 16
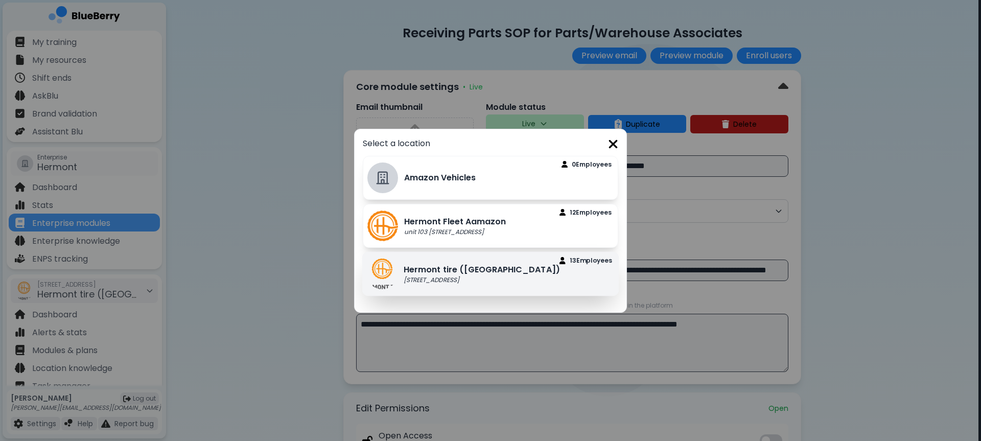
click at [463, 279] on p "[STREET_ADDRESS]" at bounding box center [482, 280] width 156 height 8
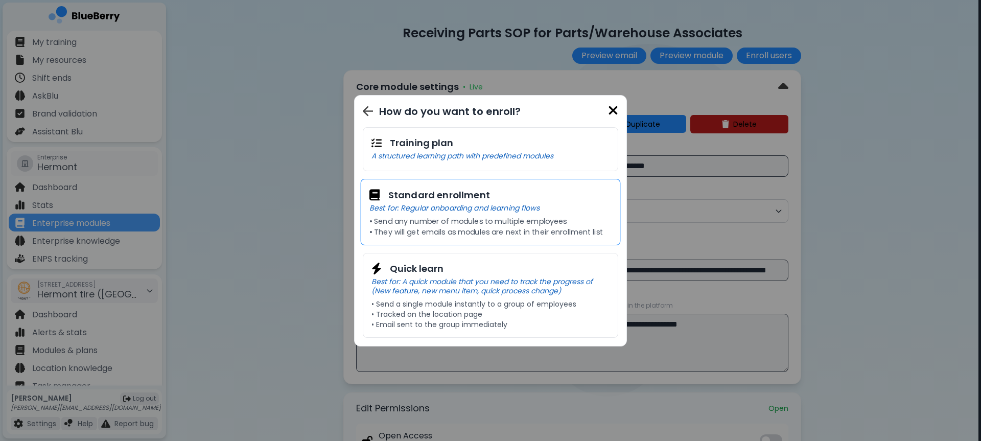
click at [457, 221] on p "• Send any number of modules to multiple employees" at bounding box center [490, 221] width 242 height 9
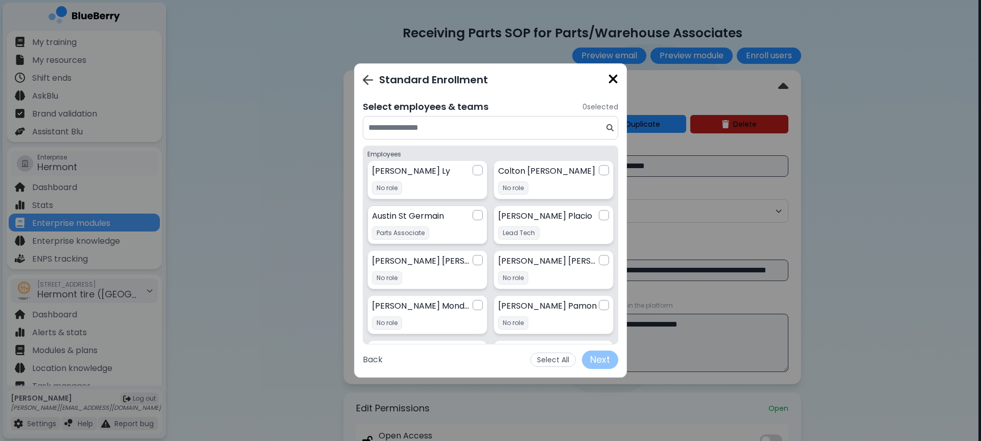
click at [469, 221] on div "Austin St Germain Parts Associate" at bounding box center [422, 216] width 101 height 12
click at [599, 361] on button "Next" at bounding box center [600, 359] width 36 height 18
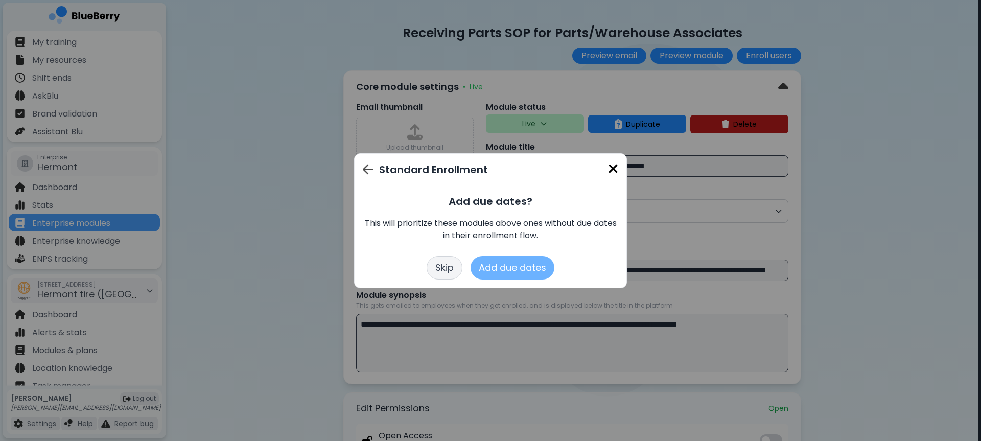
click at [506, 263] on button "Add due dates" at bounding box center [512, 267] width 84 height 23
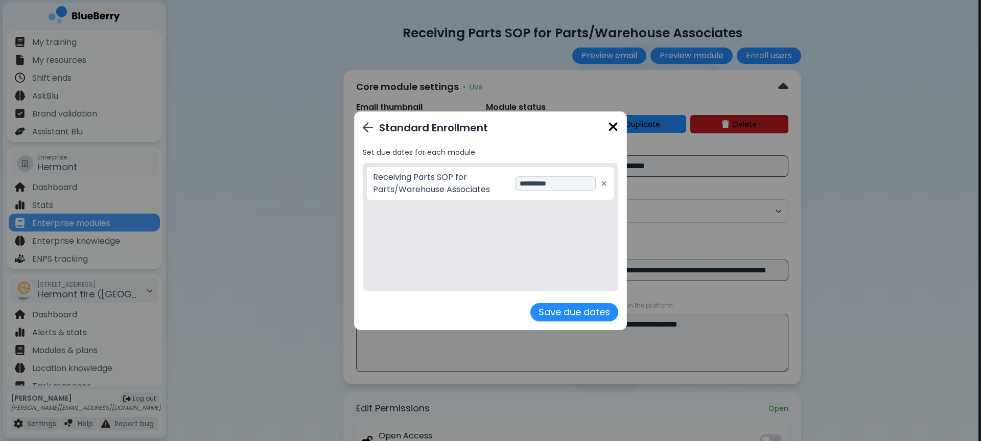
click at [540, 178] on div "**********" at bounding box center [557, 183] width 85 height 14
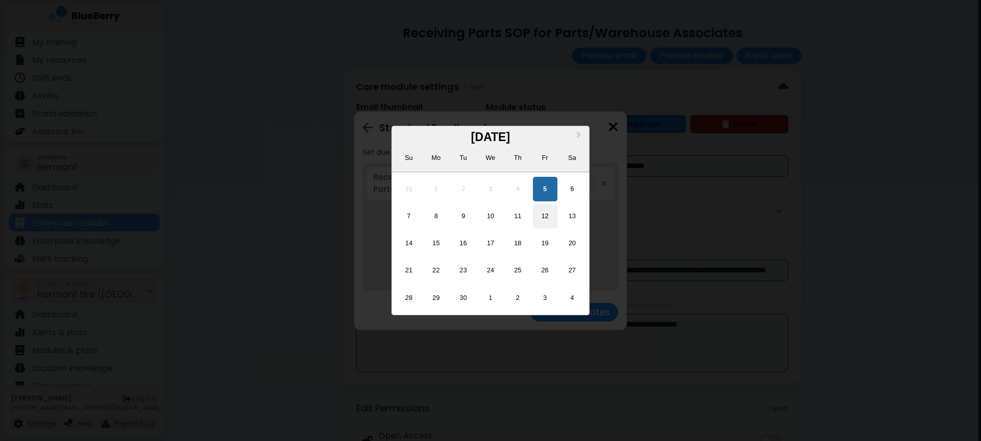
click at [541, 222] on div "12" at bounding box center [545, 216] width 25 height 25
type input "**********"
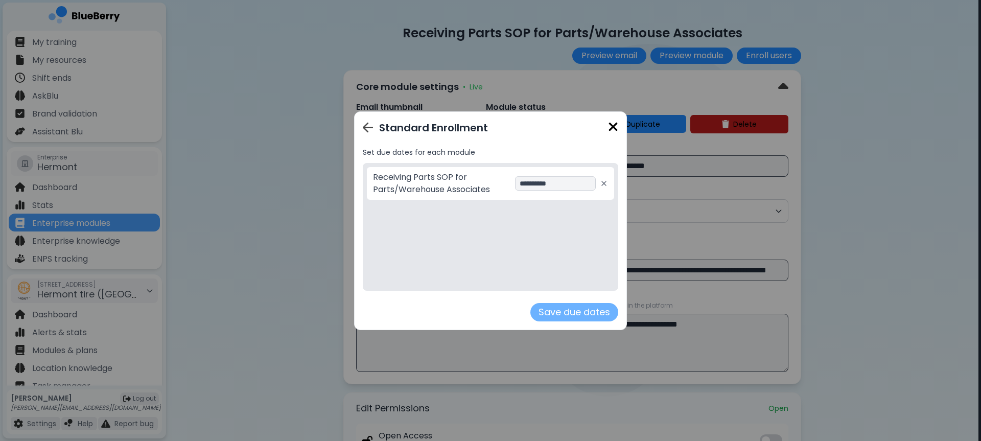
click at [570, 318] on button "Save due dates" at bounding box center [574, 312] width 88 height 18
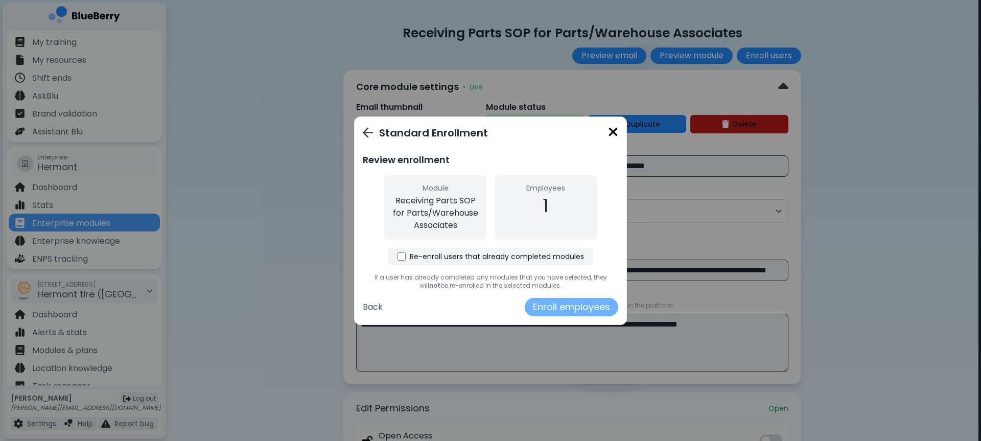
click at [569, 304] on button "Enroll employees" at bounding box center [571, 307] width 93 height 18
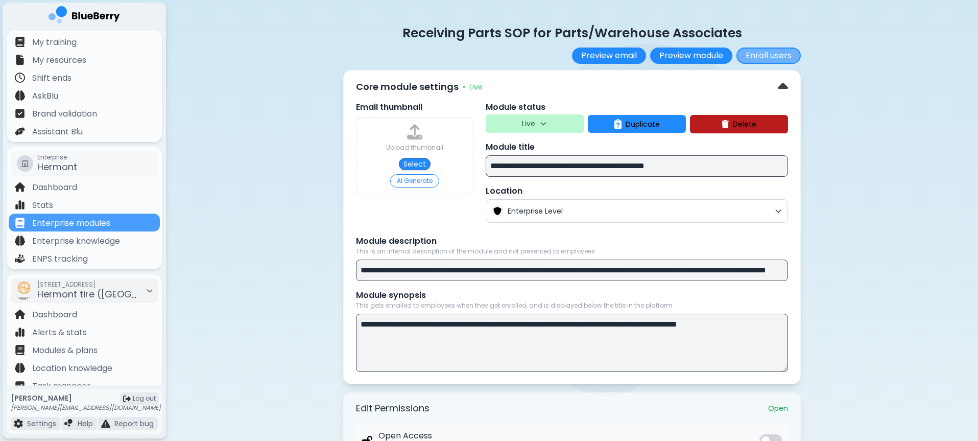
click at [762, 60] on button "Enroll users" at bounding box center [769, 56] width 64 height 16
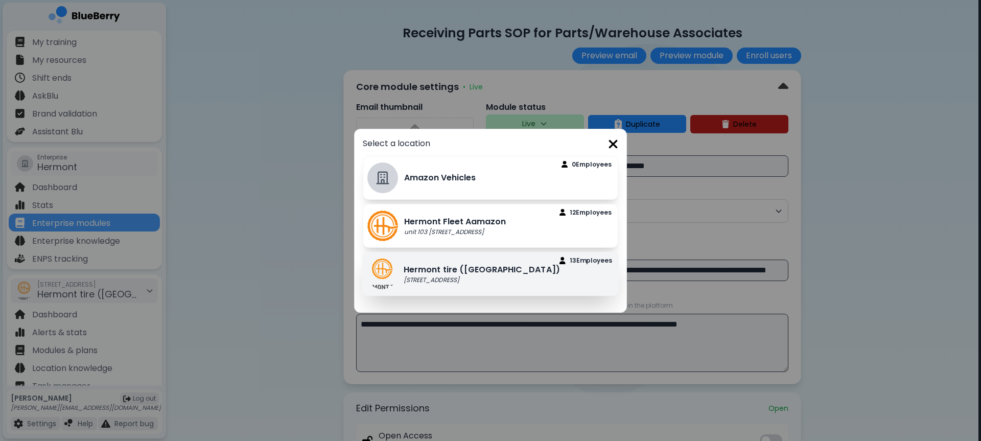
click at [565, 259] on img at bounding box center [562, 259] width 6 height 7
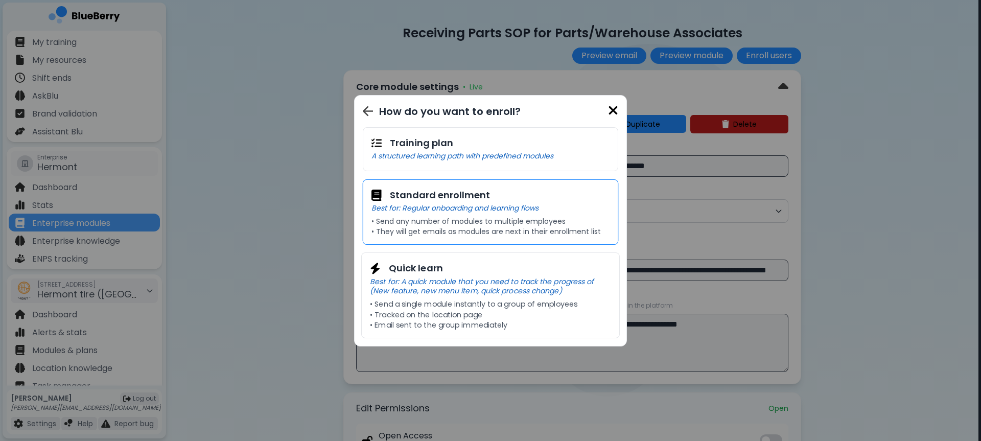
click at [482, 224] on p "• Send any number of modules to multiple employees" at bounding box center [490, 221] width 239 height 9
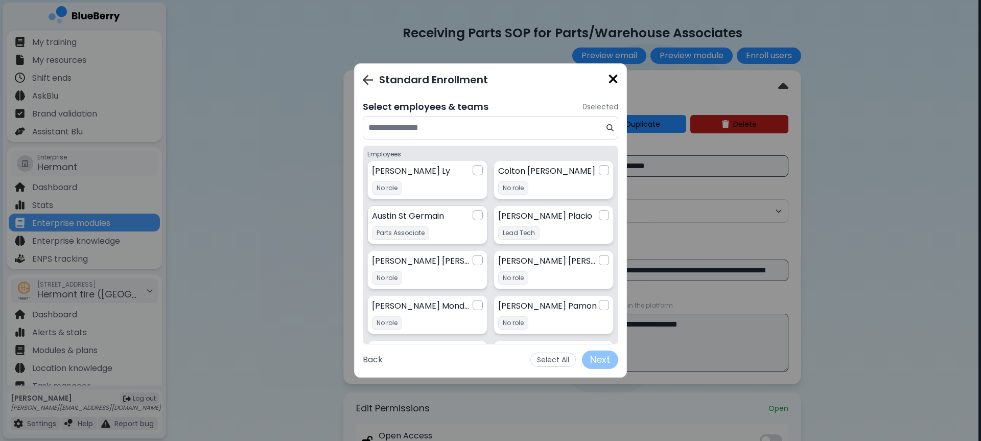
click at [470, 216] on div "Austin St Germain Parts Associate" at bounding box center [422, 216] width 101 height 12
click at [595, 354] on button "Next" at bounding box center [600, 359] width 36 height 18
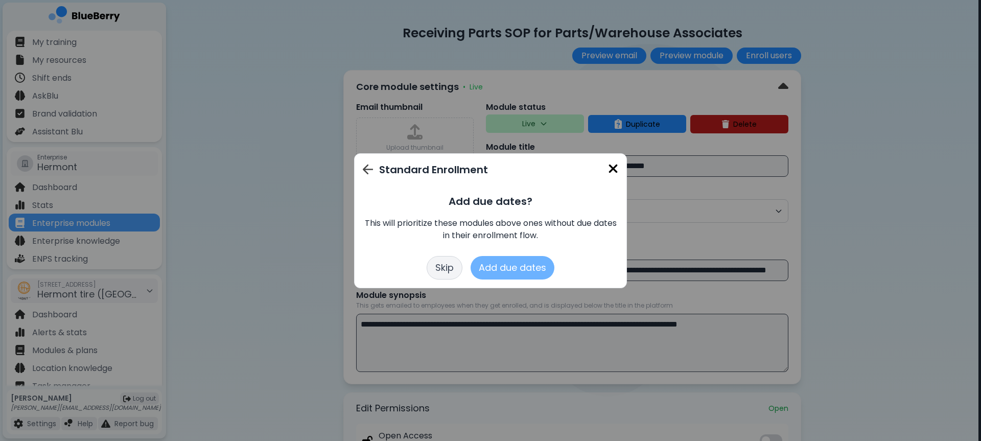
click at [509, 262] on button "Add due dates" at bounding box center [512, 267] width 84 height 23
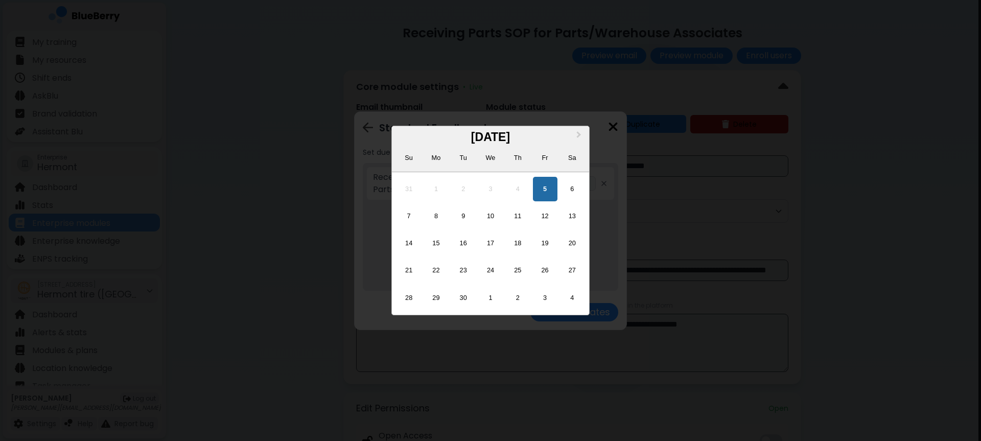
click at [540, 184] on div "**********" at bounding box center [557, 183] width 85 height 14
click at [544, 219] on div "12" at bounding box center [545, 216] width 25 height 25
type input "**********"
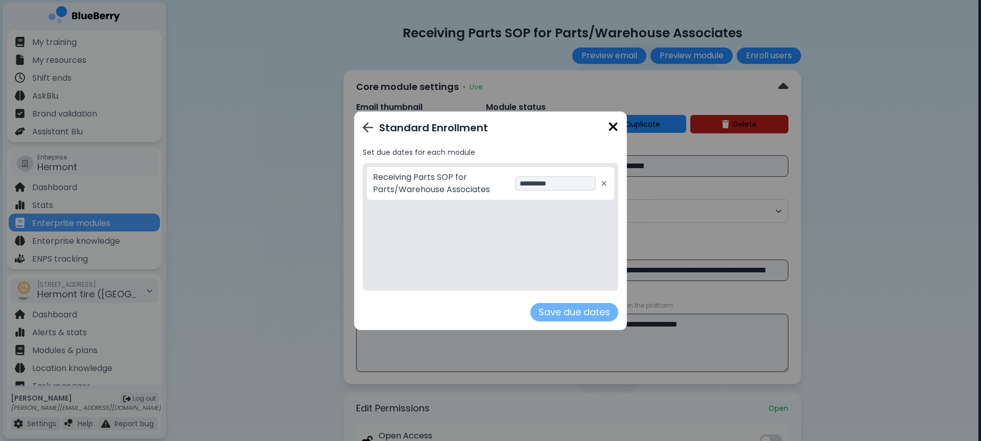
click at [573, 307] on button "Save due dates" at bounding box center [574, 312] width 88 height 18
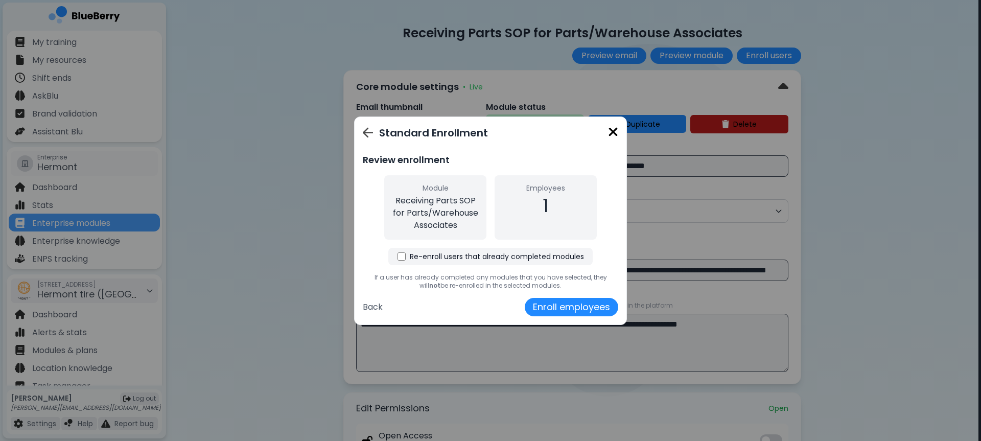
click at [466, 257] on label "Re-enroll users that already completed modules" at bounding box center [497, 256] width 174 height 9
click at [553, 309] on button "Enroll employees" at bounding box center [571, 307] width 93 height 18
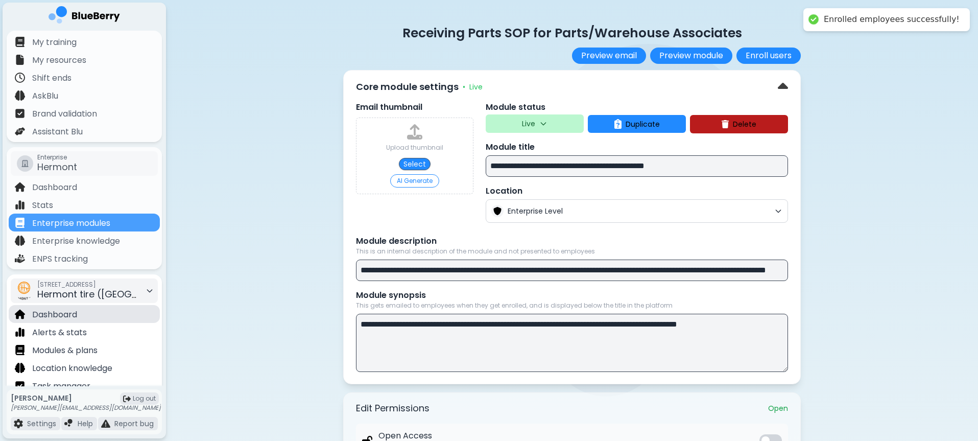
click at [74, 314] on p "Dashboard" at bounding box center [54, 315] width 45 height 12
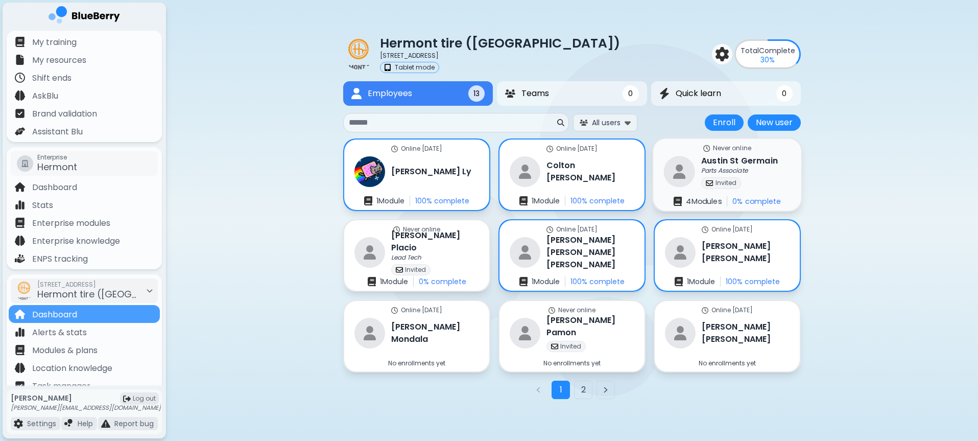
click at [714, 183] on div "Invited" at bounding box center [721, 182] width 40 height 11
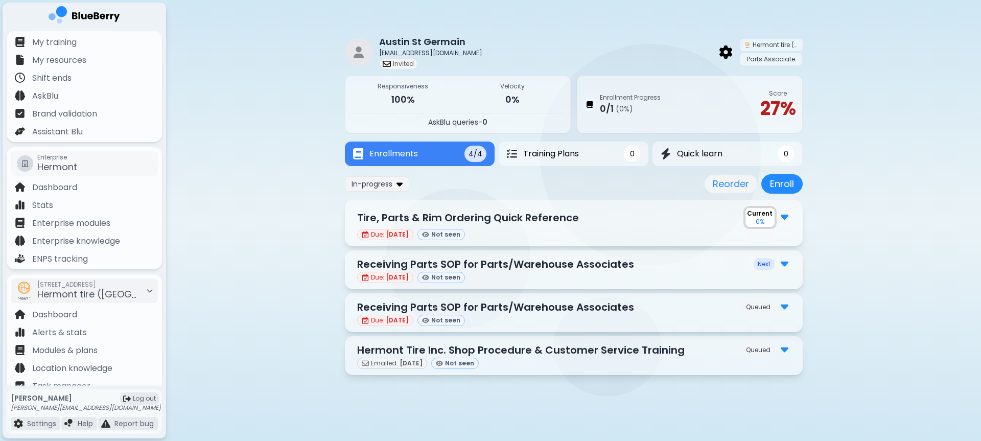
click at [782, 303] on img at bounding box center [785, 305] width 8 height 13
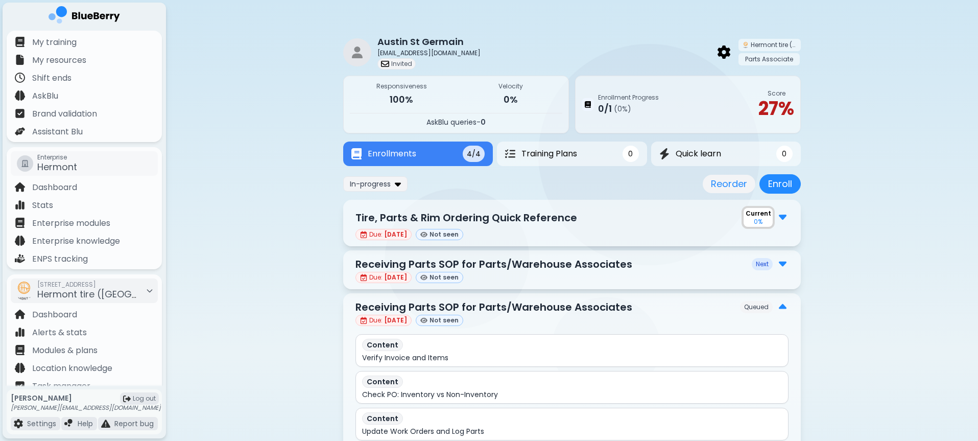
click at [782, 305] on img at bounding box center [783, 306] width 8 height 13
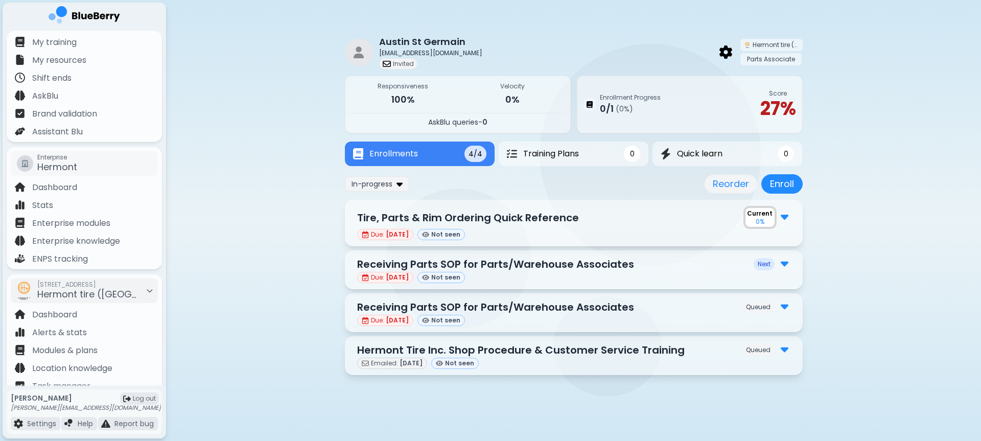
click at [782, 305] on img at bounding box center [785, 305] width 8 height 13
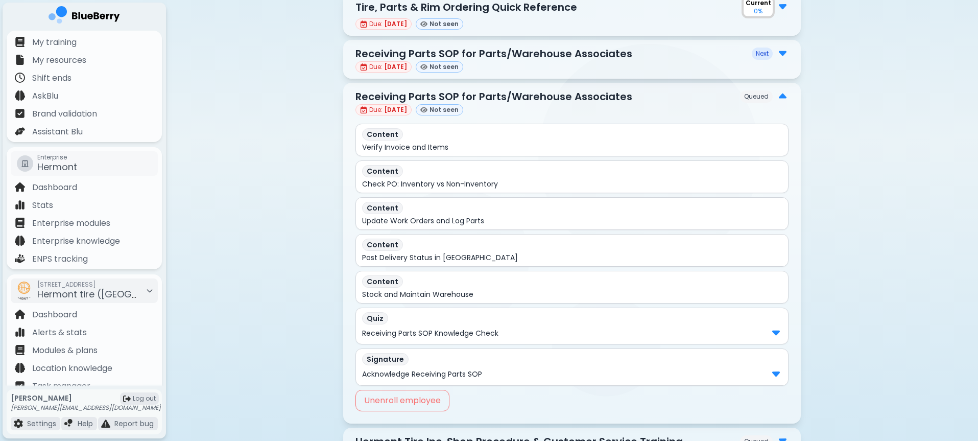
scroll to position [265, 0]
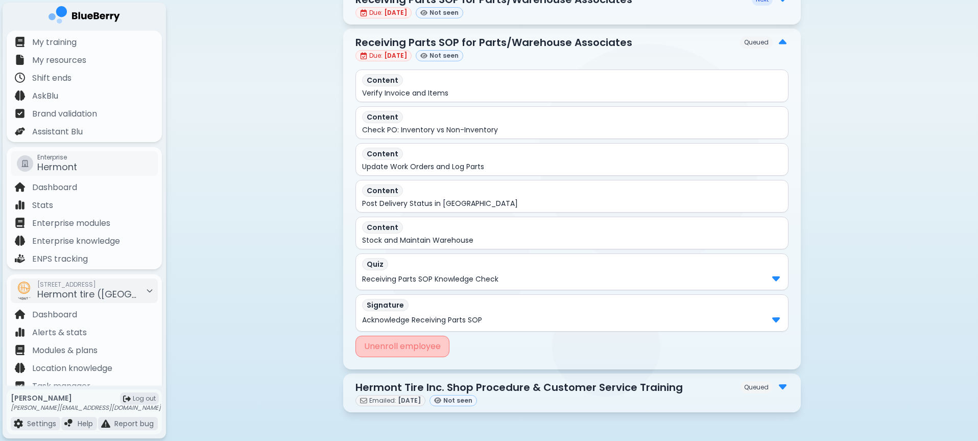
click at [406, 340] on button "Unenroll employee" at bounding box center [403, 346] width 94 height 21
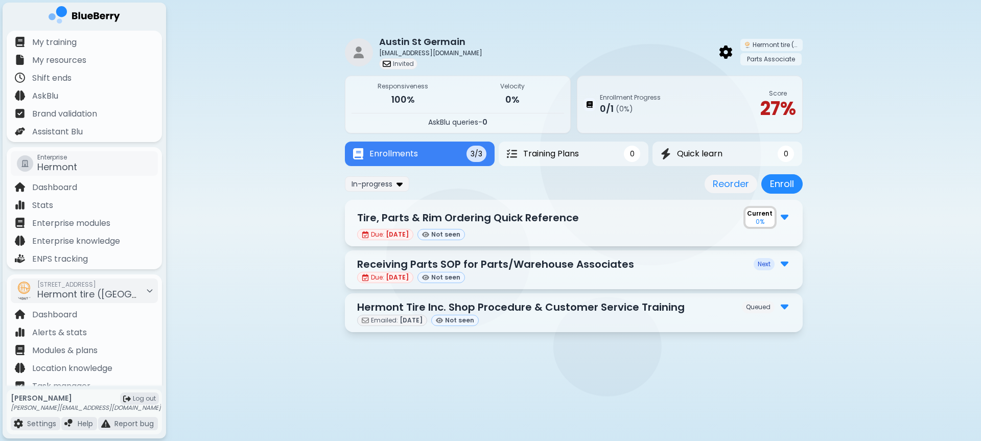
click at [778, 309] on div "Queued" at bounding box center [766, 306] width 49 height 13
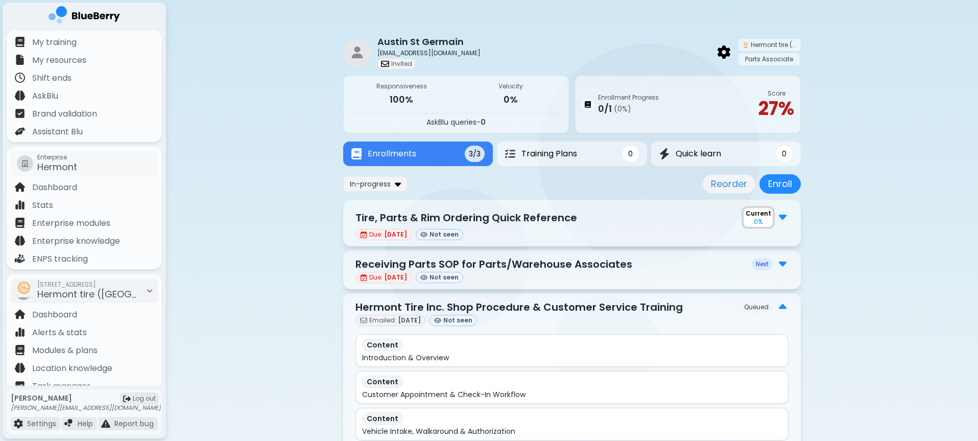
click at [784, 305] on img at bounding box center [783, 306] width 8 height 13
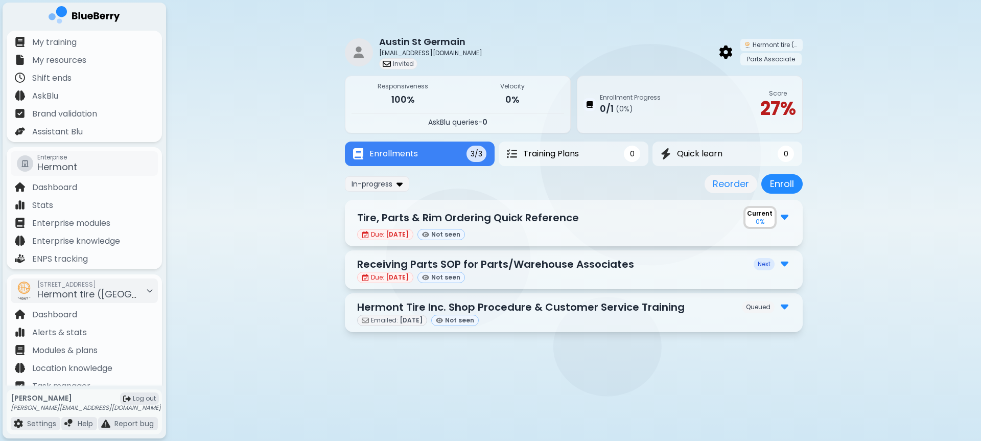
click at [779, 105] on p "27 %" at bounding box center [778, 109] width 36 height 22
drag, startPoint x: 794, startPoint y: 110, endPoint x: 812, endPoint y: 111, distance: 17.9
click at [812, 111] on div "Austin St Germain [EMAIL_ADDRESS][DOMAIN_NAME] Invited Hermont tire ([GEOGRAPHI…" at bounding box center [573, 180] width 815 height 361
